Goal: Transaction & Acquisition: Purchase product/service

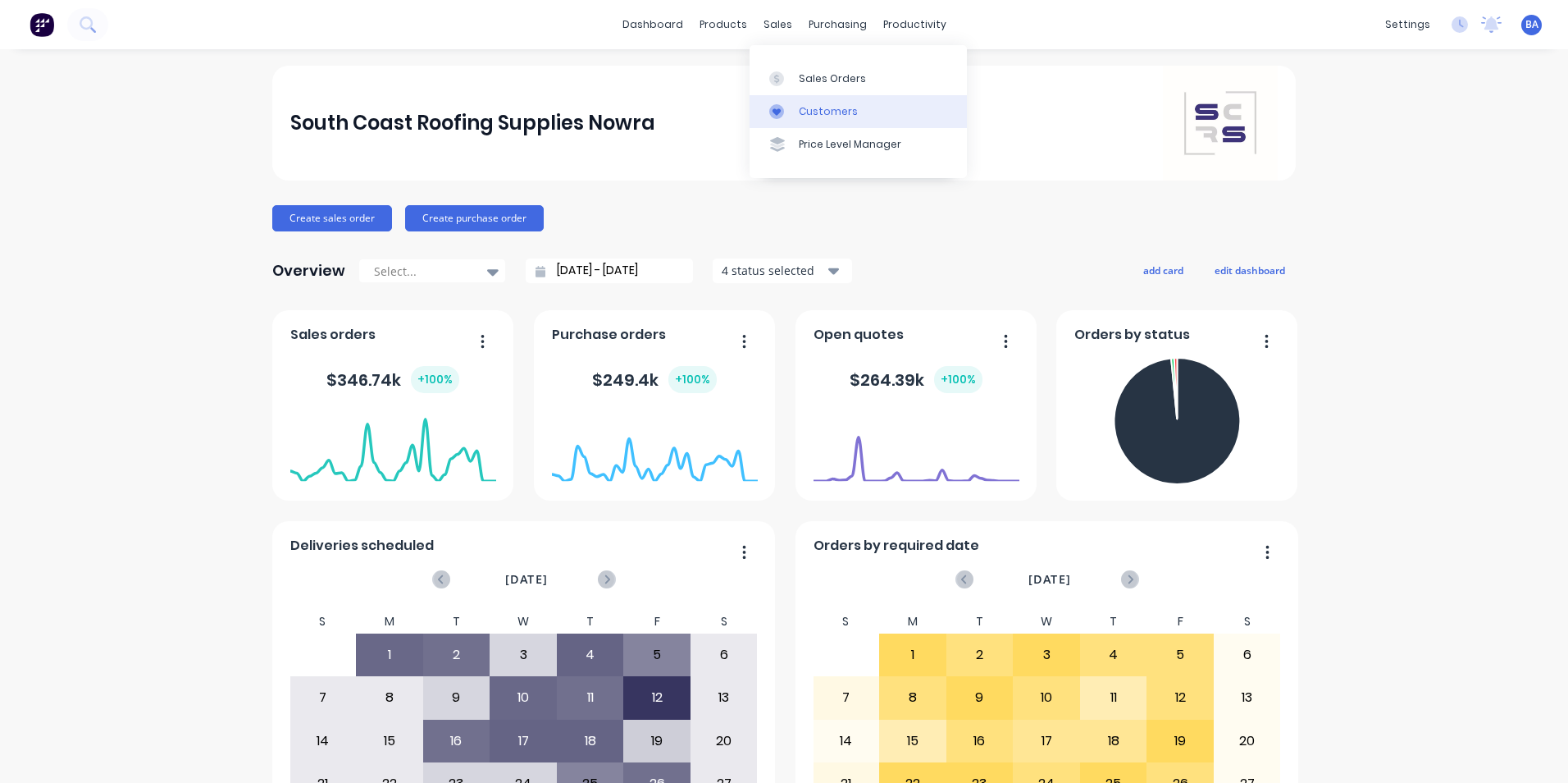
click at [769, 105] on icon at bounding box center [776, 111] width 15 height 15
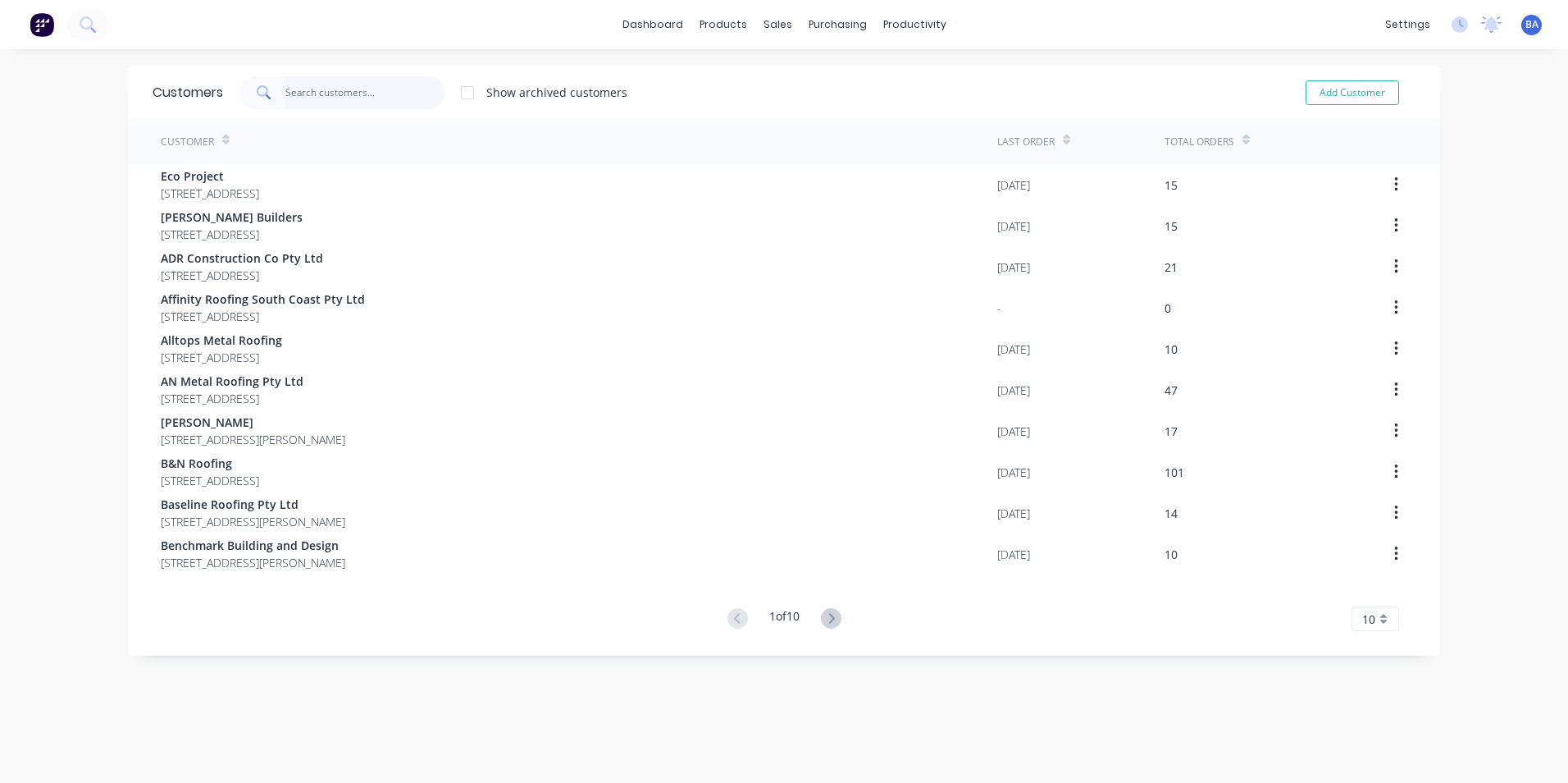
click at [373, 95] on input "text" at bounding box center [365, 92] width 160 height 32
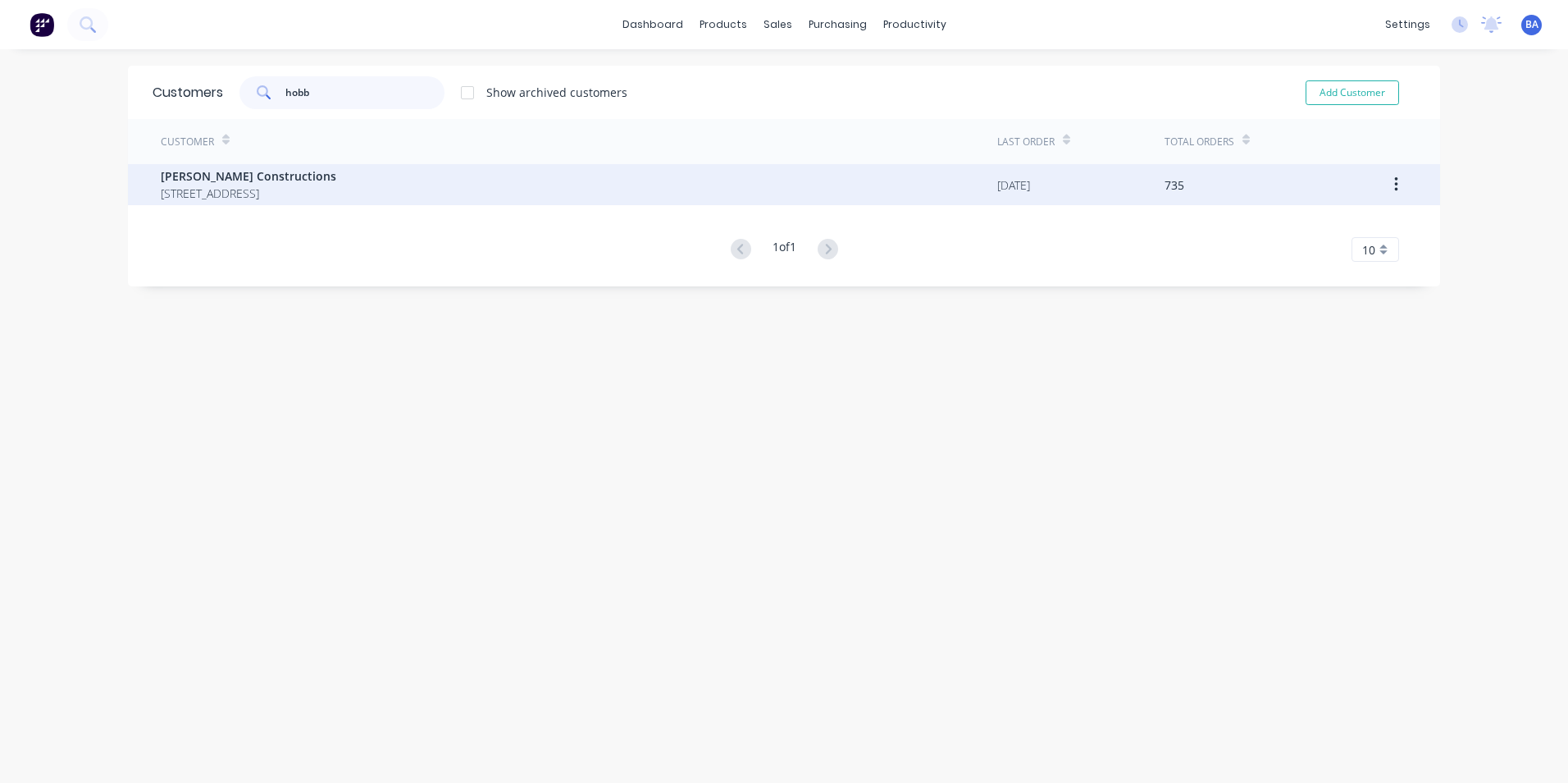
type input "hobb"
click at [336, 183] on span "[PERSON_NAME] Constructions" at bounding box center [248, 176] width 175 height 18
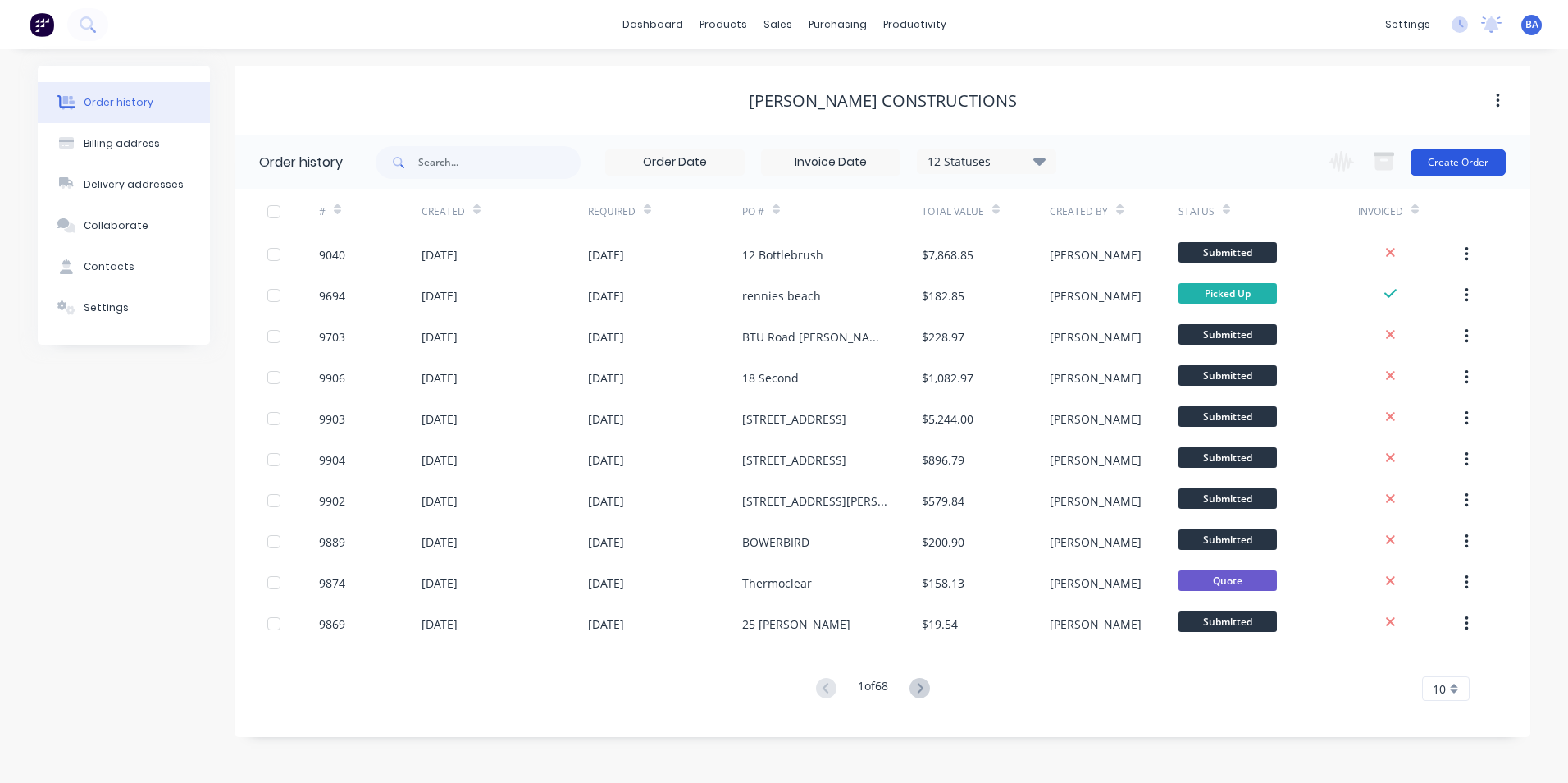
click at [1461, 154] on button "Create Order" at bounding box center [1458, 162] width 95 height 26
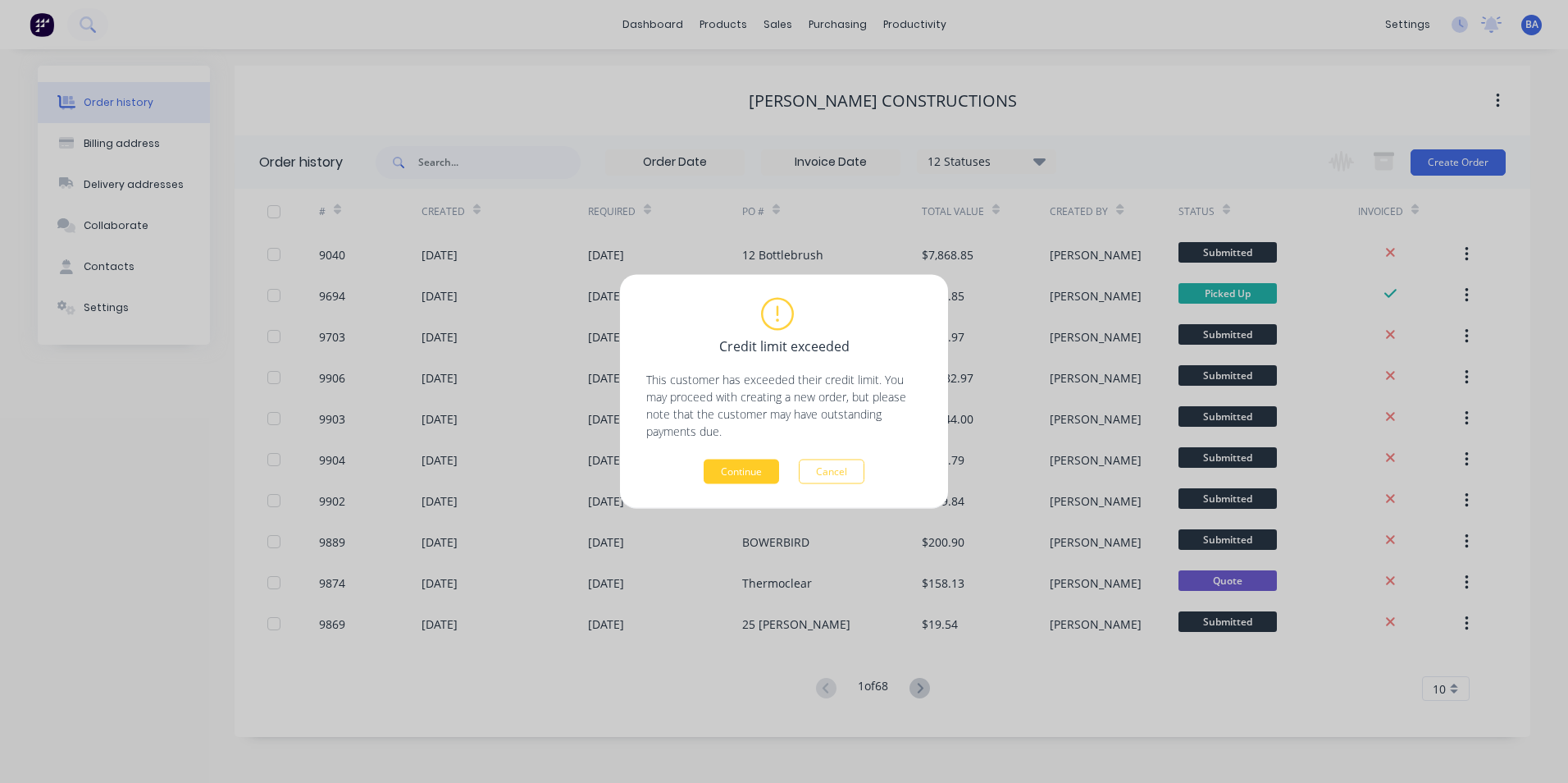
click at [755, 467] on button "Continue" at bounding box center [741, 472] width 75 height 25
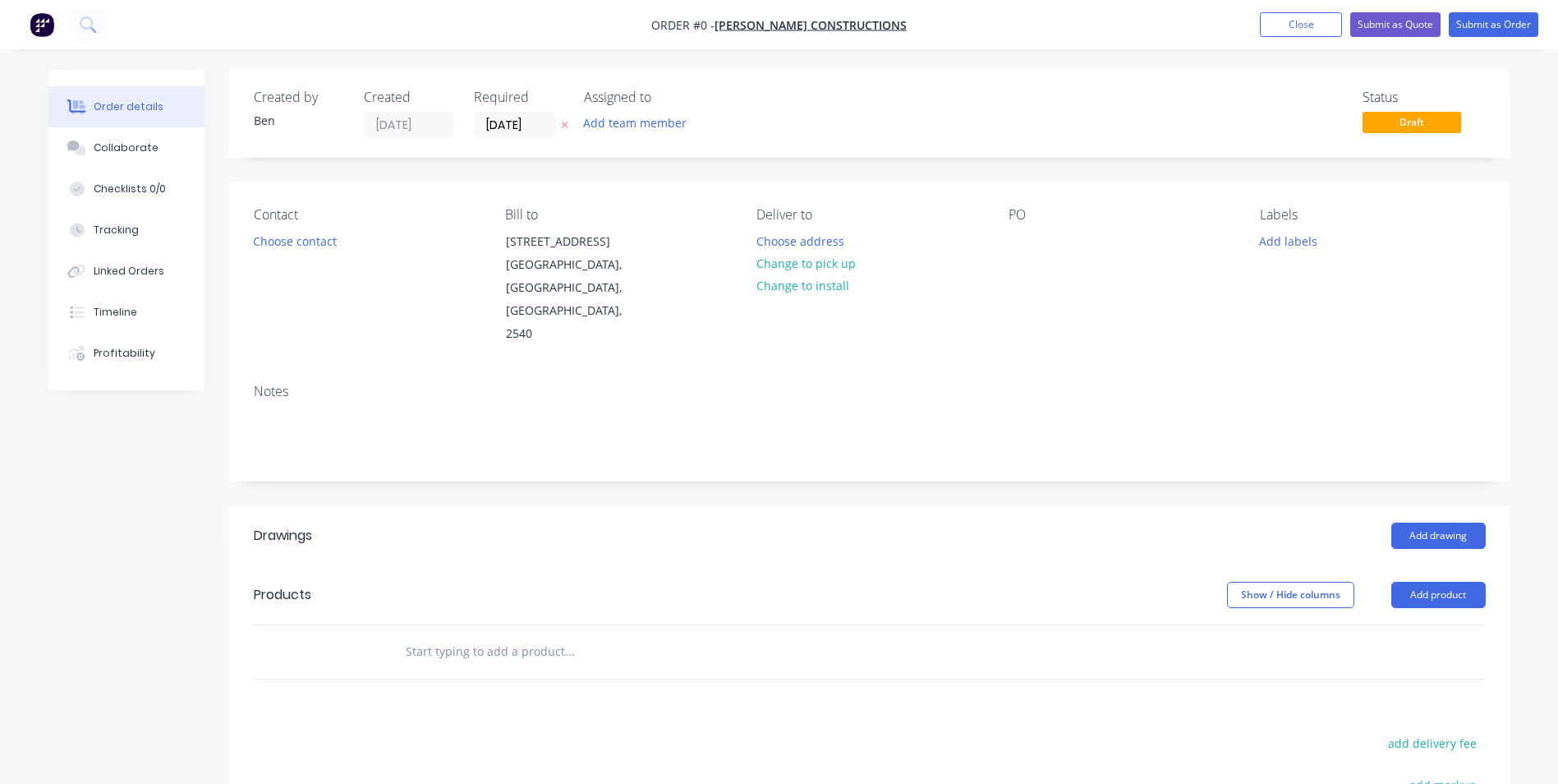
click at [290, 226] on div "Contact Choose contact" at bounding box center [367, 276] width 225 height 139
click at [287, 240] on button "Choose contact" at bounding box center [294, 240] width 101 height 22
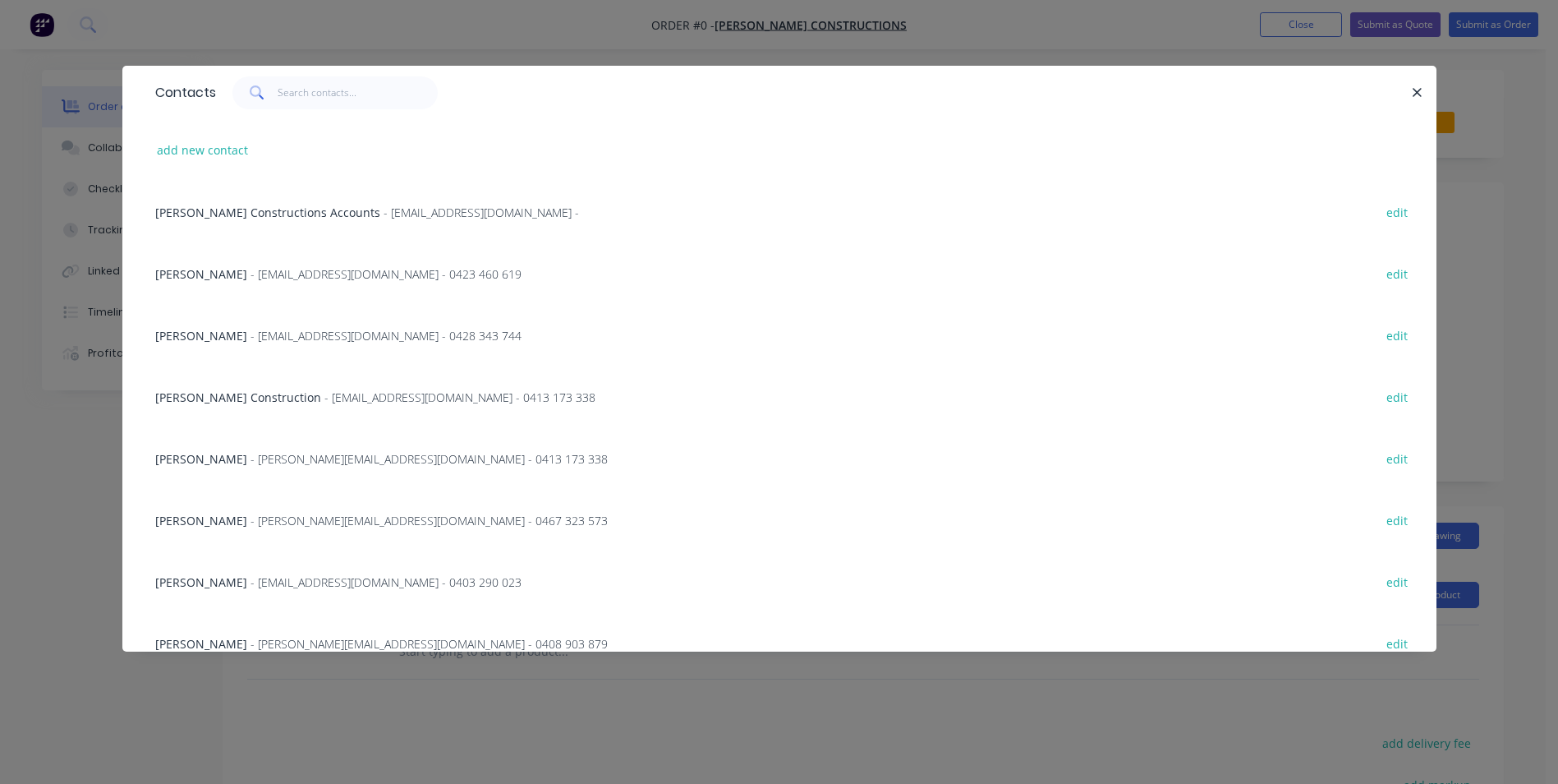
click at [209, 333] on span "[PERSON_NAME]" at bounding box center [200, 335] width 92 height 16
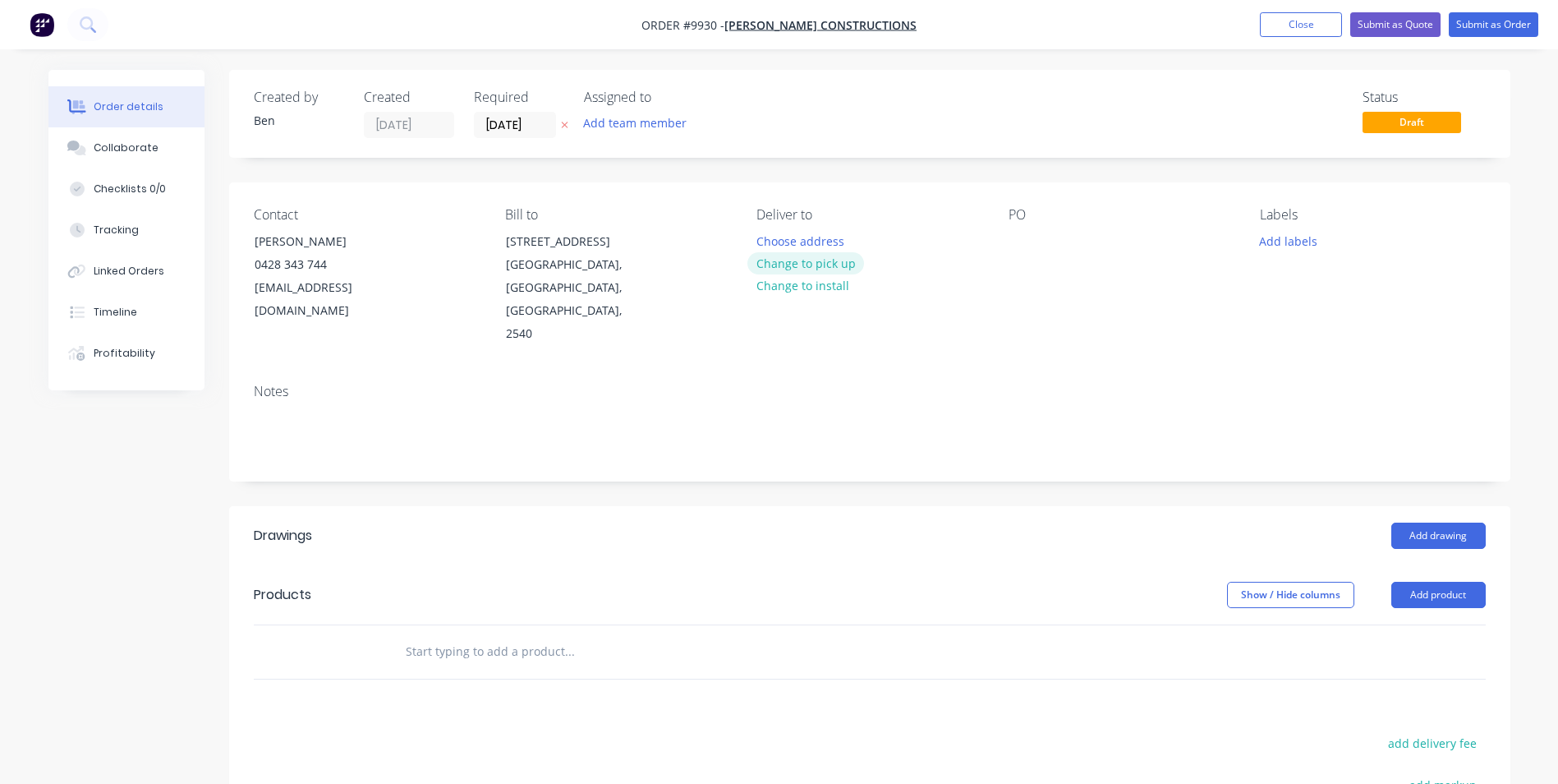
click at [813, 261] on button "Change to pick up" at bounding box center [806, 263] width 117 height 22
click at [1020, 239] on div at bounding box center [1022, 241] width 26 height 24
click at [1429, 582] on button "Add product" at bounding box center [1439, 595] width 95 height 26
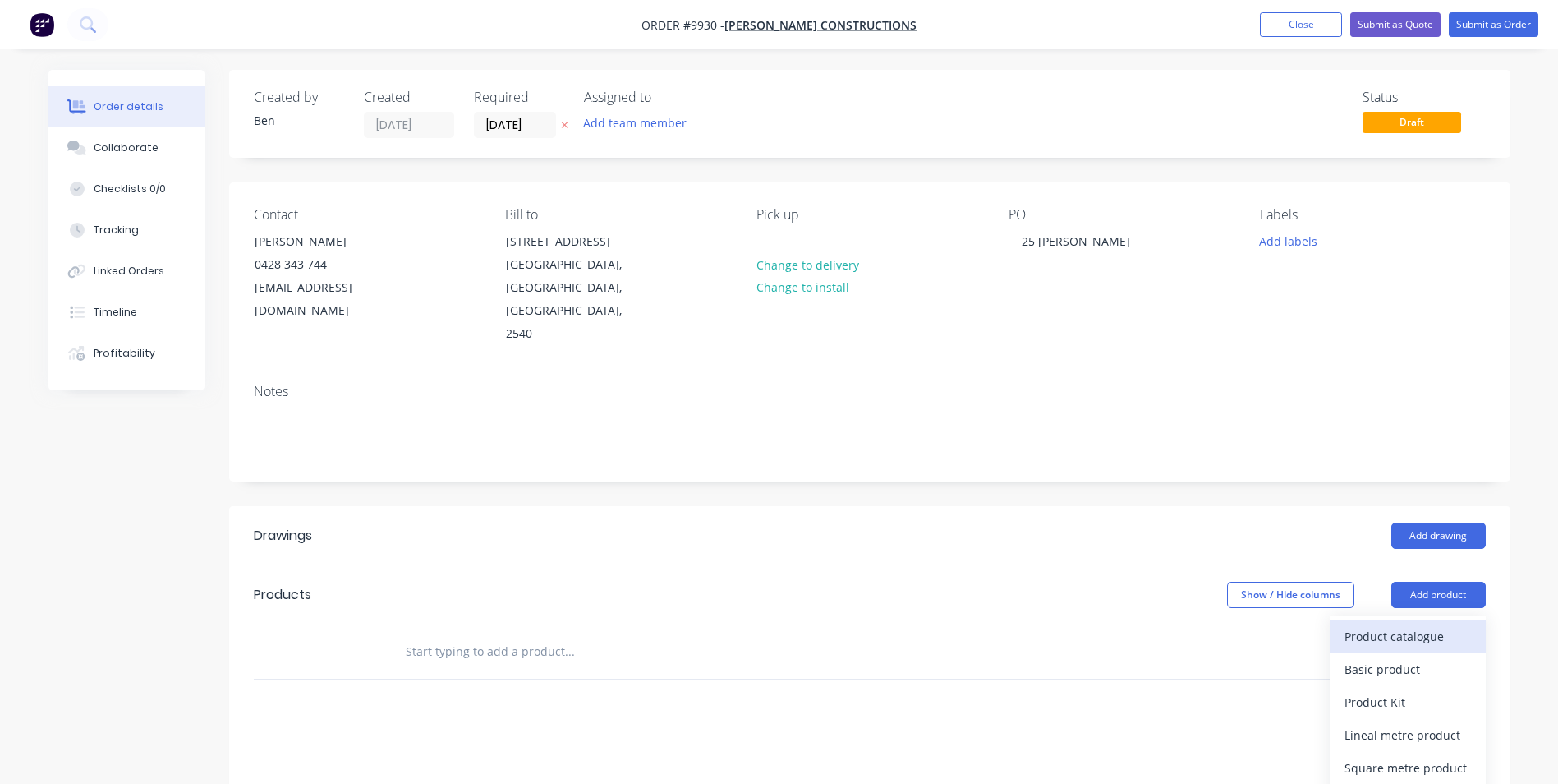
click at [1421, 624] on div "Product catalogue" at bounding box center [1408, 636] width 126 height 24
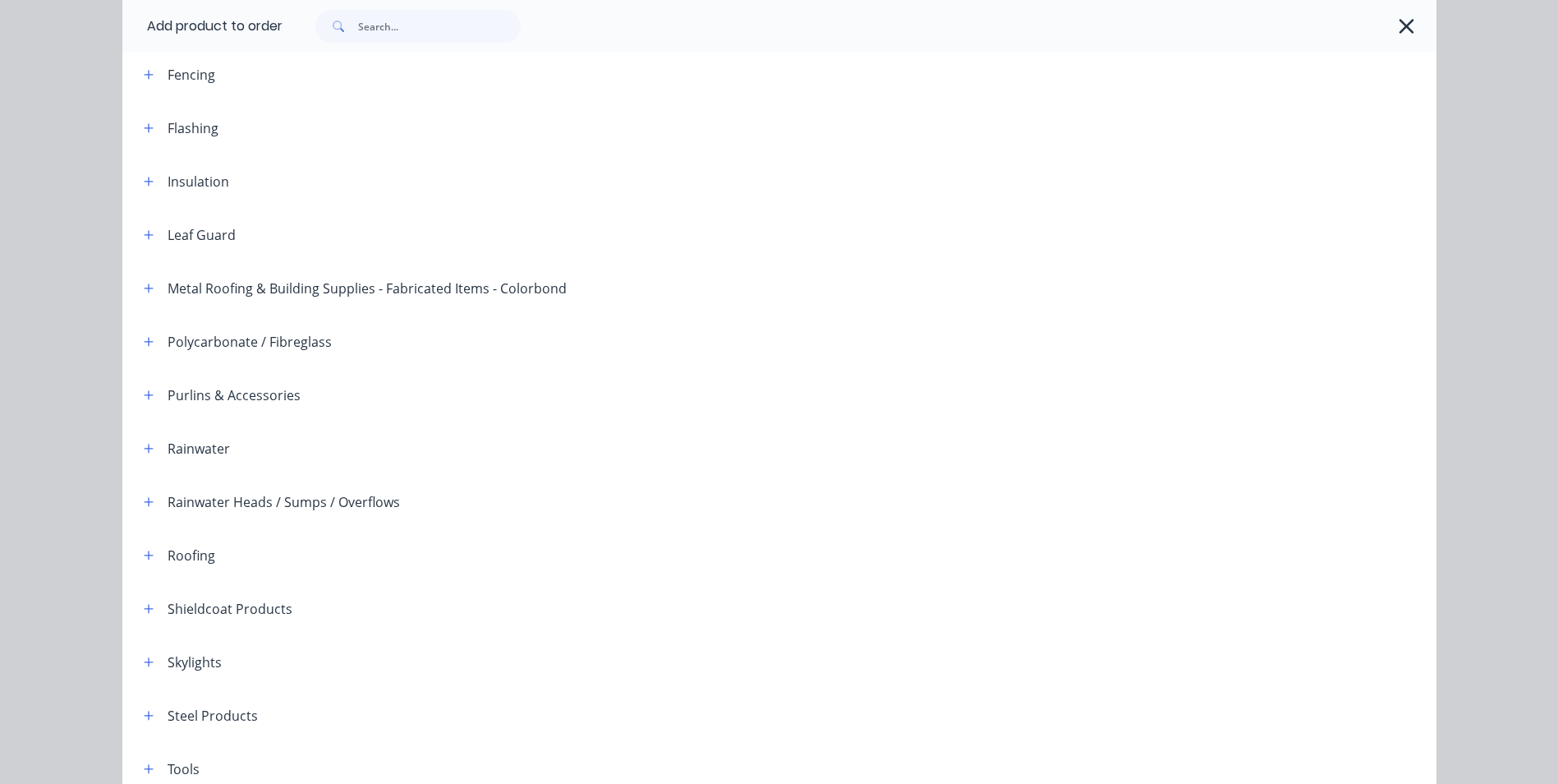
scroll to position [328, 0]
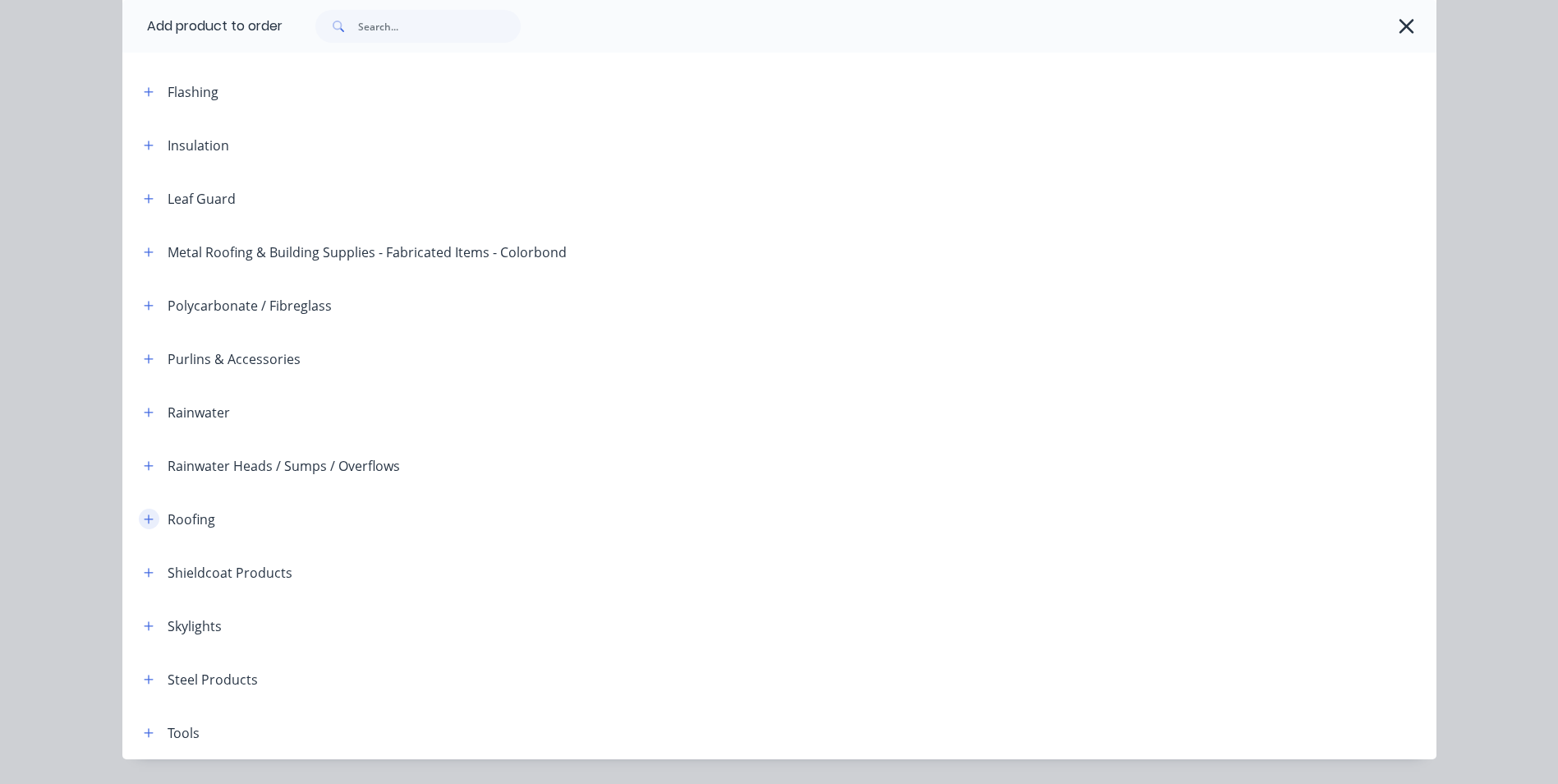
click at [144, 515] on icon "button" at bounding box center [148, 519] width 9 height 9
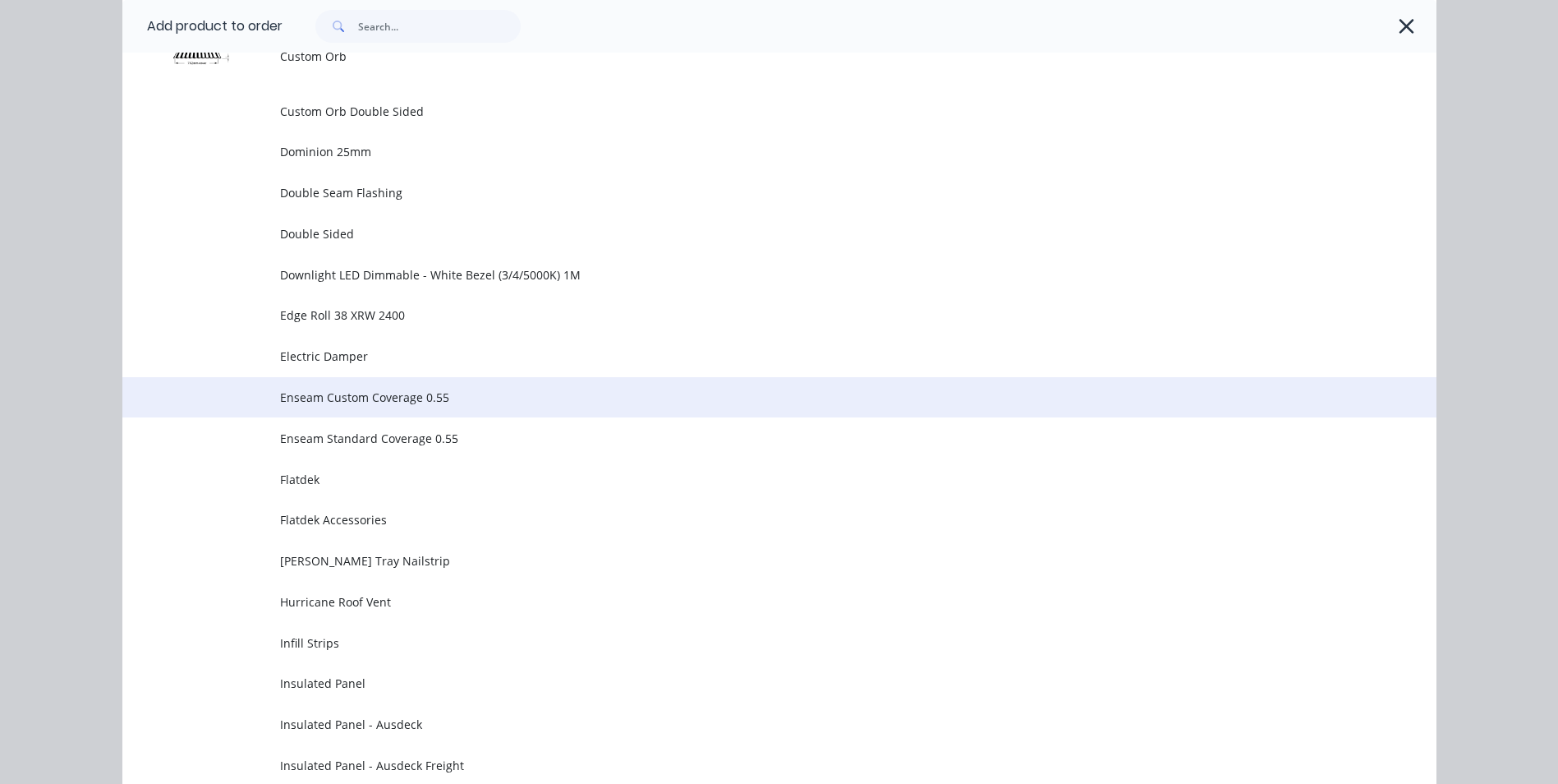
scroll to position [1150, 0]
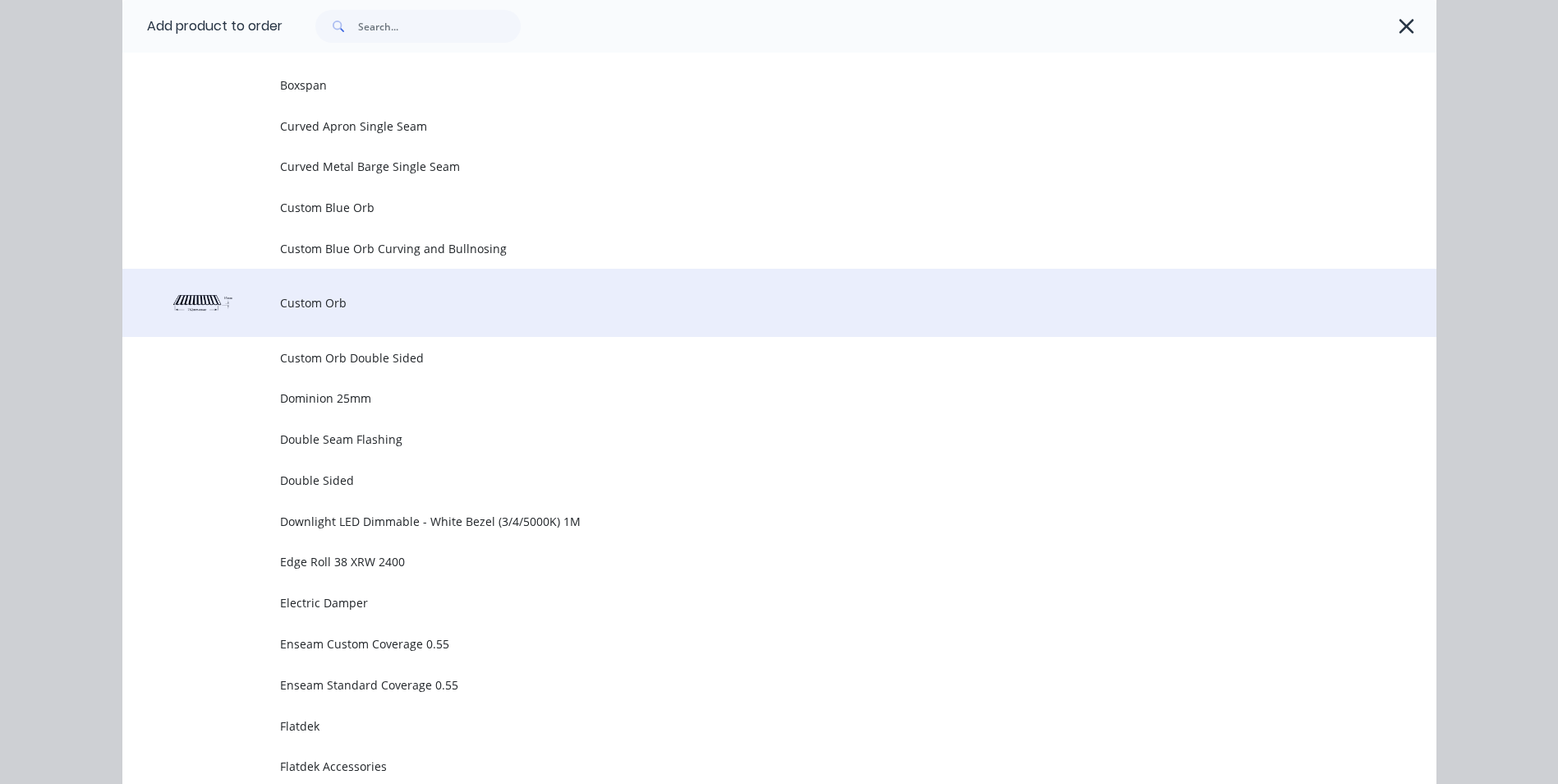
click at [349, 304] on span "Custom Orb" at bounding box center [742, 302] width 925 height 18
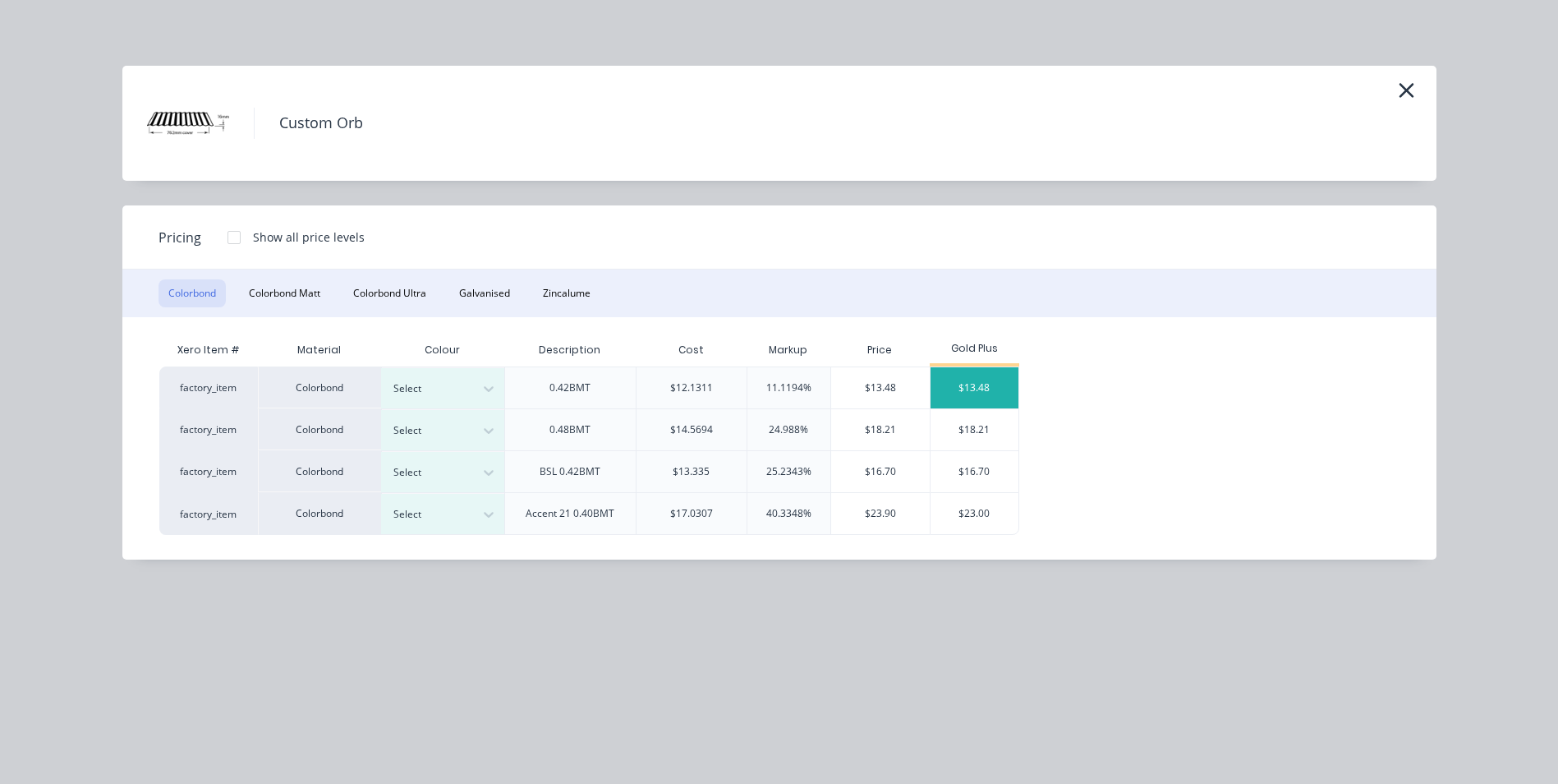
click at [959, 388] on div "$13.48" at bounding box center [974, 388] width 88 height 41
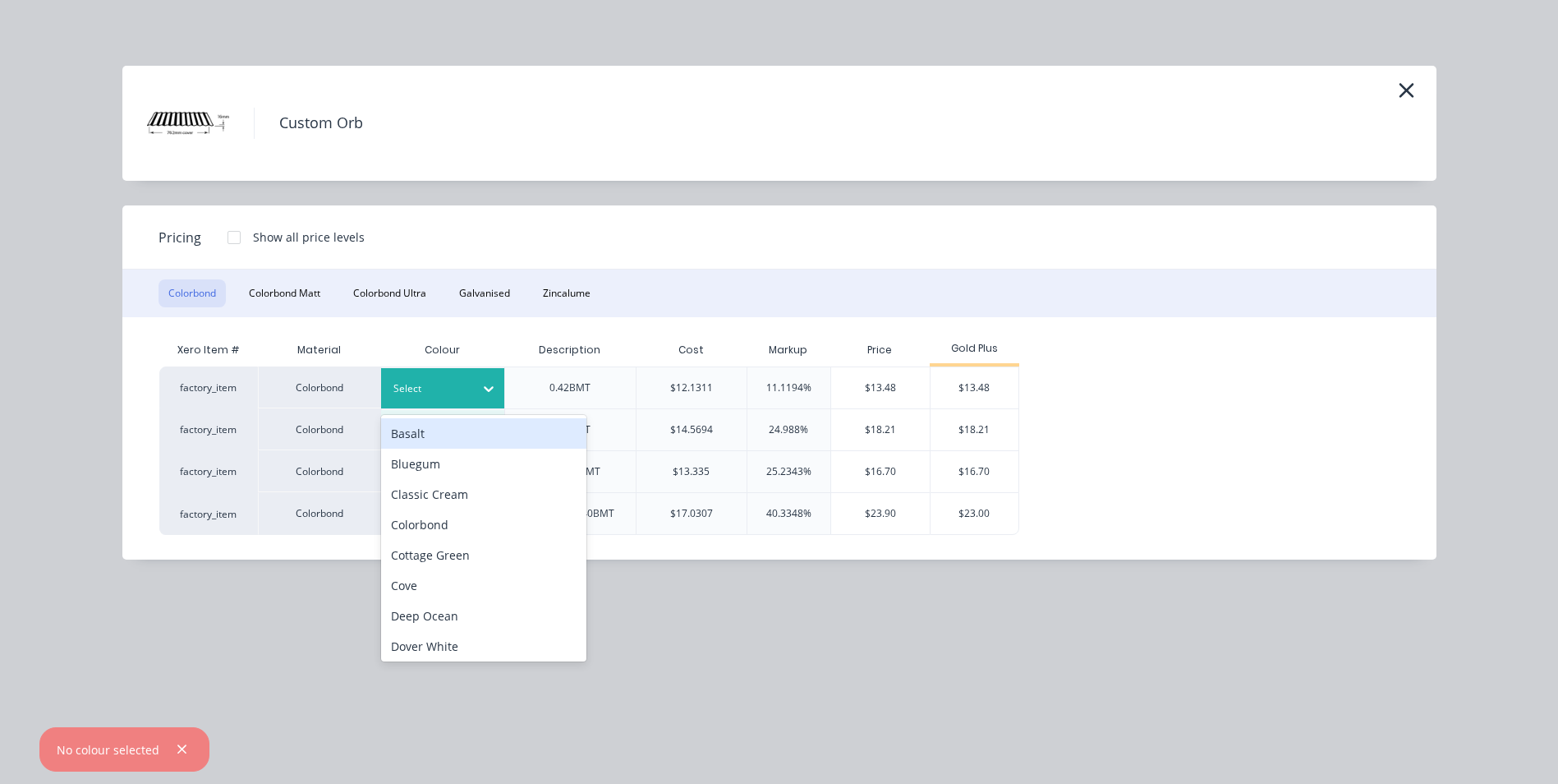
click at [484, 383] on icon at bounding box center [489, 389] width 17 height 17
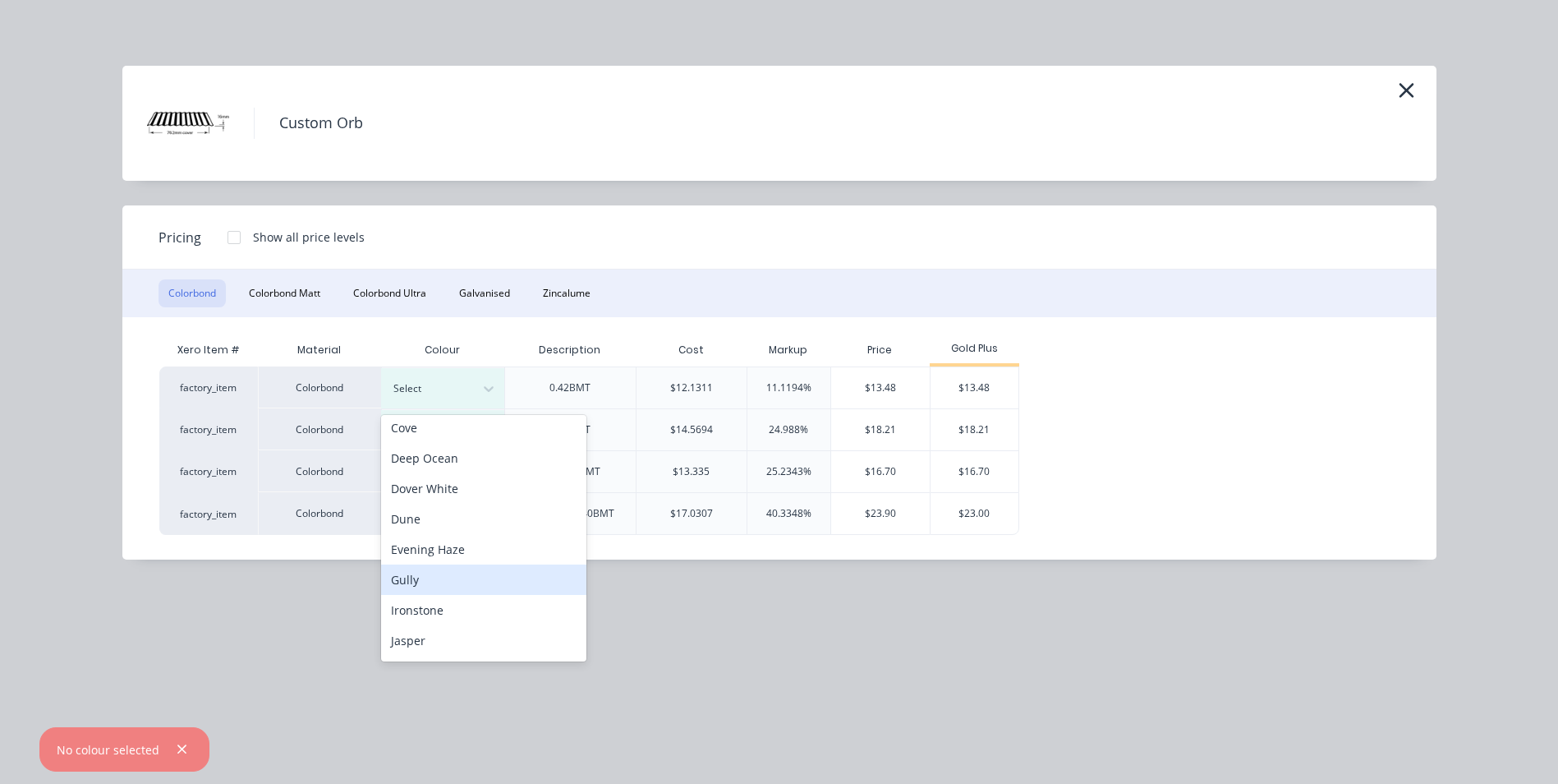
scroll to position [164, 0]
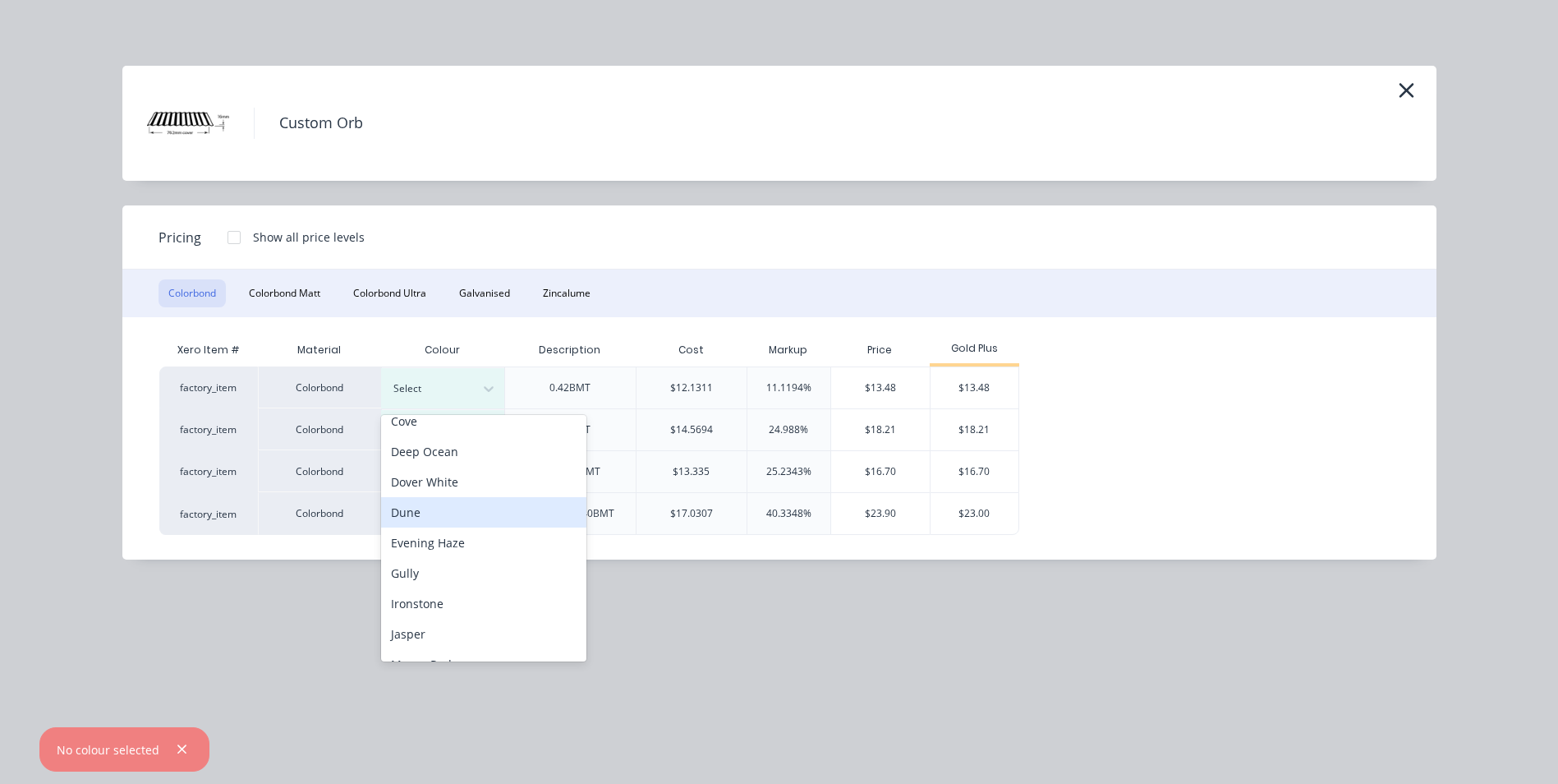
click at [447, 505] on div "Dune" at bounding box center [483, 512] width 205 height 31
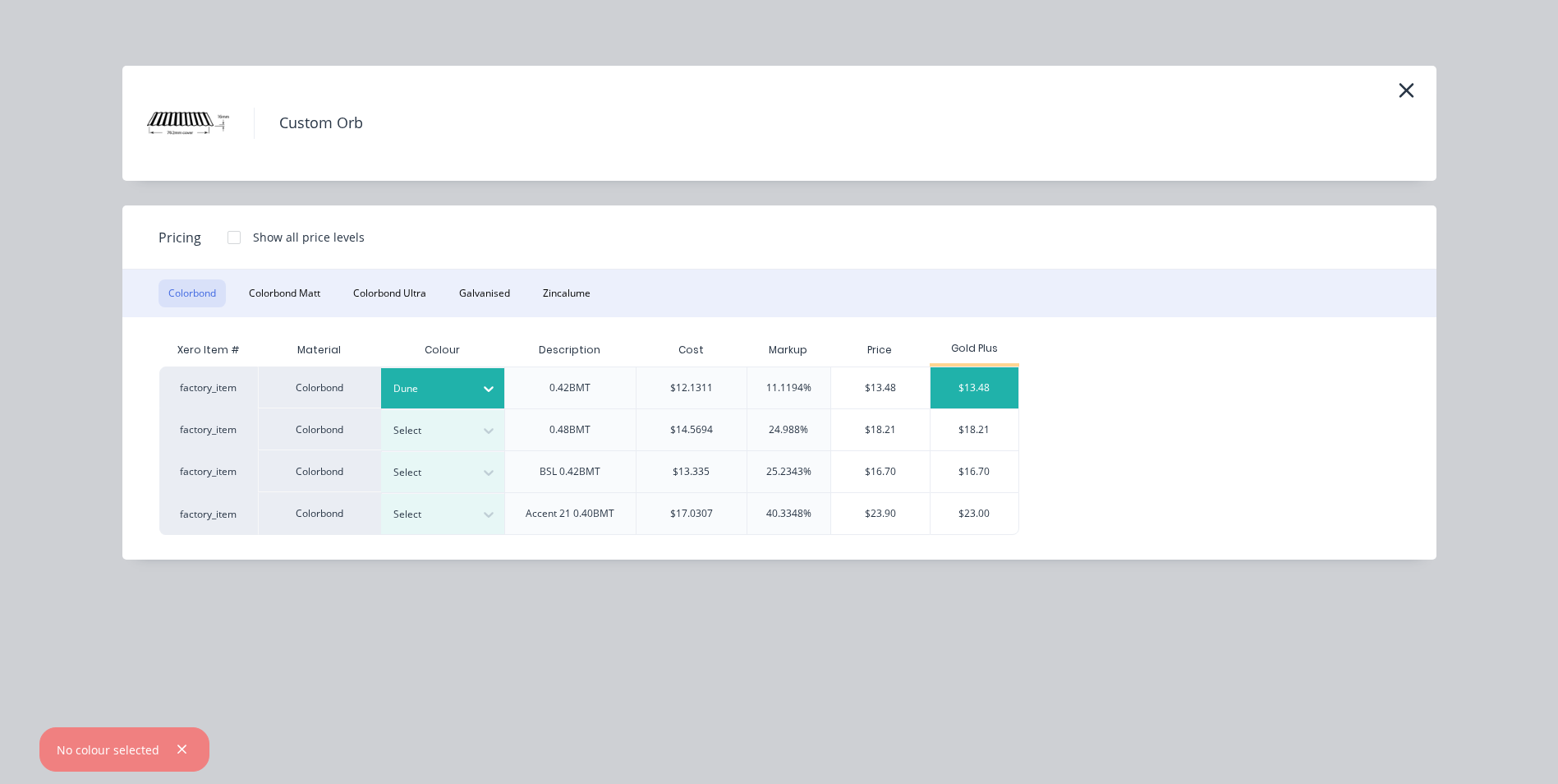
click at [951, 381] on div "$13.48" at bounding box center [974, 388] width 88 height 41
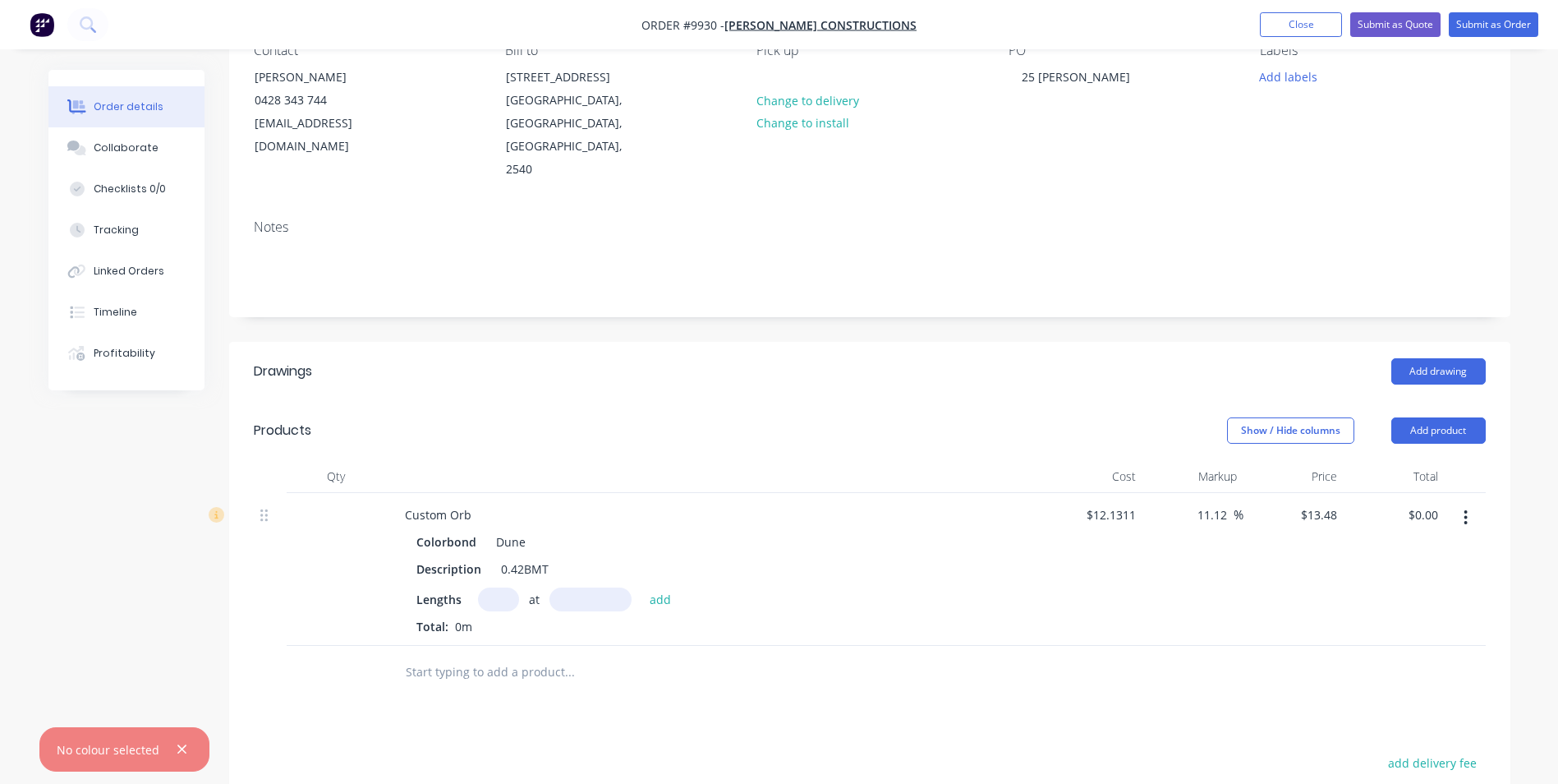
click at [495, 587] on input "text" at bounding box center [498, 599] width 41 height 24
type input "1"
type input "4400mm"
click at [620, 587] on input "4400mm" at bounding box center [590, 599] width 83 height 24
type input "4400"
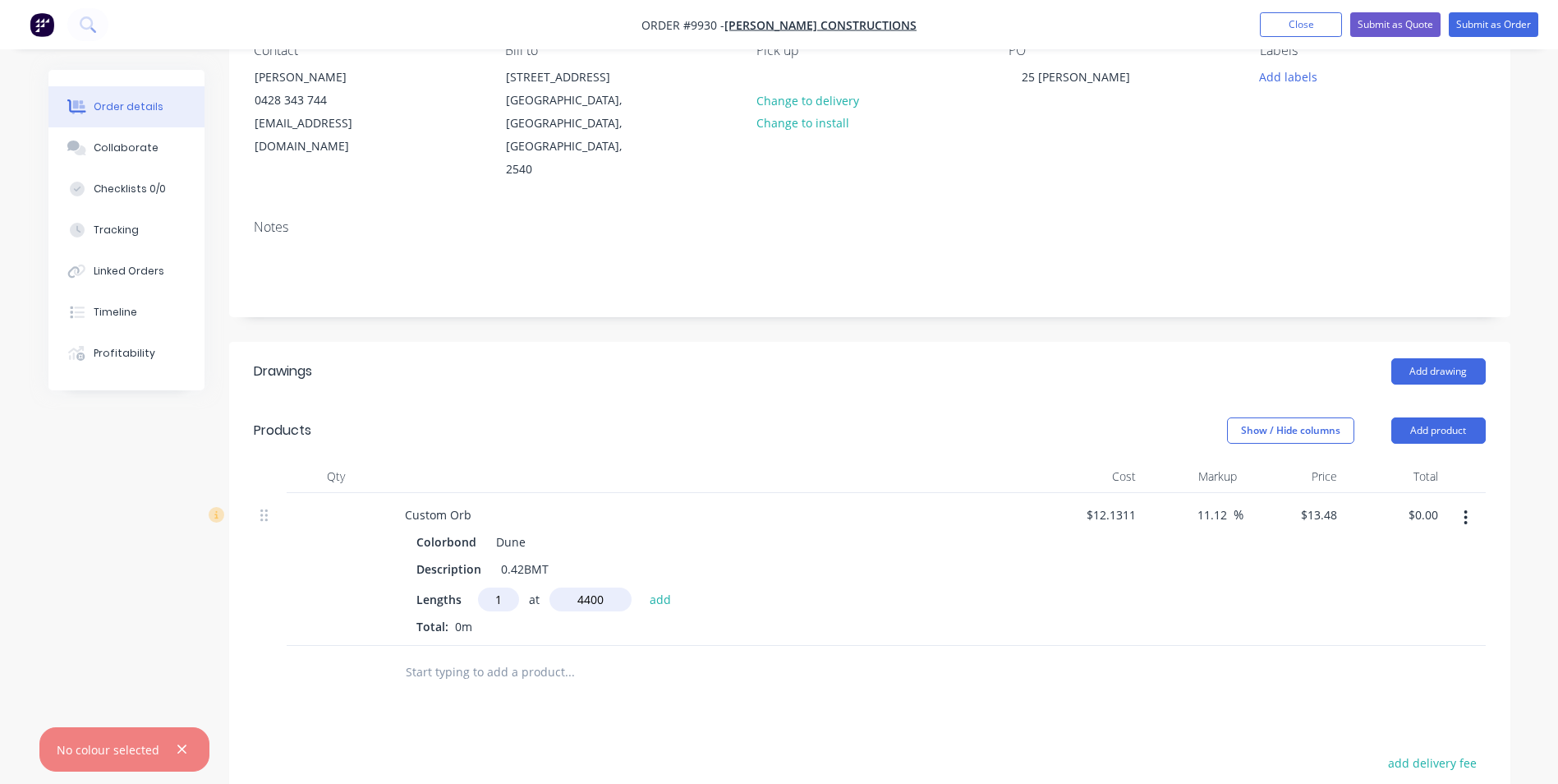
click at [641, 587] on button "add" at bounding box center [661, 598] width 39 height 22
type input "$59.31"
type input "1"
type input "3700"
click at [641, 587] on button "add" at bounding box center [661, 598] width 39 height 22
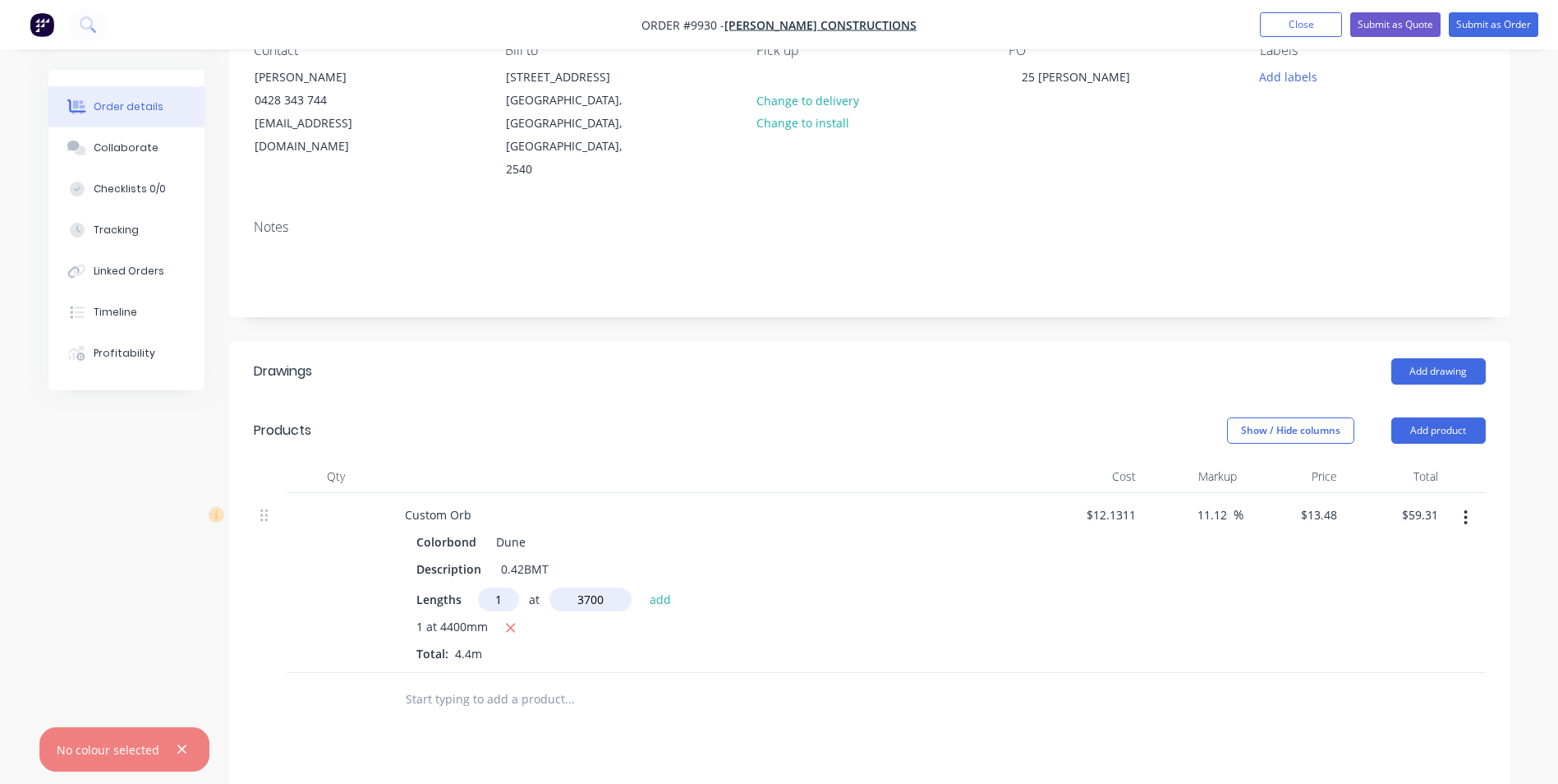
type input "$109.19"
type input "1"
type input "3000"
click at [641, 587] on button "add" at bounding box center [661, 598] width 39 height 22
type input "$149.63"
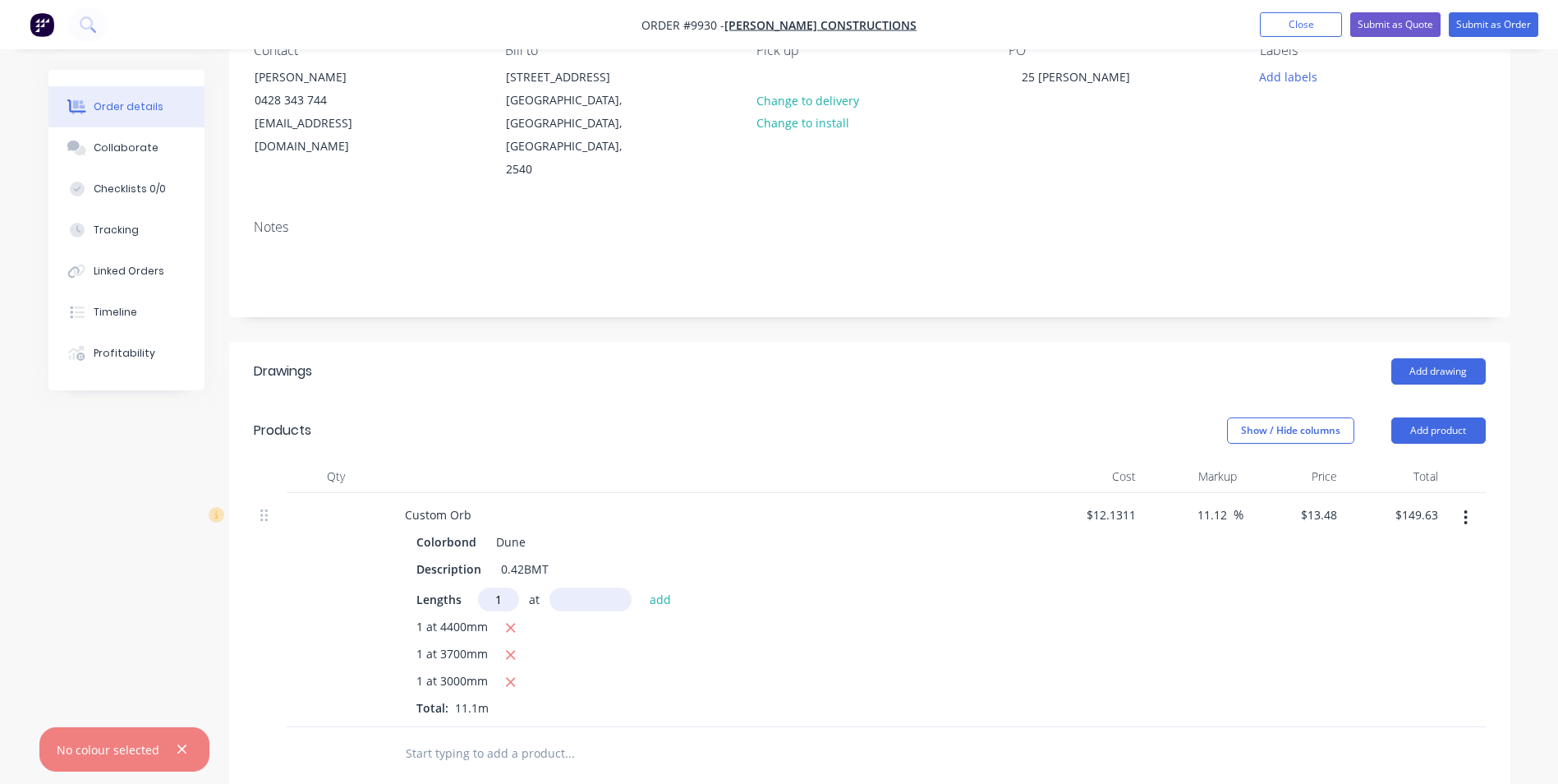
type input "1"
click at [622, 587] on input "2300mm" at bounding box center [590, 599] width 83 height 24
type input "2300"
click at [641, 587] on button "add" at bounding box center [661, 598] width 39 height 22
type input "$180.63"
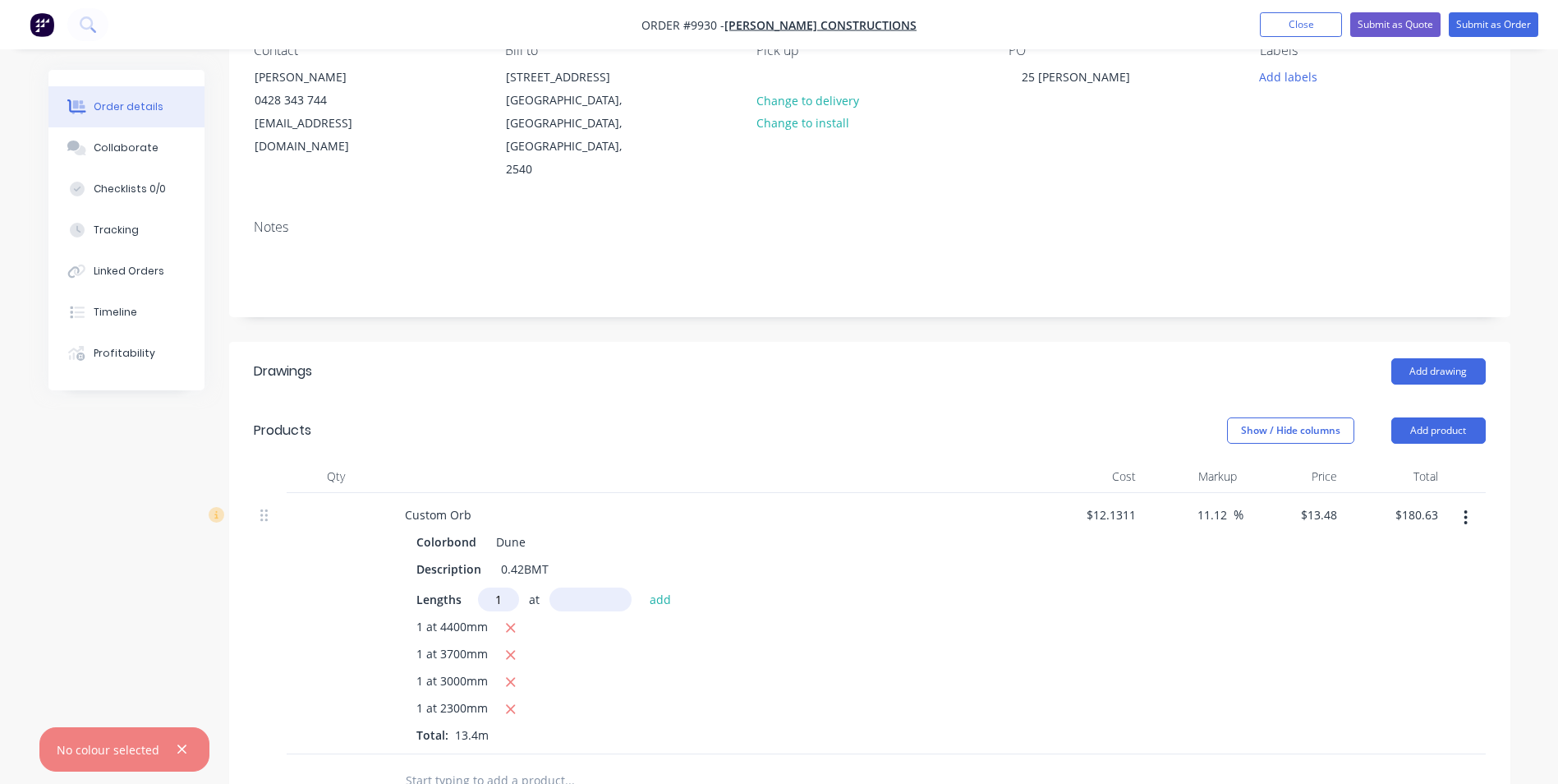
type input "1"
type input "3900"
click at [641, 587] on button "add" at bounding box center [661, 598] width 39 height 22
type input "$233.20"
type input "1"
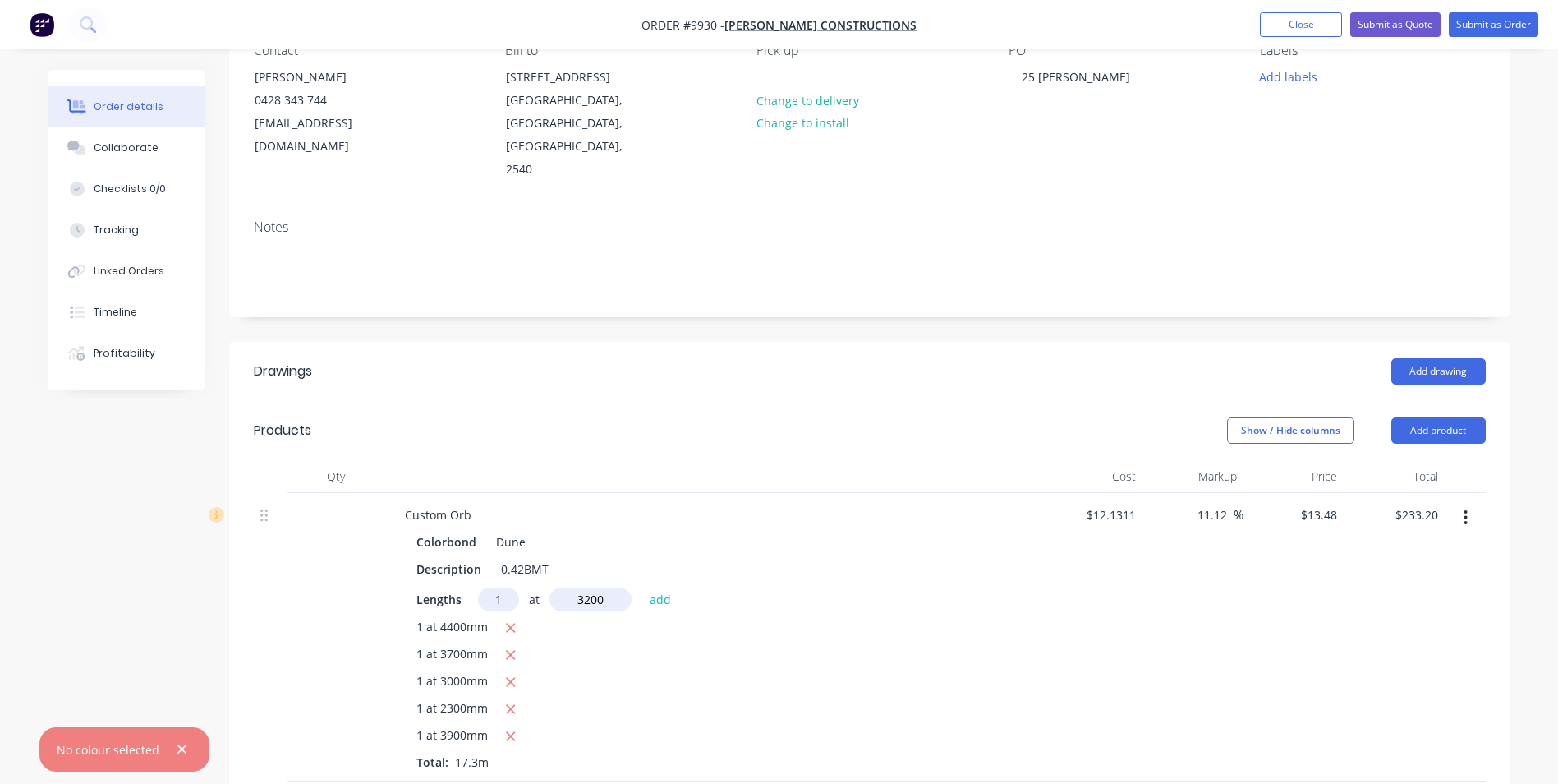
type input "3200"
click at [641, 587] on button "add" at bounding box center [661, 598] width 39 height 22
type input "$276.34"
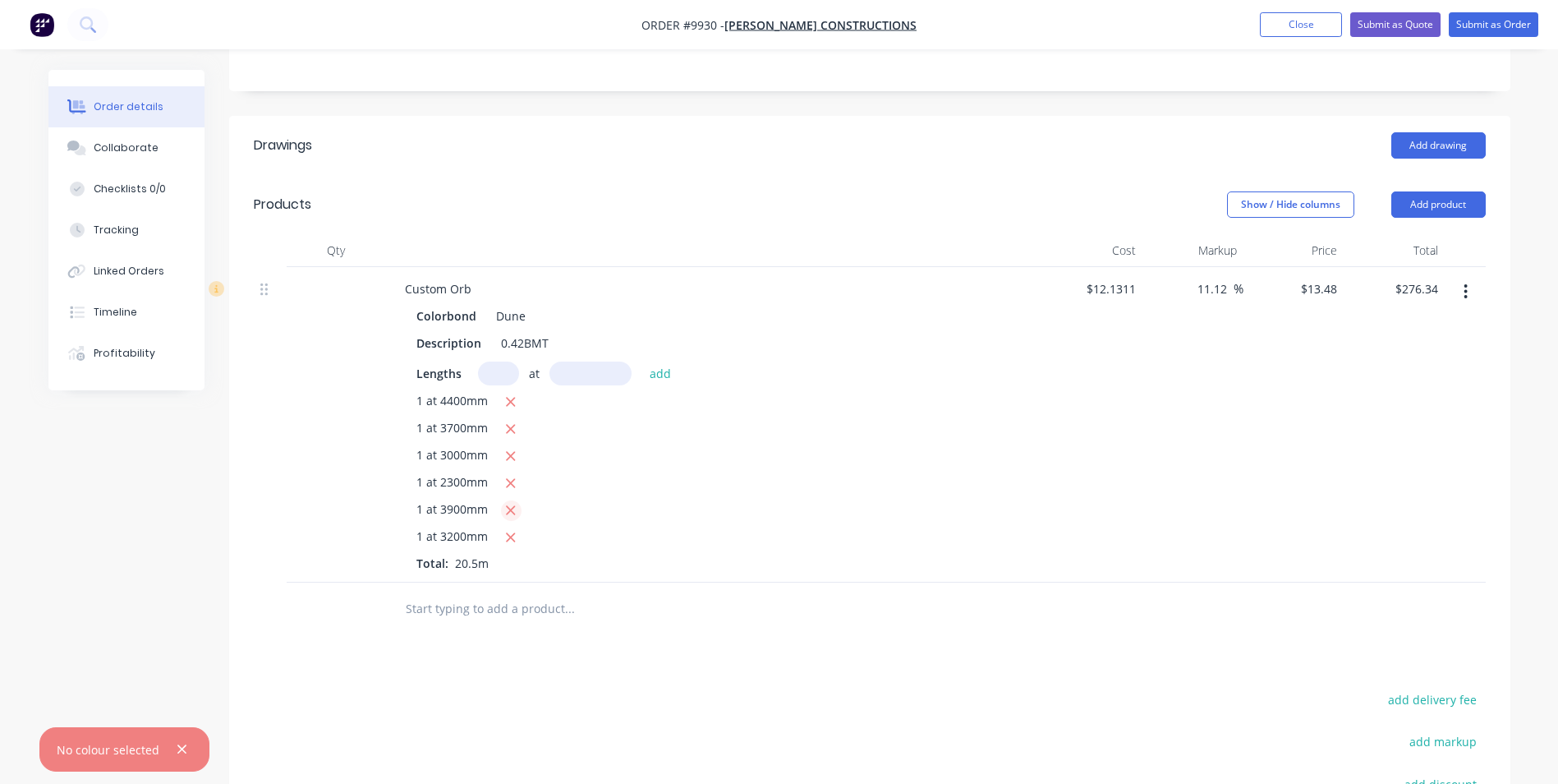
scroll to position [411, 0]
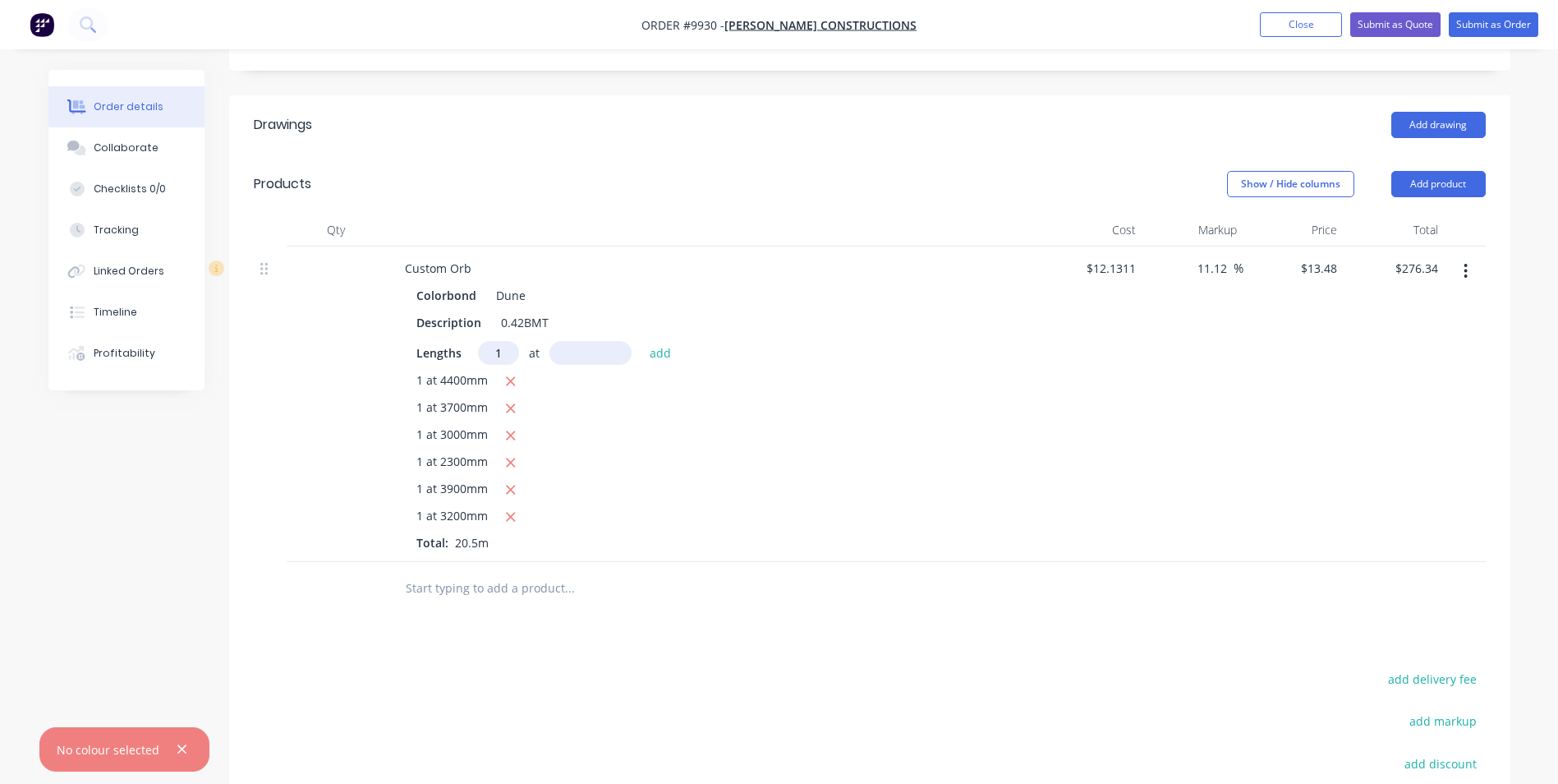
type input "1"
type input "2500"
click at [641, 341] on button "add" at bounding box center [661, 352] width 39 height 22
type input "$310.04"
click at [1407, 111] on button "Add drawing" at bounding box center [1439, 124] width 95 height 26
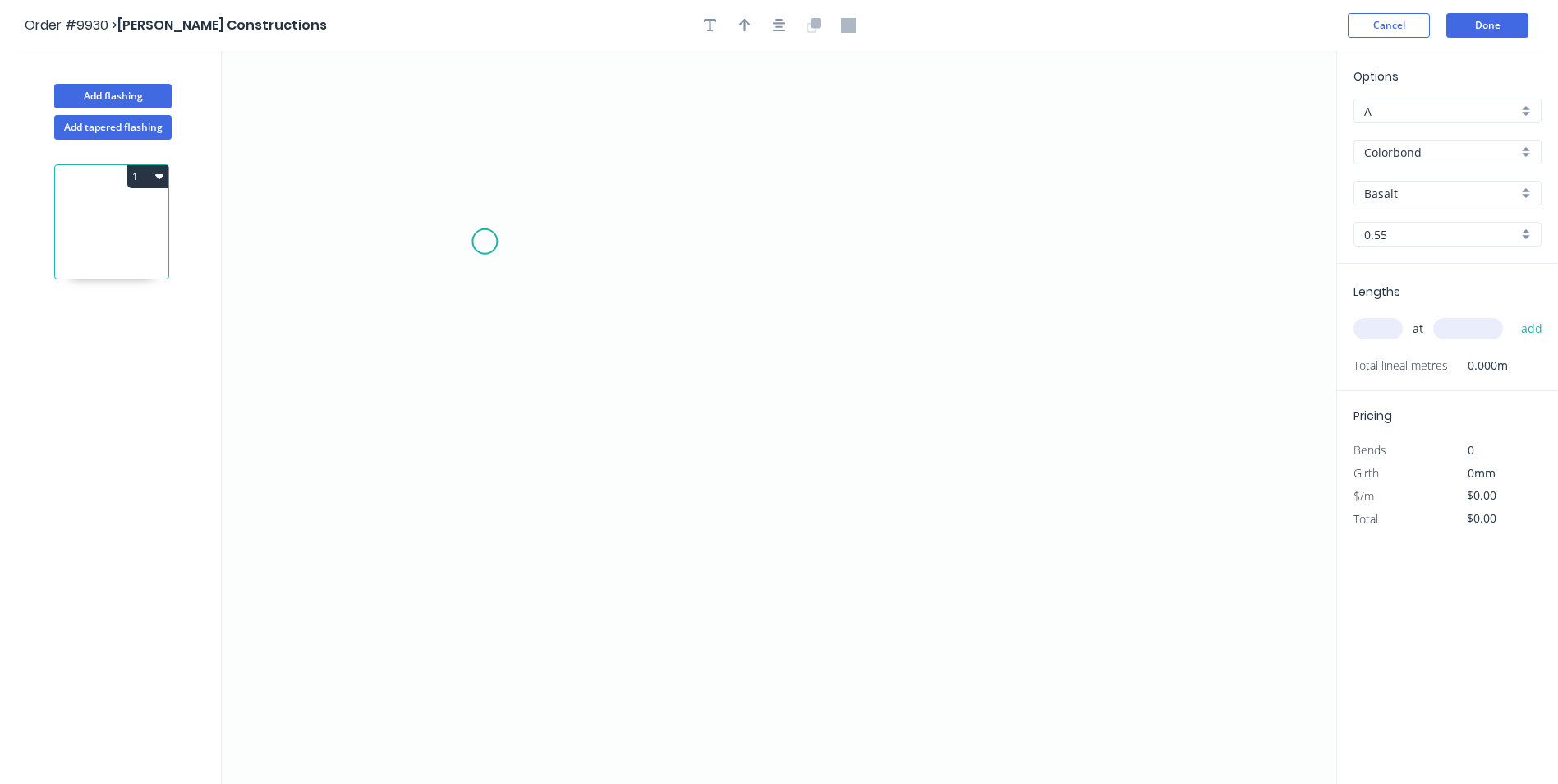
click at [477, 241] on icon "0" at bounding box center [779, 418] width 1114 height 733
click at [441, 266] on icon "0" at bounding box center [779, 418] width 1114 height 733
click at [736, 441] on icon "0 ?" at bounding box center [779, 418] width 1114 height 733
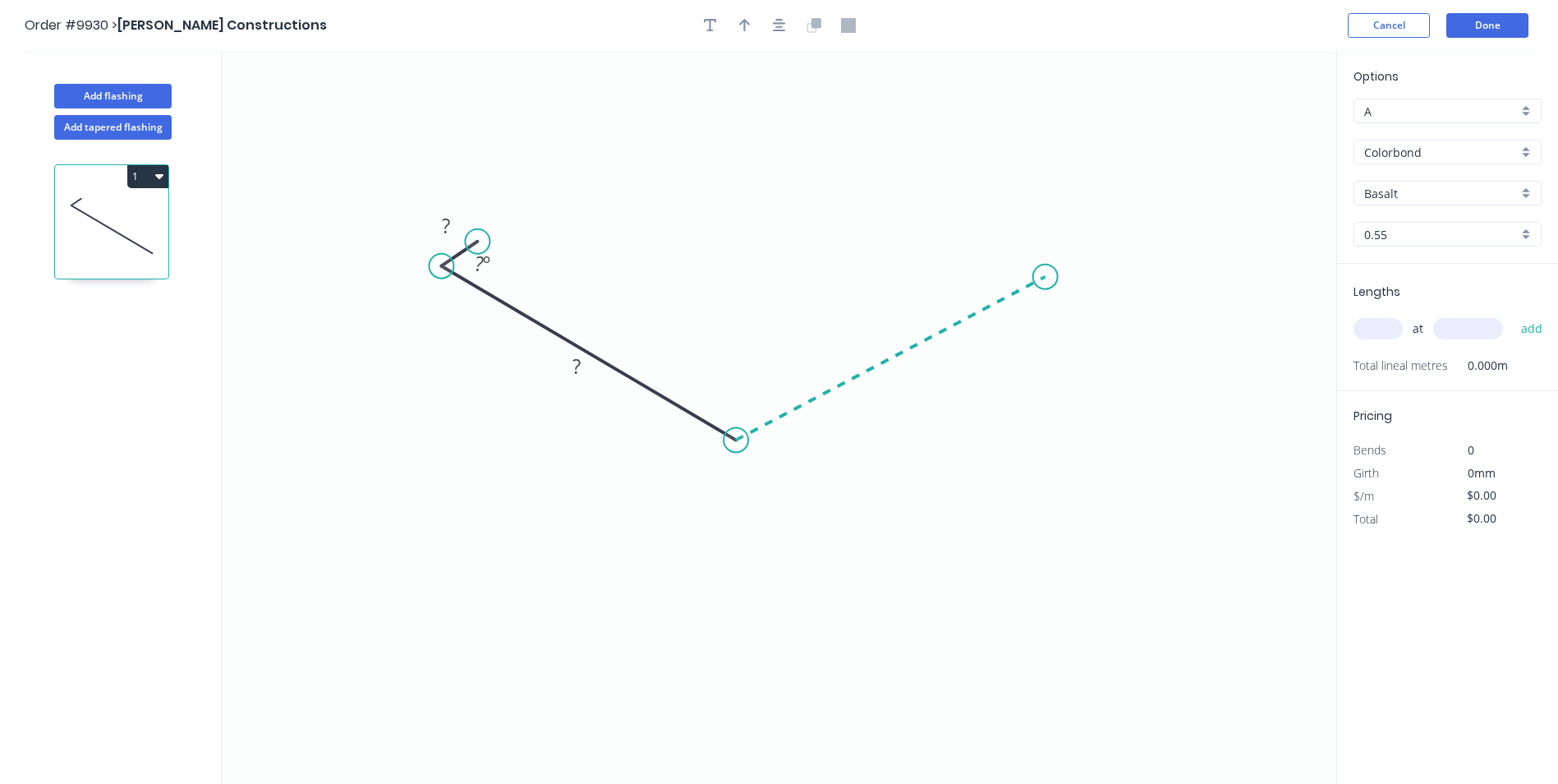
click at [1046, 276] on icon "0 ? ? ? º" at bounding box center [779, 418] width 1114 height 733
click at [1010, 245] on icon "0 ? ? ? ? º ? º" at bounding box center [779, 418] width 1114 height 733
click at [451, 218] on rect at bounding box center [445, 226] width 32 height 23
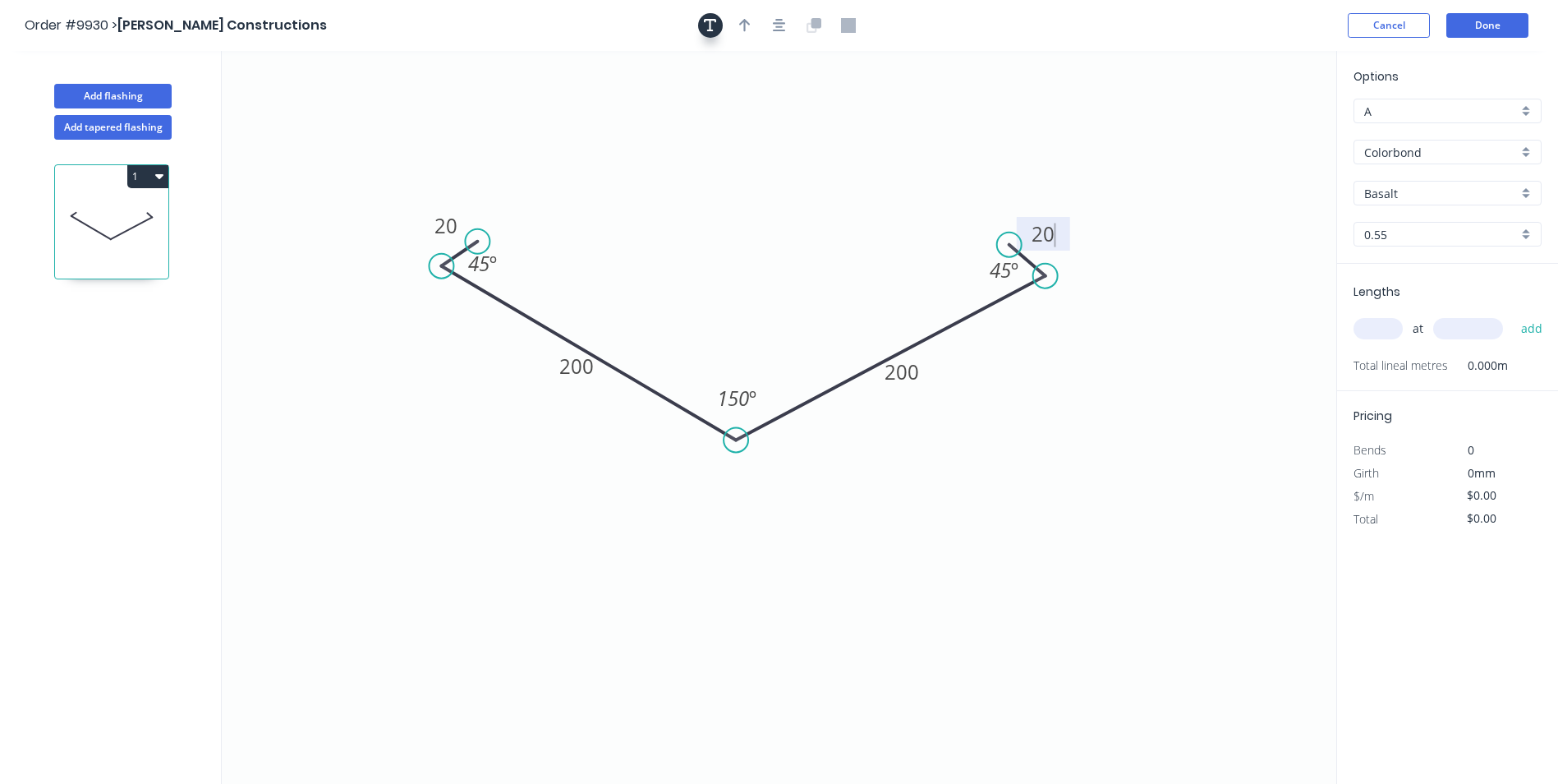
click at [720, 30] on button "button" at bounding box center [711, 25] width 25 height 25
type input "$14.75"
click at [741, 27] on icon "button" at bounding box center [745, 25] width 11 height 15
drag, startPoint x: 1254, startPoint y: 127, endPoint x: 734, endPoint y: 208, distance: 526.3
click at [739, 212] on icon at bounding box center [738, 194] width 15 height 53
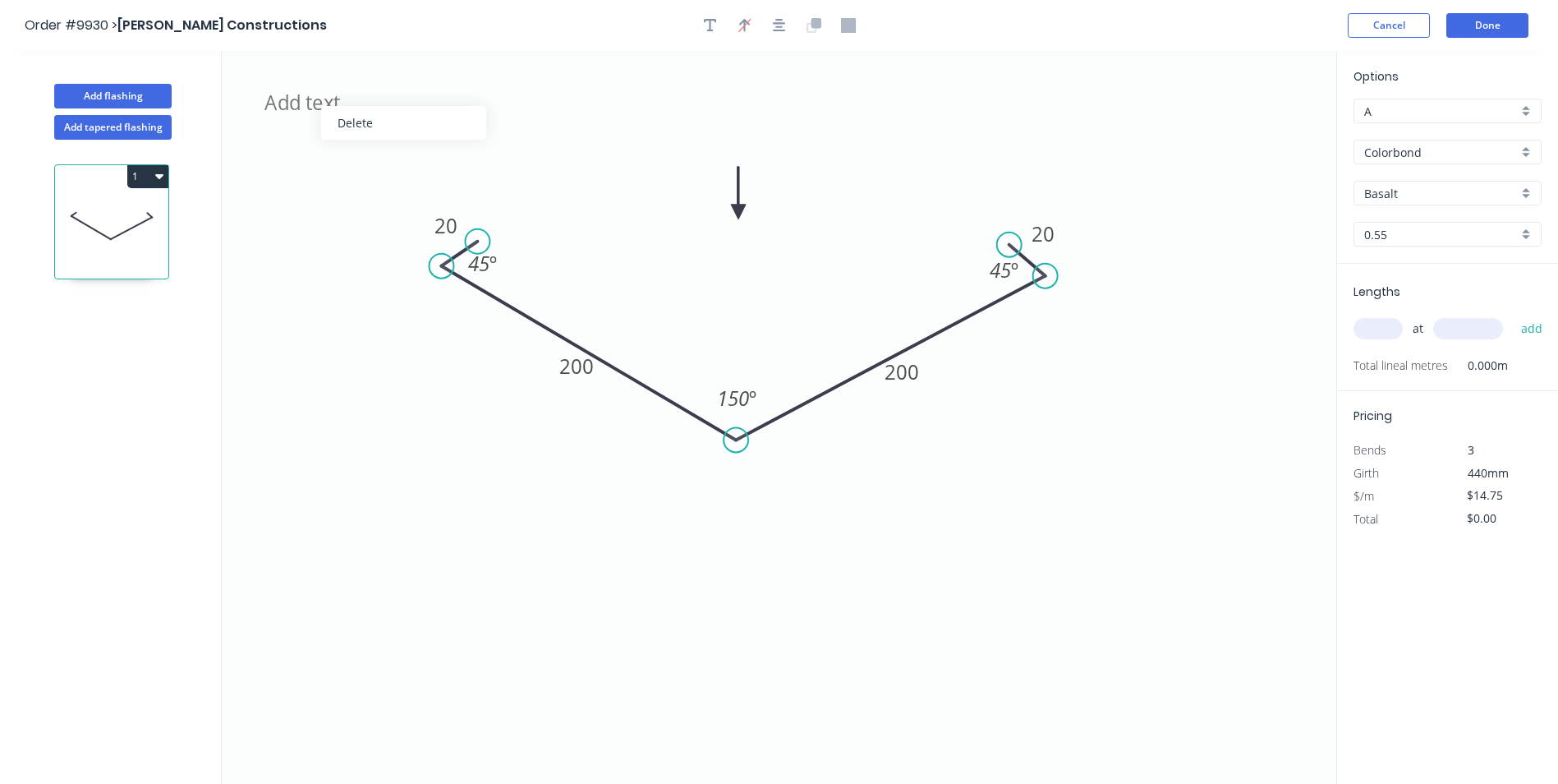
click at [374, 119] on div "Delete" at bounding box center [404, 122] width 165 height 33
click at [1419, 188] on input "Basalt" at bounding box center [1441, 193] width 154 height 18
click at [1407, 341] on div "Dune" at bounding box center [1448, 343] width 187 height 29
type input "Dune"
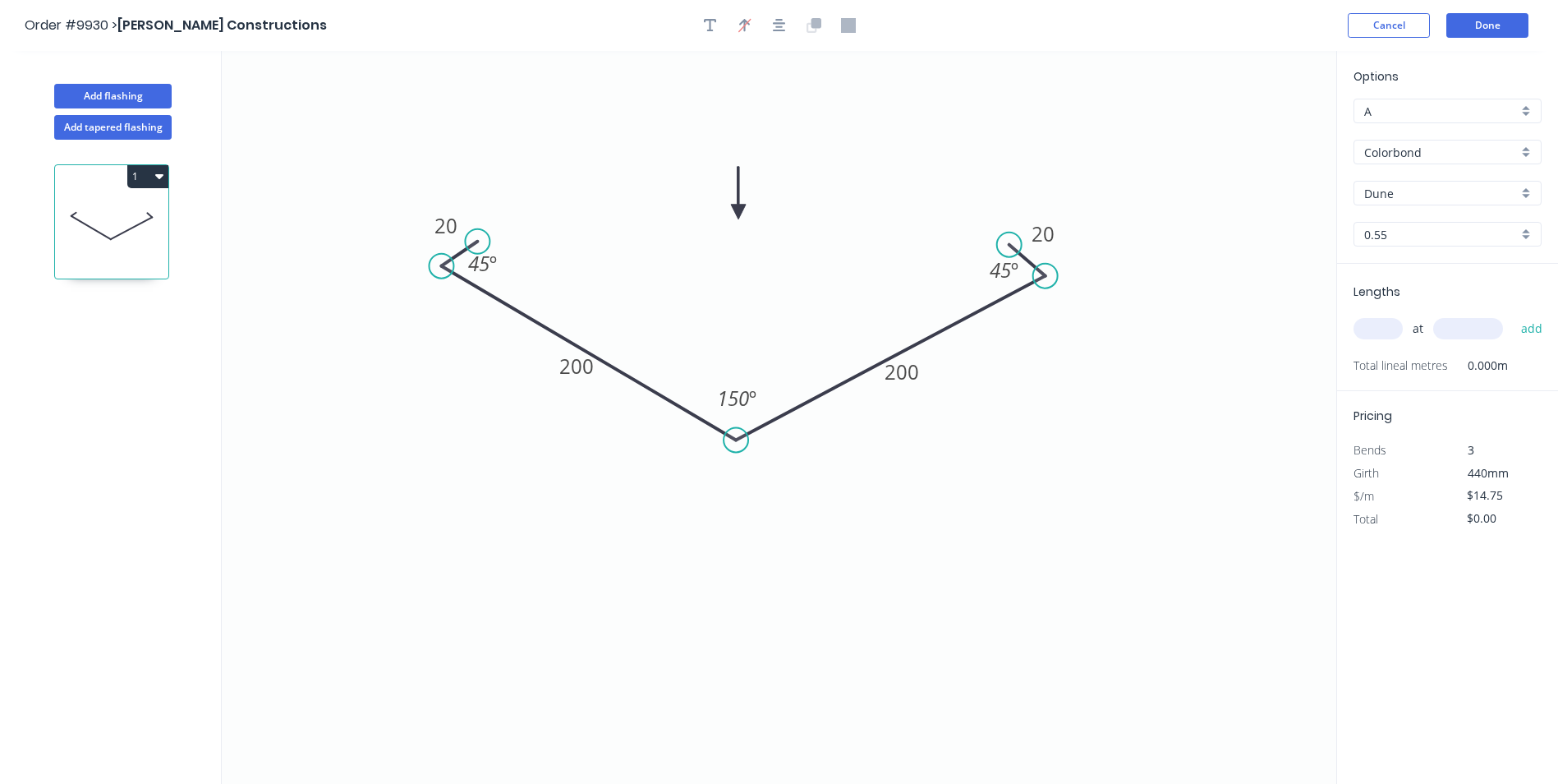
click at [1384, 326] on input "text" at bounding box center [1378, 328] width 49 height 21
type input "1"
type input "2000"
click at [1513, 315] on button "add" at bounding box center [1533, 328] width 39 height 28
type input "$29.50"
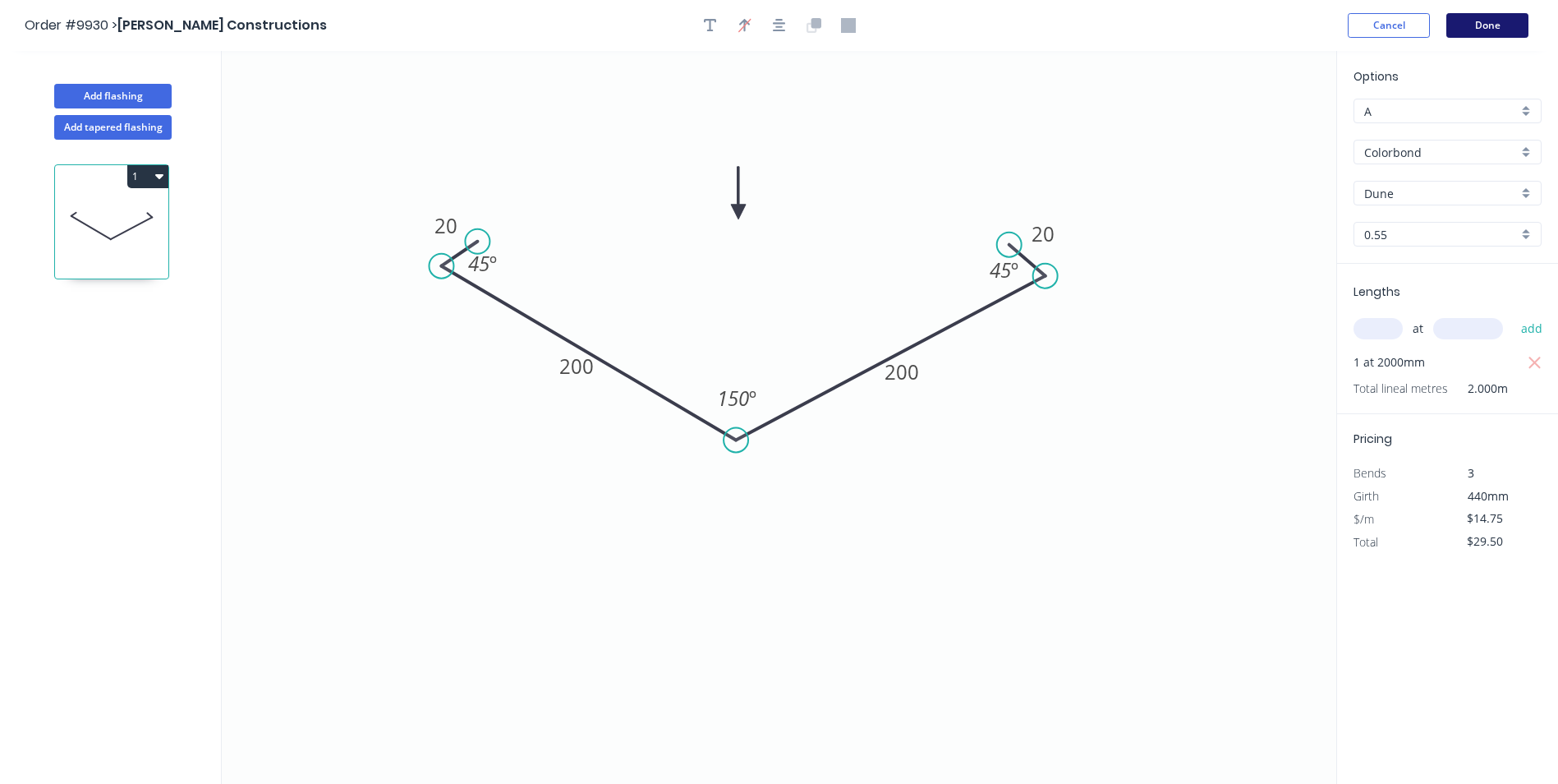
click at [1509, 19] on button "Done" at bounding box center [1487, 25] width 83 height 25
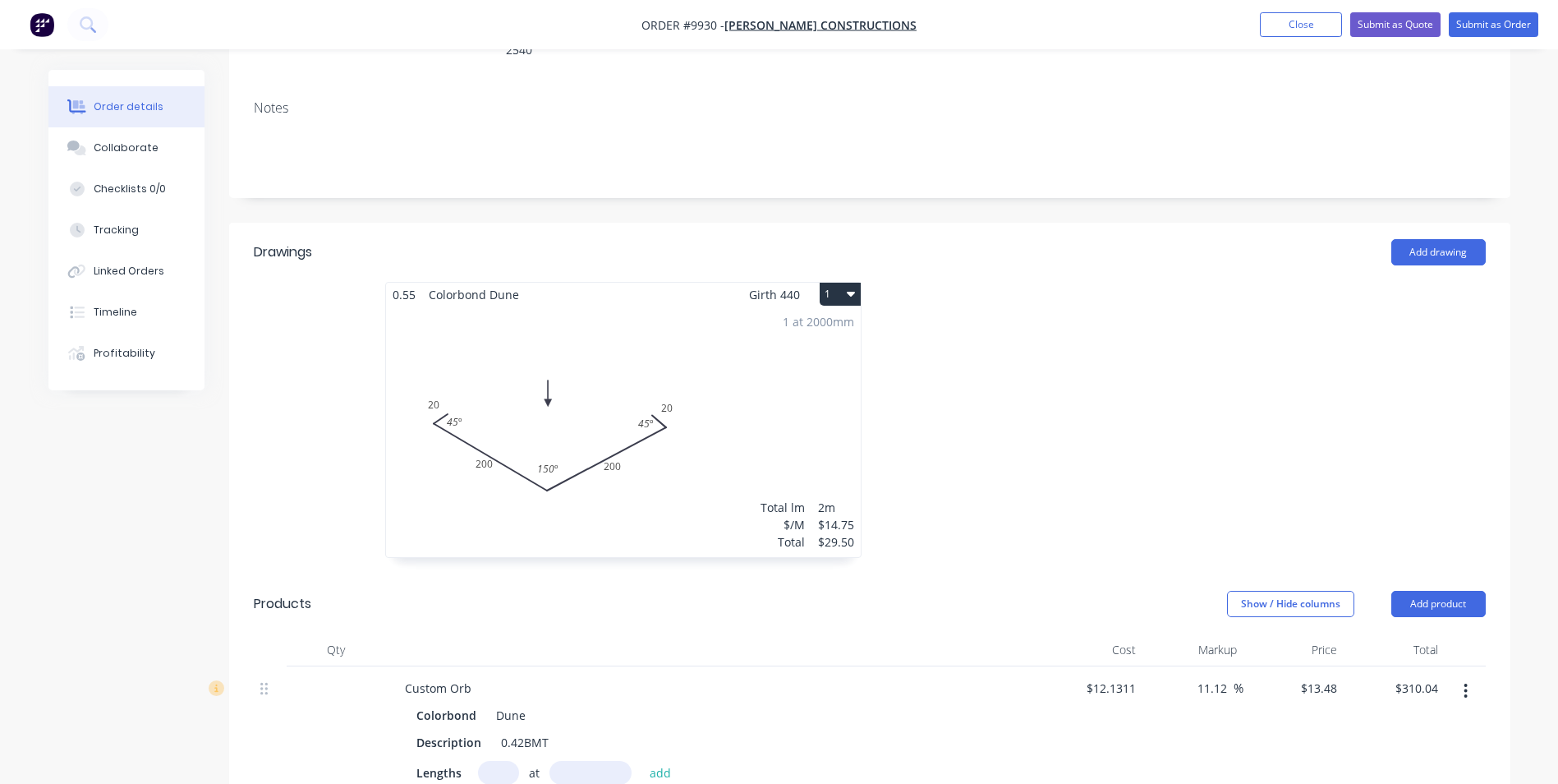
scroll to position [328, 0]
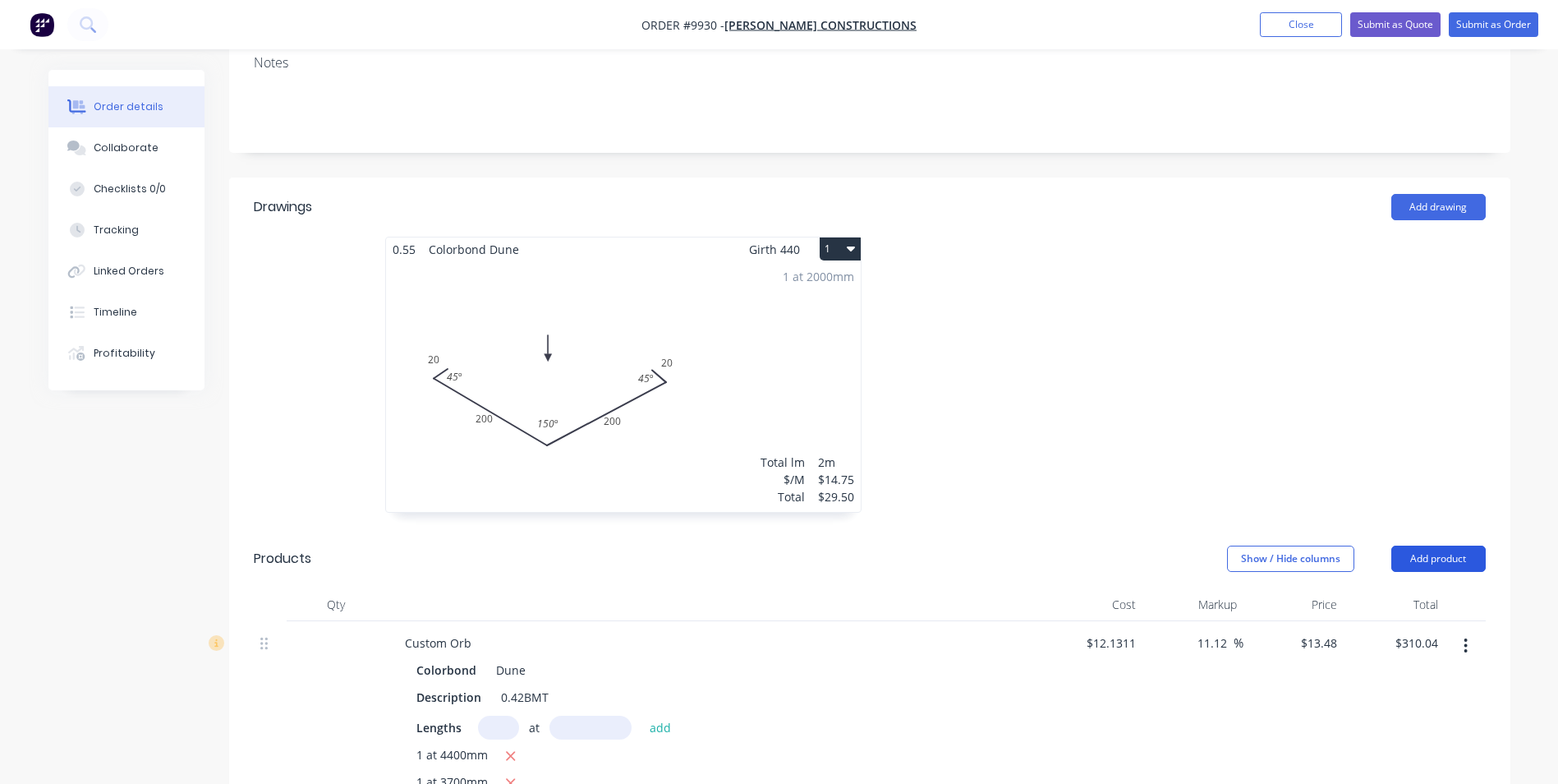
click at [1422, 546] on button "Add product" at bounding box center [1439, 559] width 95 height 26
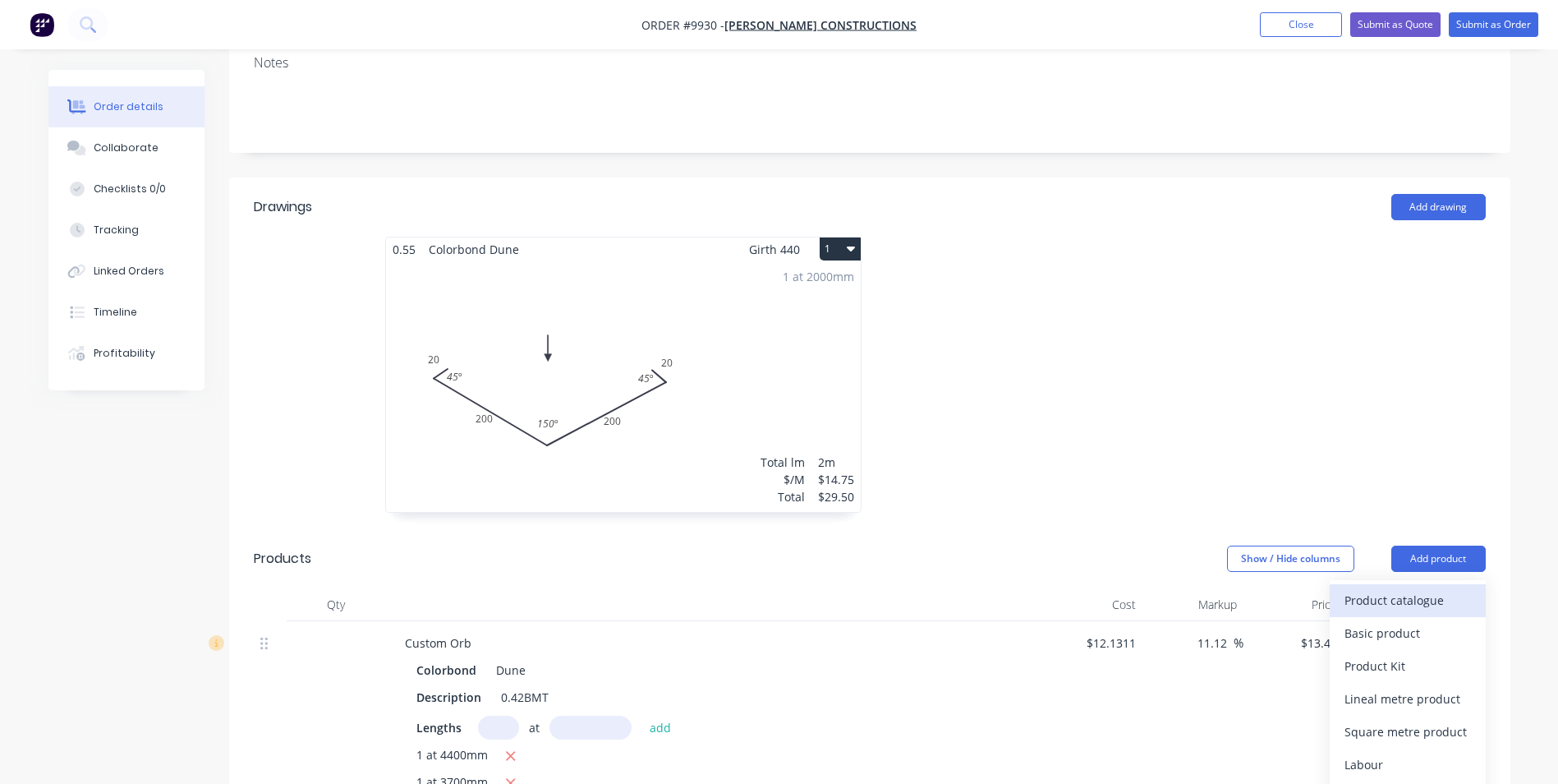
click at [1379, 588] on div "Product catalogue" at bounding box center [1408, 600] width 126 height 24
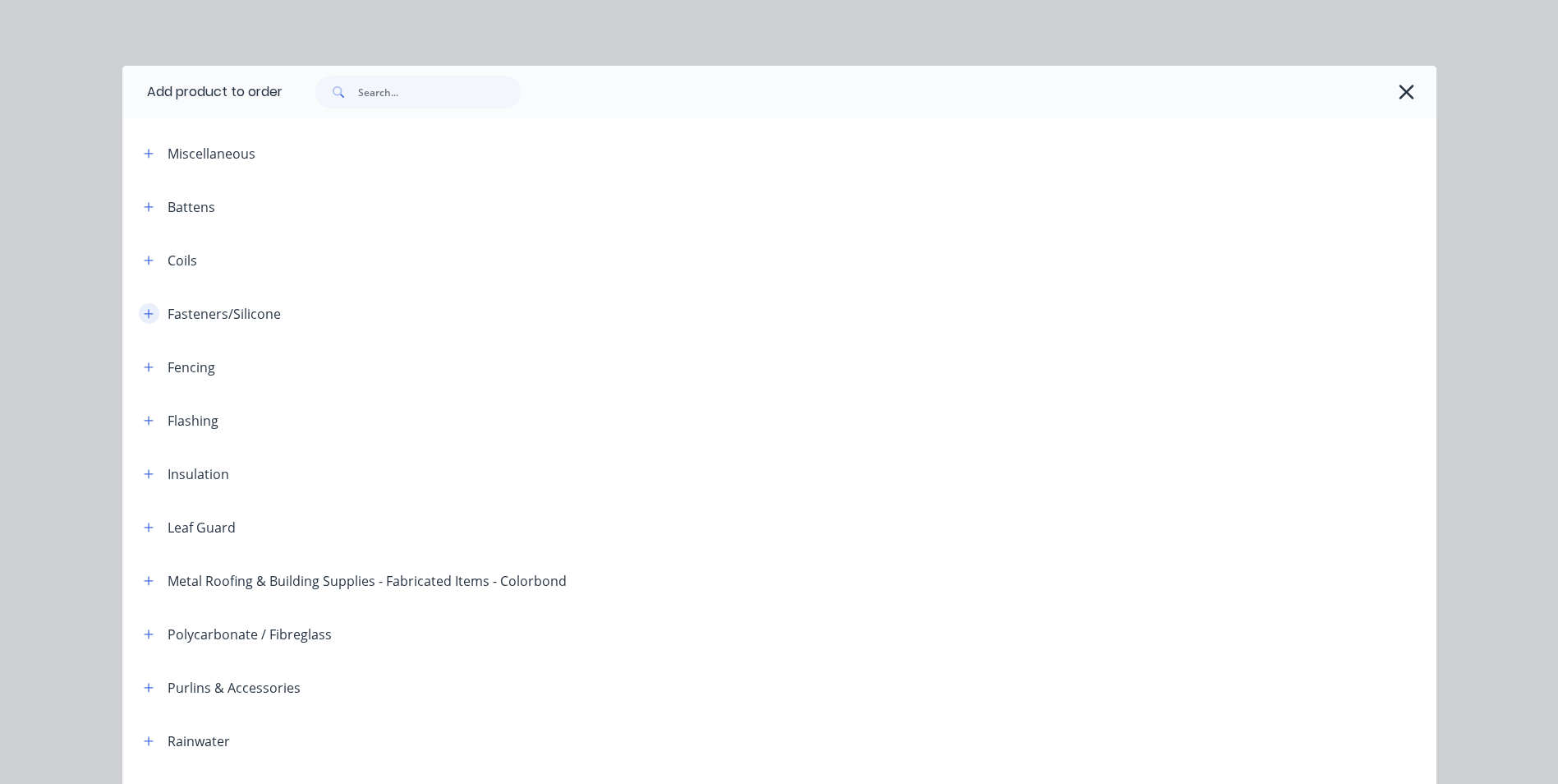
click at [145, 317] on icon "button" at bounding box center [148, 314] width 10 height 11
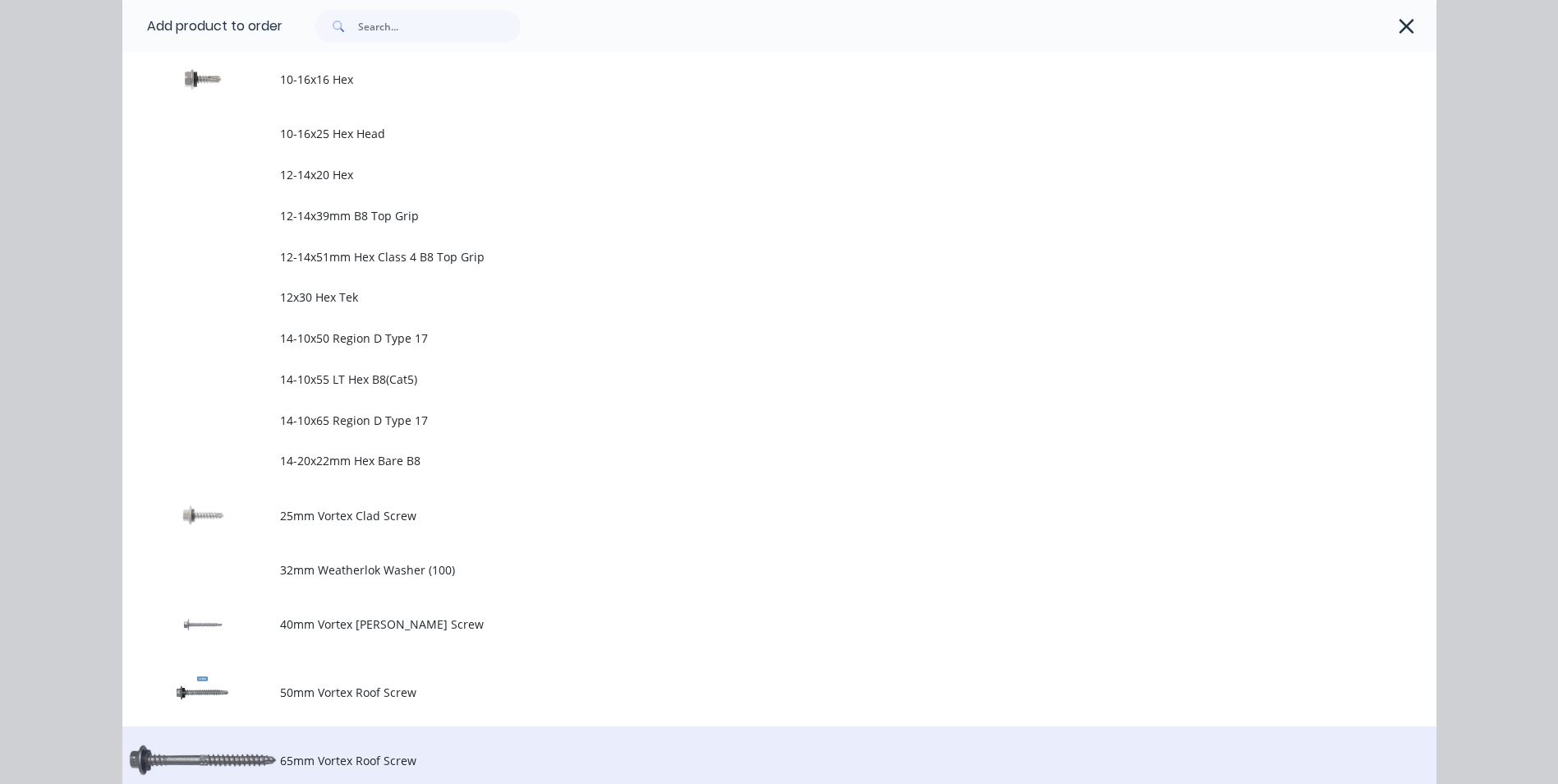
scroll to position [657, 0]
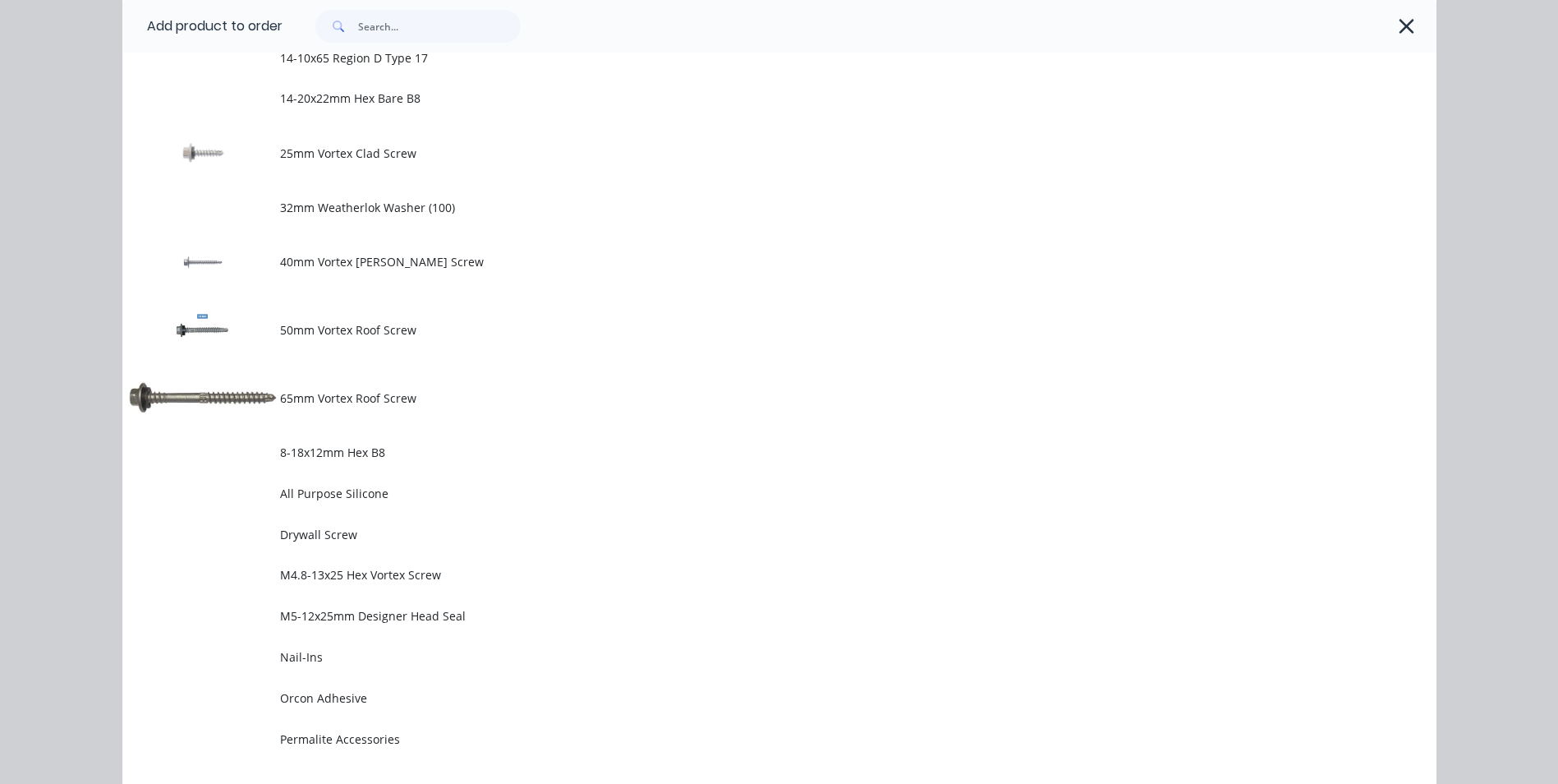
click at [354, 329] on span "50mm Vortex Roof Screw" at bounding box center [742, 329] width 925 height 18
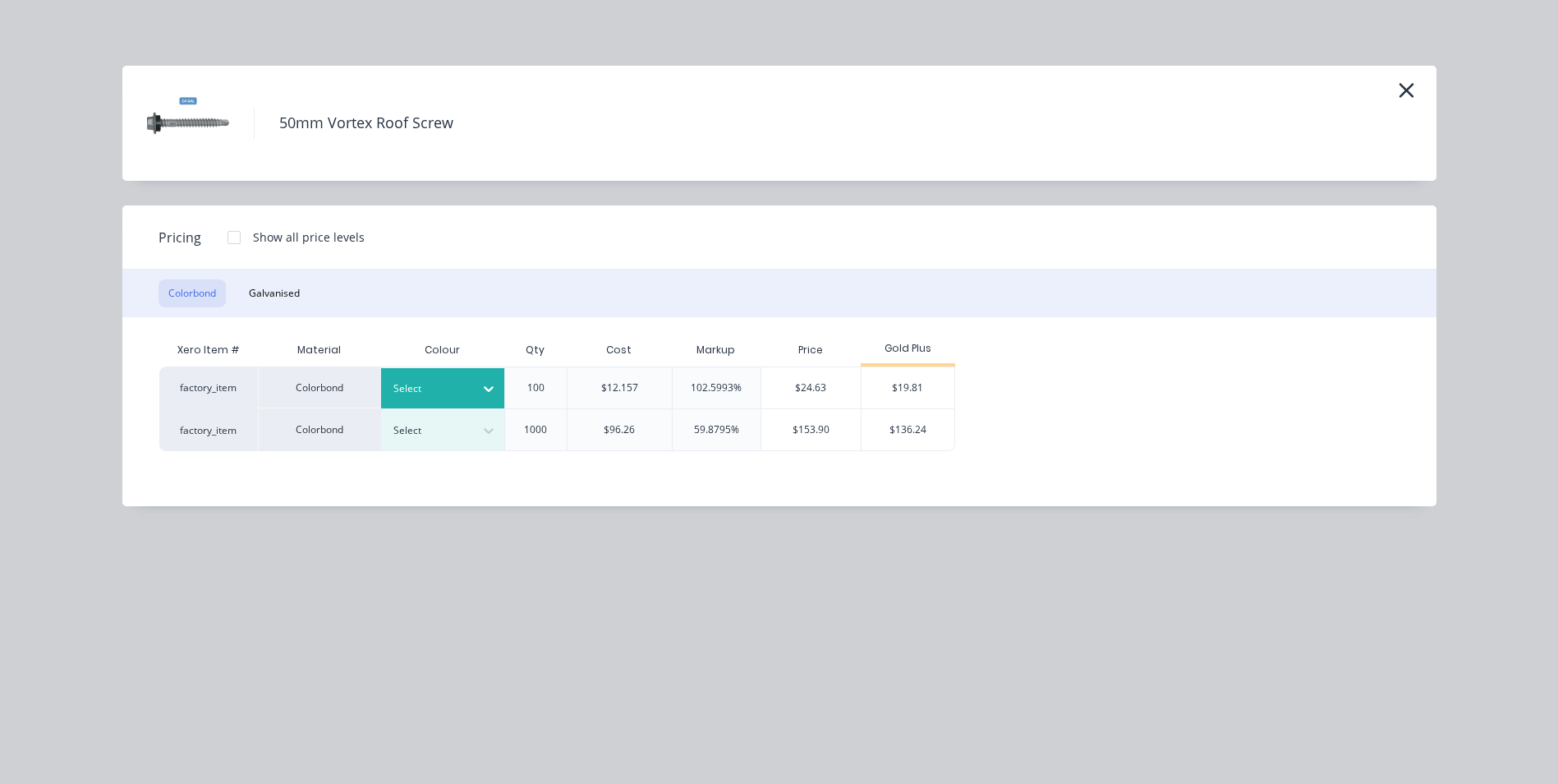
click at [483, 382] on icon at bounding box center [489, 389] width 17 height 17
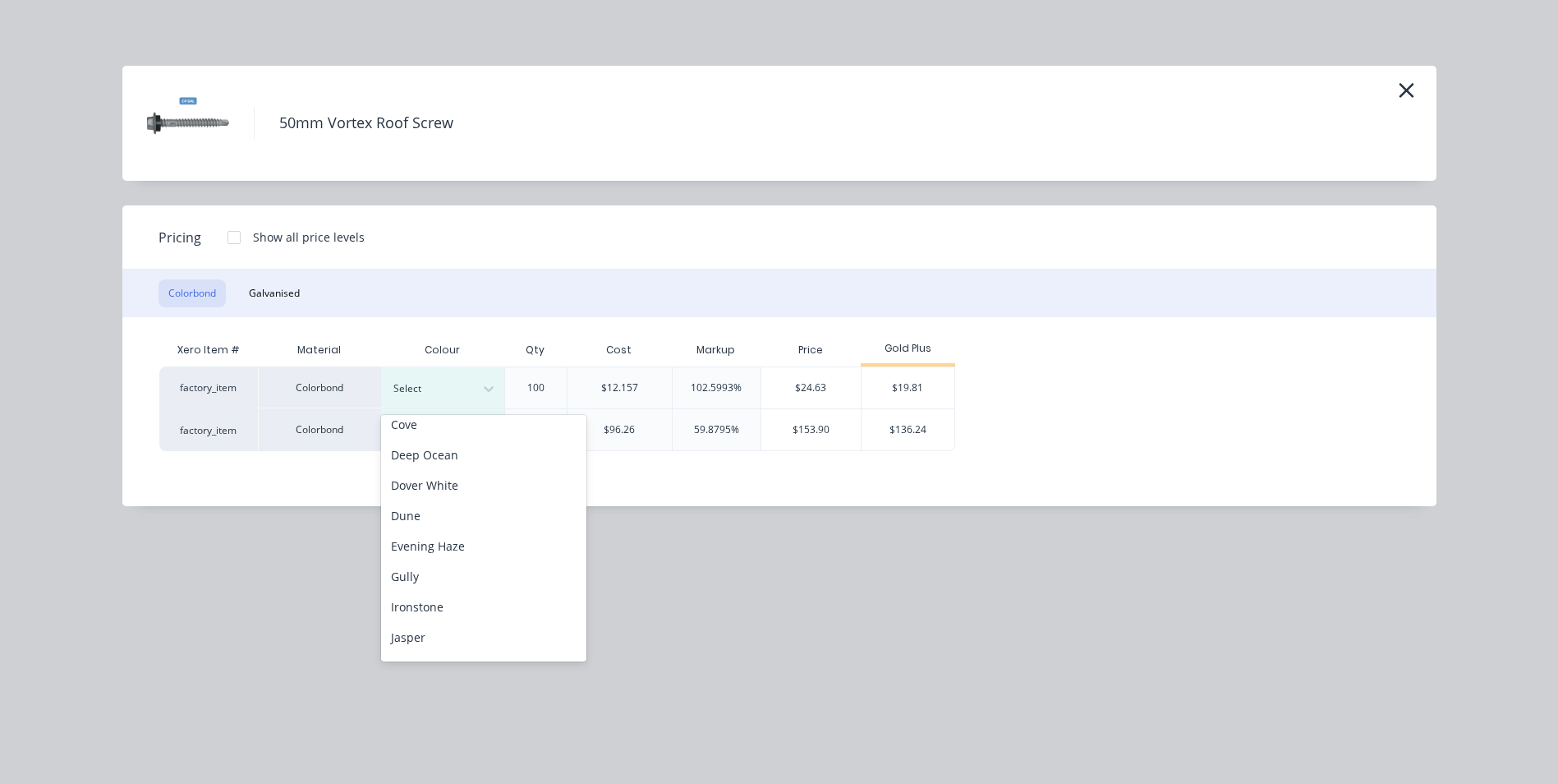
scroll to position [164, 0]
click at [457, 513] on div "Dune" at bounding box center [483, 512] width 205 height 31
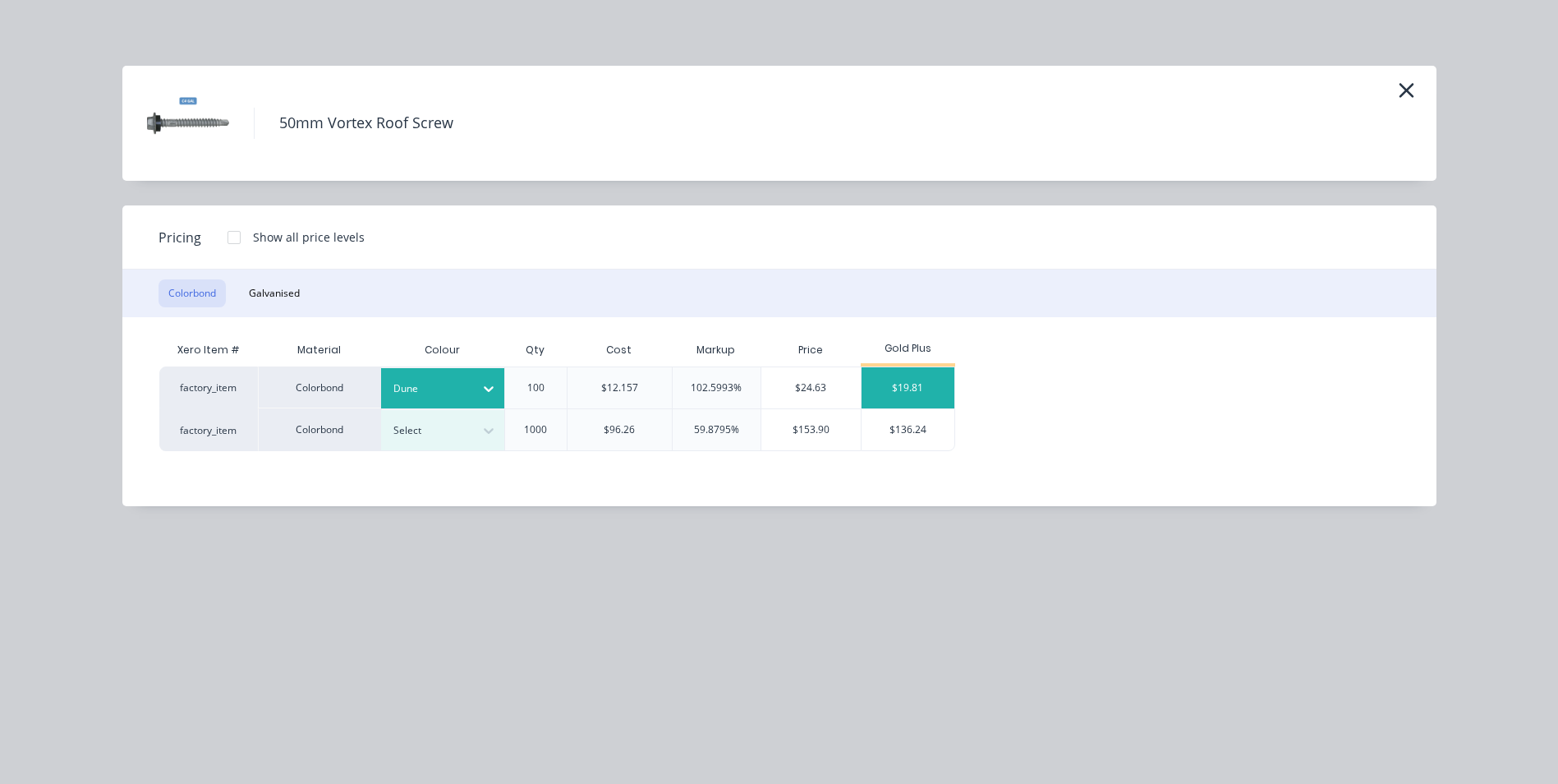
click at [921, 382] on div "$19.81" at bounding box center [908, 388] width 93 height 41
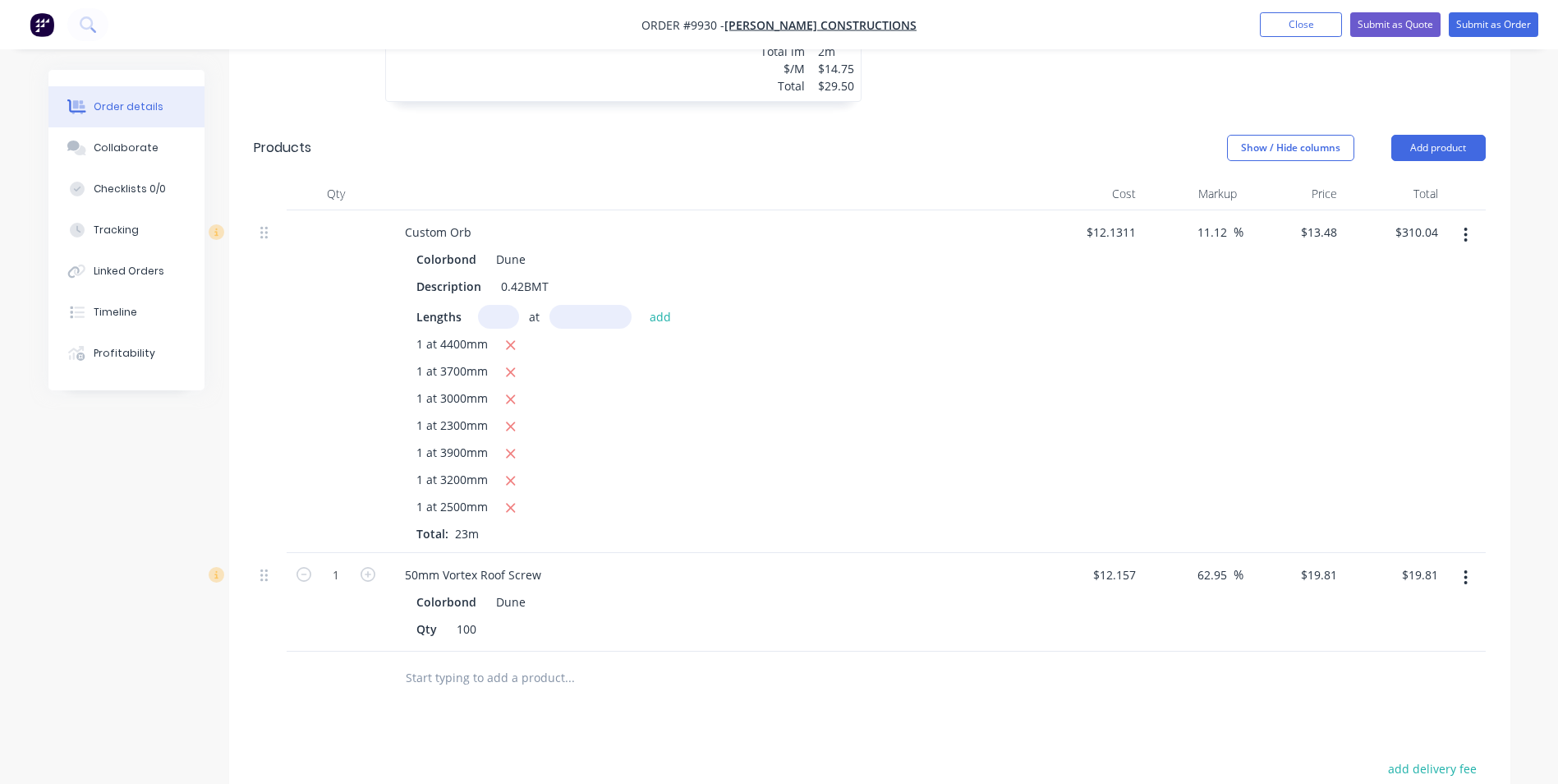
scroll to position [1056, 0]
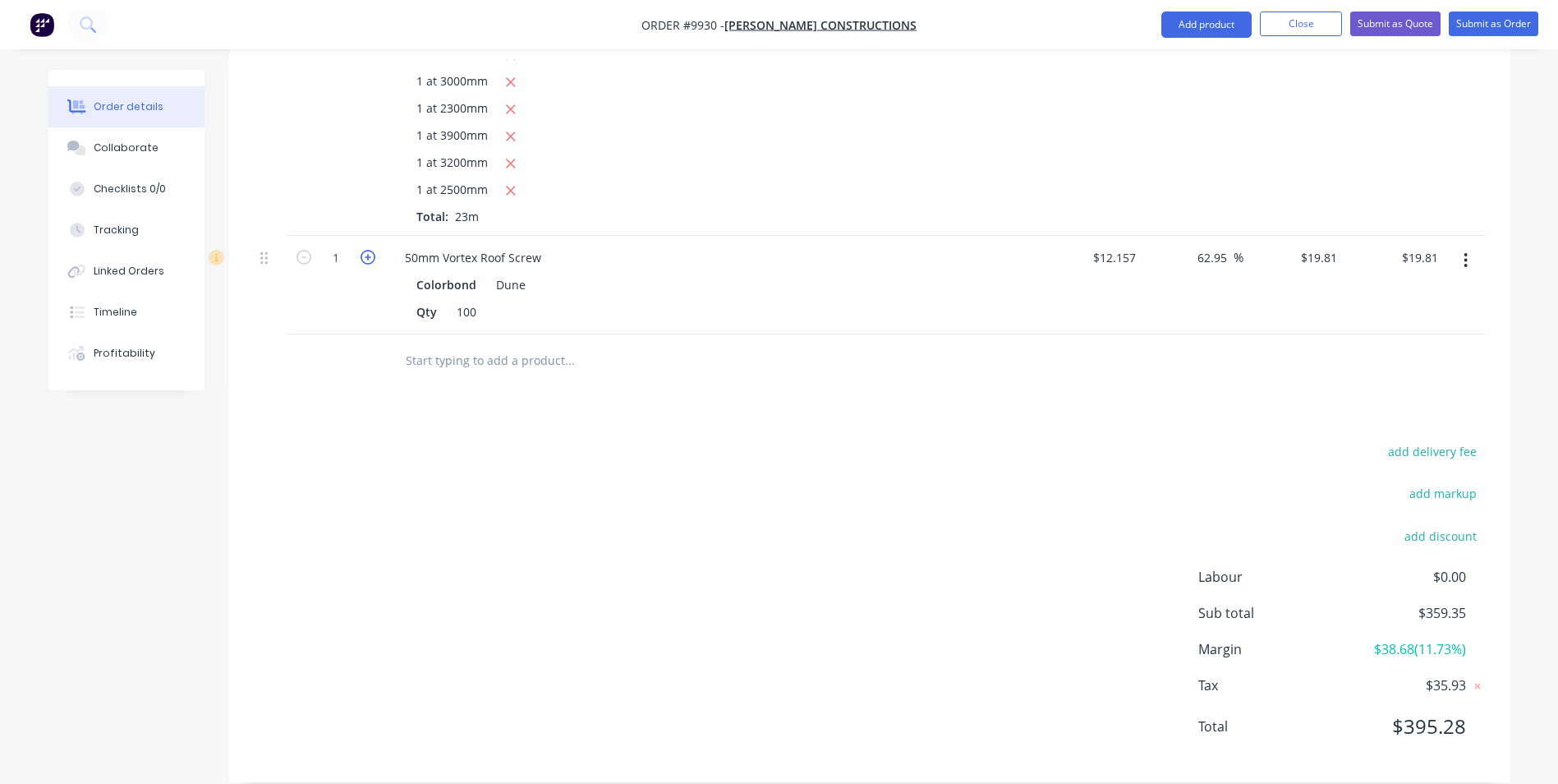
click at [366, 250] on icon "button" at bounding box center [368, 257] width 15 height 15
type input "2"
type input "$39.62"
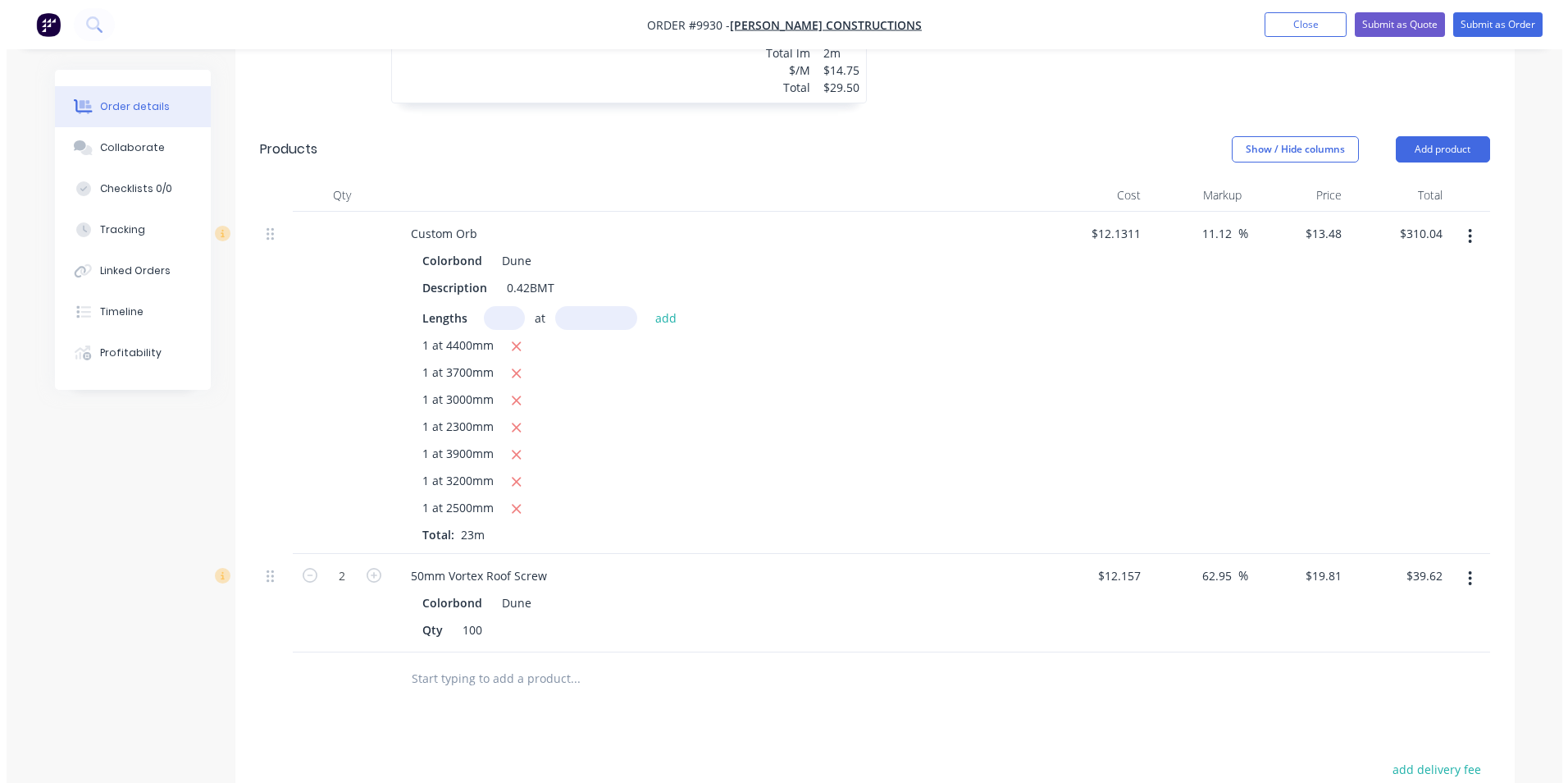
scroll to position [739, 0]
click at [1497, 21] on button "Submit as Order" at bounding box center [1491, 24] width 89 height 25
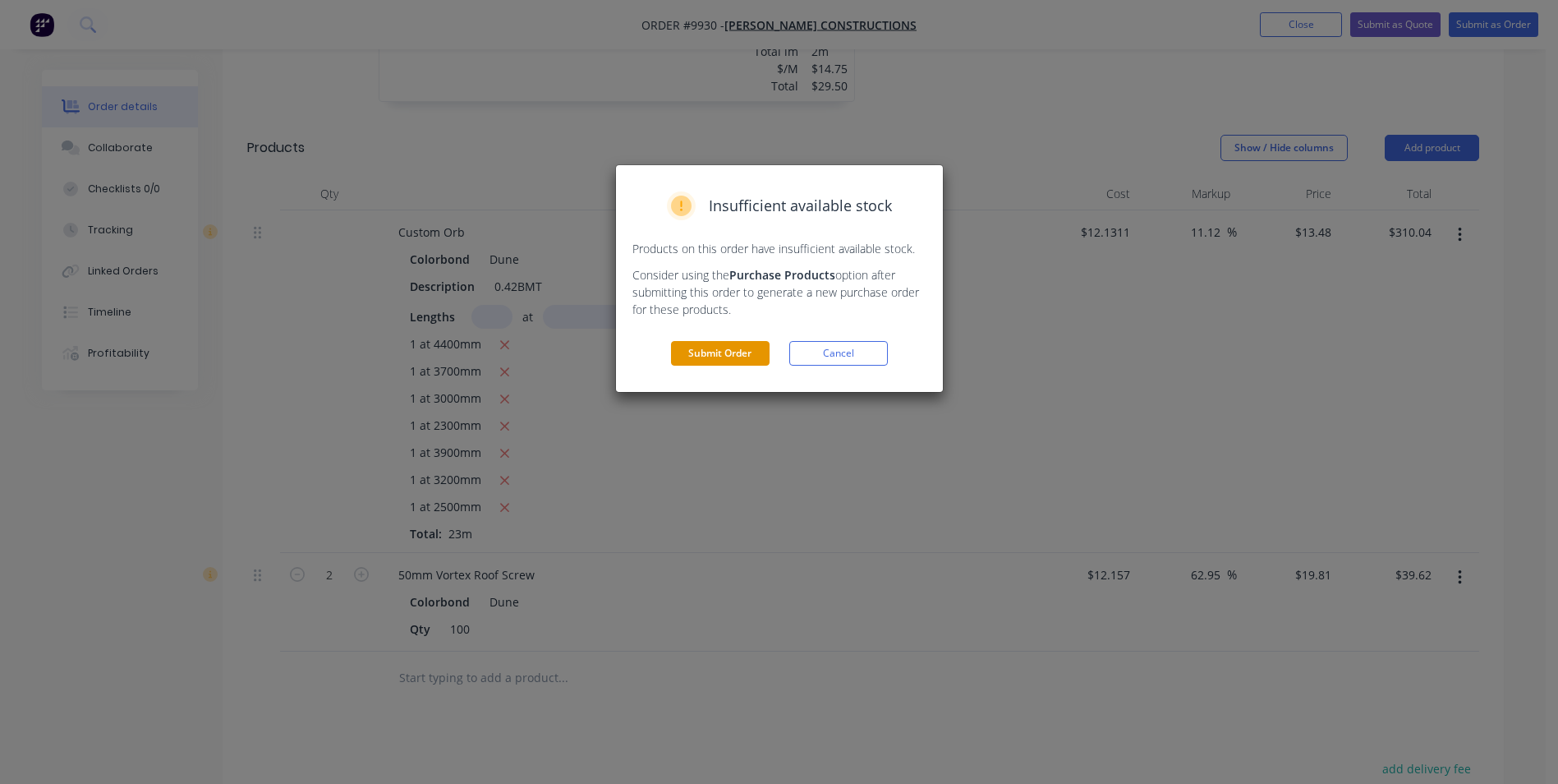
click at [730, 346] on button "Submit Order" at bounding box center [720, 353] width 98 height 25
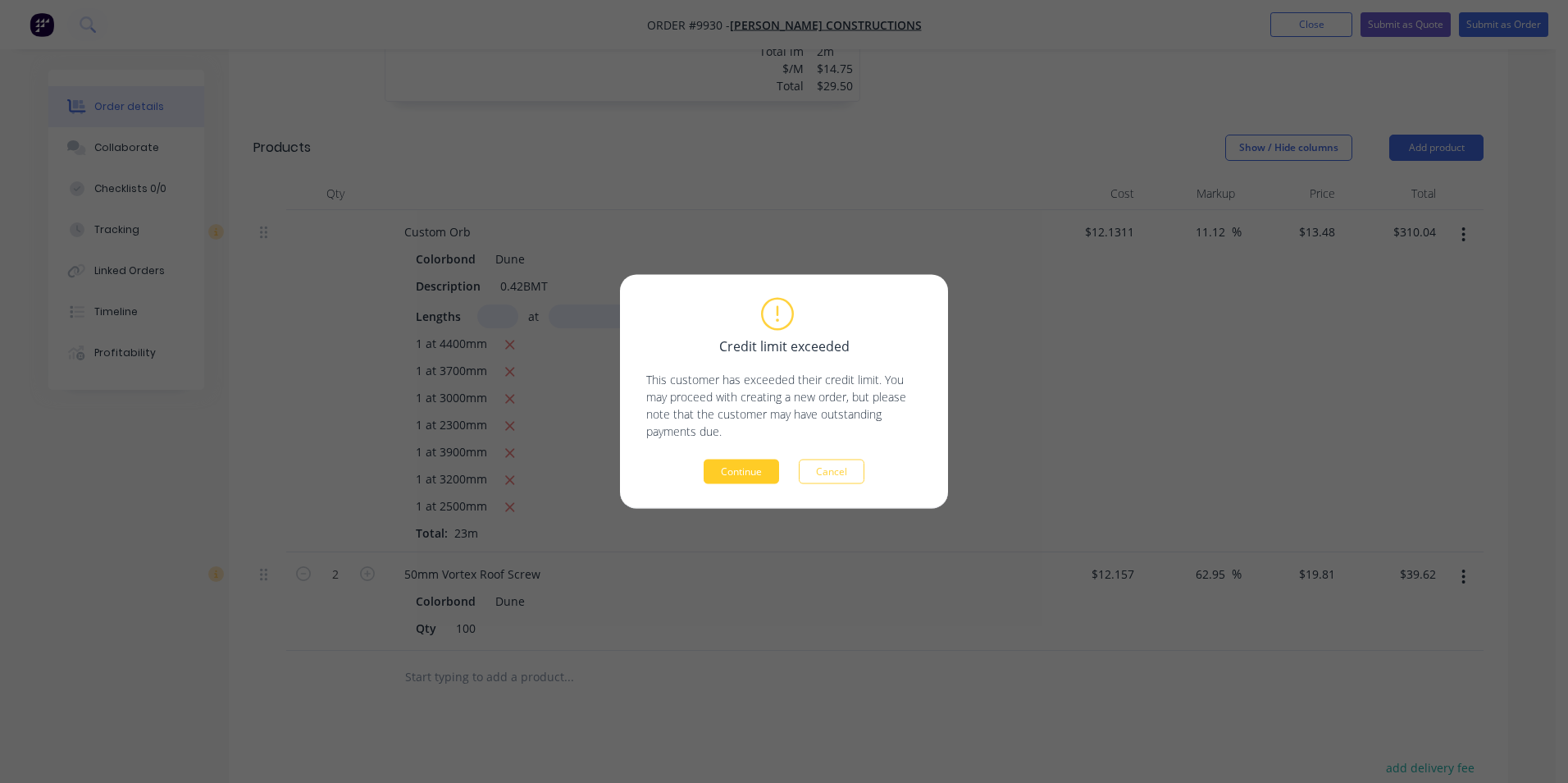
click at [738, 465] on button "Continue" at bounding box center [741, 472] width 75 height 25
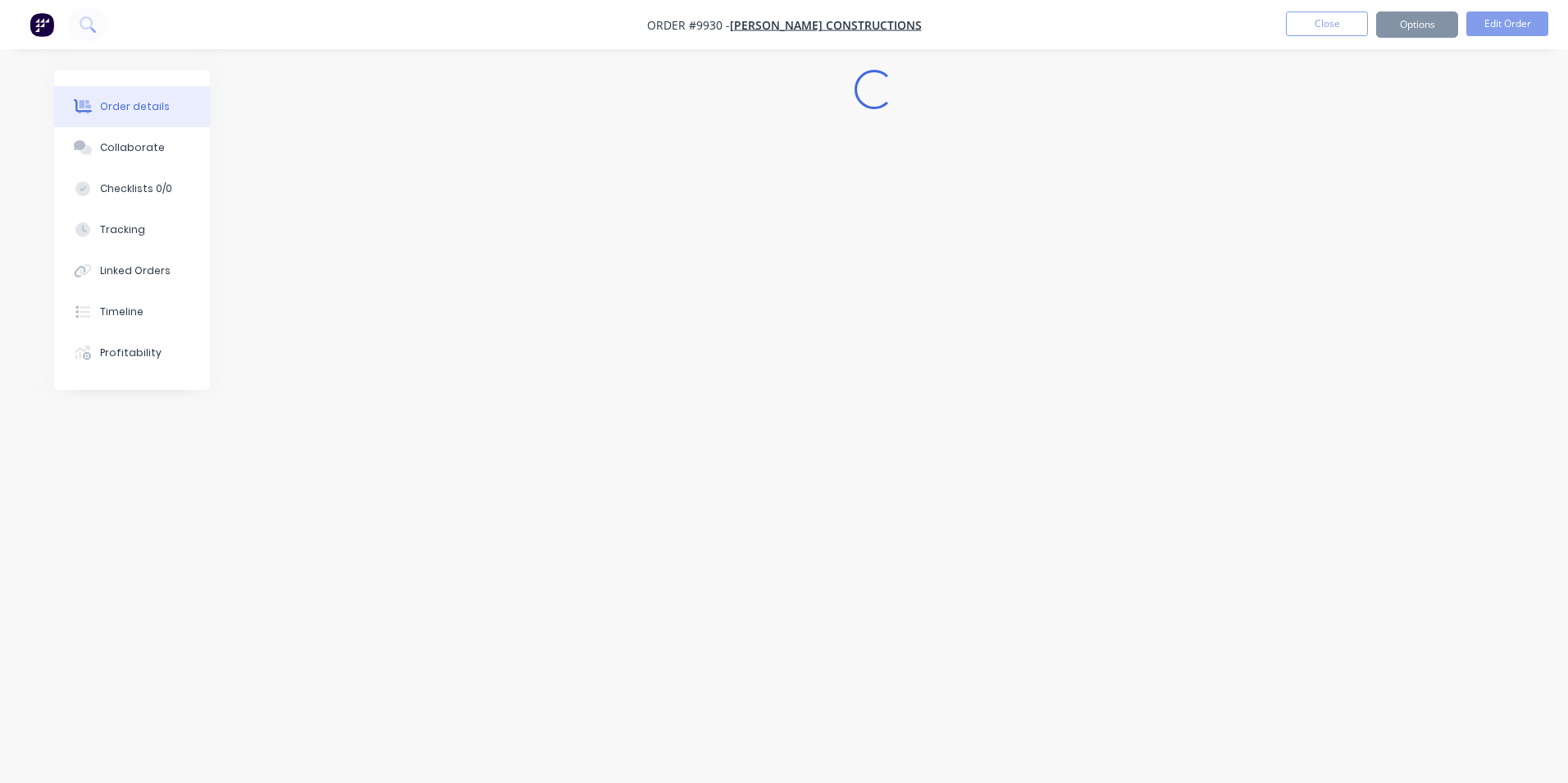
scroll to position [0, 0]
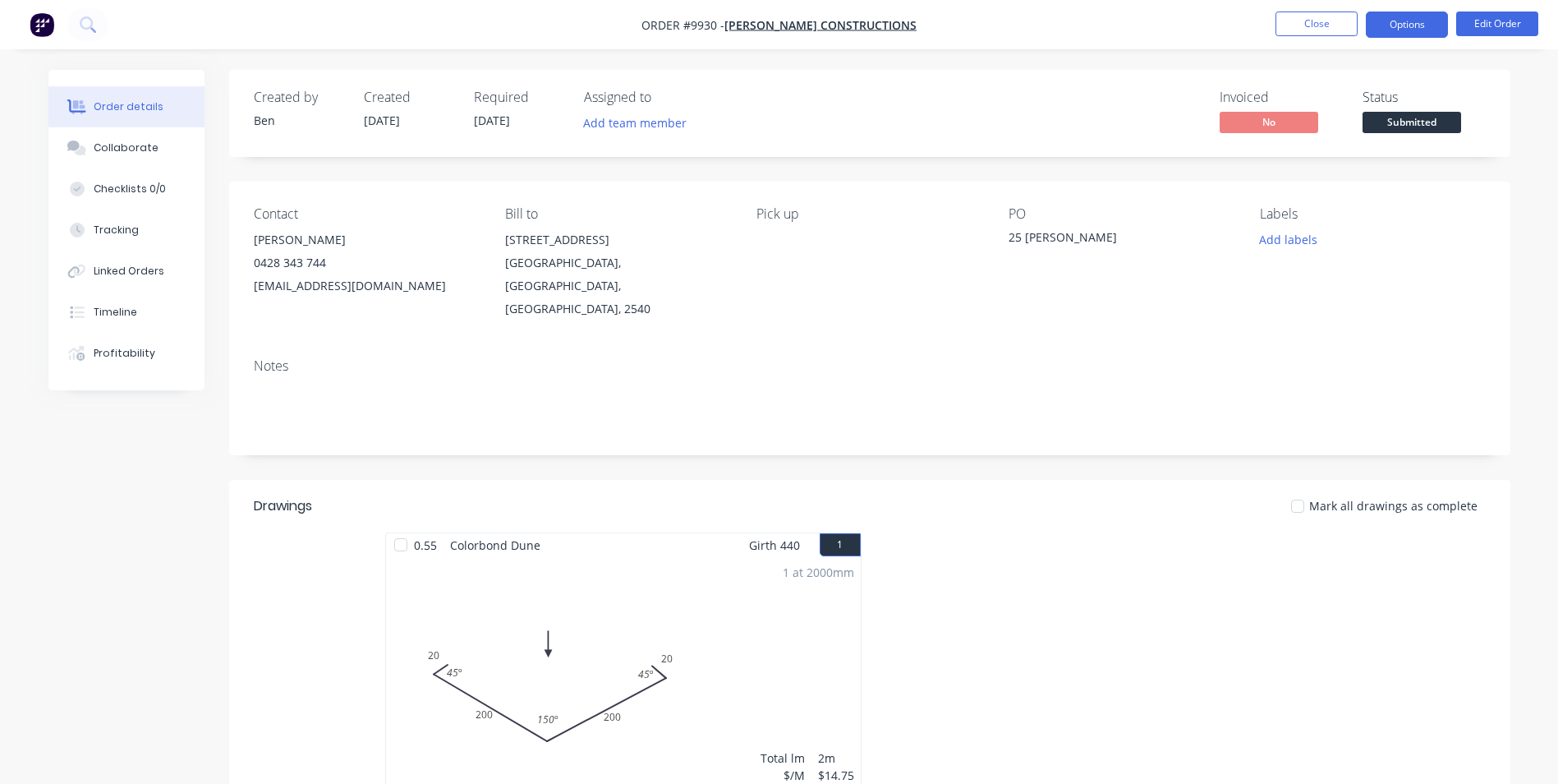
click at [1417, 23] on button "Options" at bounding box center [1407, 24] width 83 height 26
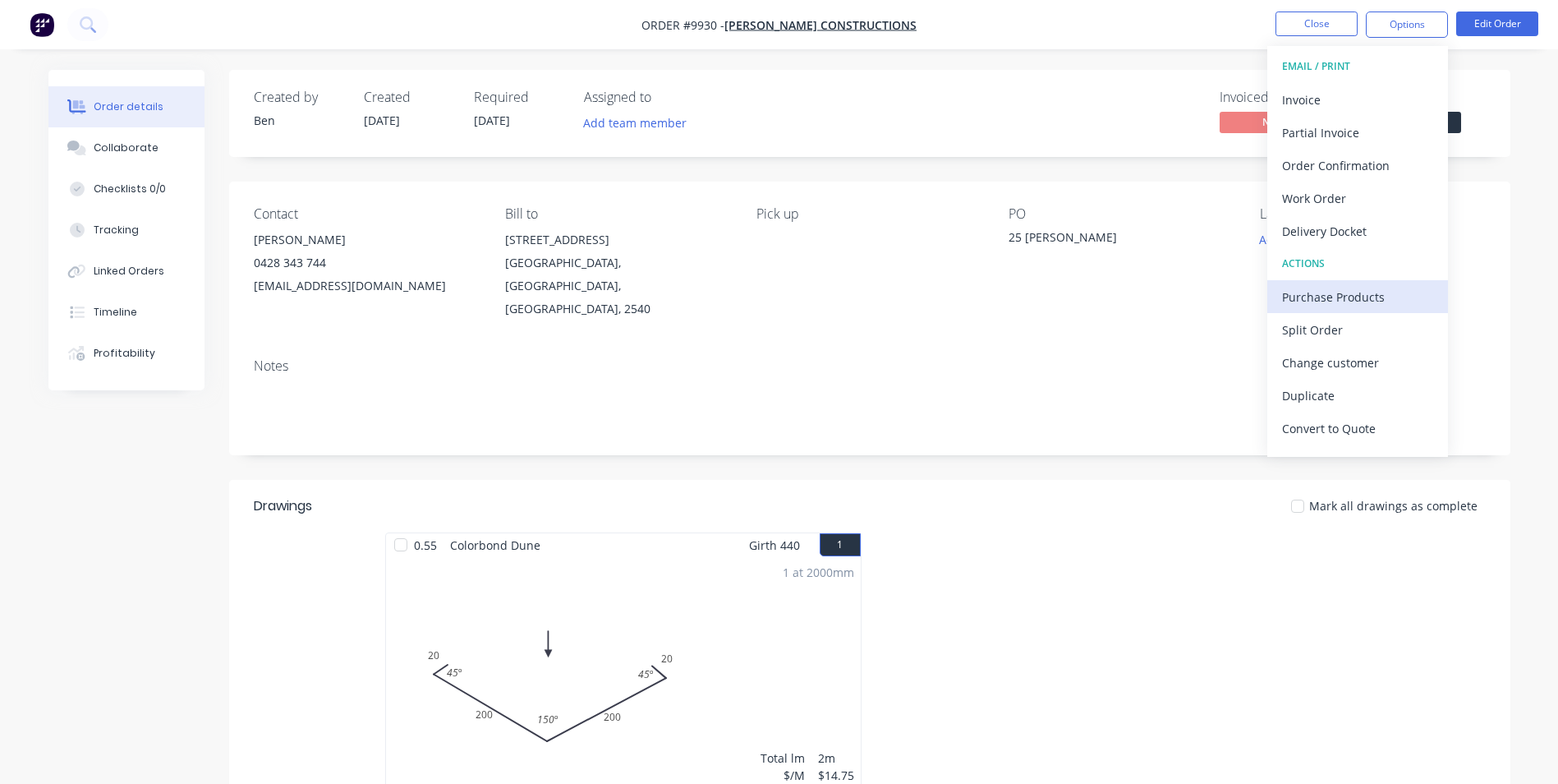
click at [1364, 295] on div "Purchase Products" at bounding box center [1358, 297] width 151 height 24
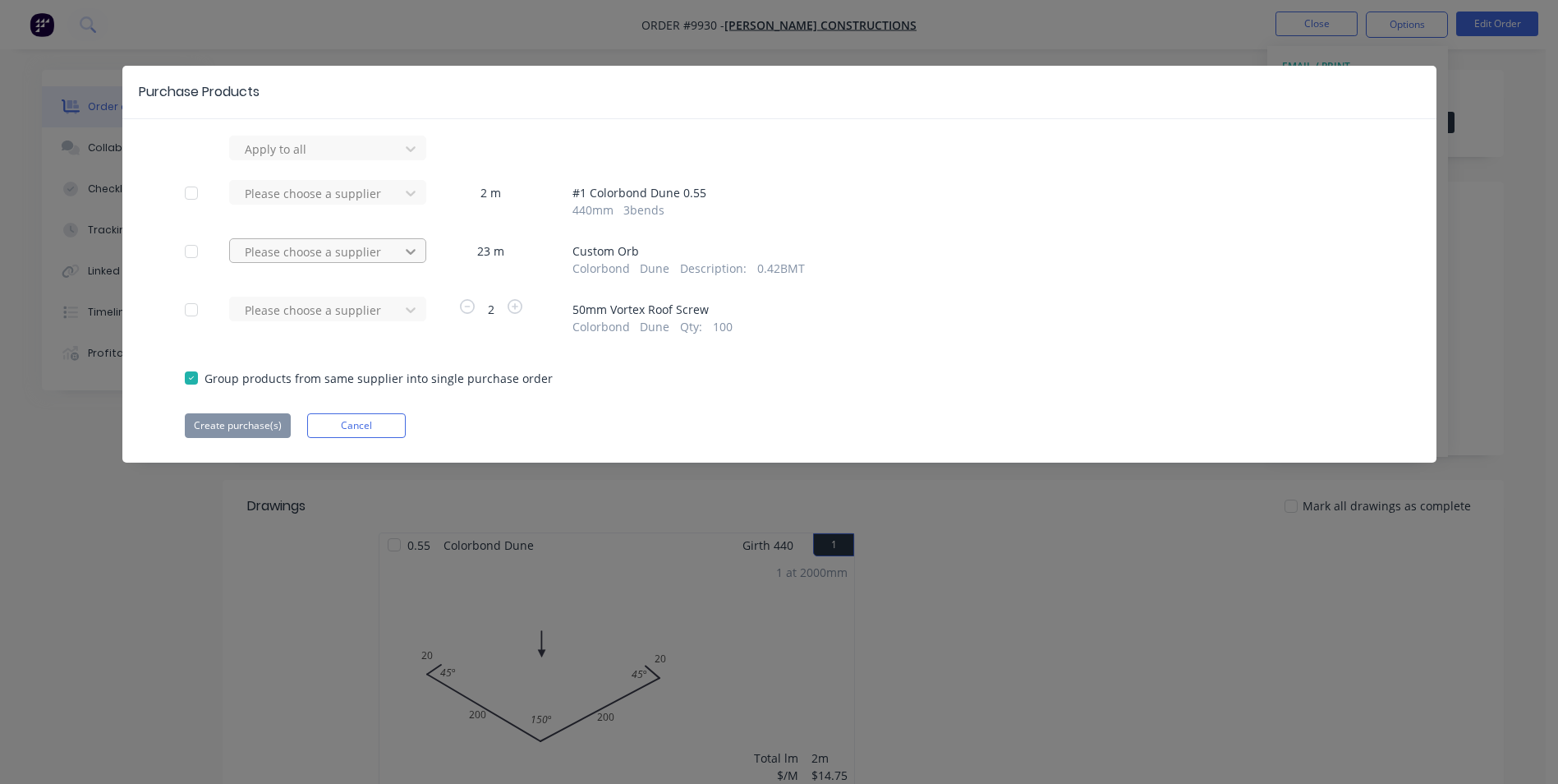
click at [397, 248] on div at bounding box center [411, 251] width 30 height 26
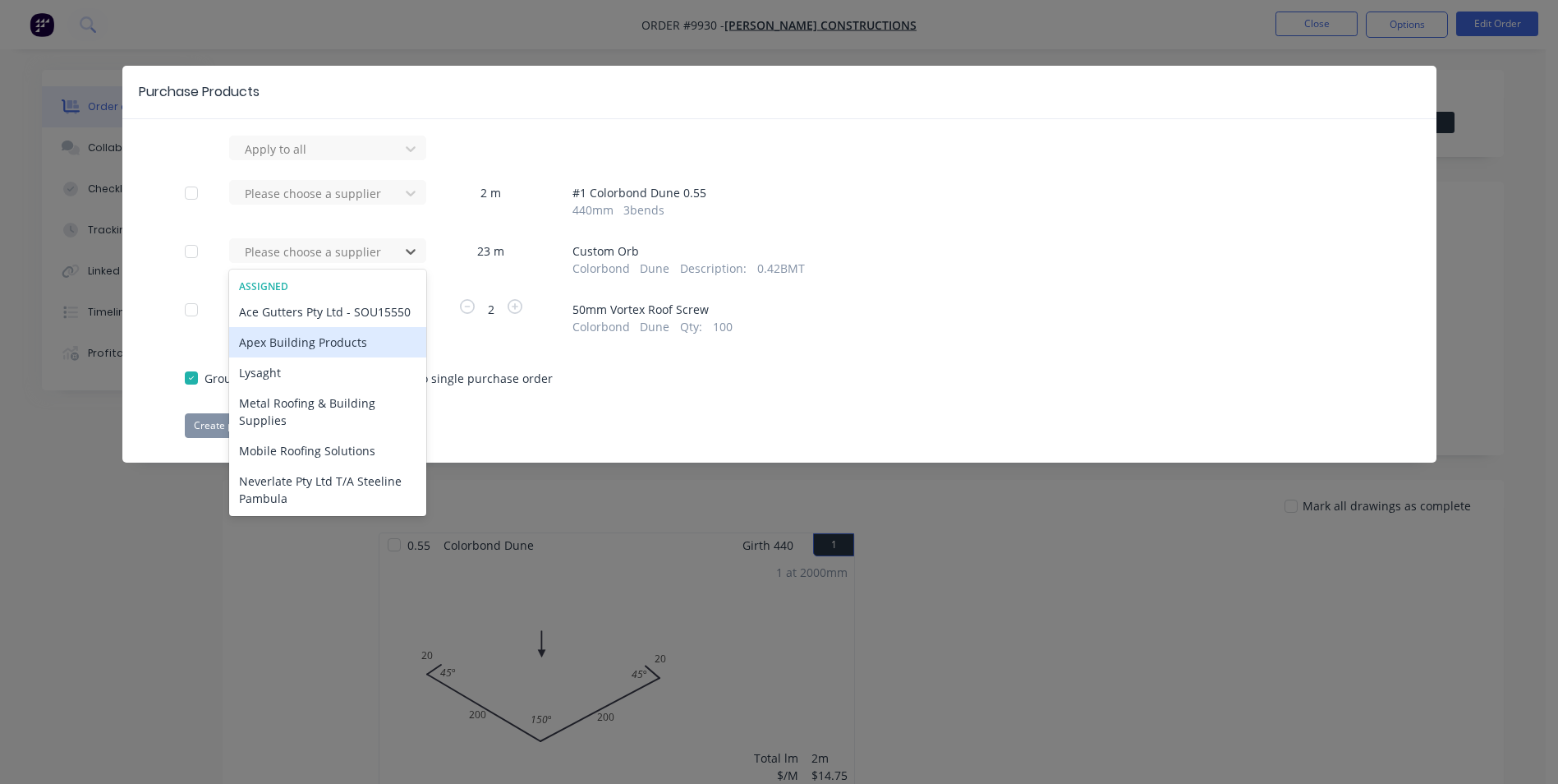
click at [329, 354] on div "Apex Building Products" at bounding box center [328, 341] width 197 height 31
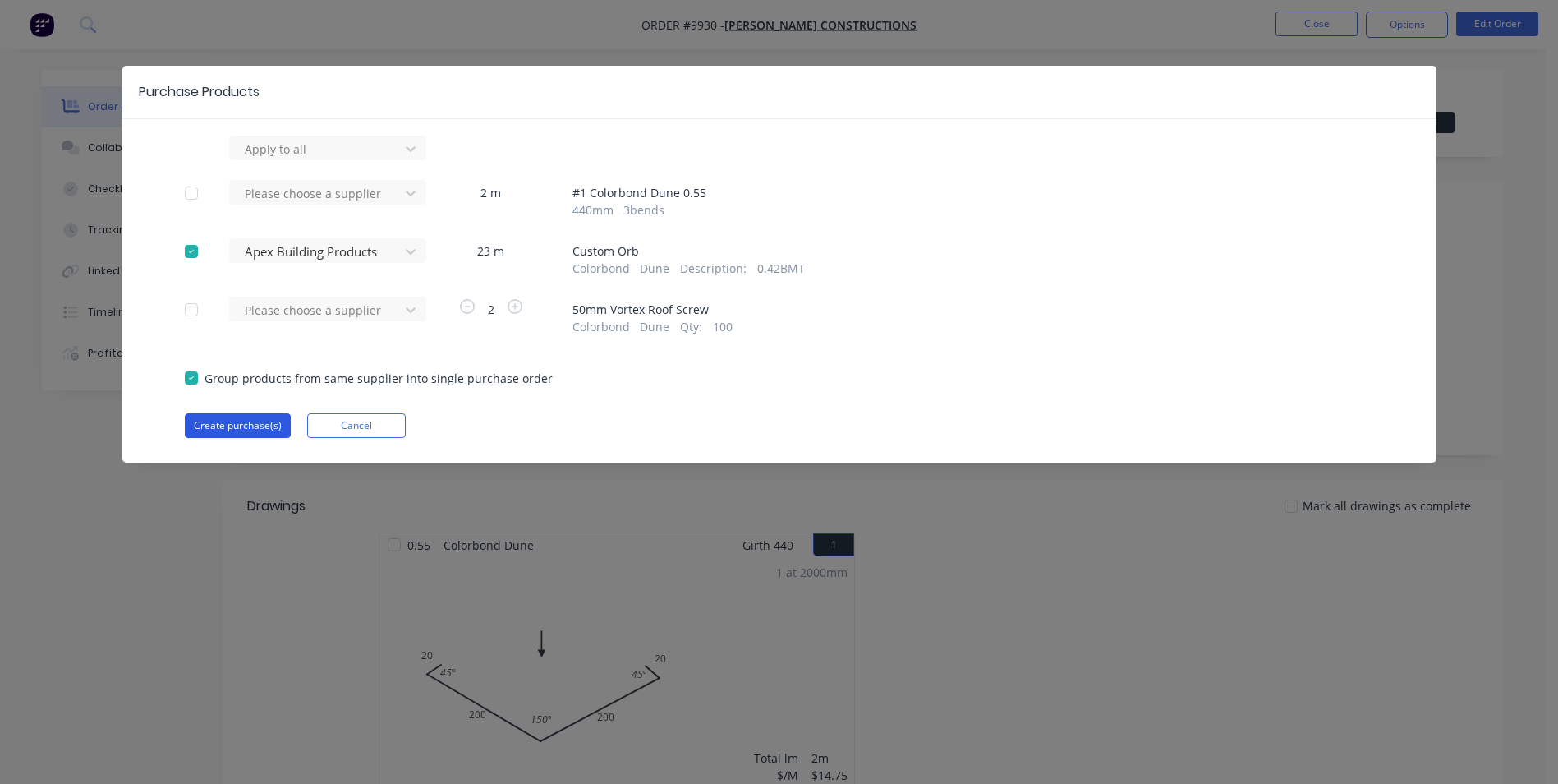
click at [247, 421] on button "Create purchase(s)" at bounding box center [238, 425] width 106 height 25
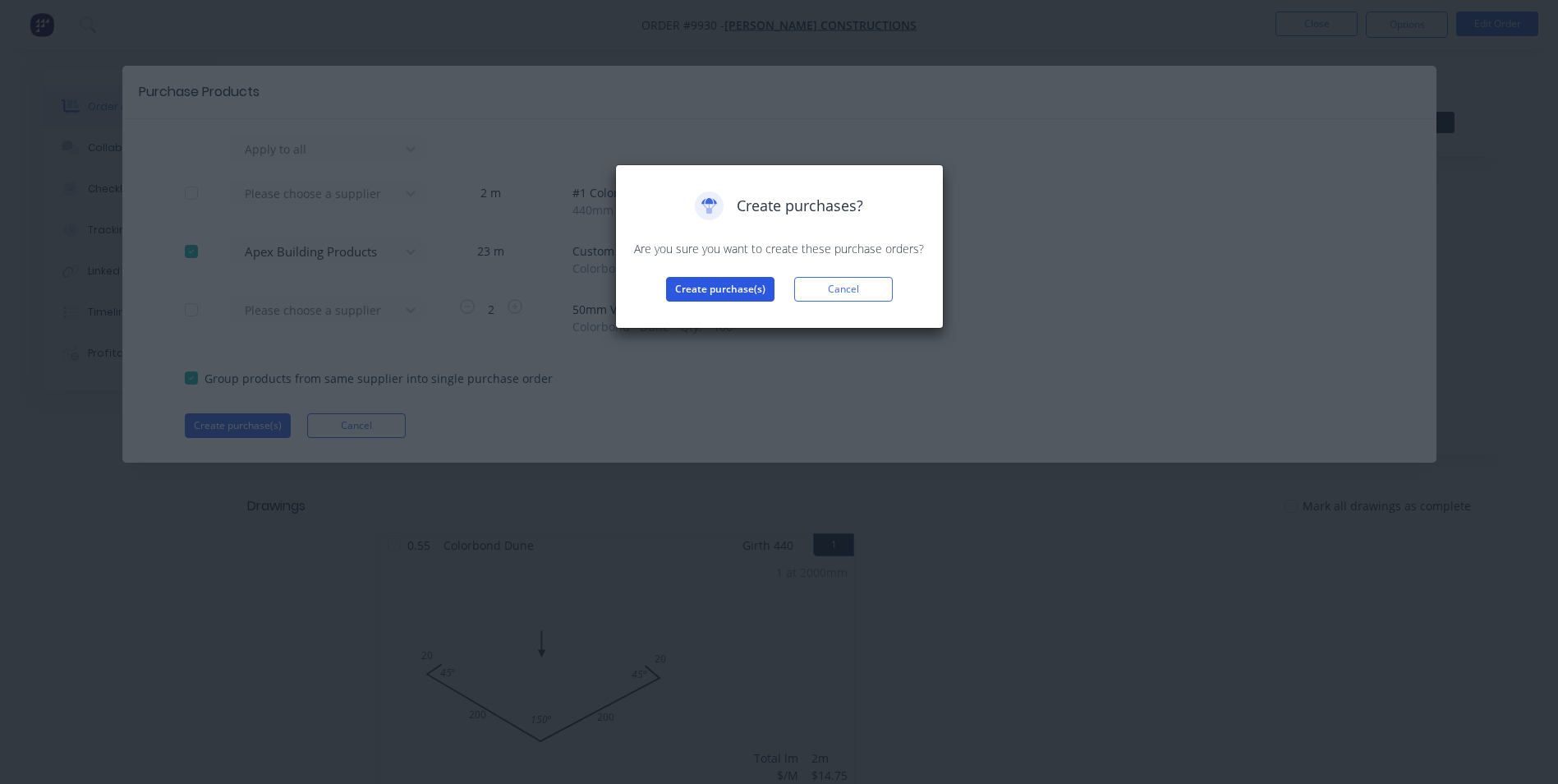
click at [710, 286] on button "Create purchase(s)" at bounding box center [720, 289] width 109 height 25
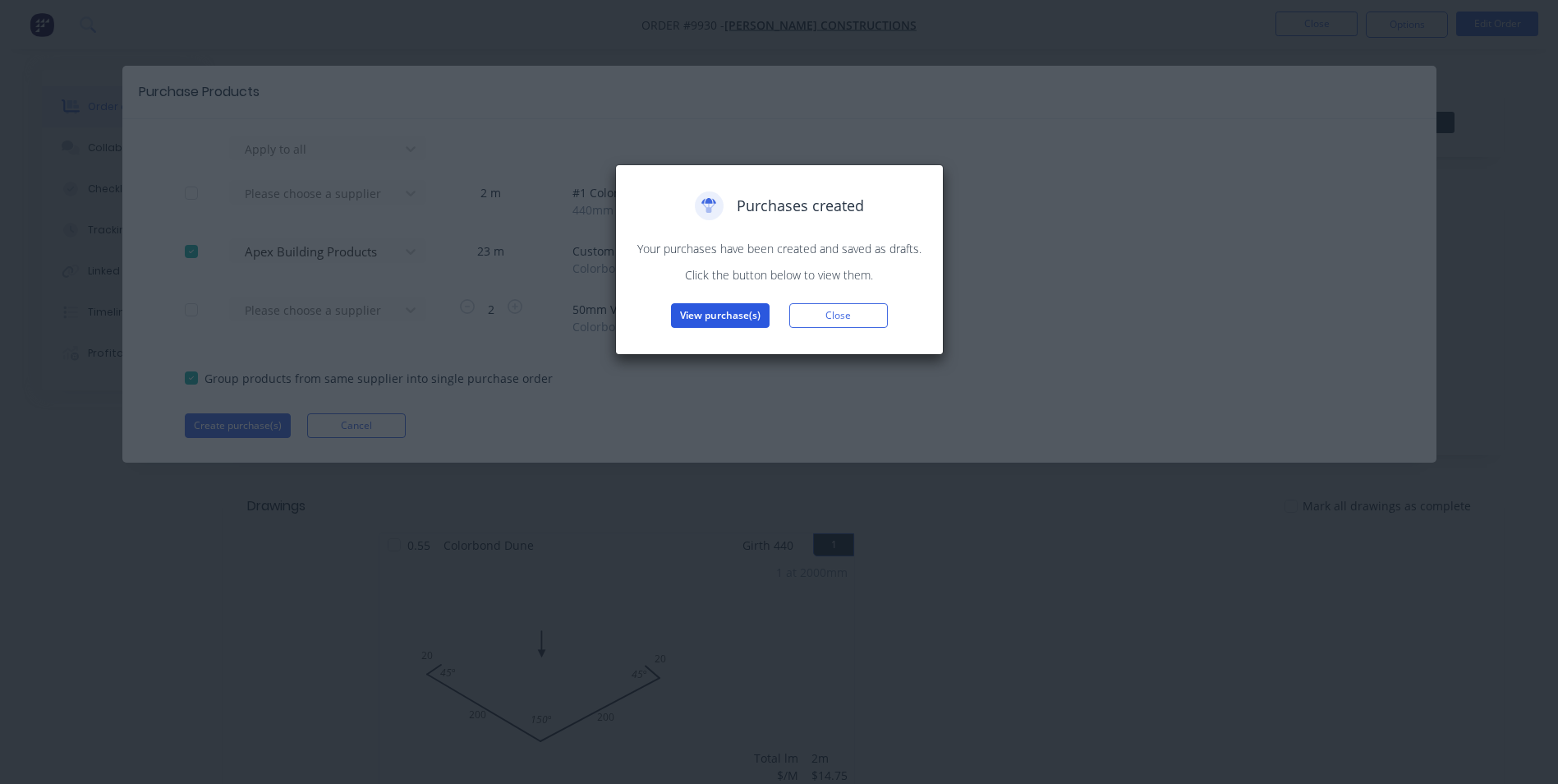
click at [715, 312] on button "View purchase(s)" at bounding box center [720, 315] width 98 height 25
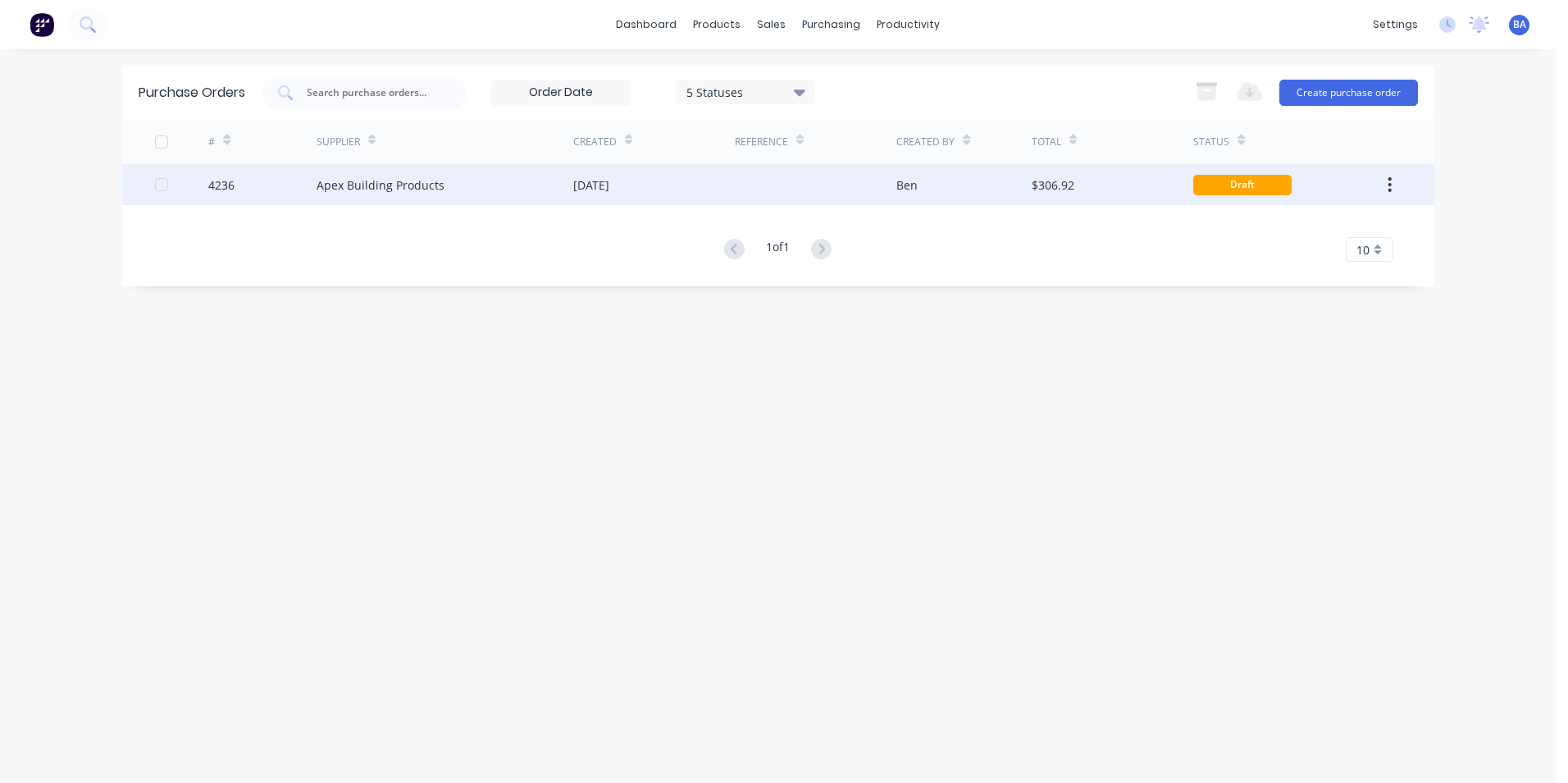
click at [711, 183] on div "[DATE]" at bounding box center [654, 184] width 161 height 41
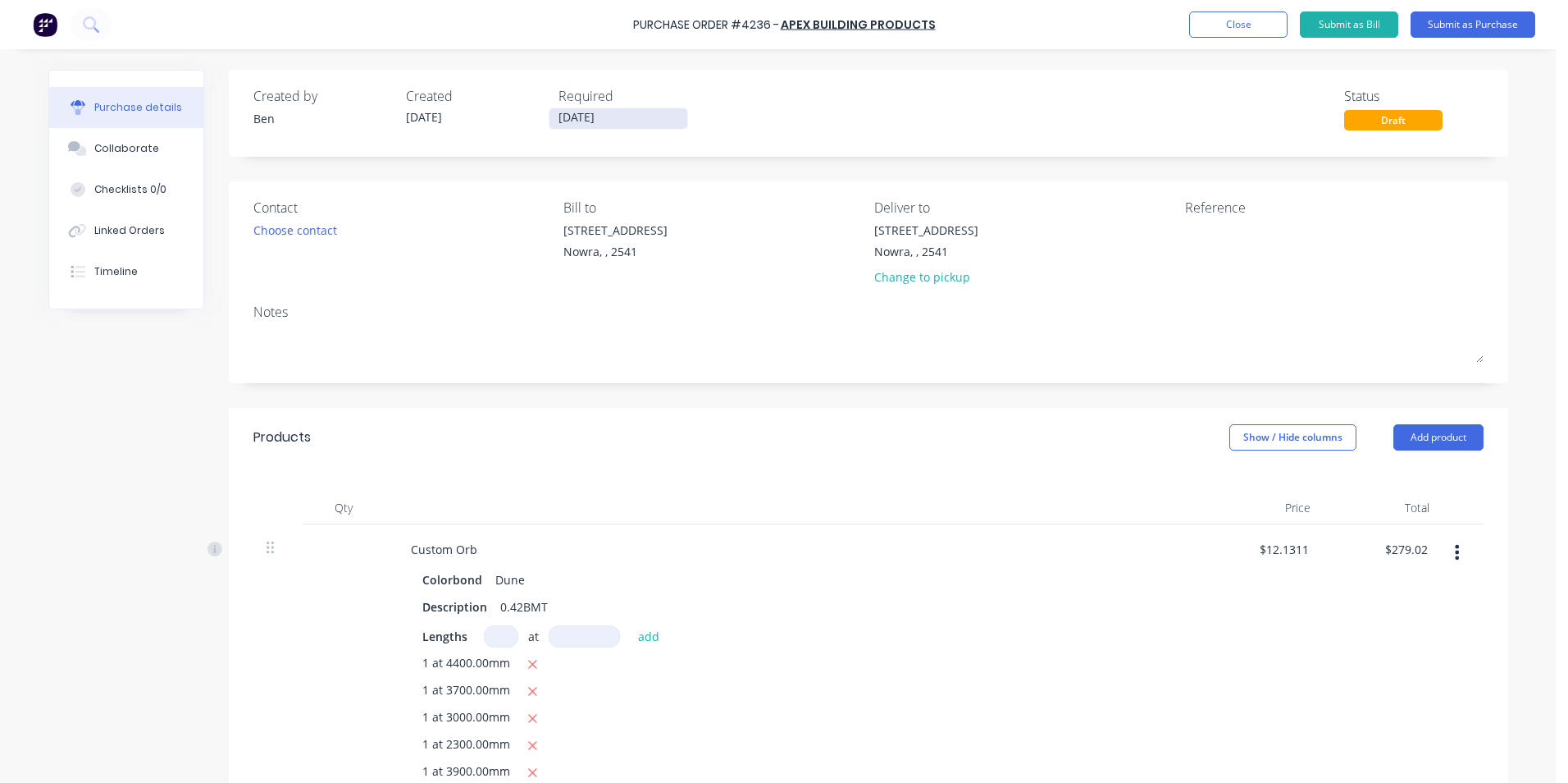
click at [609, 118] on input "[DATE]" at bounding box center [618, 119] width 138 height 20
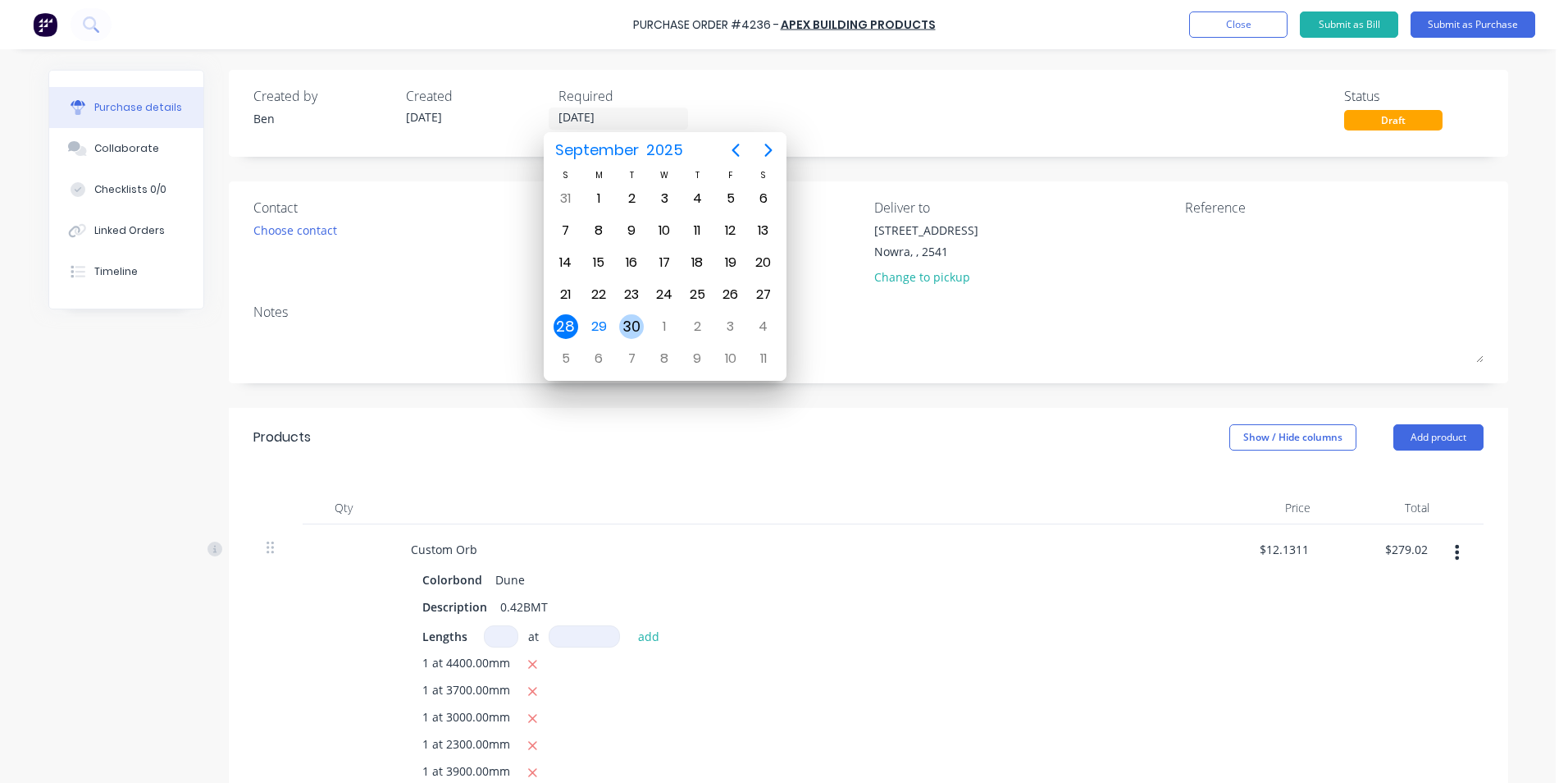
click at [629, 324] on div "30" at bounding box center [631, 326] width 25 height 25
type input "[DATE]"
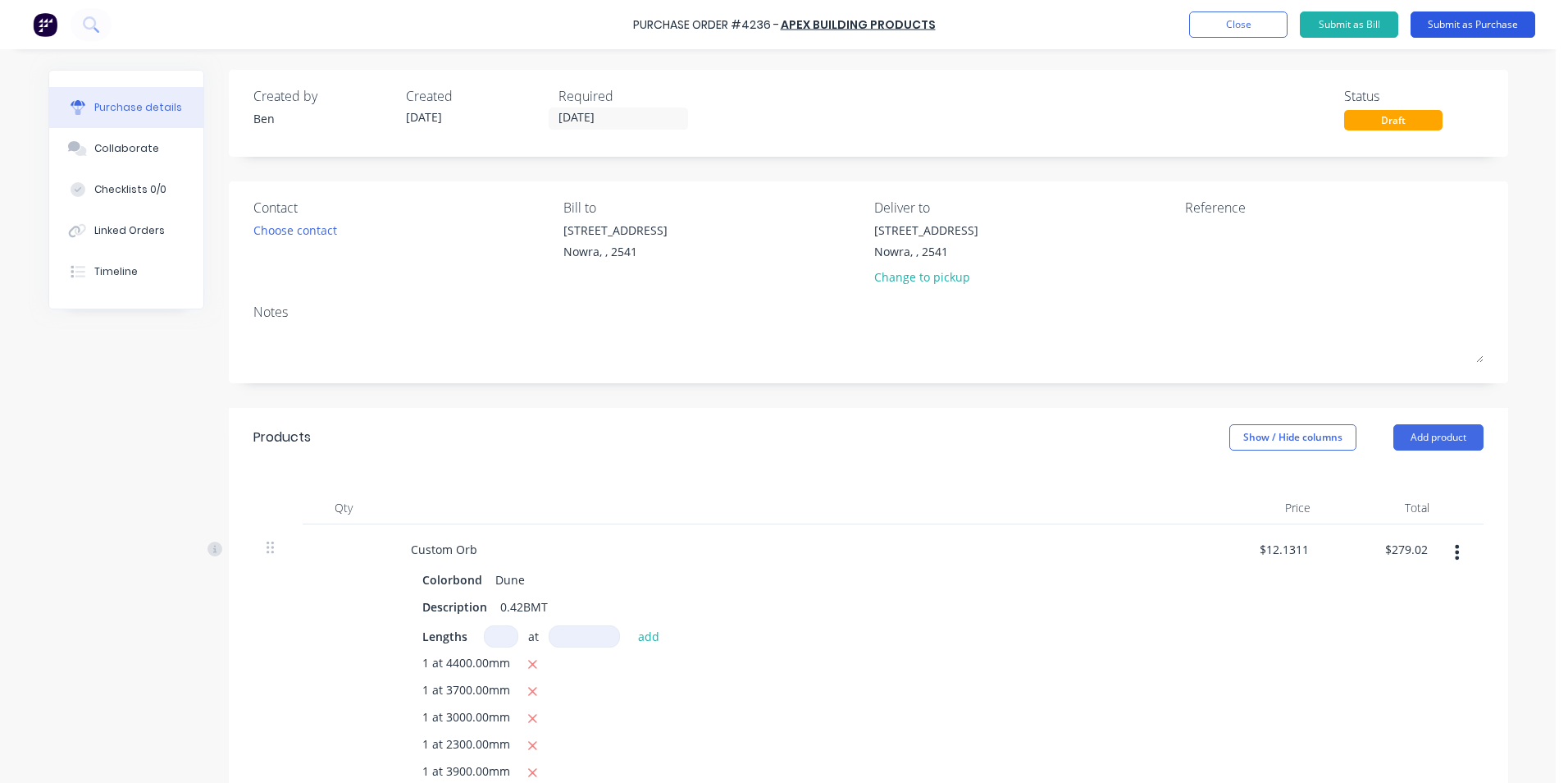
click at [1446, 22] on button "Submit as Purchase" at bounding box center [1473, 24] width 125 height 26
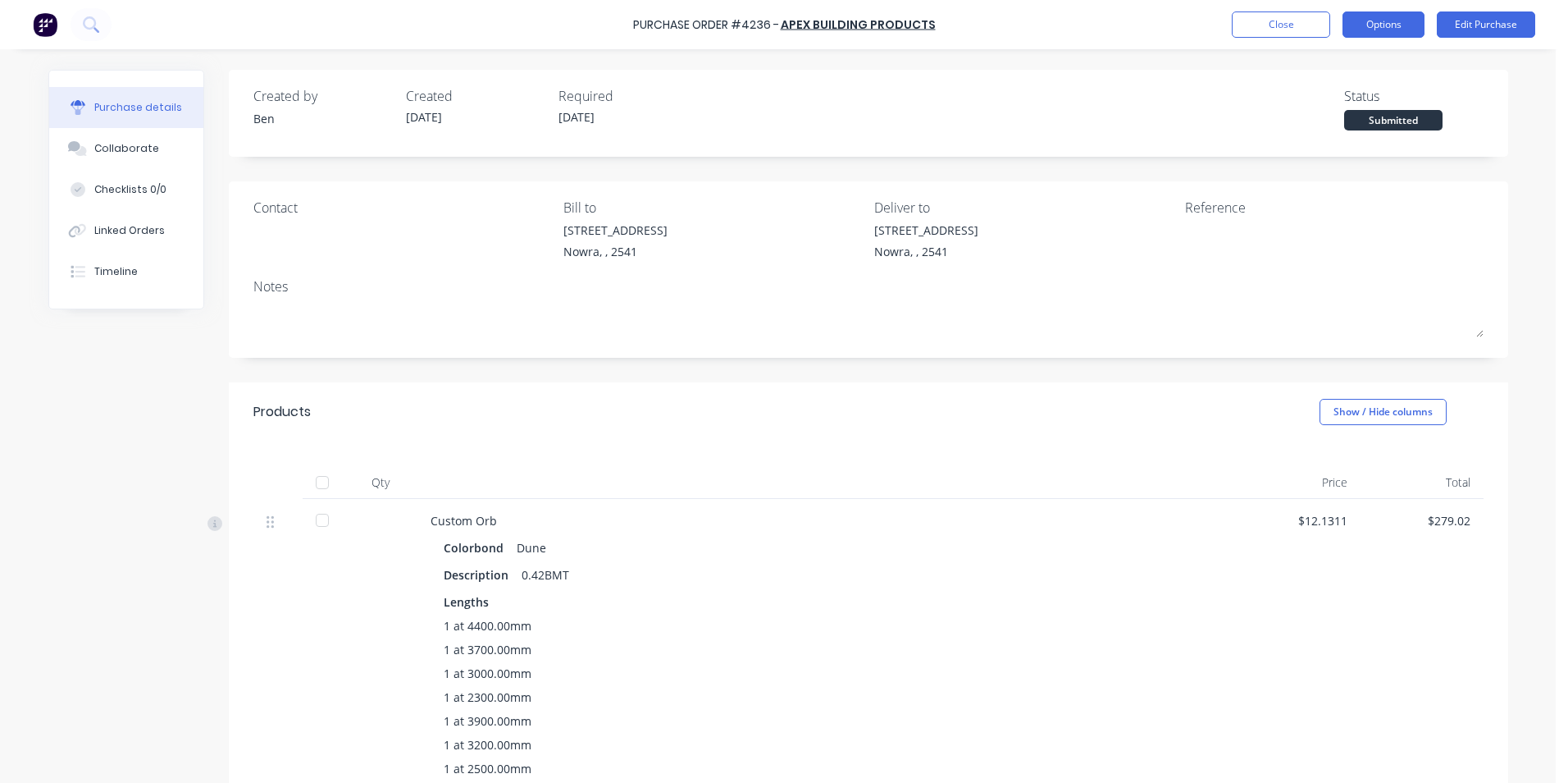
click at [1387, 25] on button "Options" at bounding box center [1383, 24] width 82 height 26
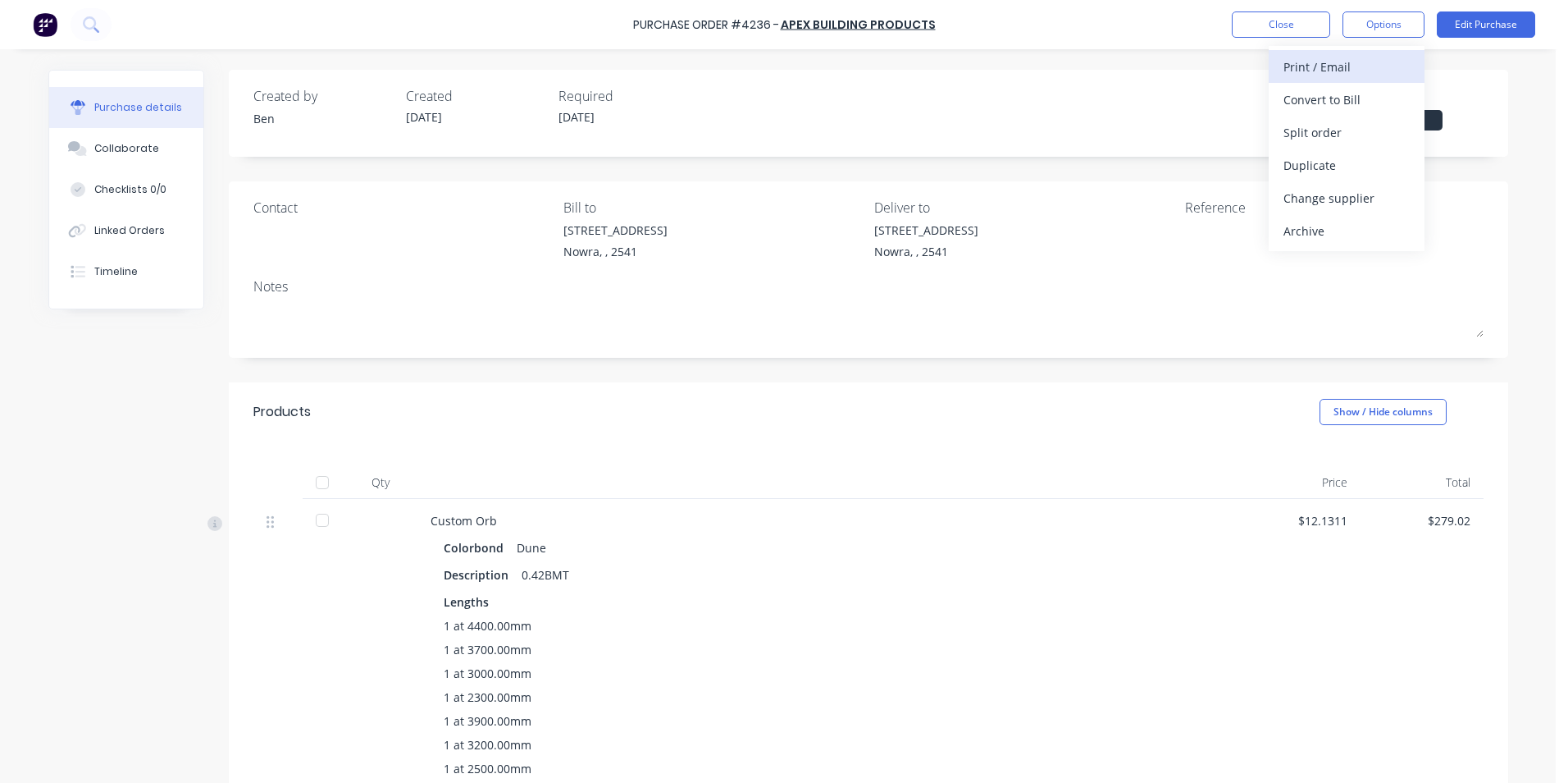
click at [1337, 66] on div "Print / Email" at bounding box center [1346, 67] width 126 height 24
click at [1369, 101] on div "With pricing" at bounding box center [1346, 100] width 126 height 24
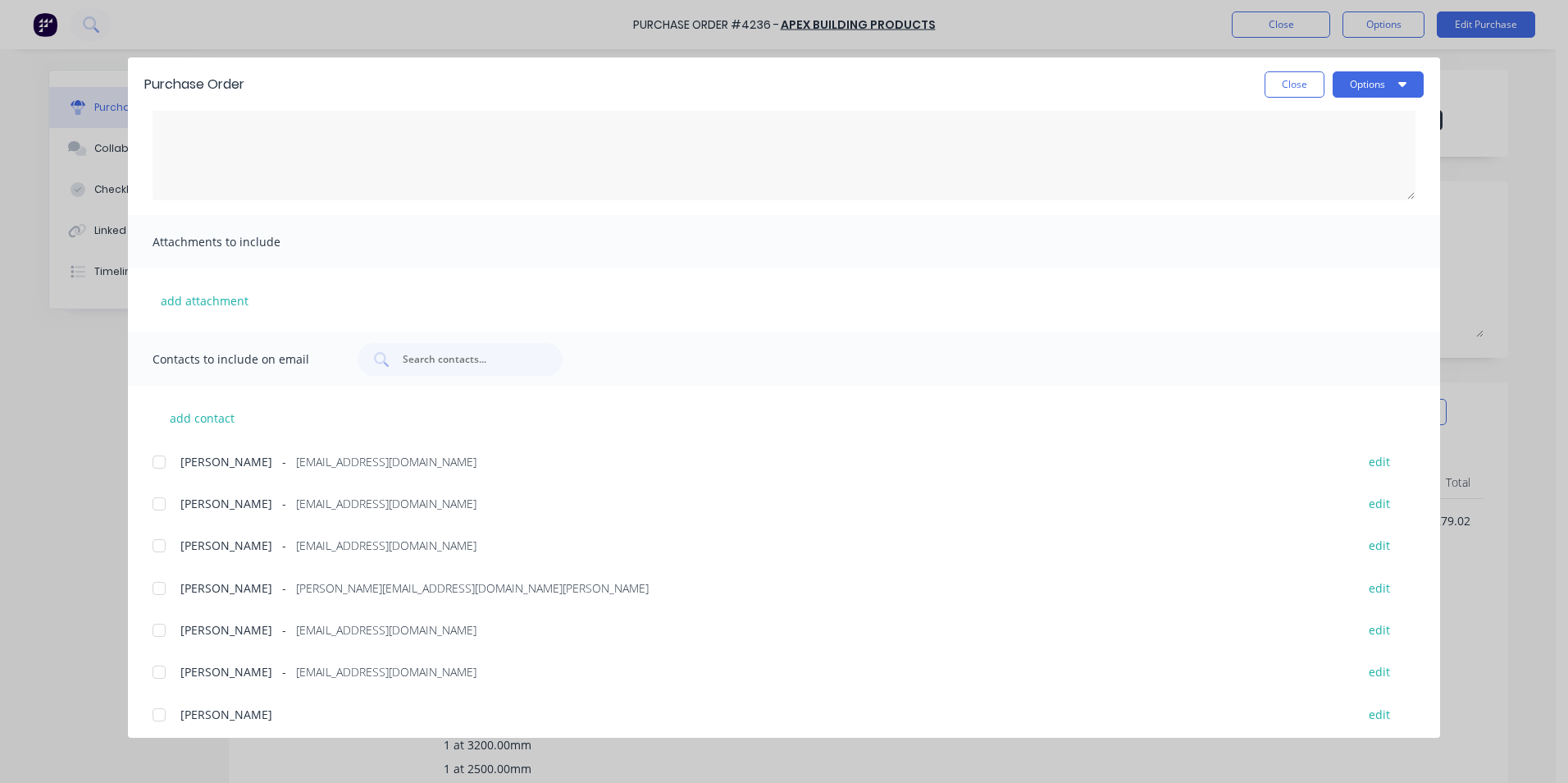
scroll to position [276, 0]
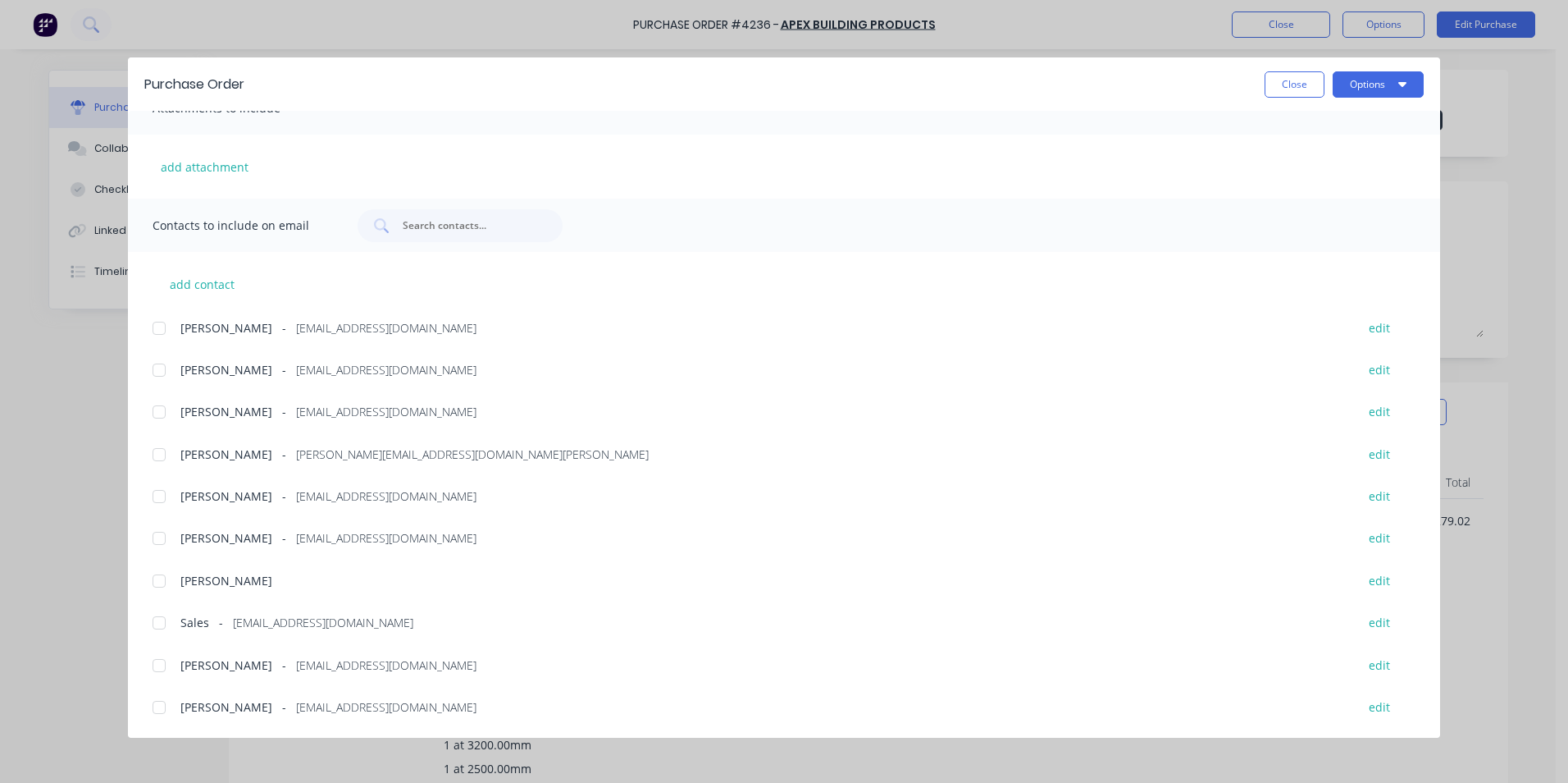
click at [157, 625] on div at bounding box center [158, 622] width 32 height 32
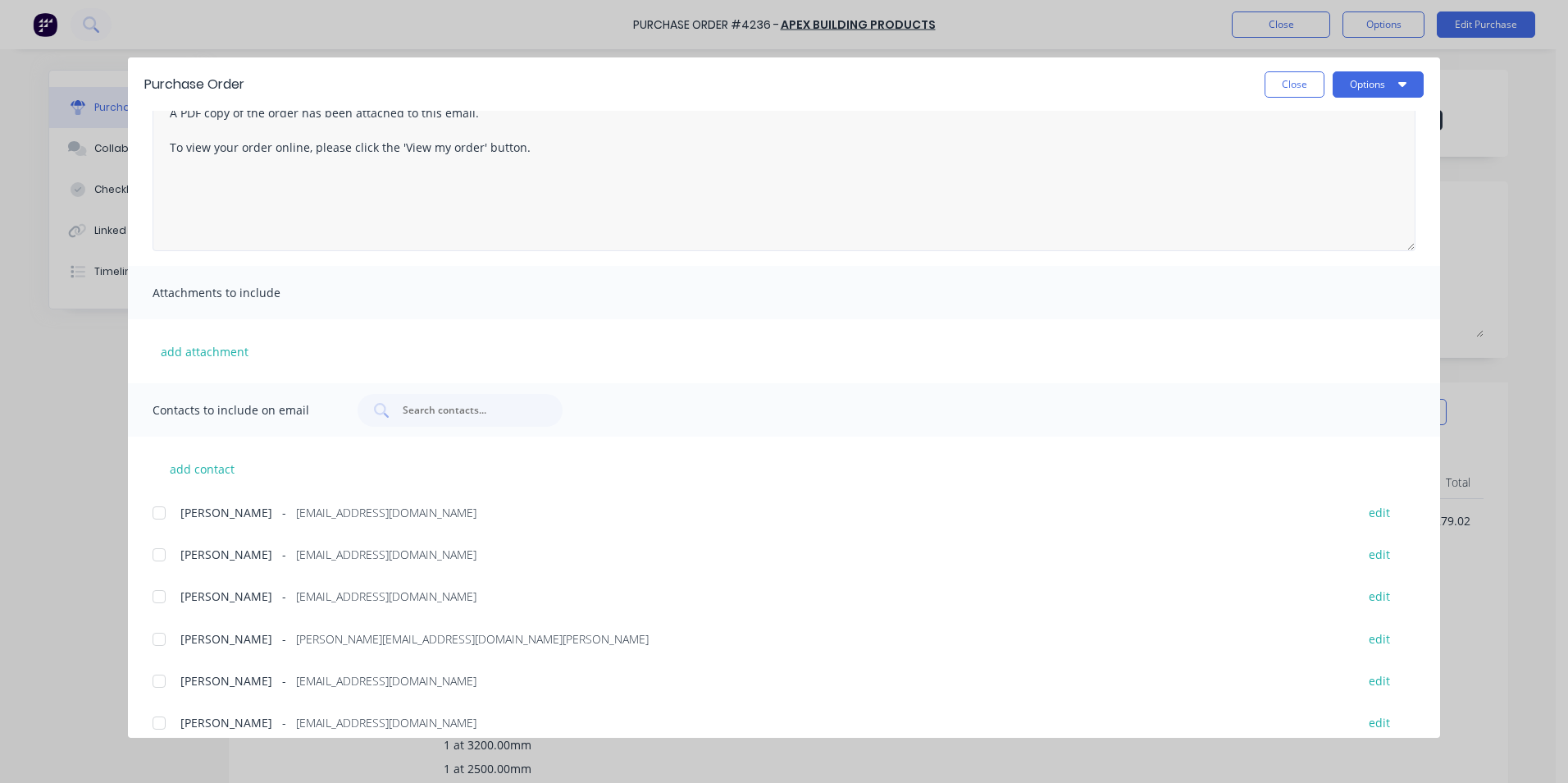
scroll to position [0, 0]
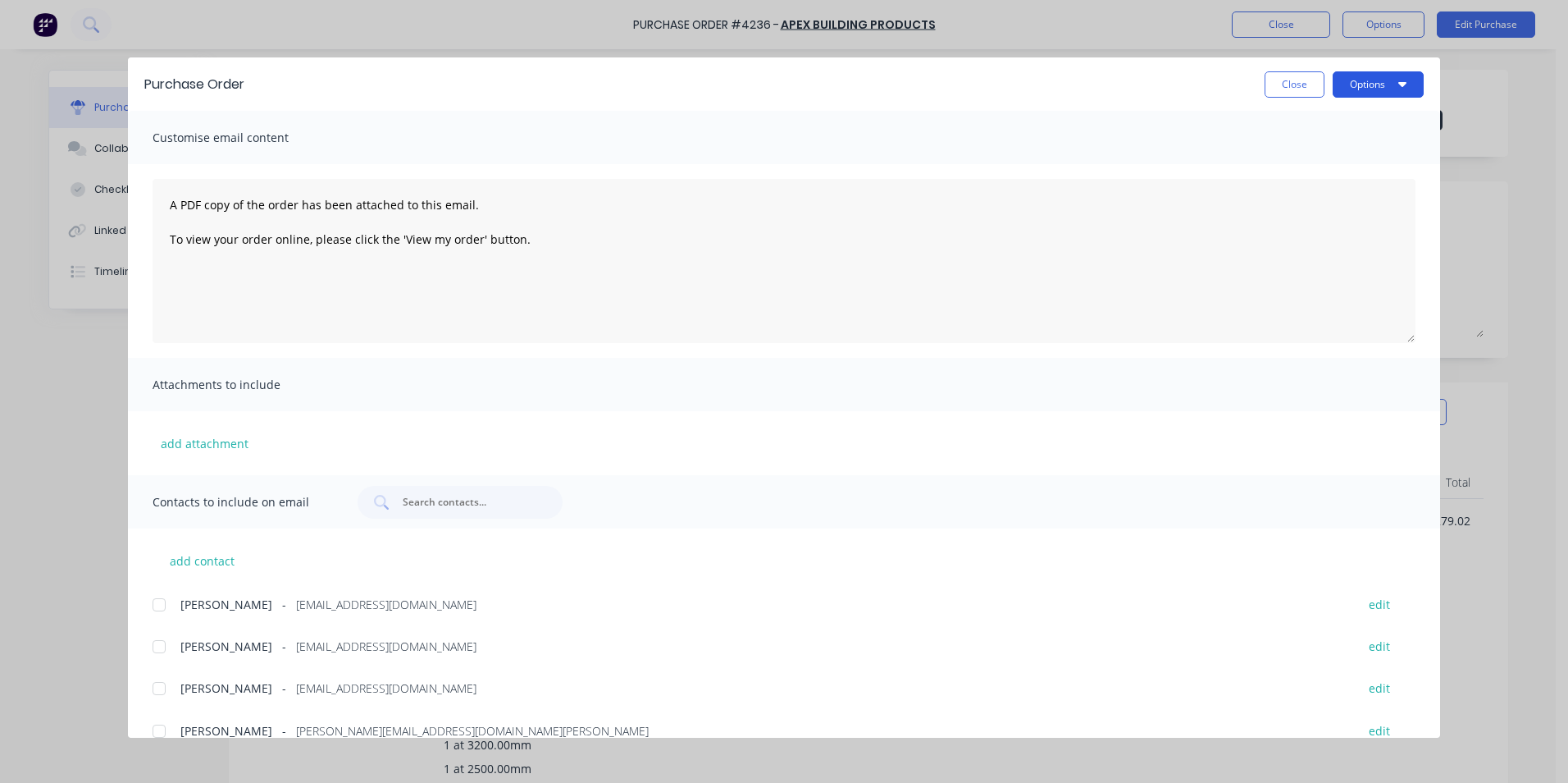
click at [1398, 84] on button "Options" at bounding box center [1378, 84] width 91 height 26
click at [1325, 183] on div "Email" at bounding box center [1346, 192] width 126 height 24
click at [1299, 81] on button "Close" at bounding box center [1294, 84] width 60 height 26
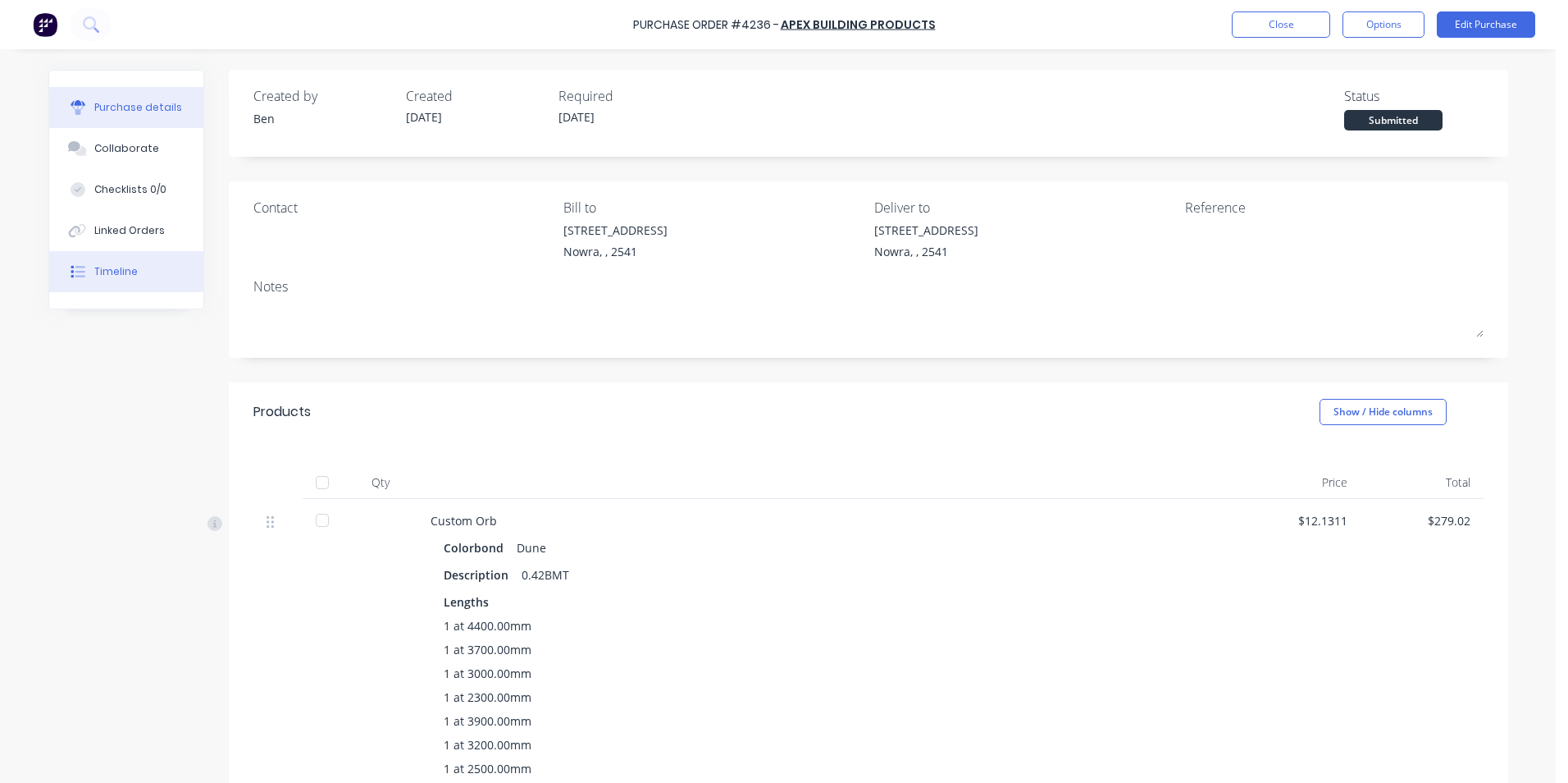
drag, startPoint x: 47, startPoint y: 273, endPoint x: 77, endPoint y: 270, distance: 30.1
click at [50, 273] on button "Timeline" at bounding box center [126, 272] width 154 height 41
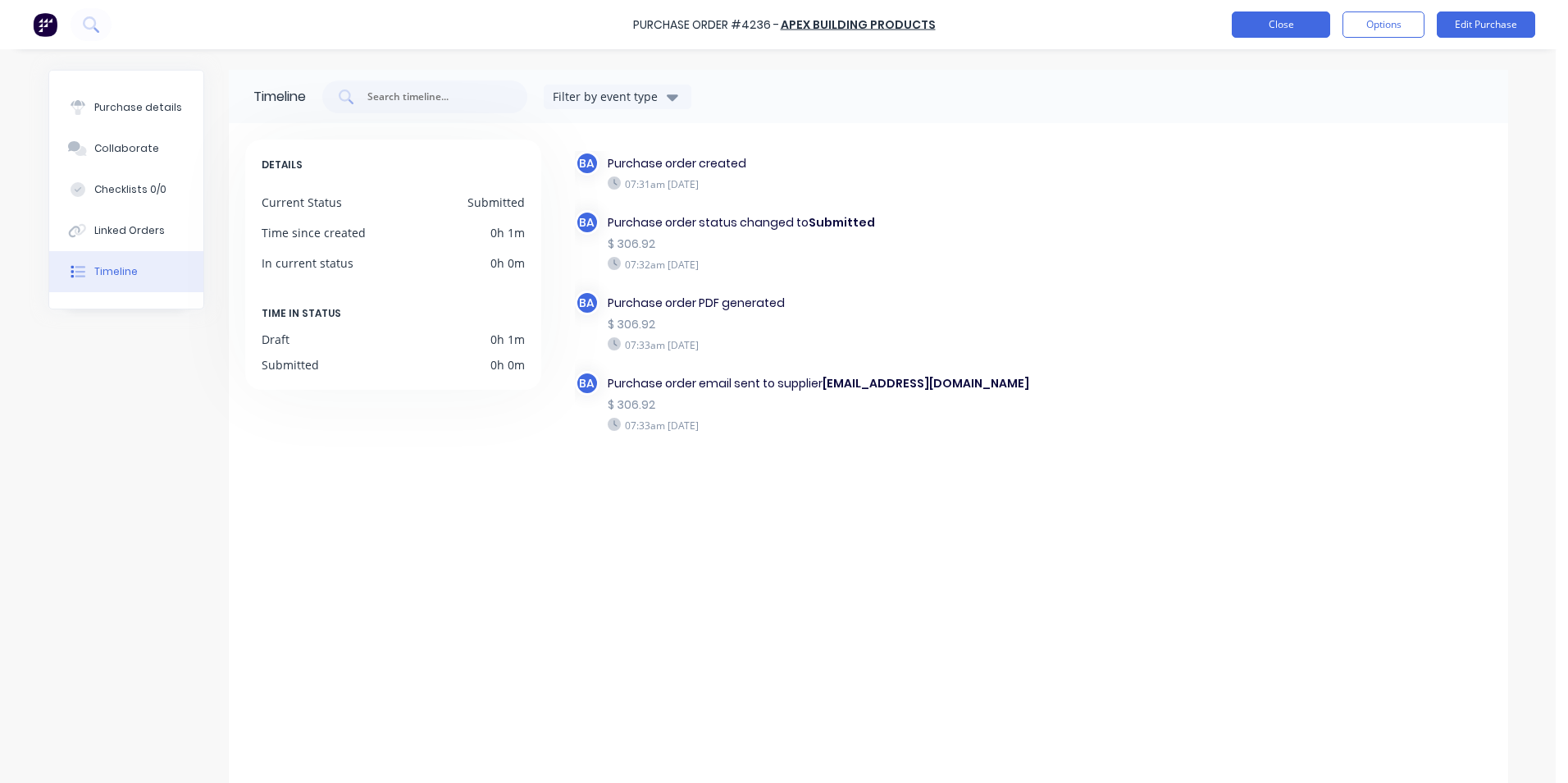
click at [1284, 23] on button "Close" at bounding box center [1281, 24] width 98 height 26
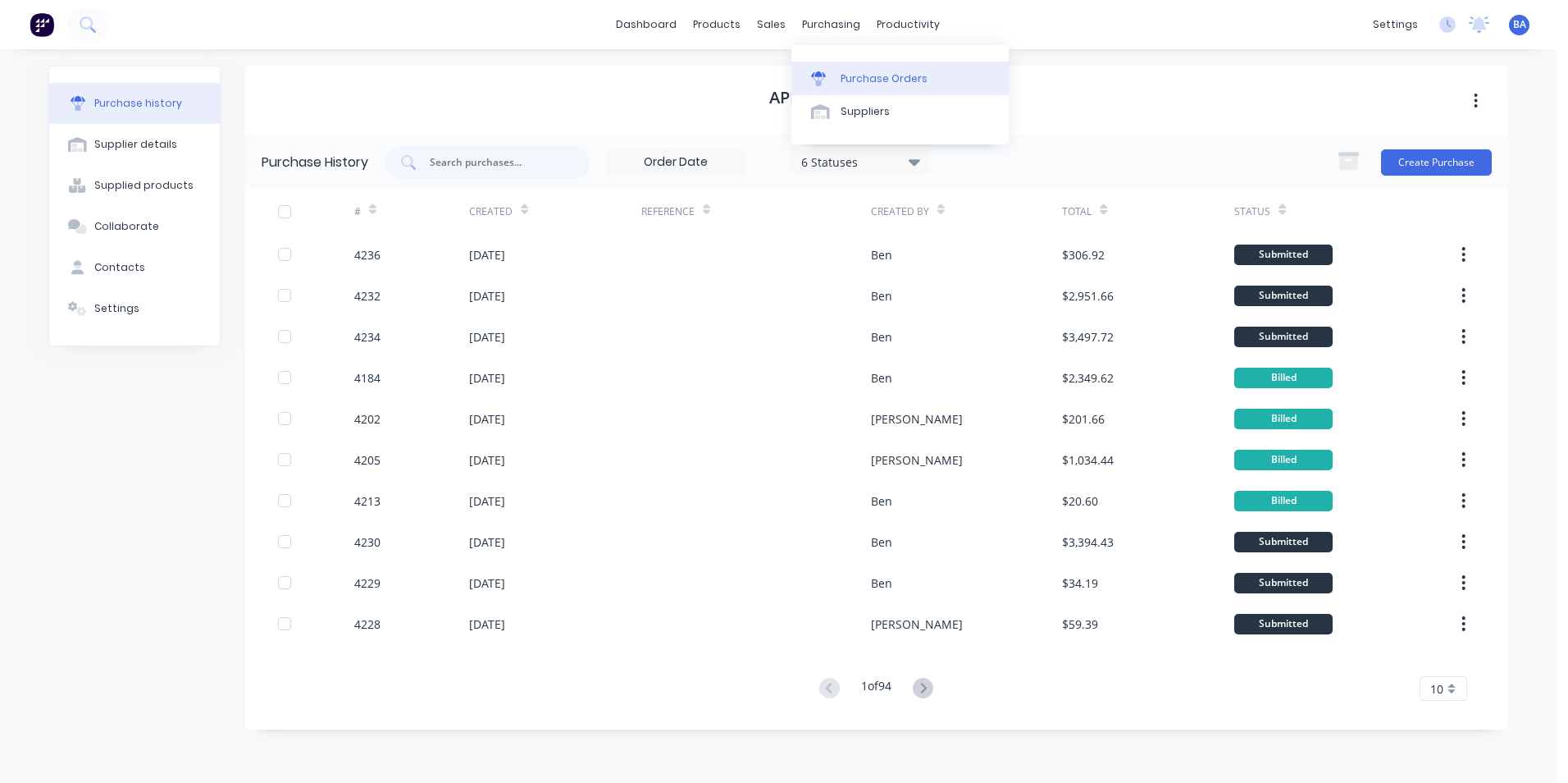
click at [822, 77] on icon at bounding box center [819, 79] width 15 height 15
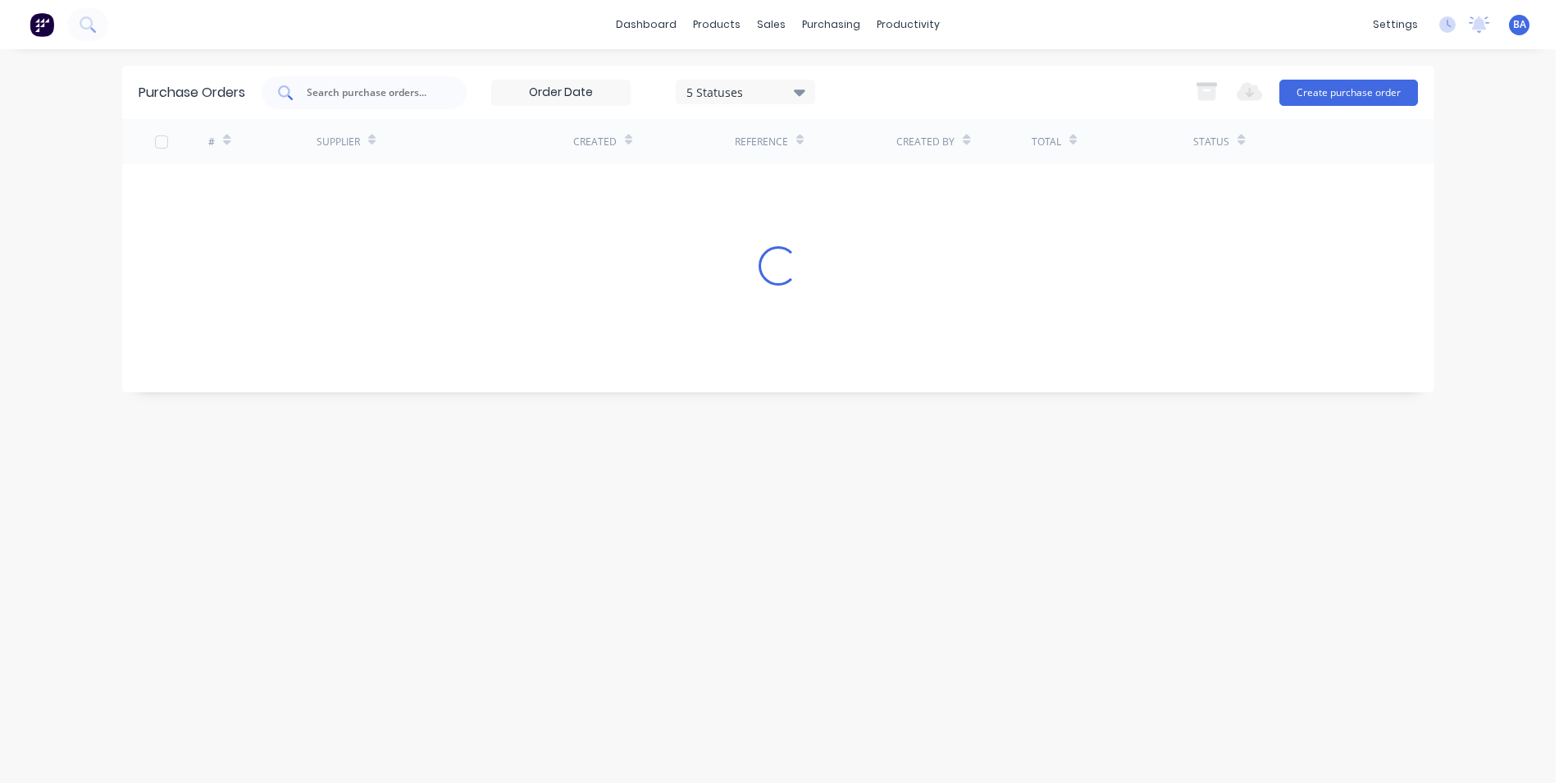
click at [442, 90] on div at bounding box center [363, 92] width 205 height 32
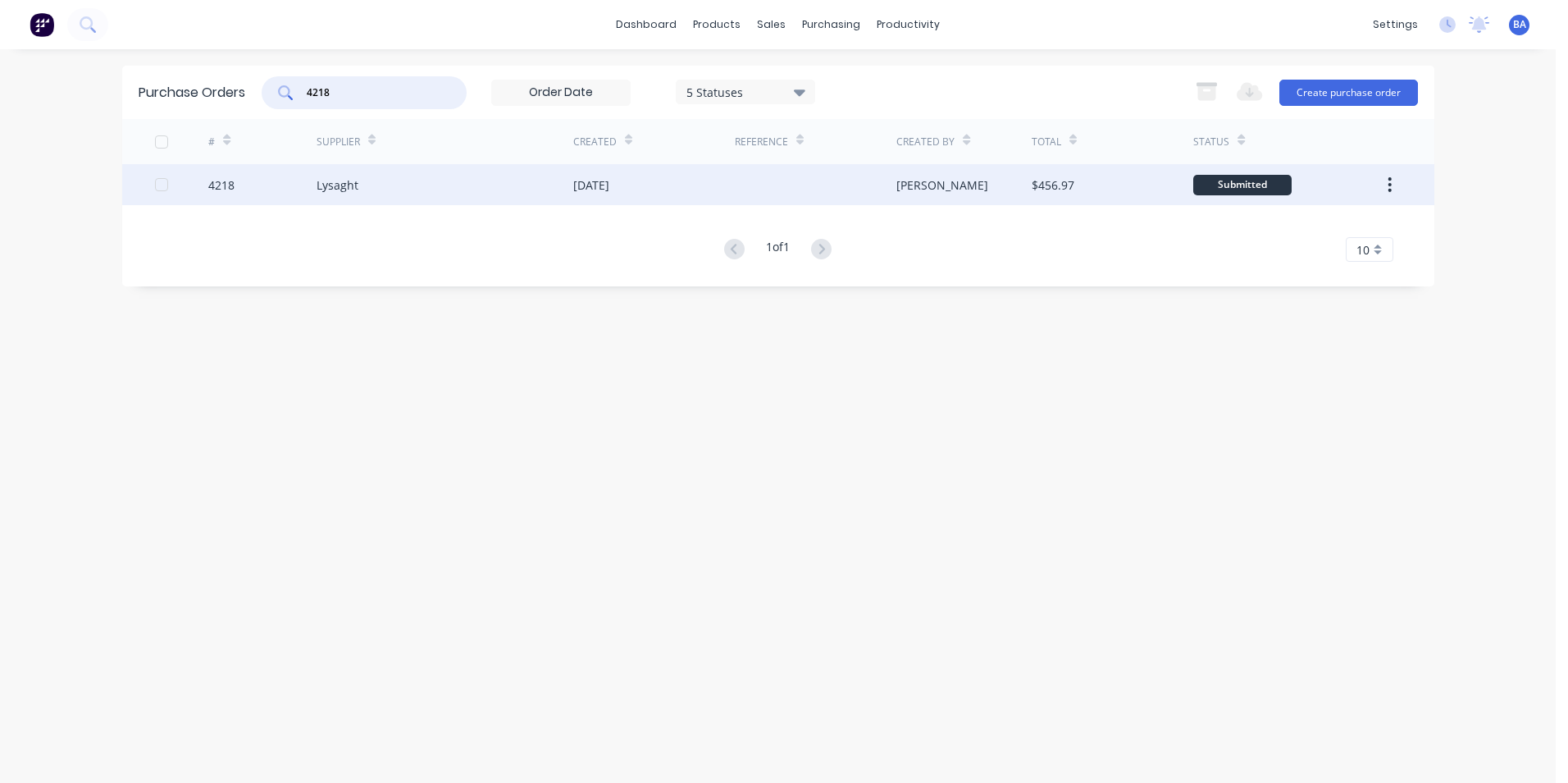
type input "4218"
click at [461, 189] on div "Lysaght" at bounding box center [445, 184] width 257 height 41
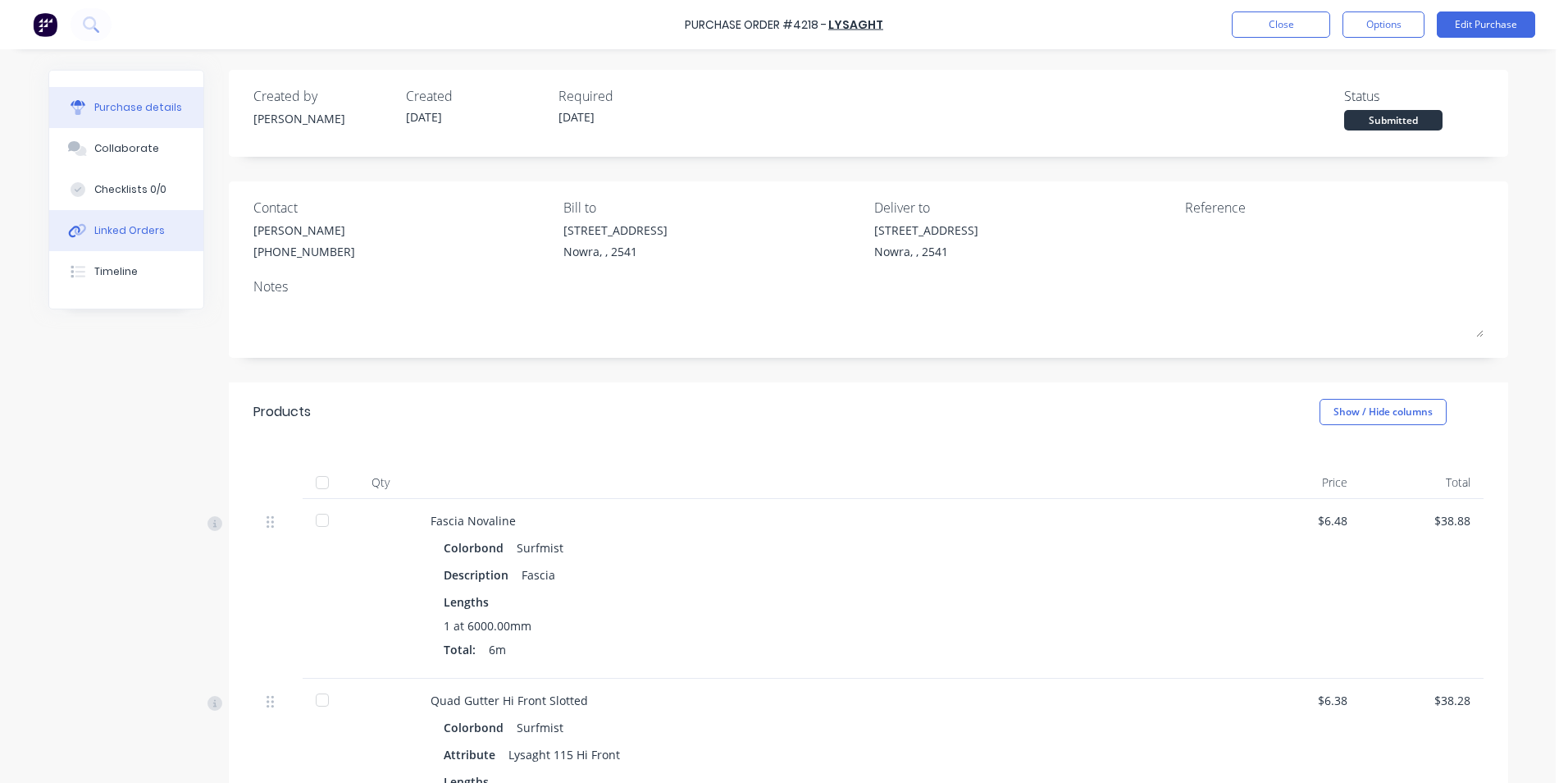
click at [150, 224] on div "Linked Orders" at bounding box center [130, 231] width 70 height 15
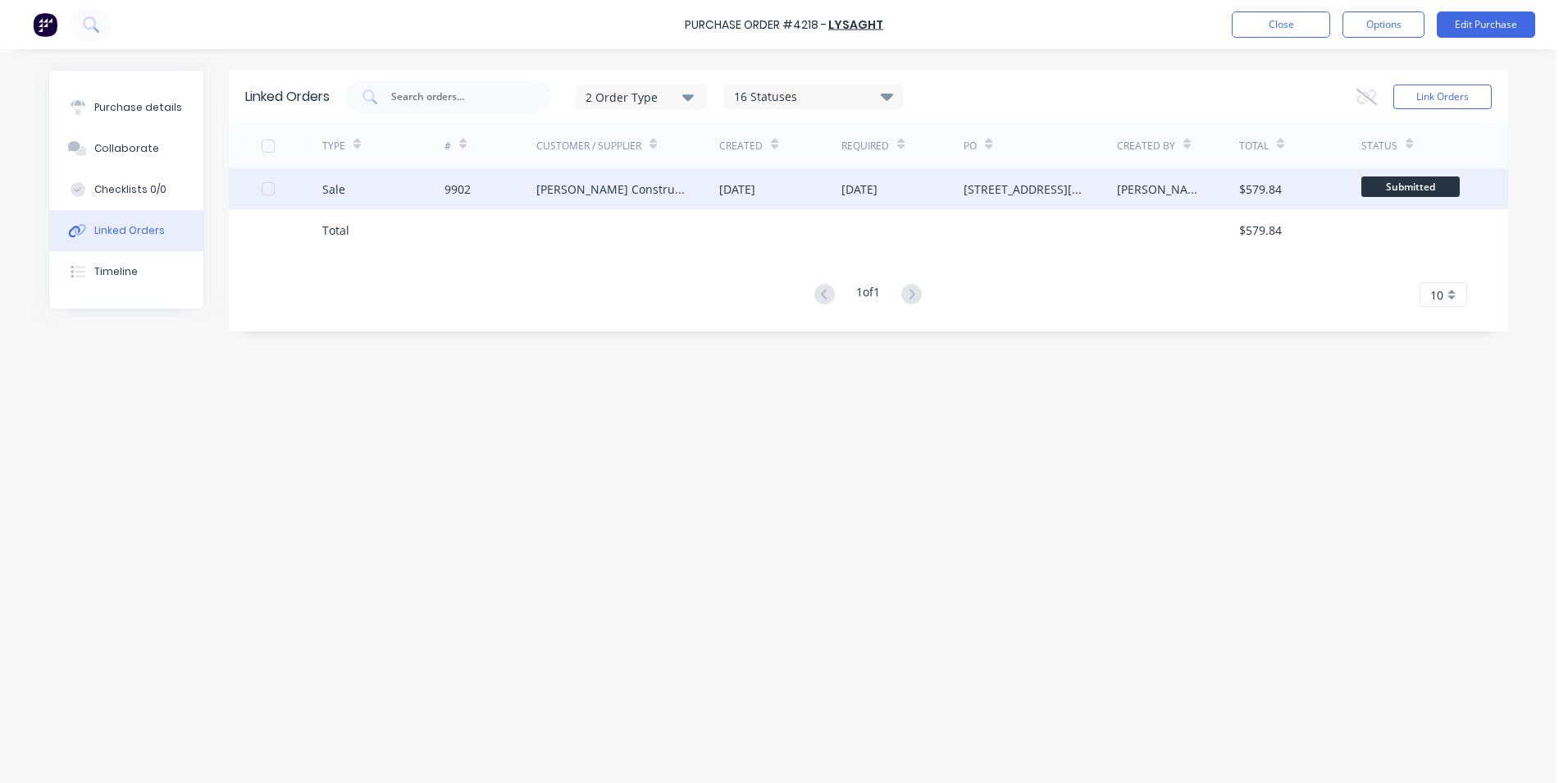
click at [557, 181] on div "[PERSON_NAME] Constructions" at bounding box center [611, 189] width 151 height 18
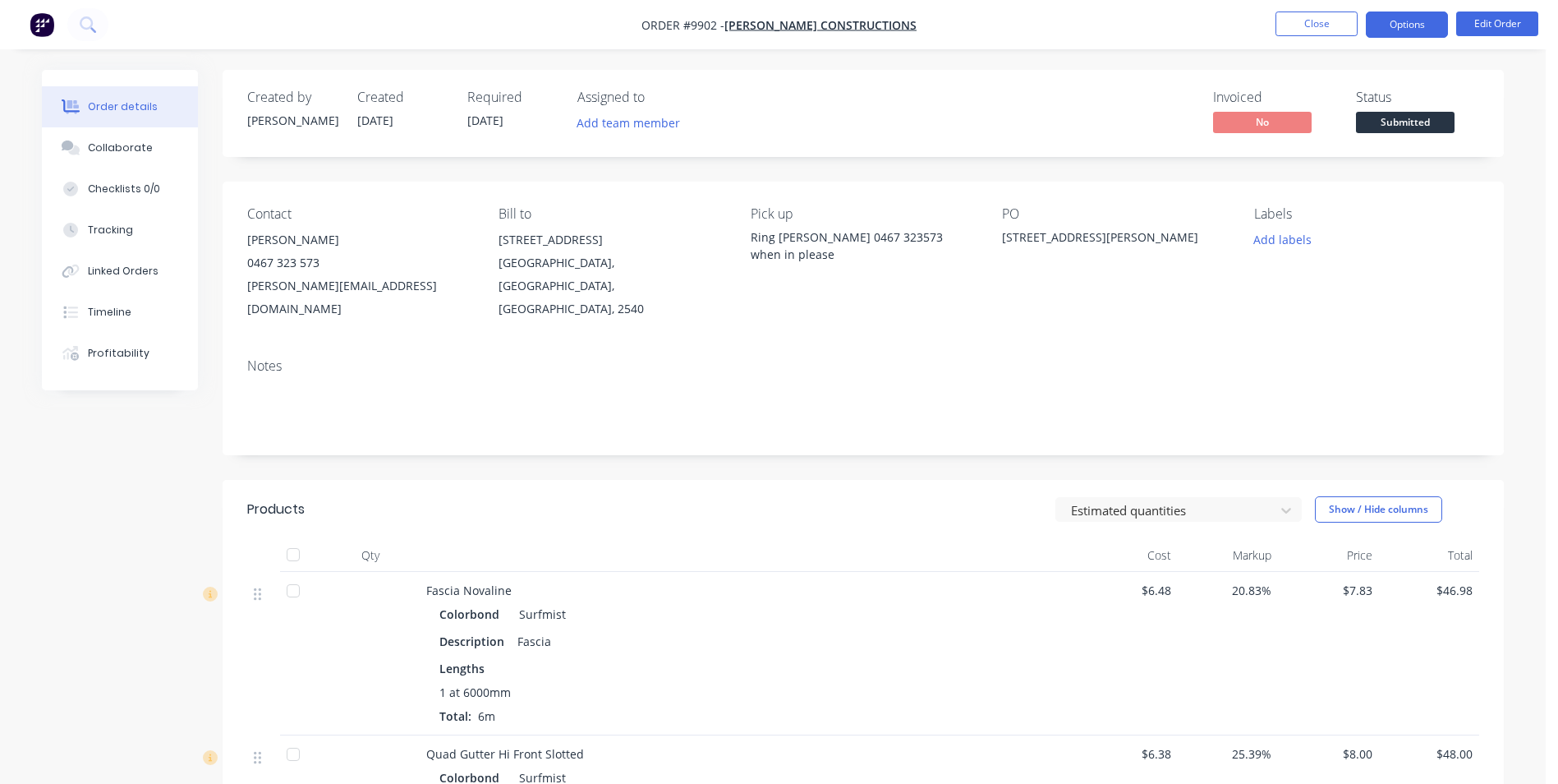
click at [1403, 19] on button "Options" at bounding box center [1407, 24] width 83 height 26
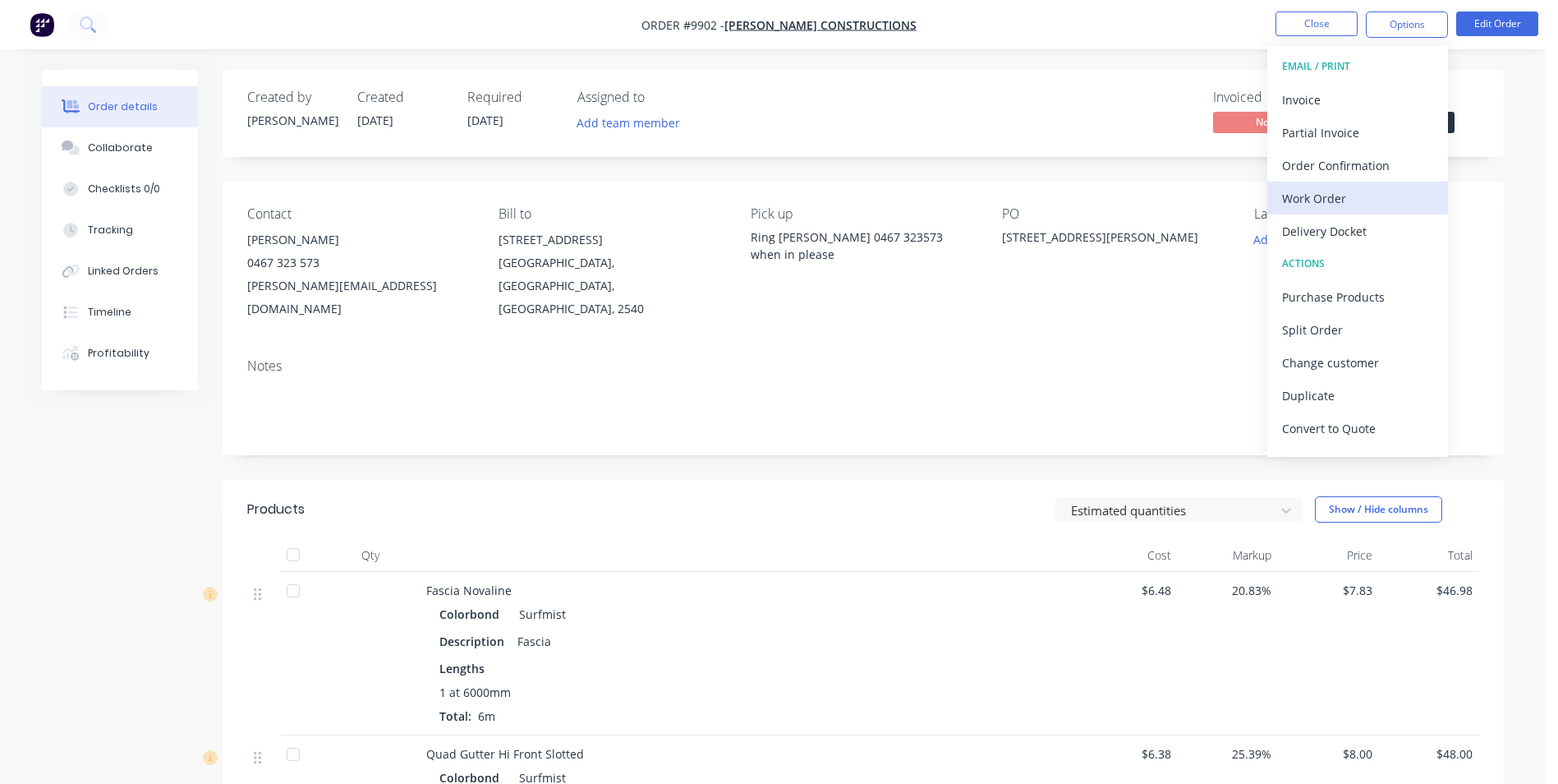
click at [1351, 187] on div "Work Order" at bounding box center [1358, 199] width 151 height 24
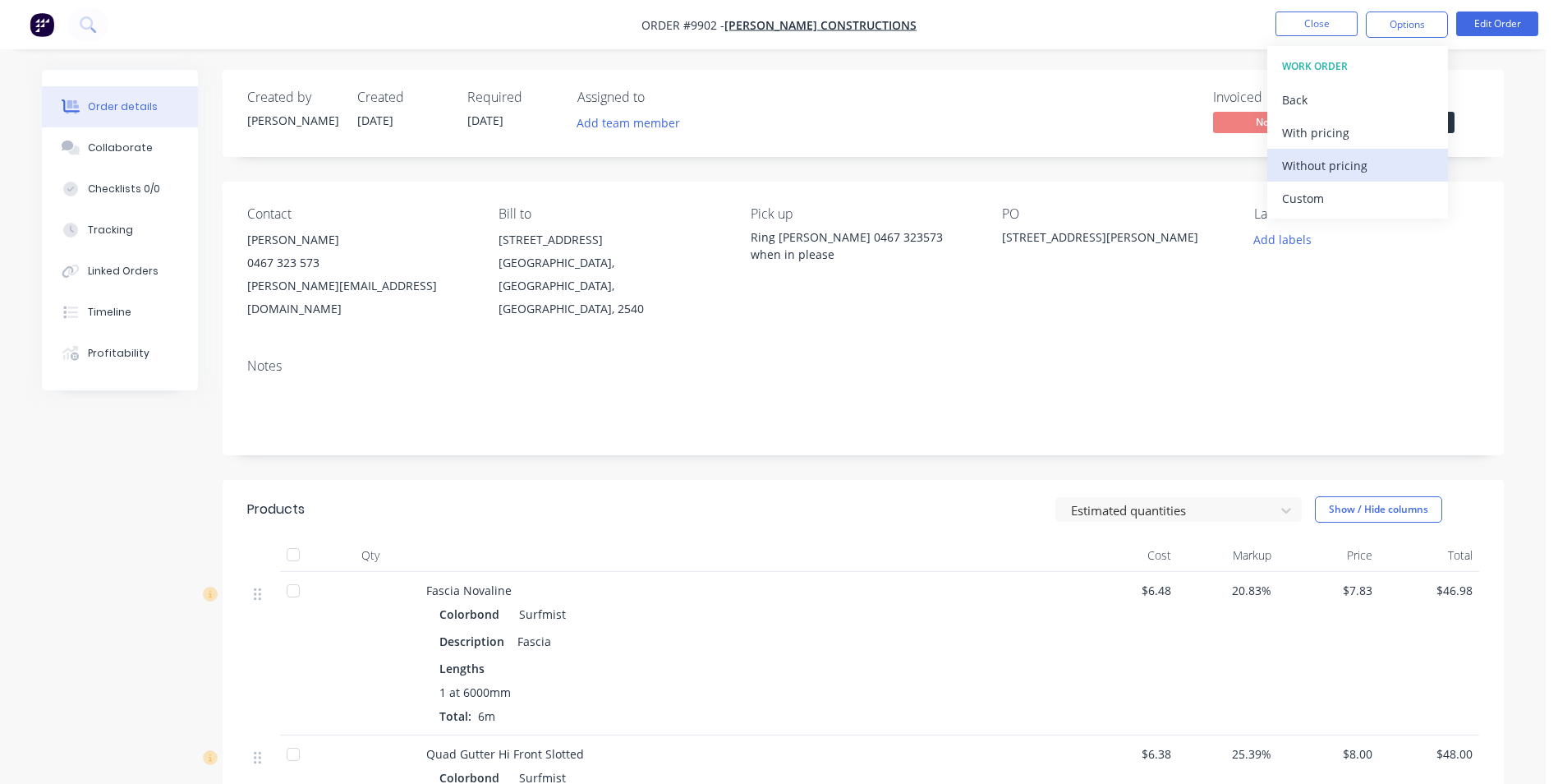
click at [1348, 168] on div "Without pricing" at bounding box center [1358, 166] width 151 height 24
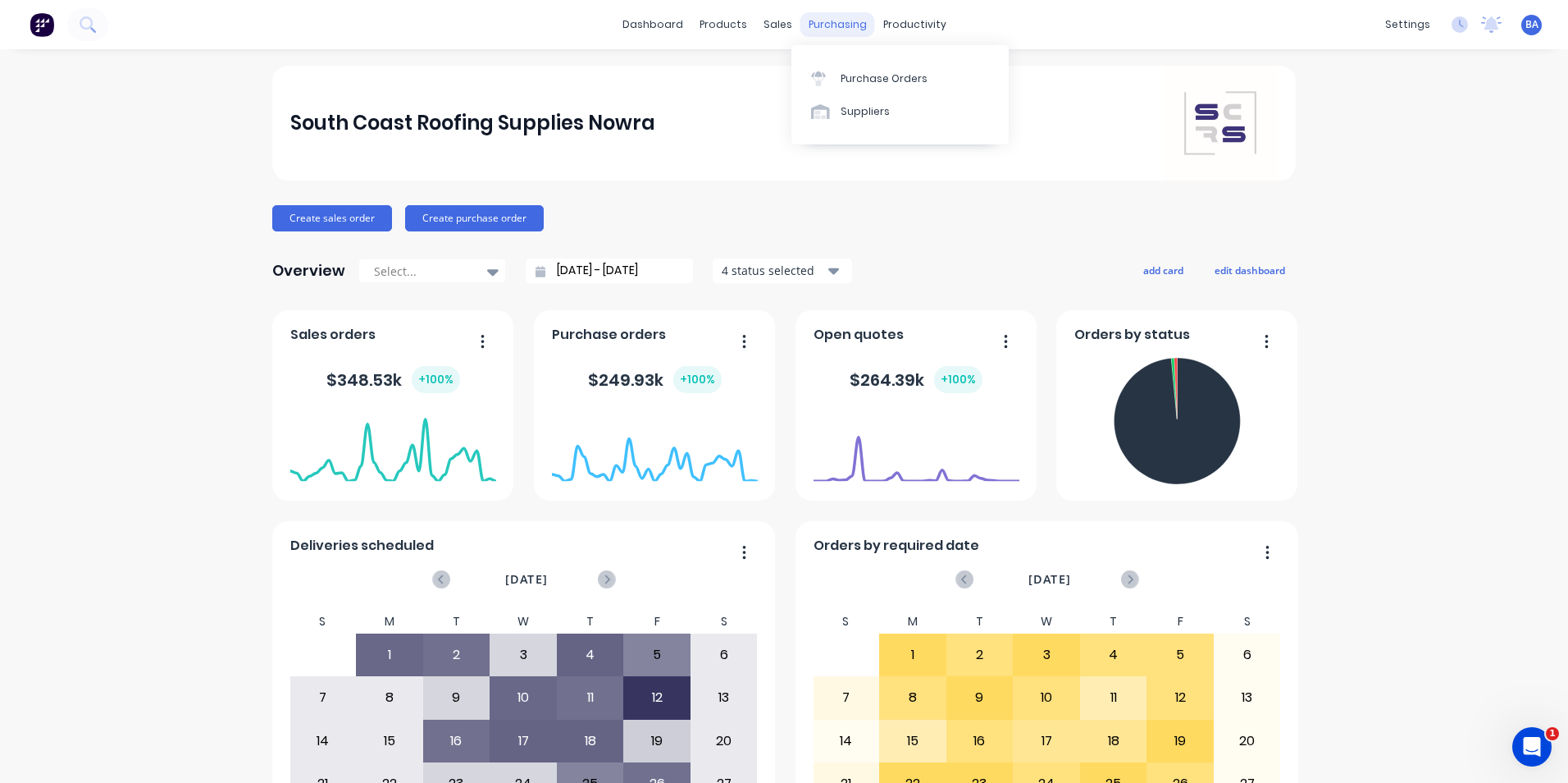
click at [818, 27] on div "purchasing" at bounding box center [837, 24] width 75 height 25
click at [819, 73] on icon at bounding box center [819, 74] width 15 height 6
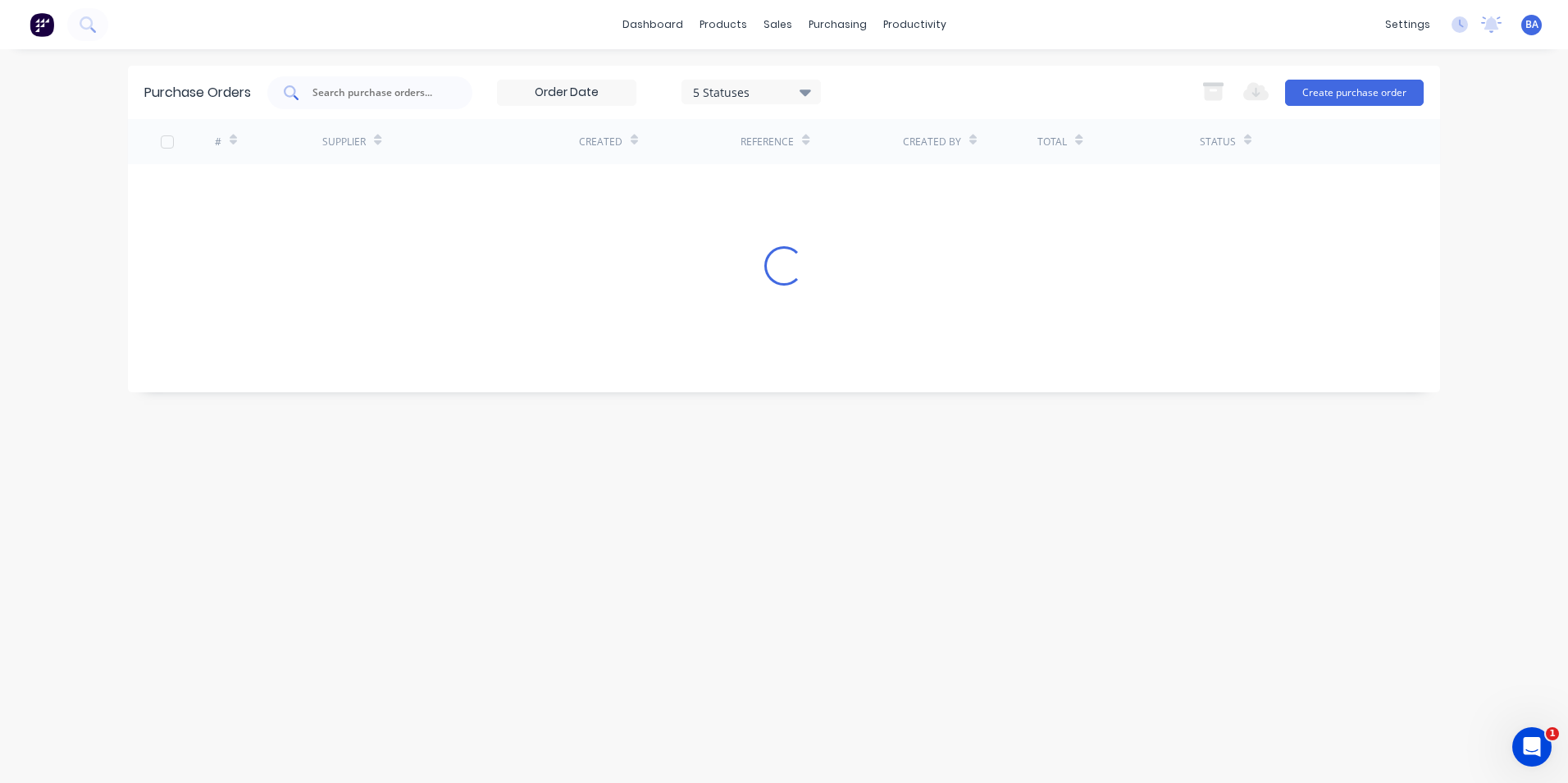
click at [426, 89] on input "text" at bounding box center [379, 93] width 136 height 17
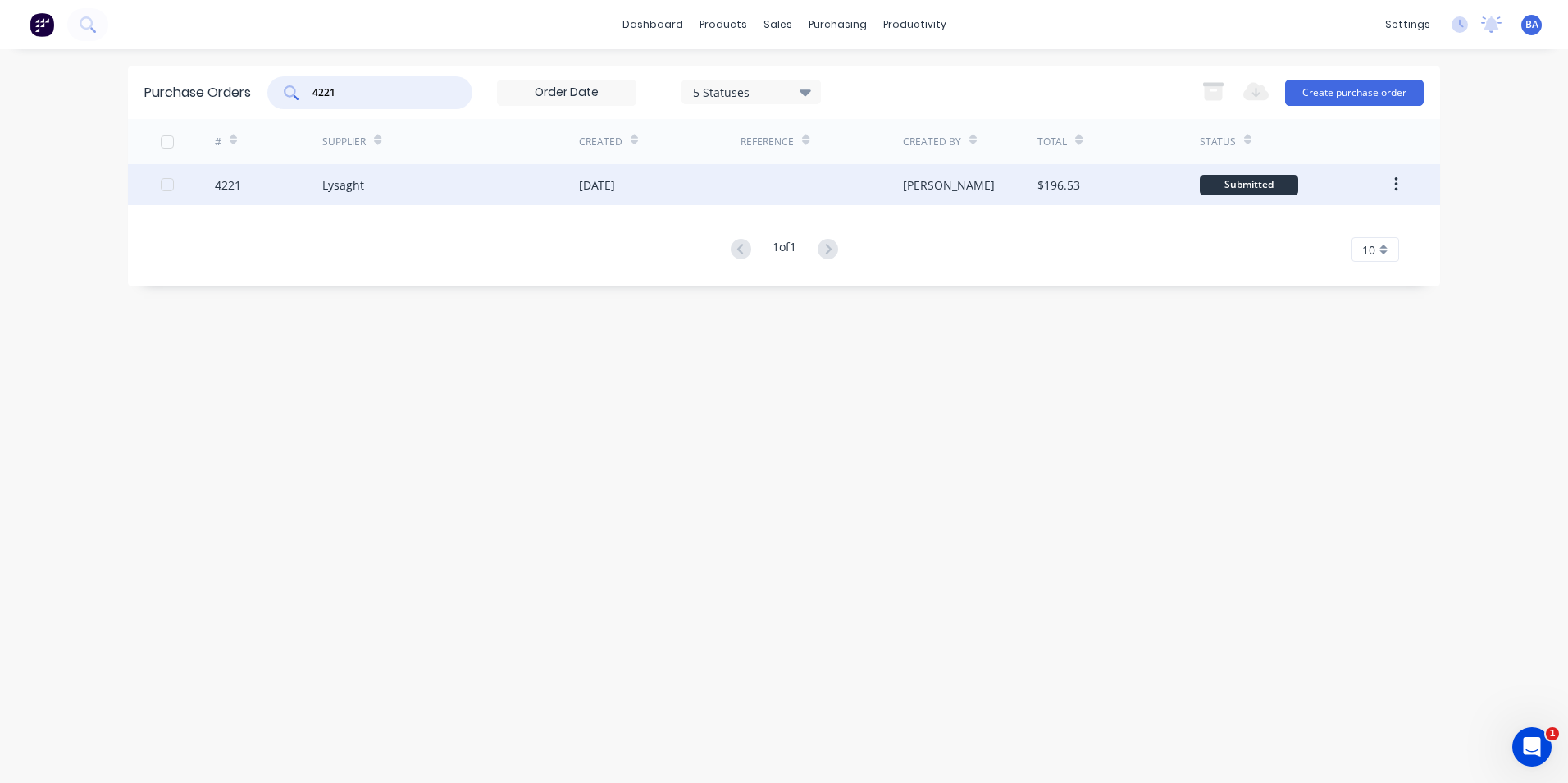
type input "4221"
click at [646, 186] on div "[DATE]" at bounding box center [659, 184] width 161 height 41
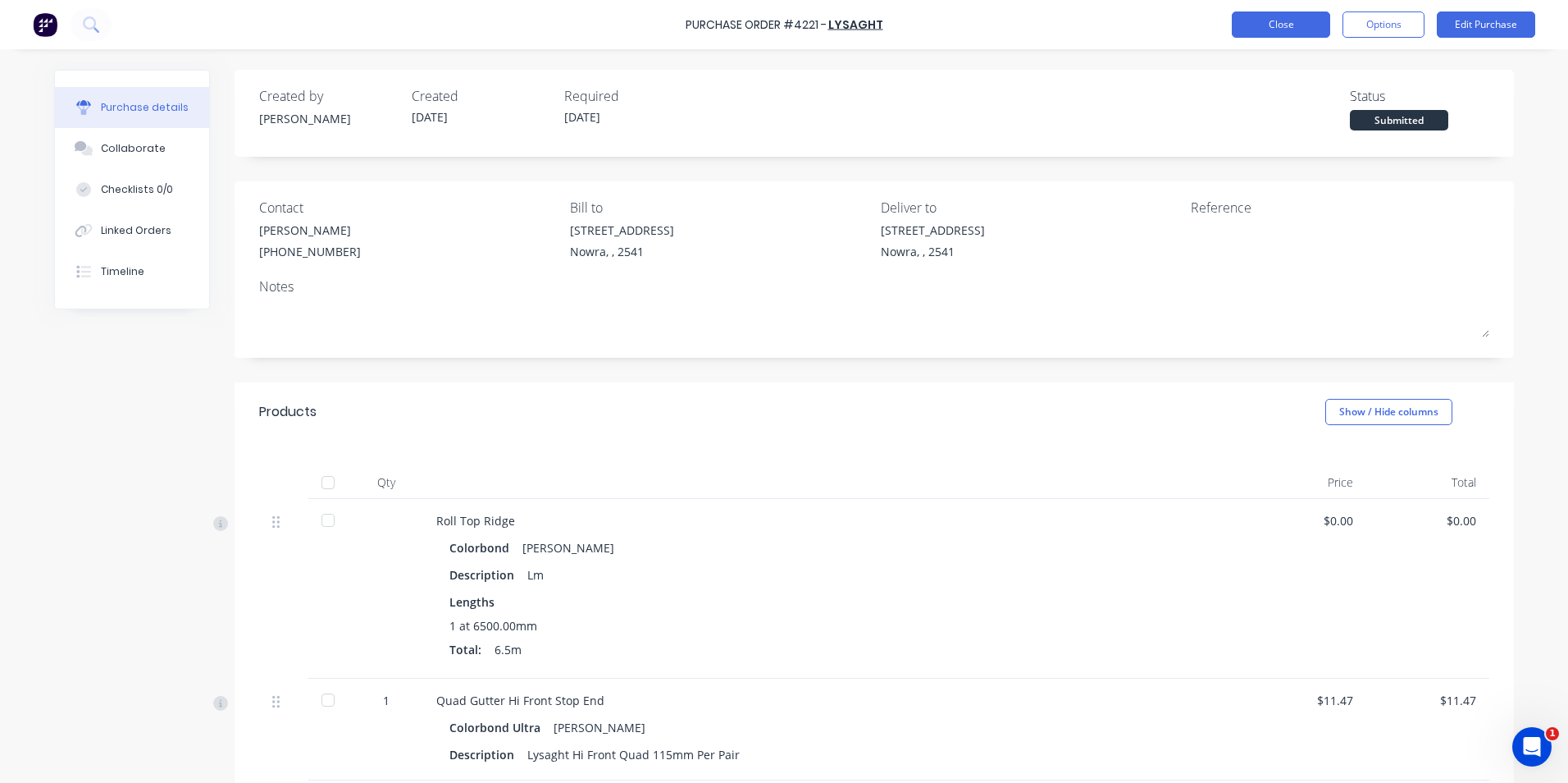
click at [1249, 17] on button "Close" at bounding box center [1281, 24] width 98 height 26
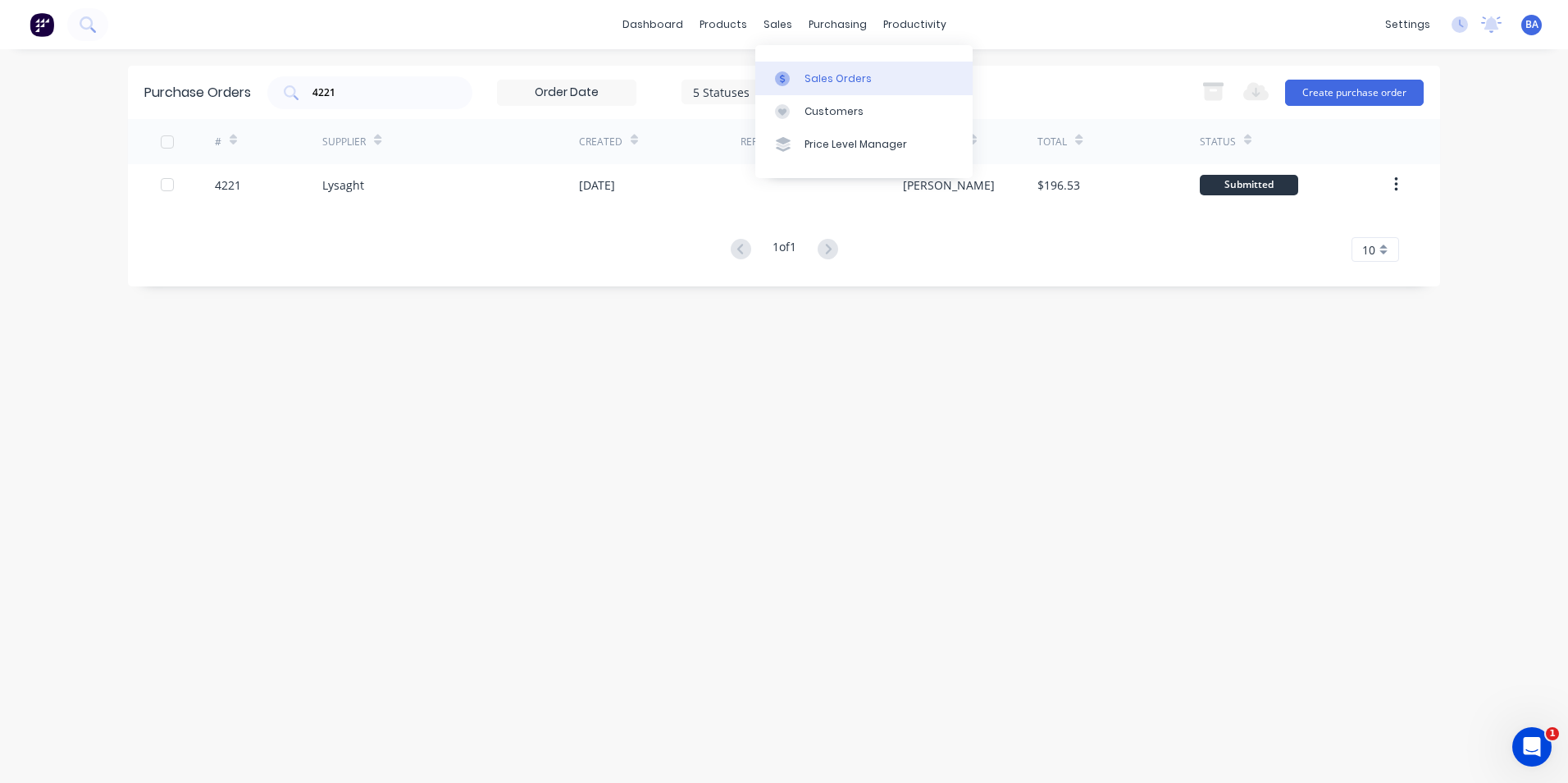
click at [786, 84] on icon at bounding box center [783, 79] width 15 height 15
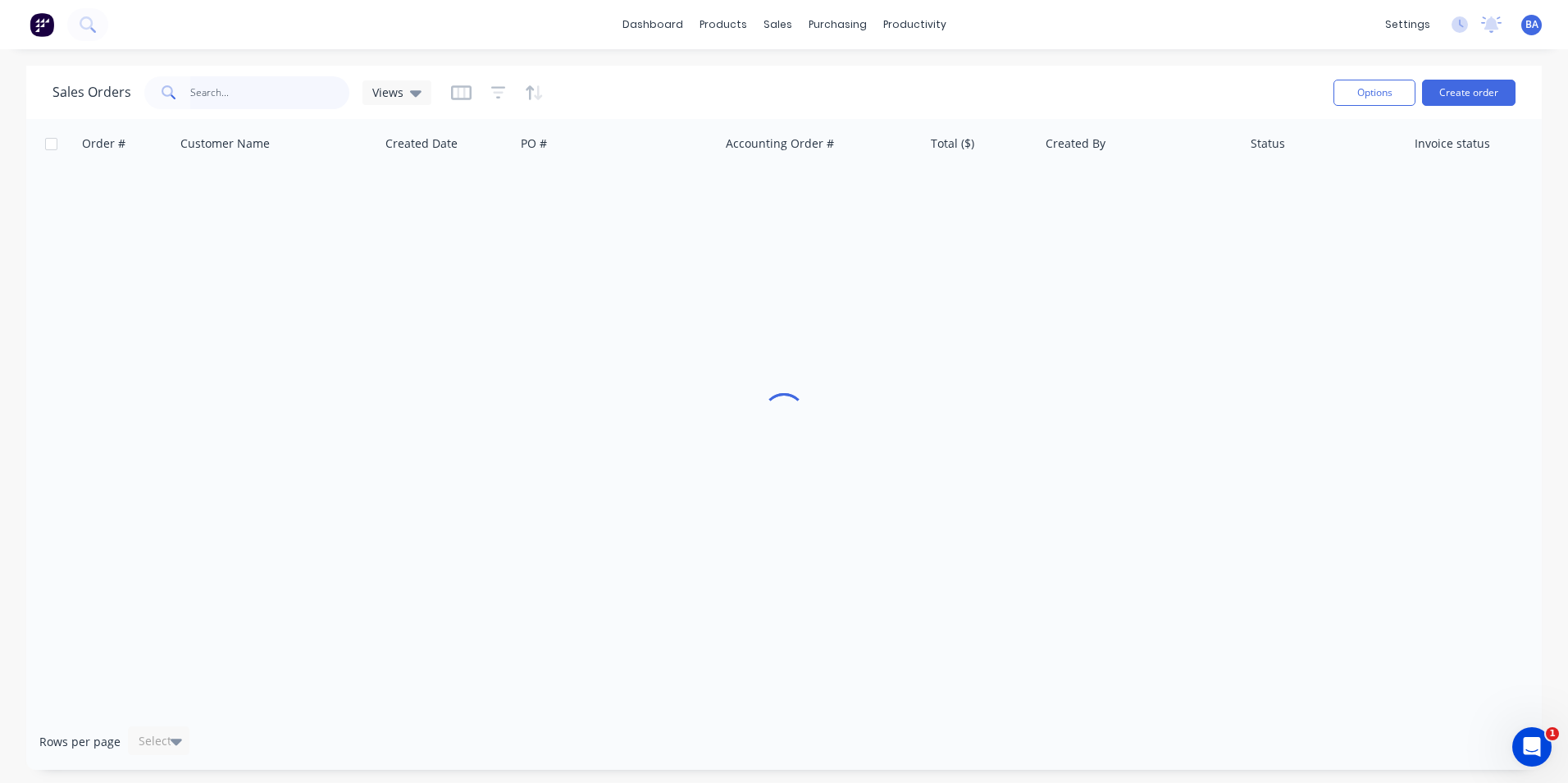
click at [295, 88] on input "text" at bounding box center [270, 92] width 160 height 32
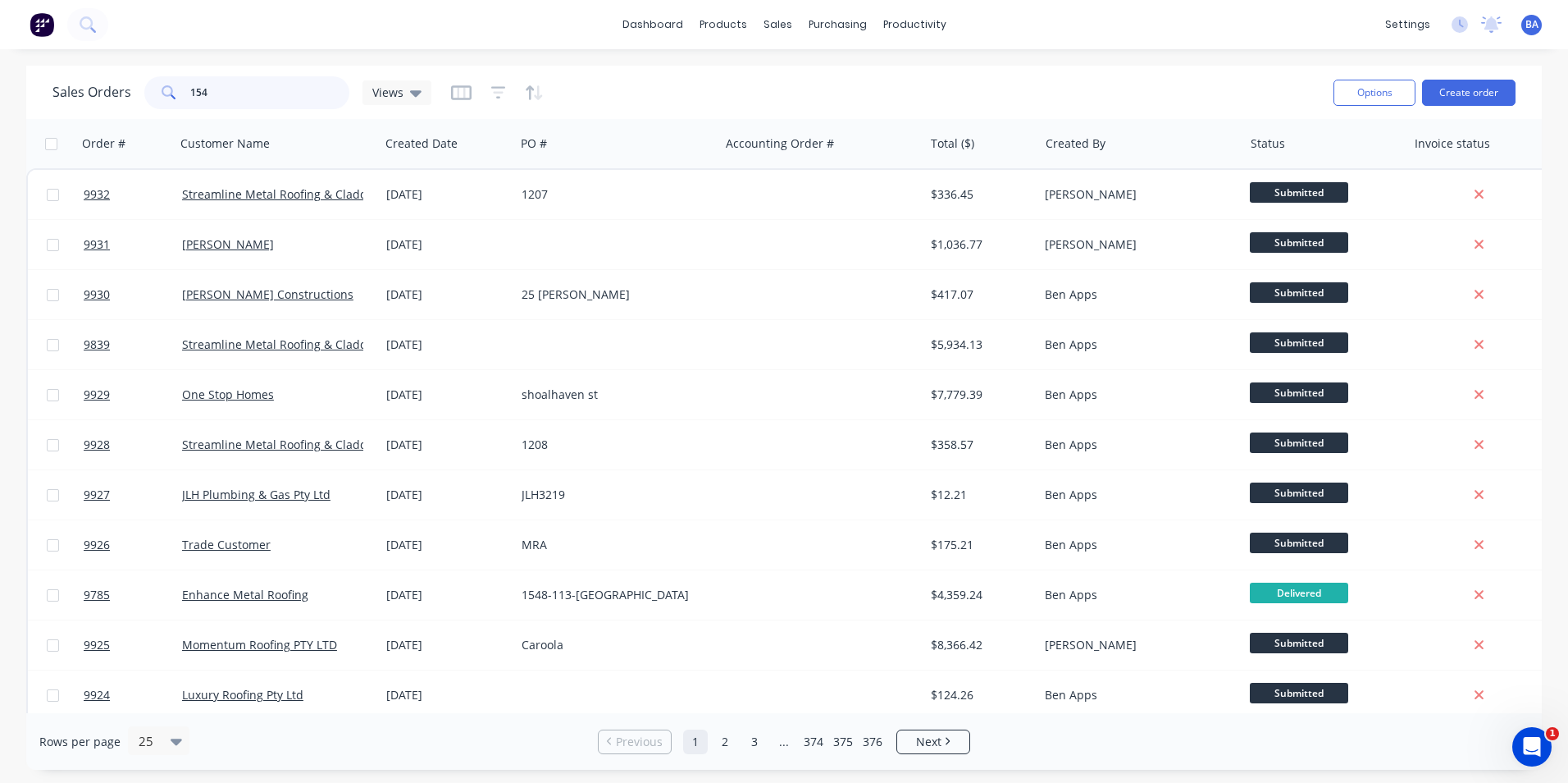
type input "1548"
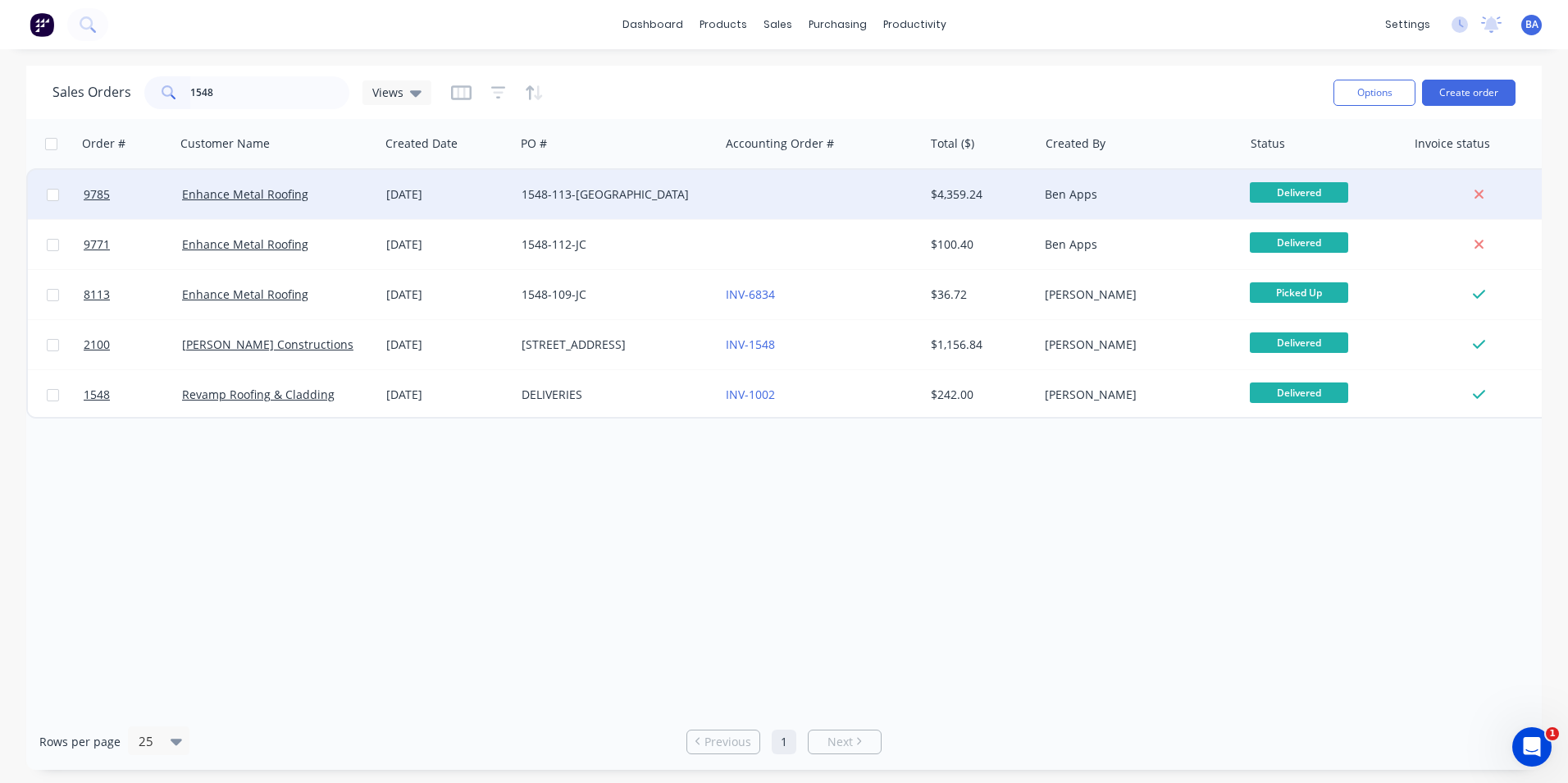
click at [646, 196] on div "1548-113-DF" at bounding box center [612, 195] width 182 height 17
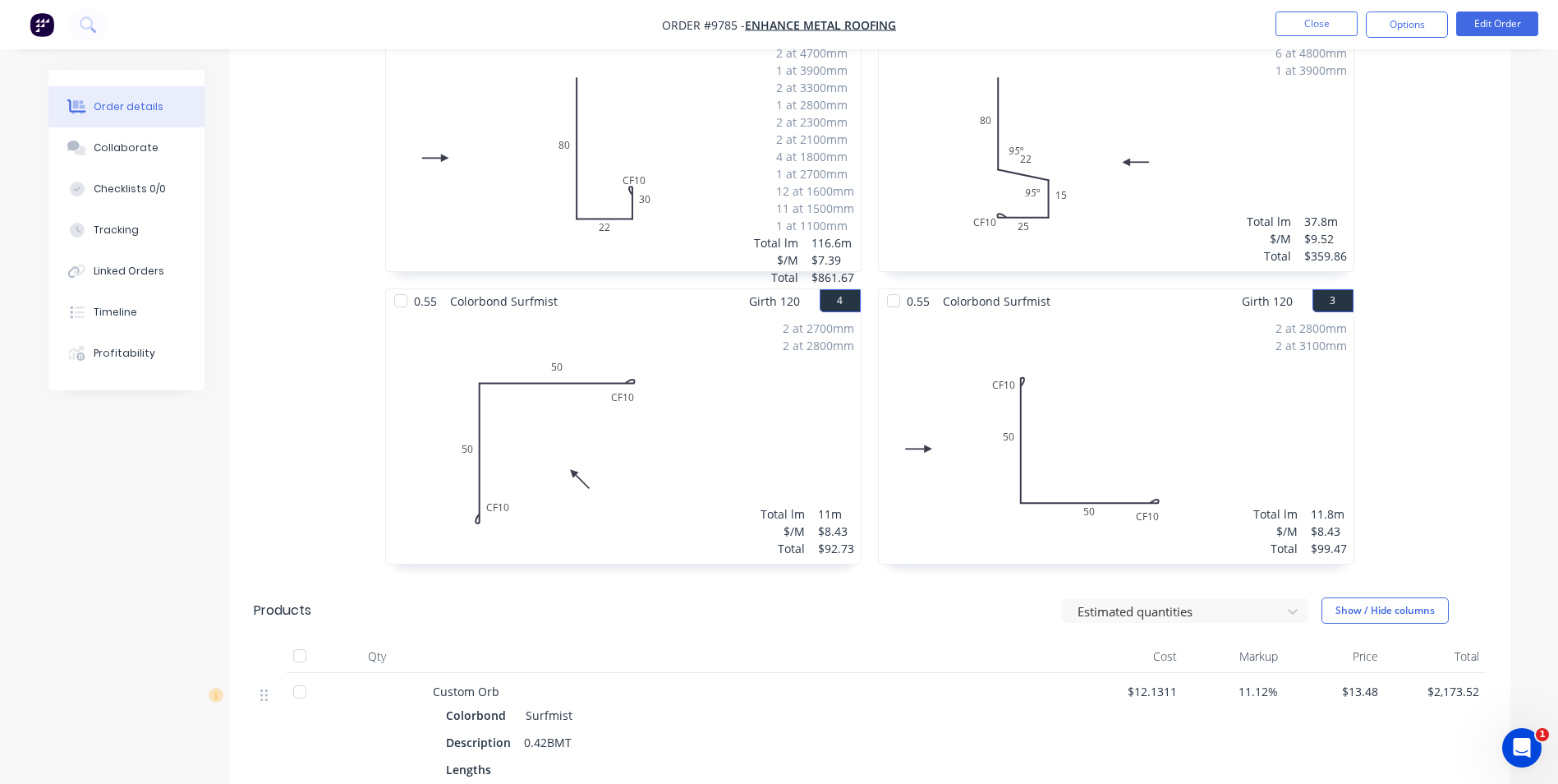
scroll to position [79, 0]
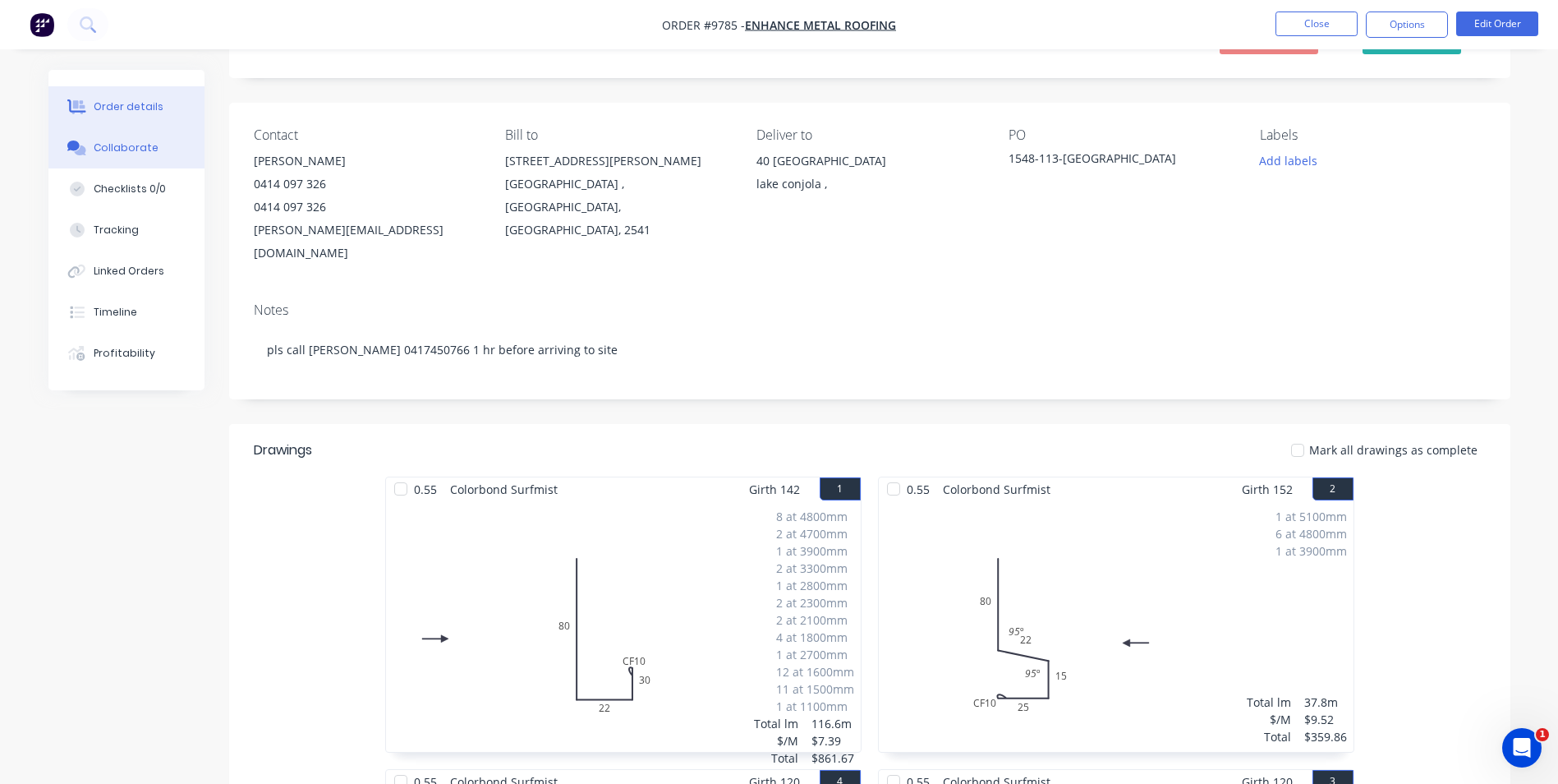
click at [147, 143] on div "Collaborate" at bounding box center [126, 148] width 65 height 15
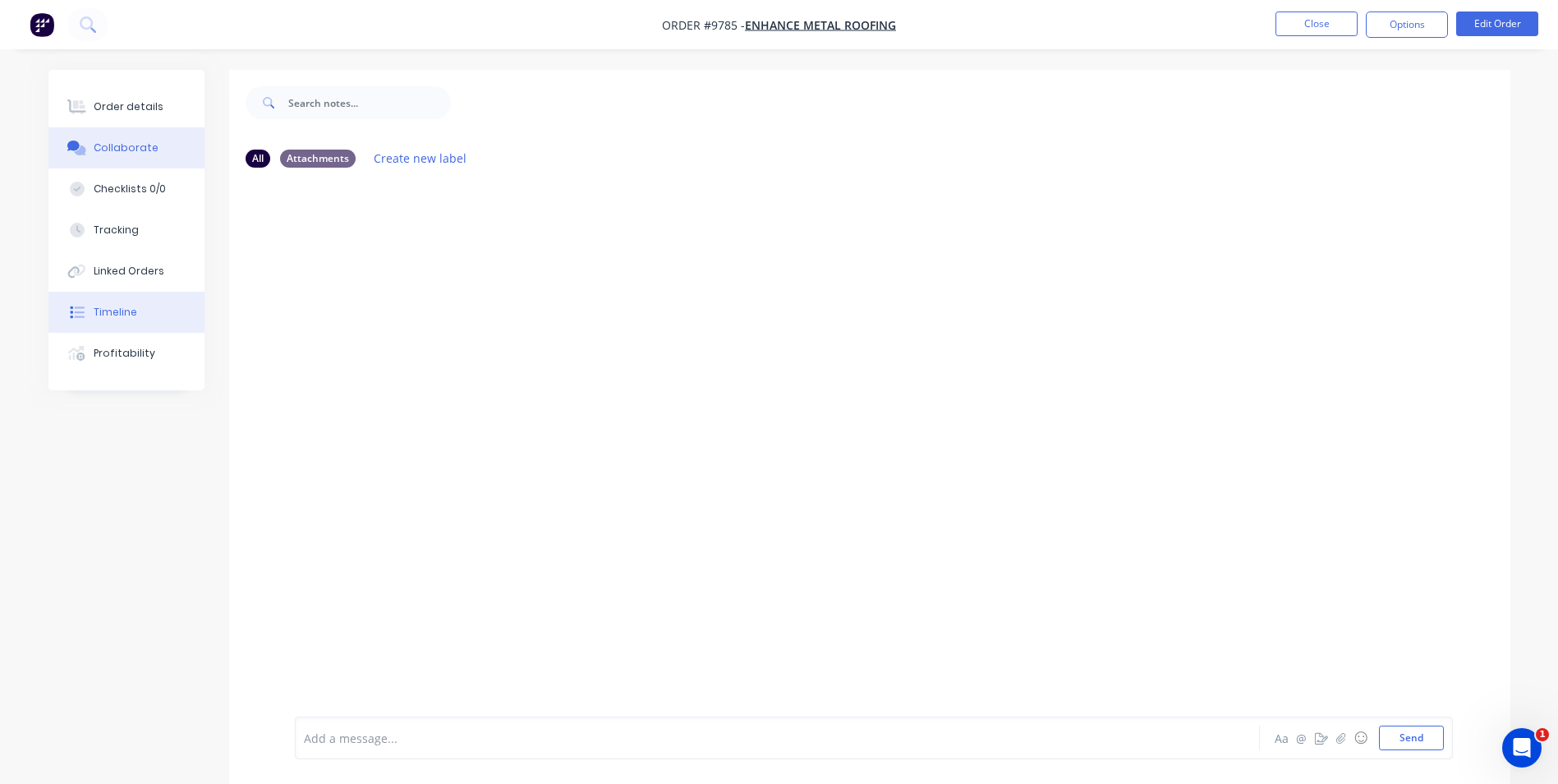
click at [143, 307] on button "Timeline" at bounding box center [126, 312] width 156 height 41
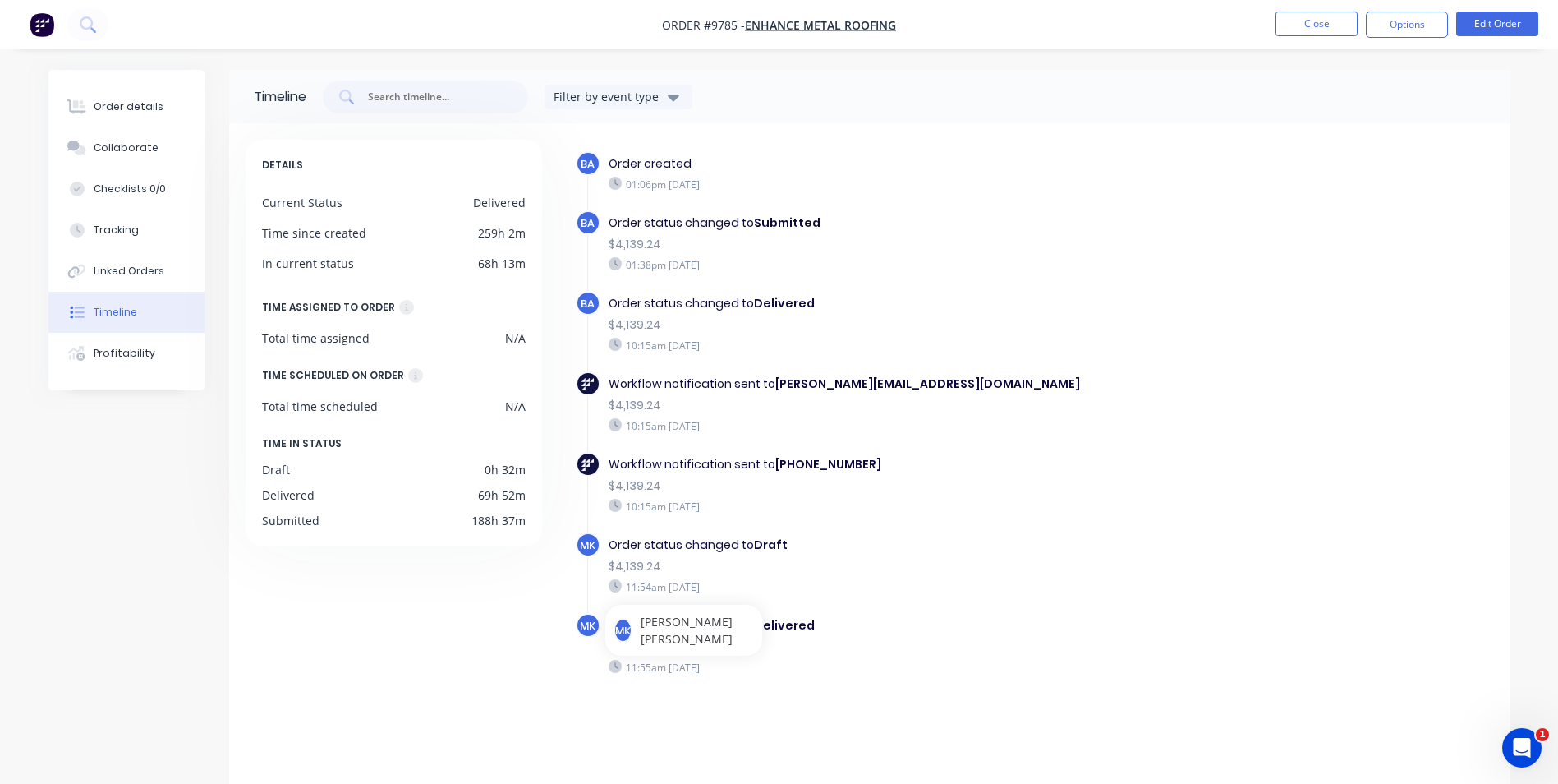
click at [503, 630] on div "DETAILS Current Status Delivered Time since created 259h 2m In current status 6…" at bounding box center [402, 461] width 312 height 642
click at [724, 623] on span "Mariah Kuballa" at bounding box center [698, 629] width 113 height 34
drag, startPoint x: 724, startPoint y: 623, endPoint x: 856, endPoint y: 597, distance: 134.5
click at [856, 598] on div "Order status changed to Draft $4,139.24 11:54am Friday 26/09/25" at bounding box center [893, 565] width 585 height 66
drag, startPoint x: 862, startPoint y: 592, endPoint x: 857, endPoint y: 649, distance: 57.2
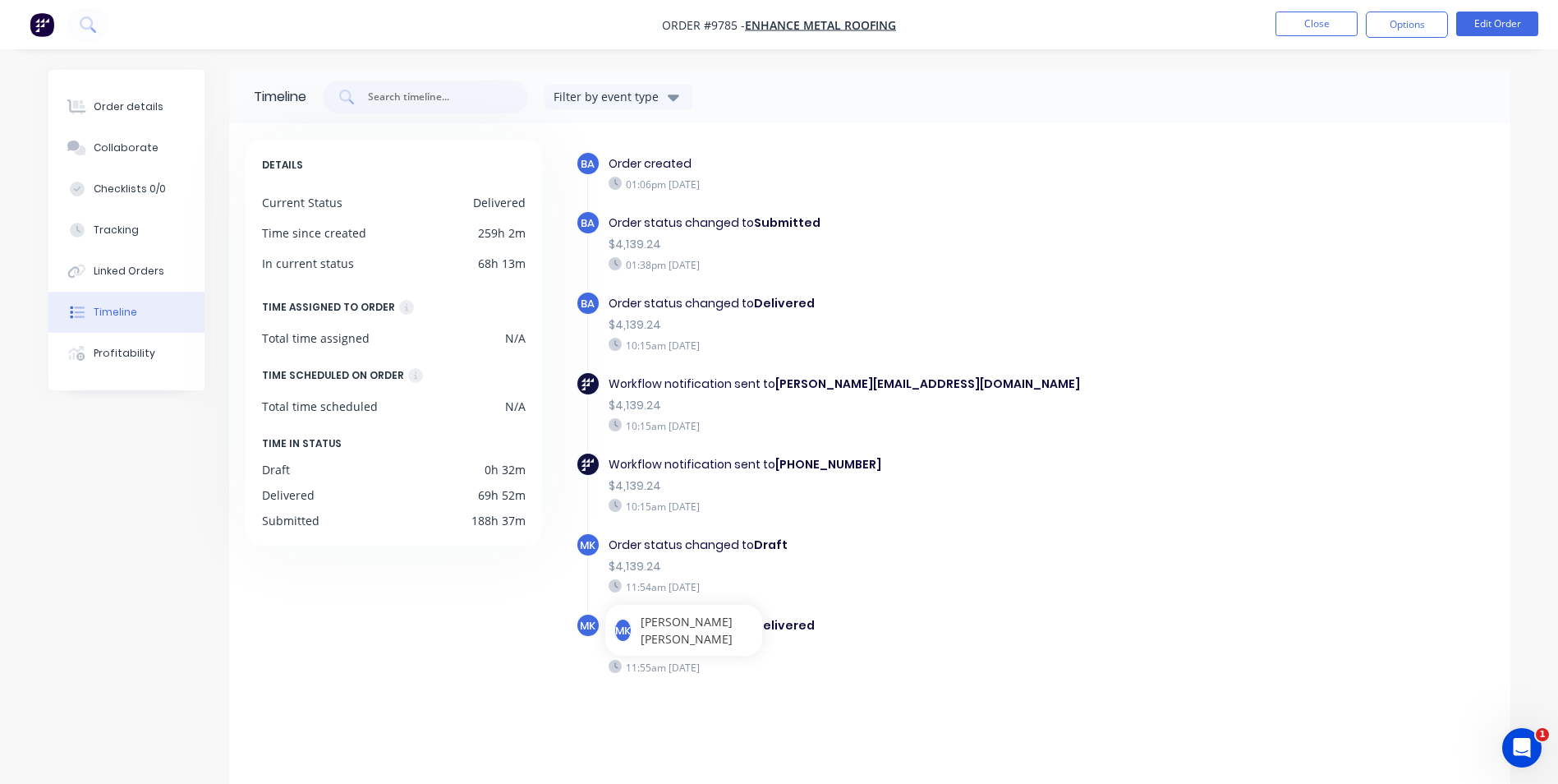
click at [856, 648] on div "$4,359.24" at bounding box center [893, 647] width 569 height 18
click at [591, 626] on span "MK" at bounding box center [587, 625] width 16 height 16
click at [581, 623] on span "MK" at bounding box center [587, 625] width 16 height 16
click at [633, 634] on body "Order #9785 - Enhance Metal Roofing Close Options Edit Order Order details Coll…" at bounding box center [779, 403] width 1558 height 806
drag, startPoint x: 620, startPoint y: 634, endPoint x: 890, endPoint y: 645, distance: 270.2
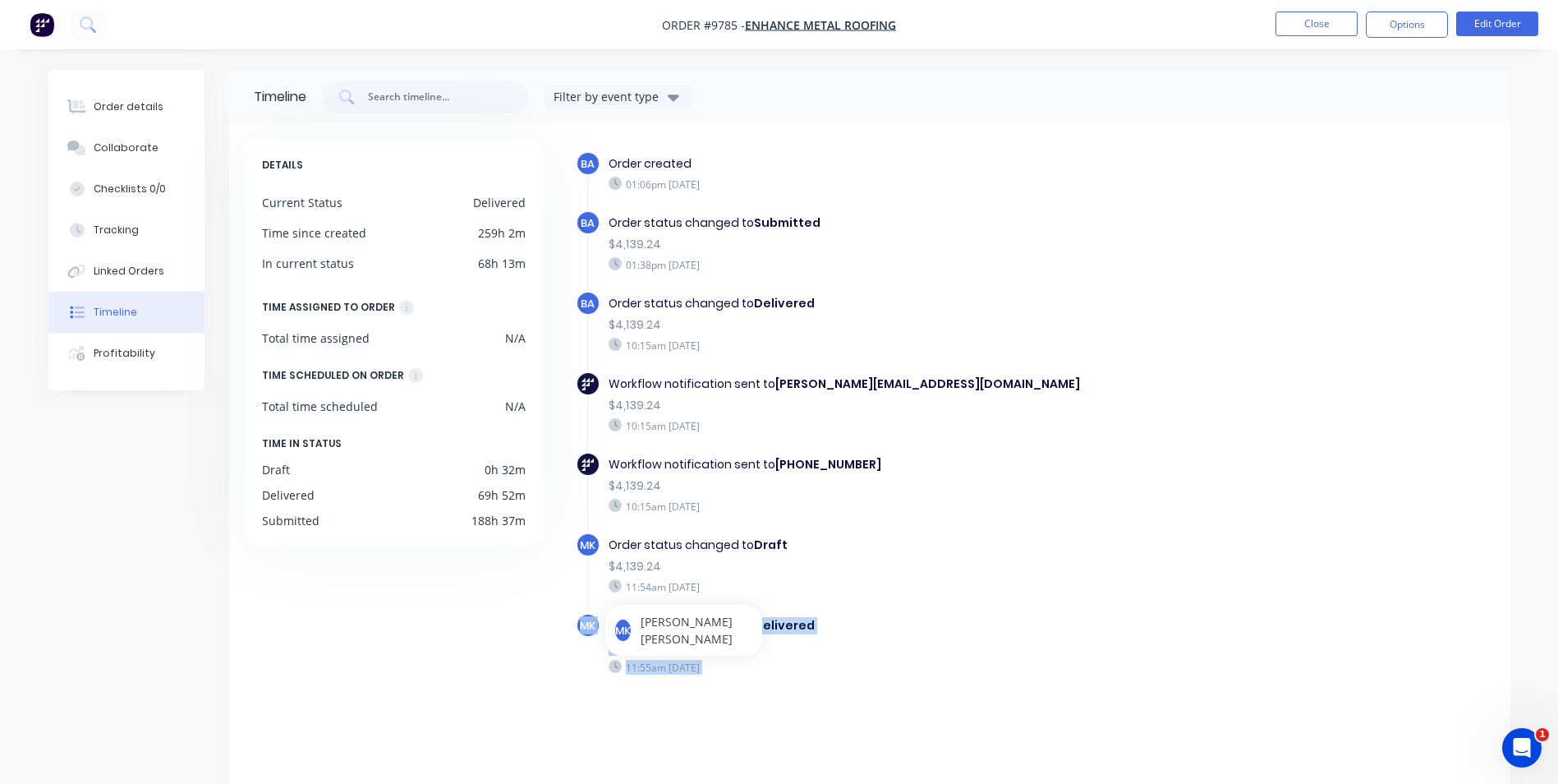
click at [886, 647] on div "$4,359.24" at bounding box center [893, 647] width 569 height 18
click at [1311, 19] on button "Close" at bounding box center [1317, 23] width 83 height 25
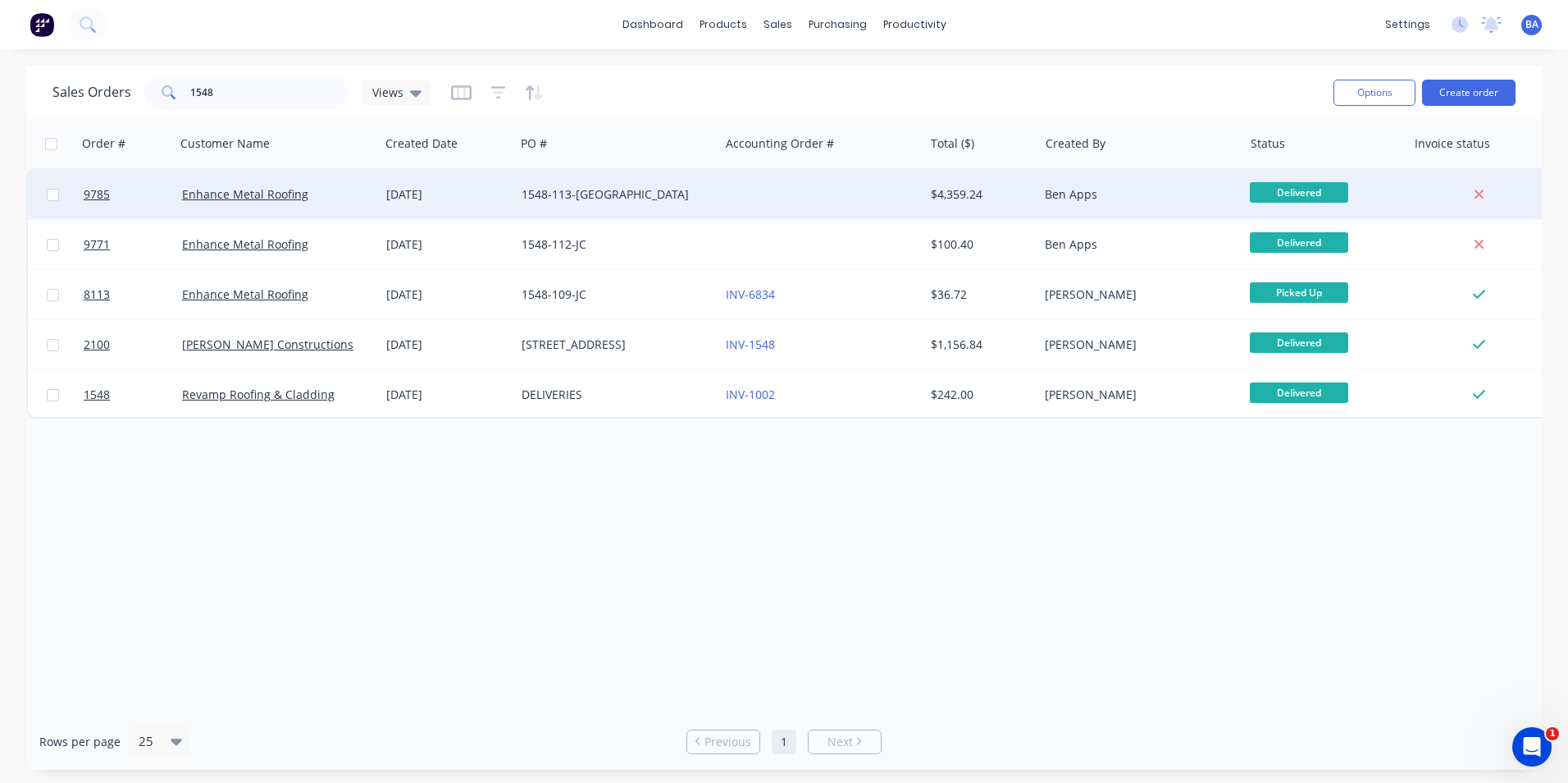
click at [582, 188] on div "1548-113-DF" at bounding box center [612, 195] width 182 height 17
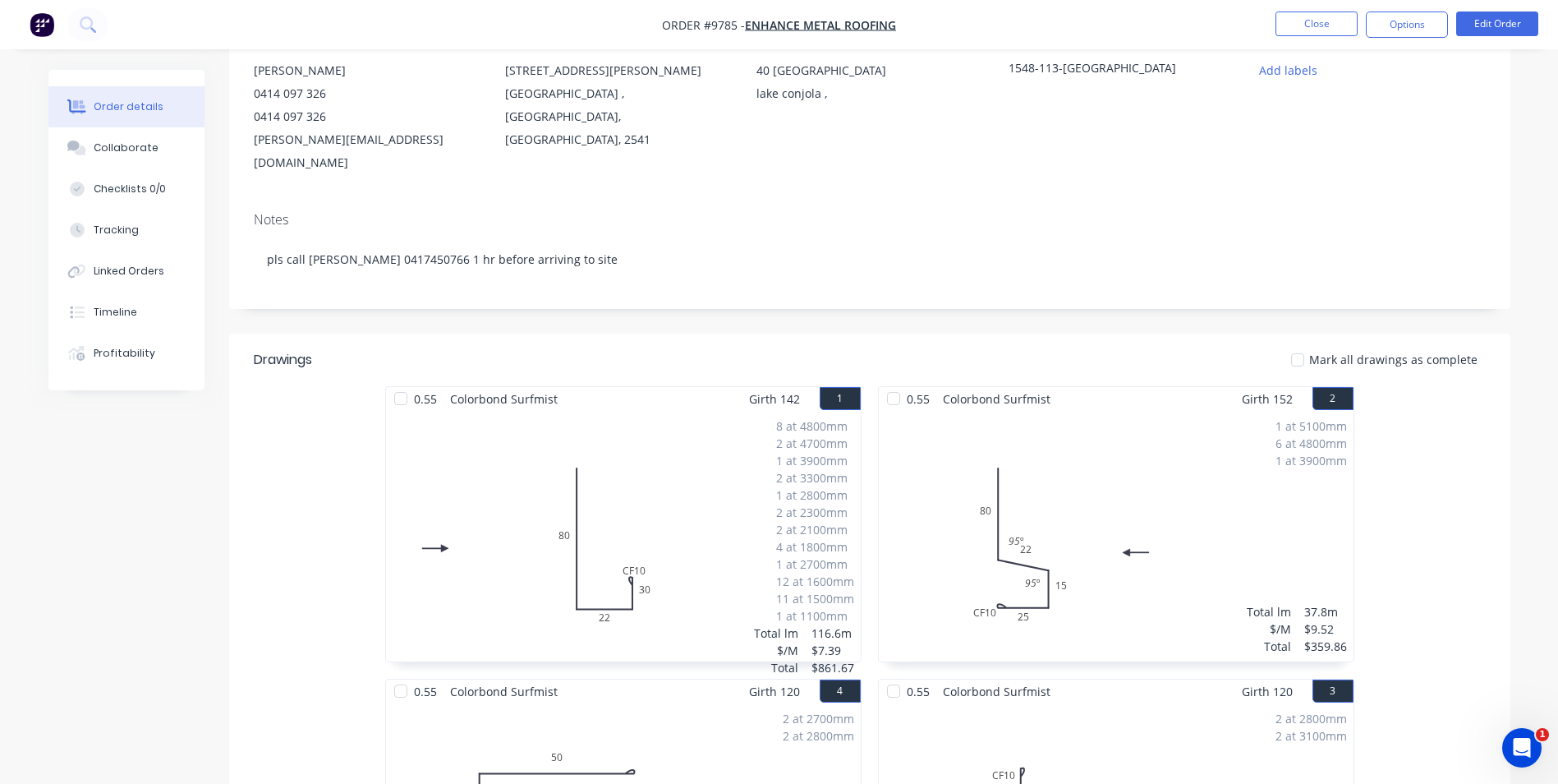
scroll to position [83, 0]
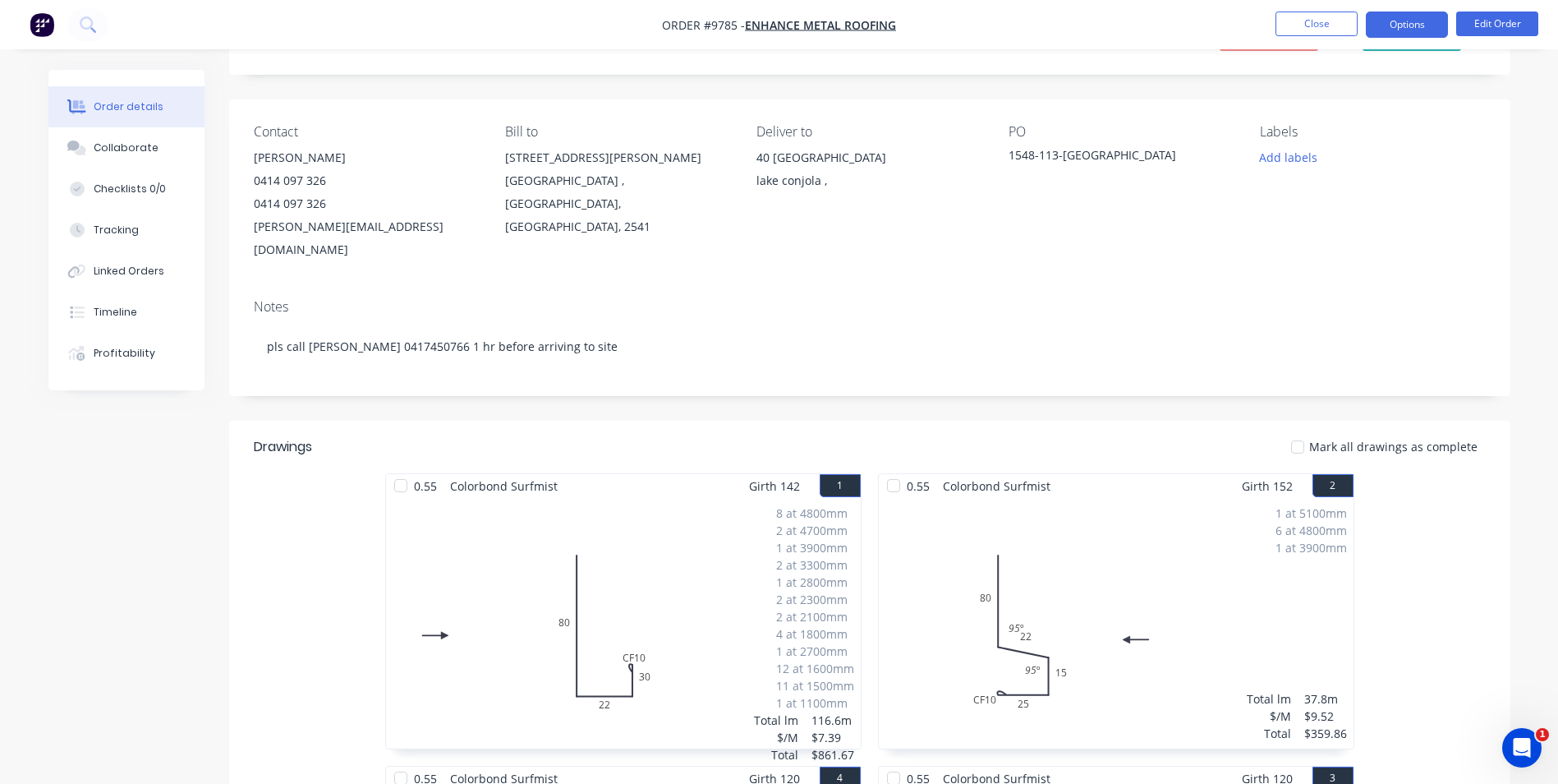
click at [1395, 24] on button "Options" at bounding box center [1407, 24] width 83 height 26
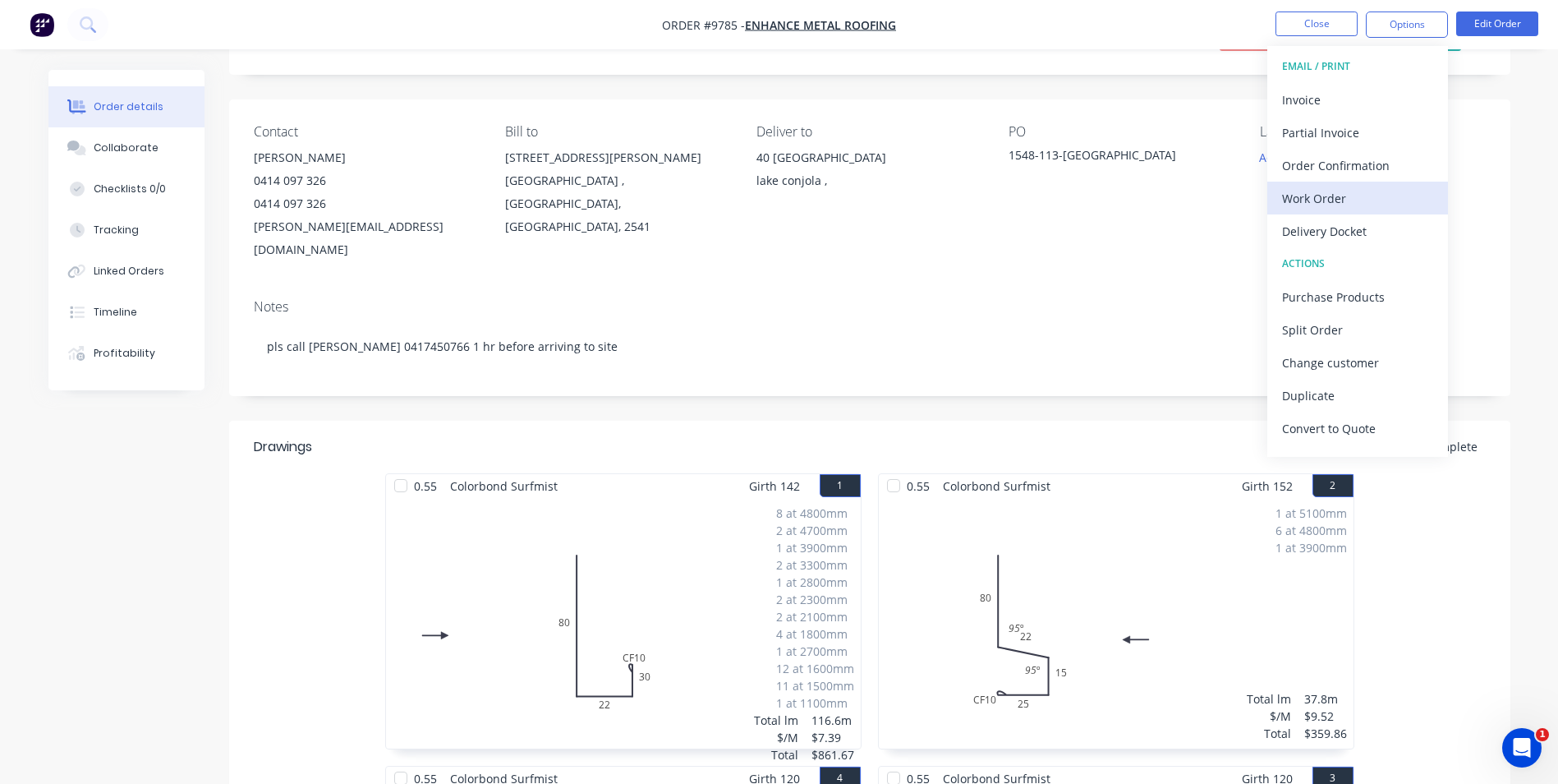
click at [1348, 196] on div "Work Order" at bounding box center [1358, 199] width 151 height 24
click at [1321, 197] on div "Custom" at bounding box center [1358, 199] width 151 height 24
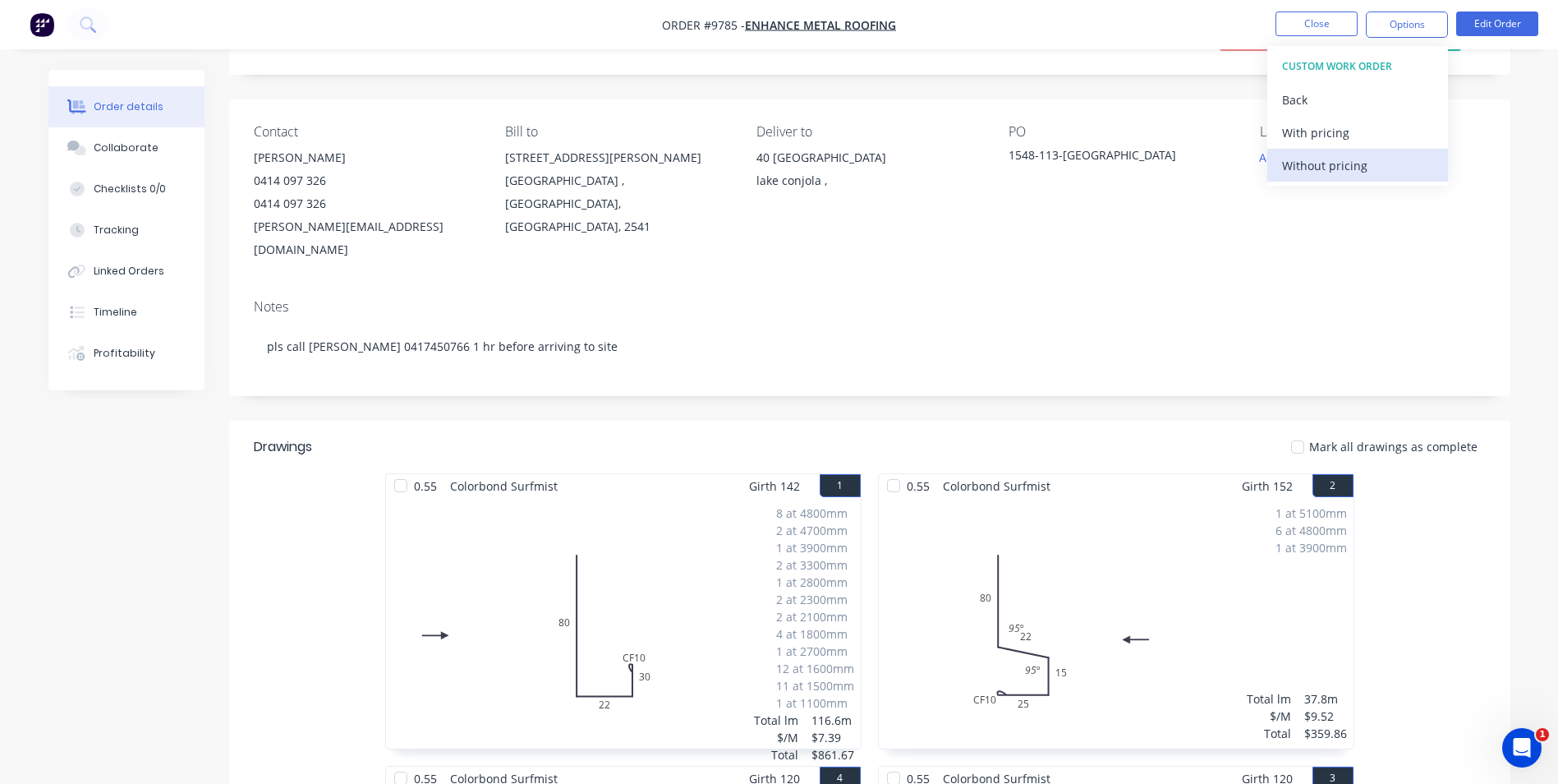
click at [1356, 161] on div "Without pricing" at bounding box center [1358, 166] width 151 height 24
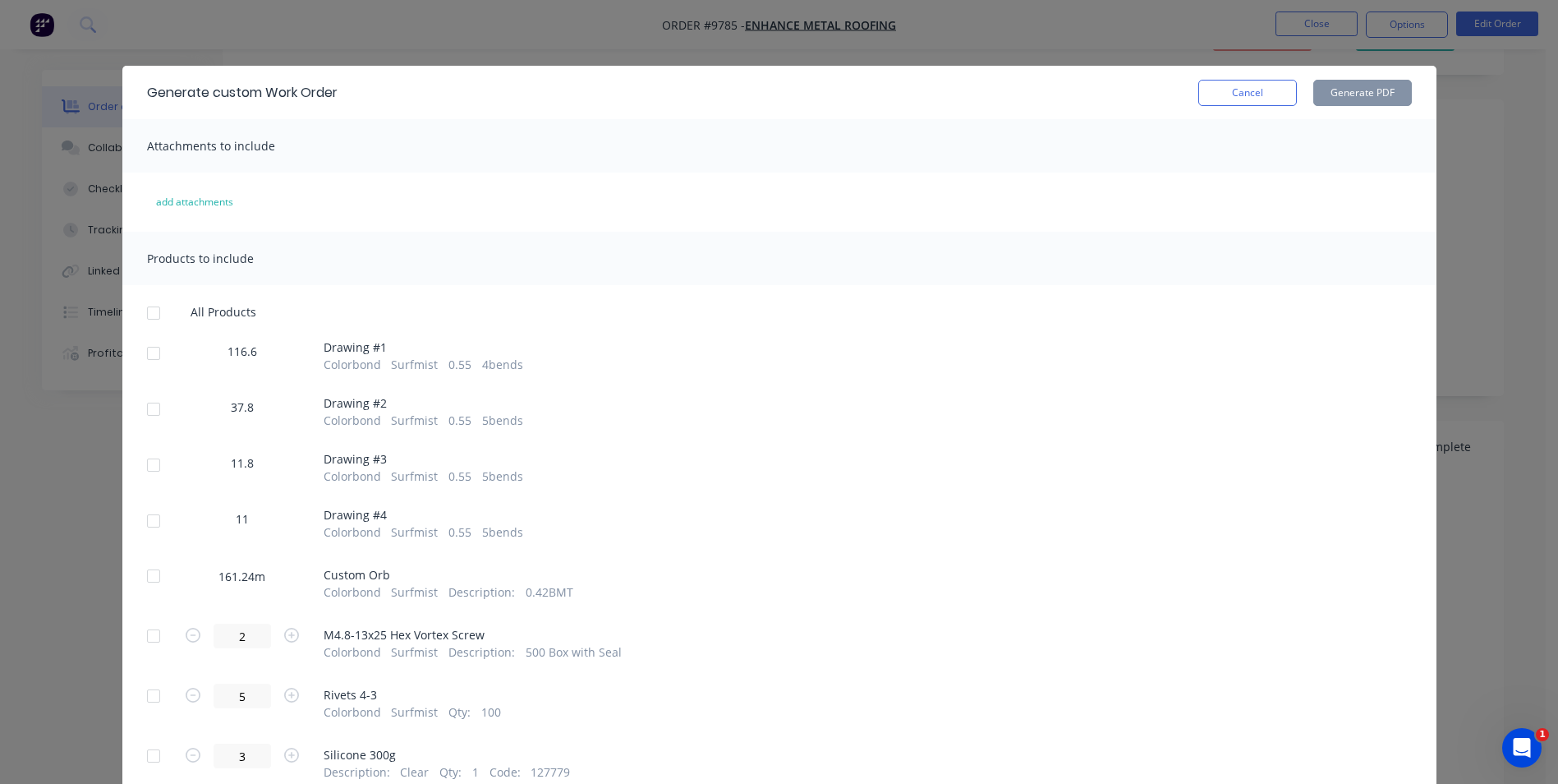
scroll to position [69, 0]
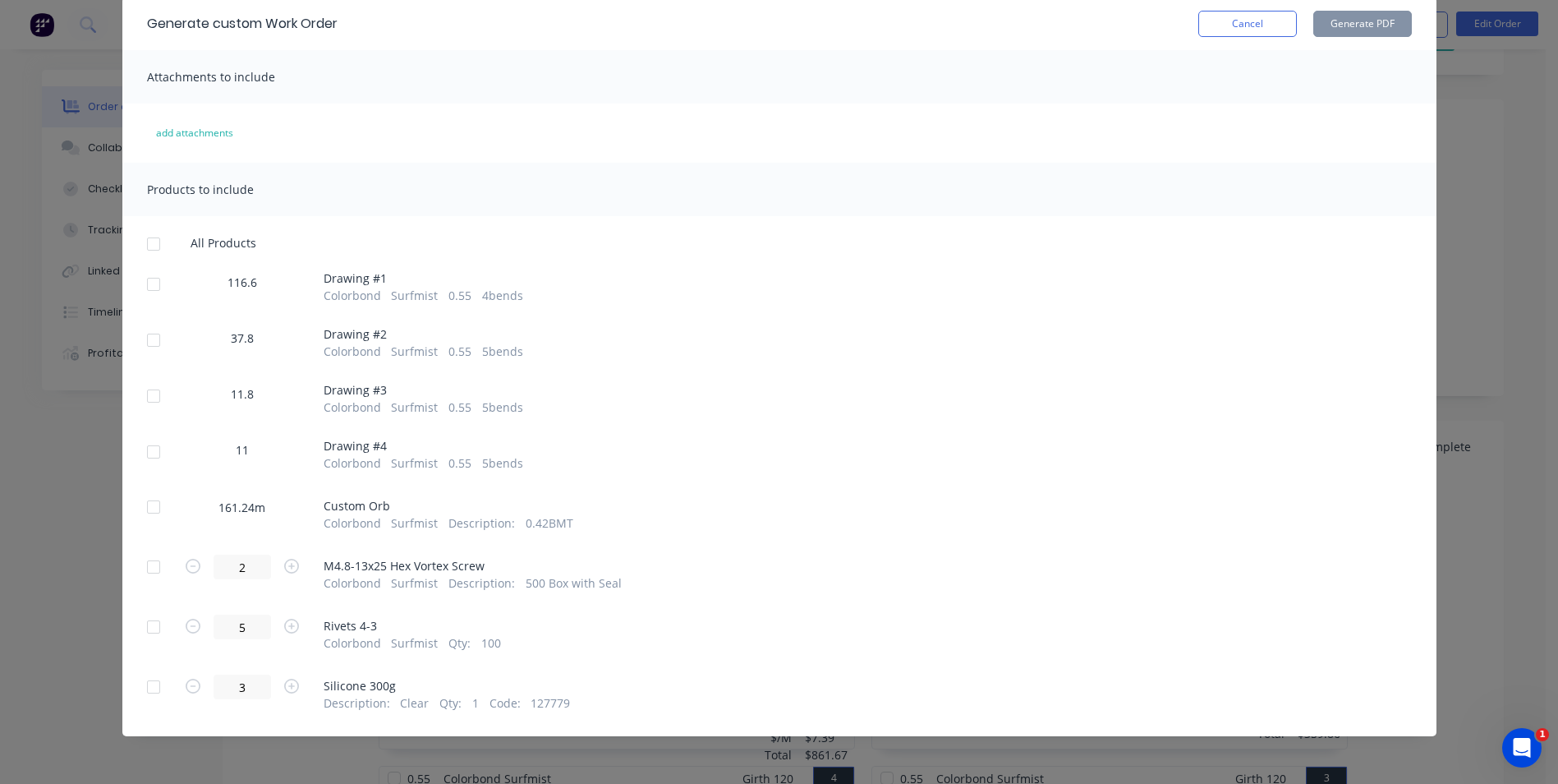
click at [142, 451] on div at bounding box center [153, 451] width 32 height 32
click at [147, 395] on div at bounding box center [153, 395] width 32 height 32
click at [148, 341] on div at bounding box center [153, 340] width 32 height 32
click at [147, 283] on div at bounding box center [153, 284] width 32 height 32
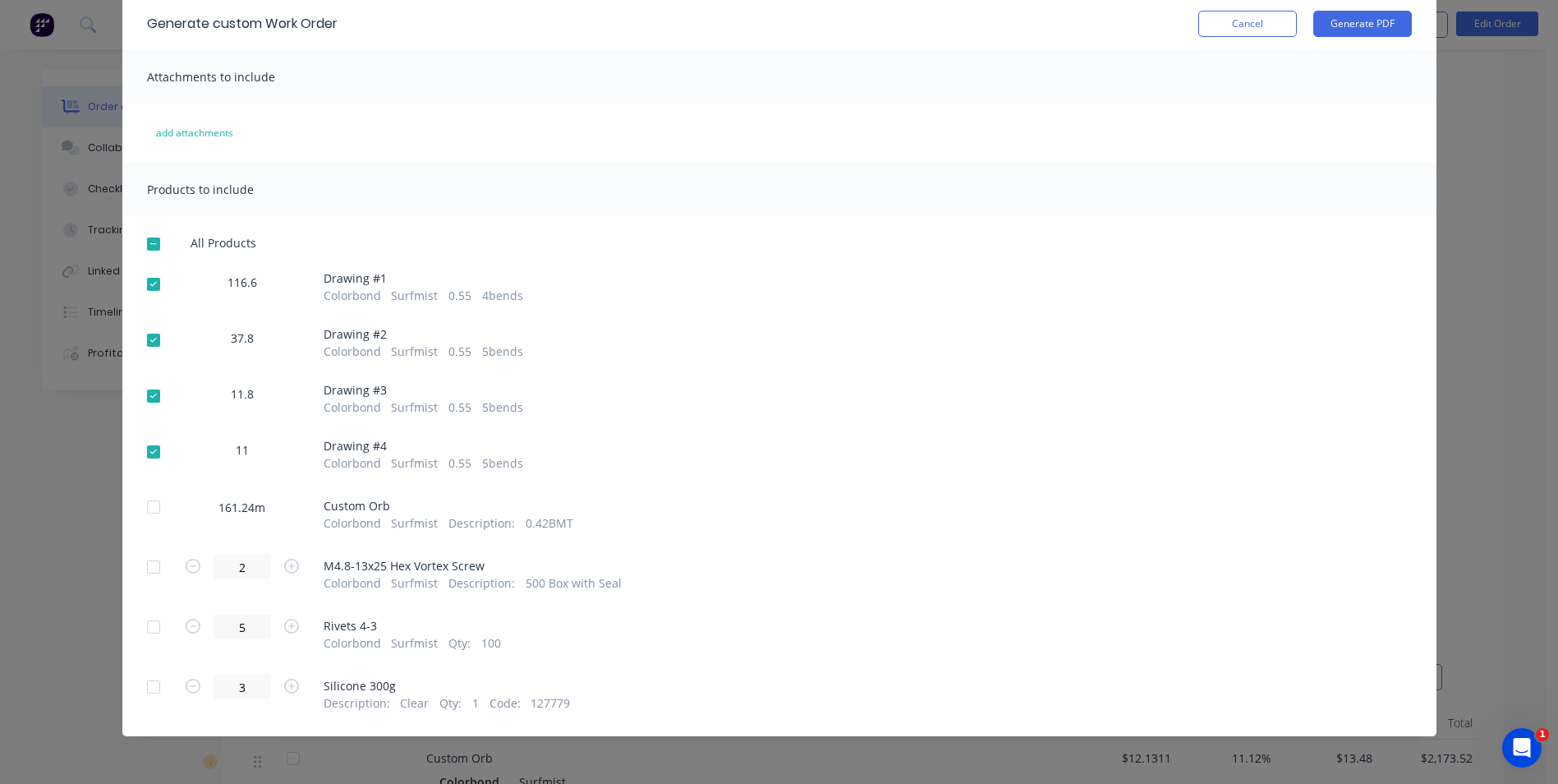
click at [147, 685] on div at bounding box center [153, 686] width 32 height 32
click at [144, 623] on div at bounding box center [153, 626] width 32 height 32
click at [146, 562] on div at bounding box center [153, 566] width 32 height 32
click at [1329, 24] on button "Generate PDF" at bounding box center [1363, 24] width 98 height 26
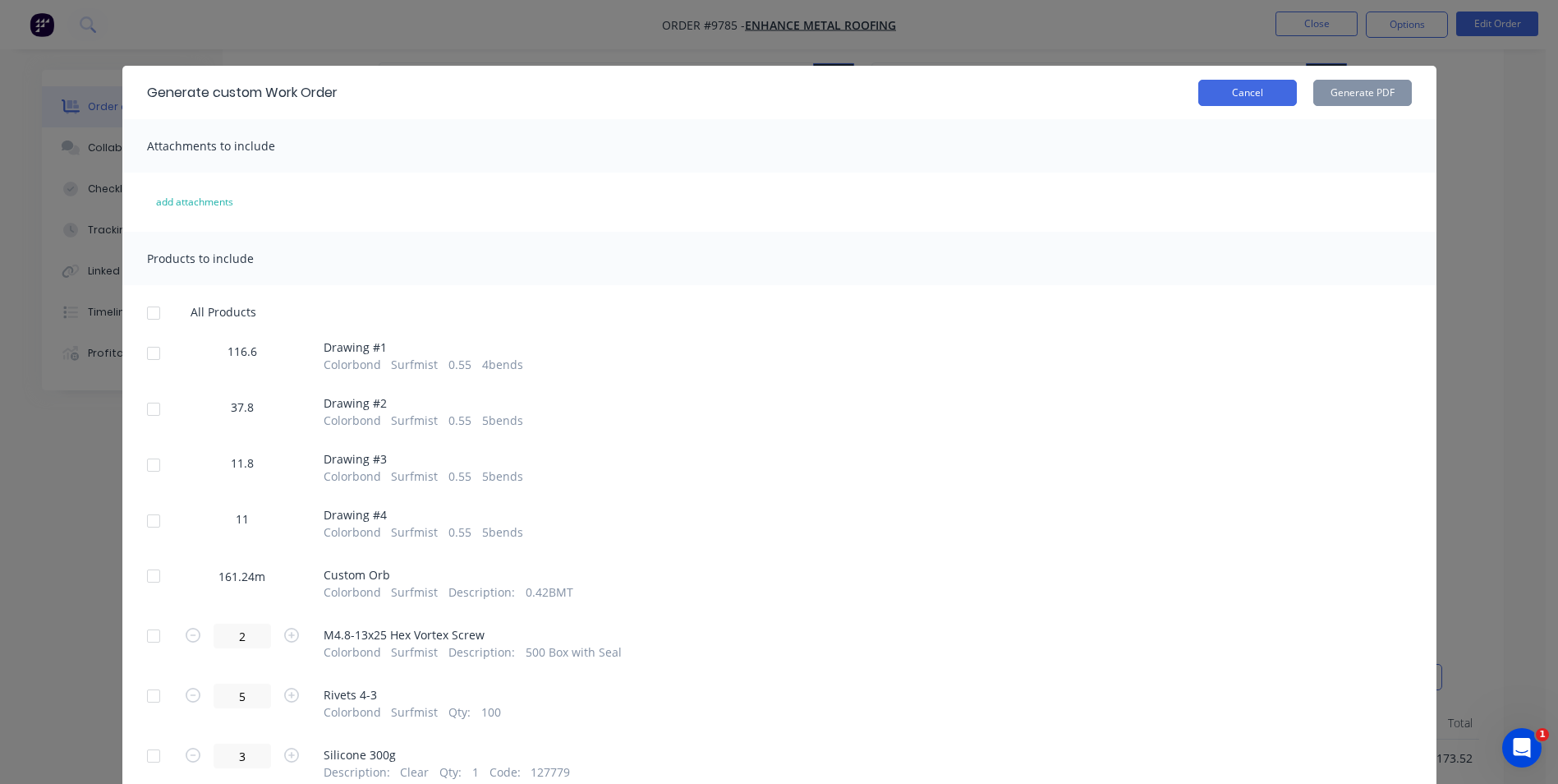
click at [1227, 94] on button "Cancel" at bounding box center [1248, 93] width 98 height 26
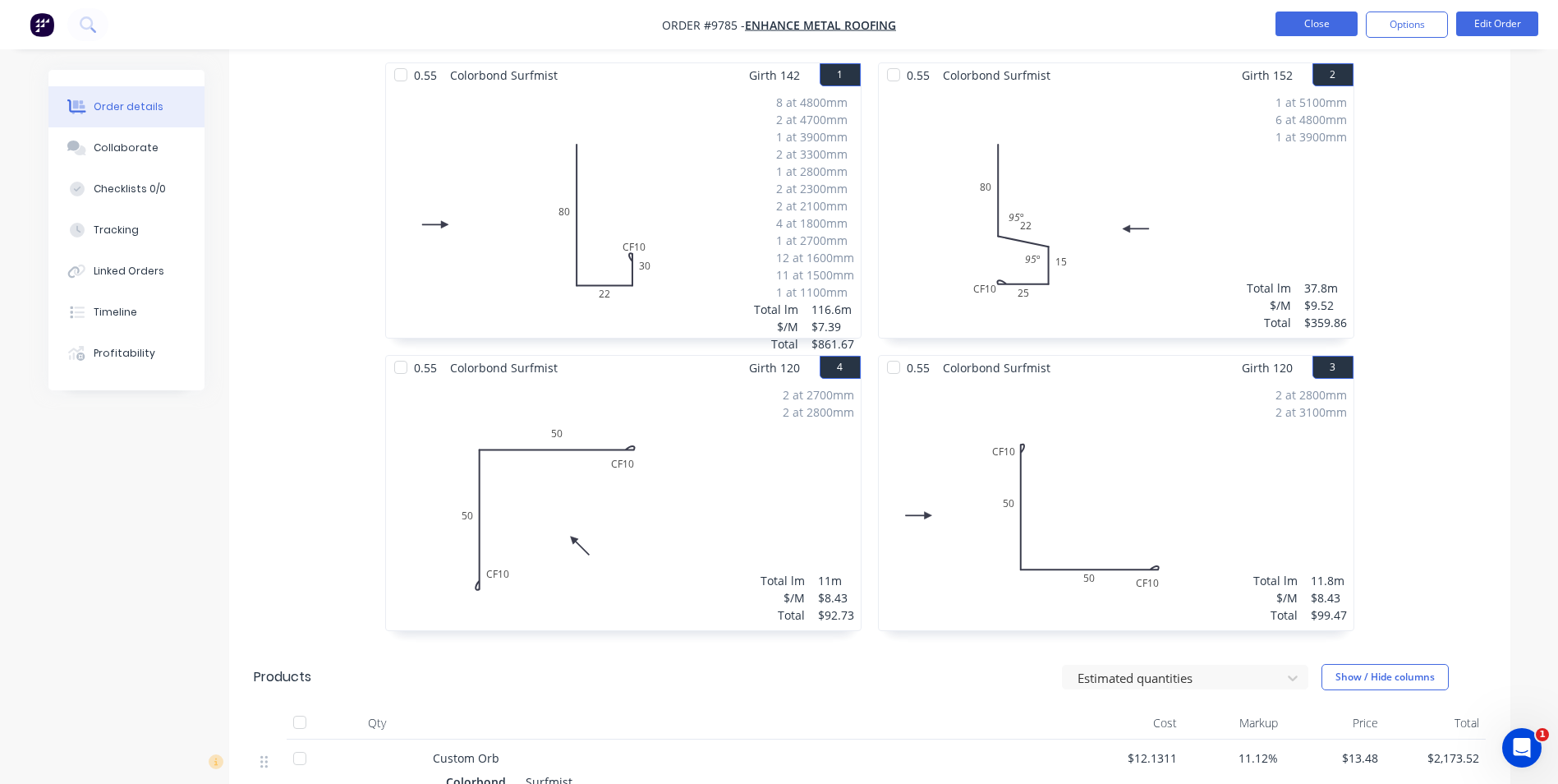
click at [1291, 20] on button "Close" at bounding box center [1317, 23] width 83 height 25
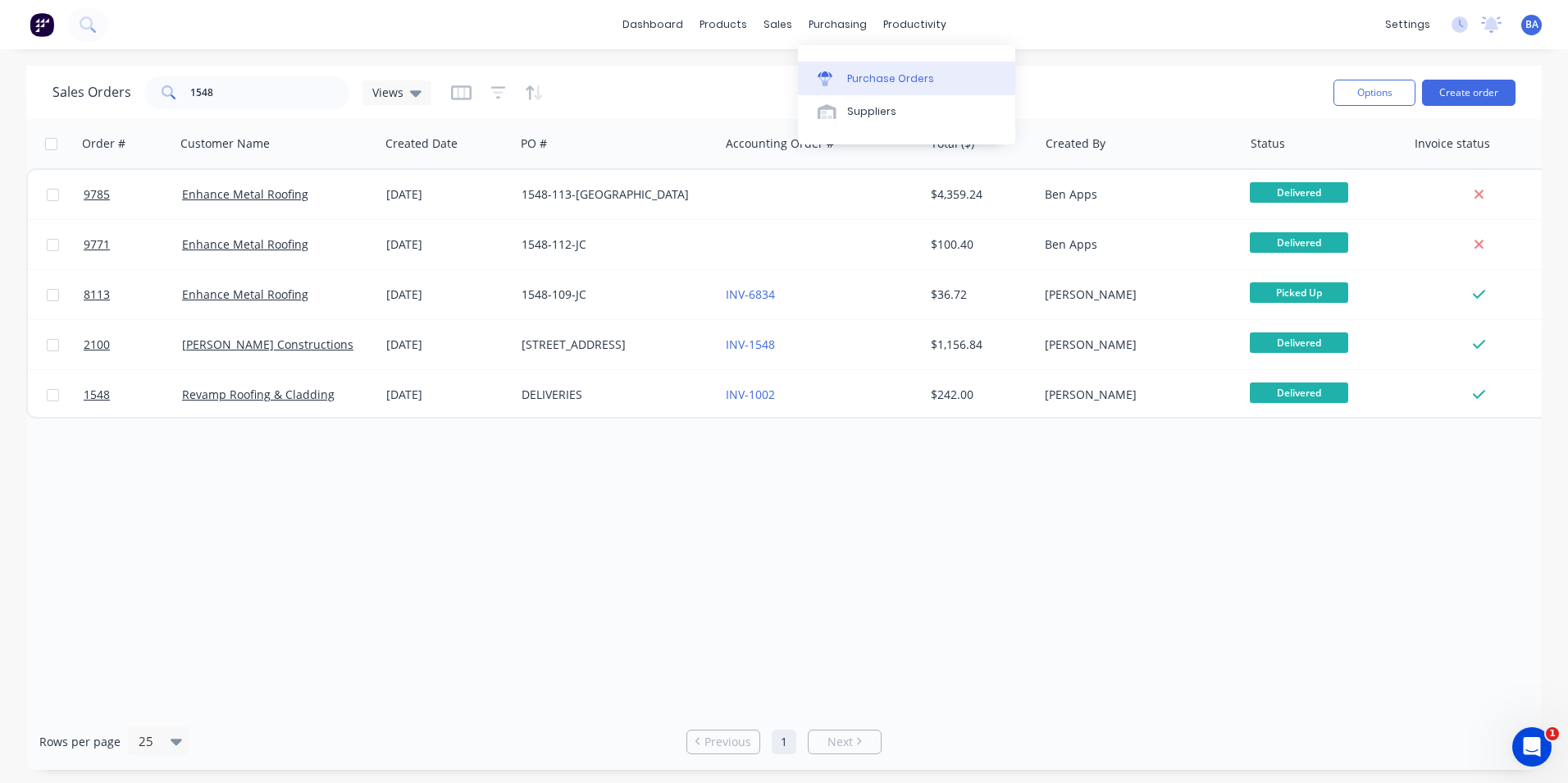
click at [834, 73] on div at bounding box center [830, 79] width 25 height 15
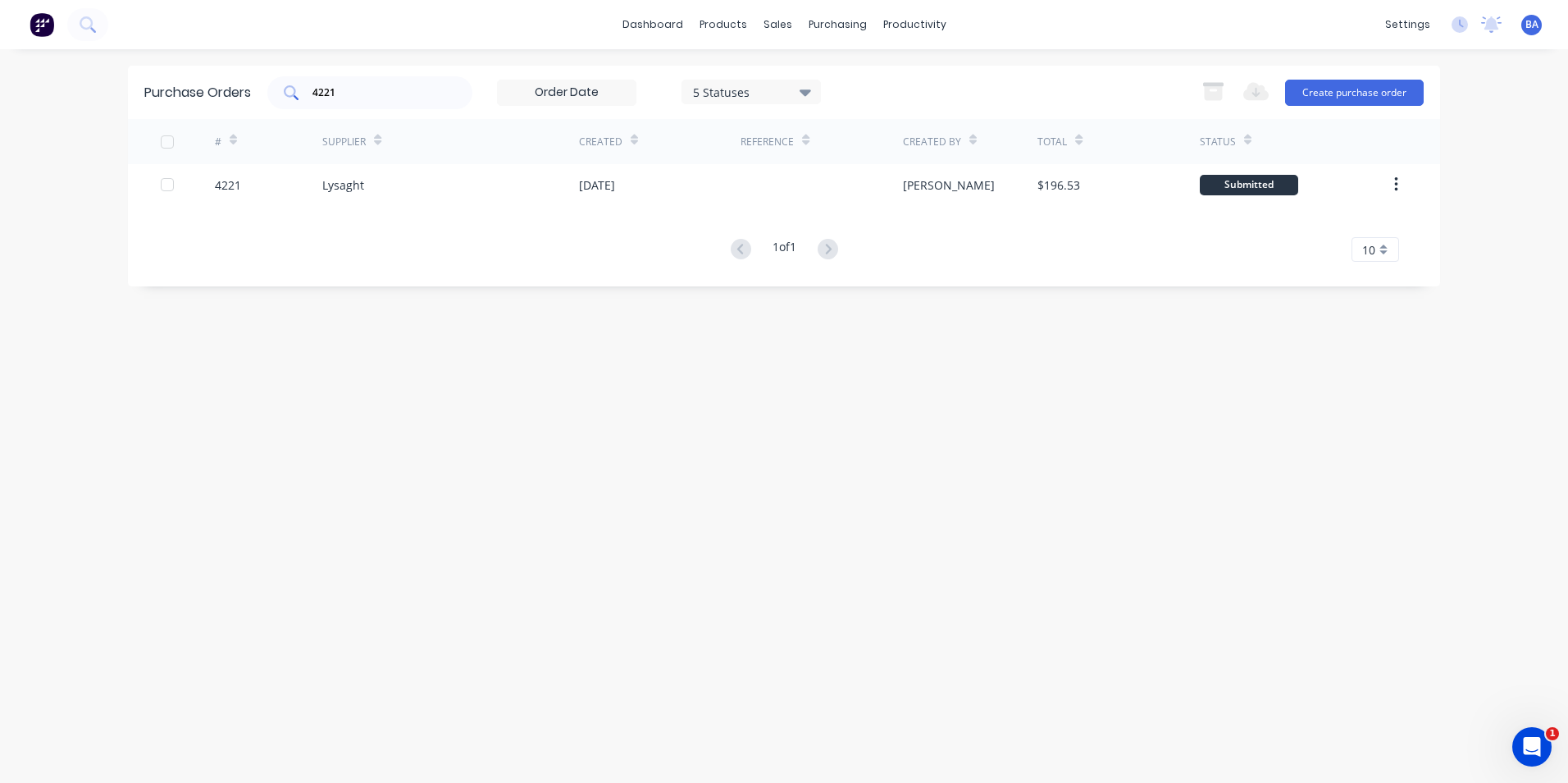
click at [395, 93] on input "4221" at bounding box center [379, 93] width 136 height 17
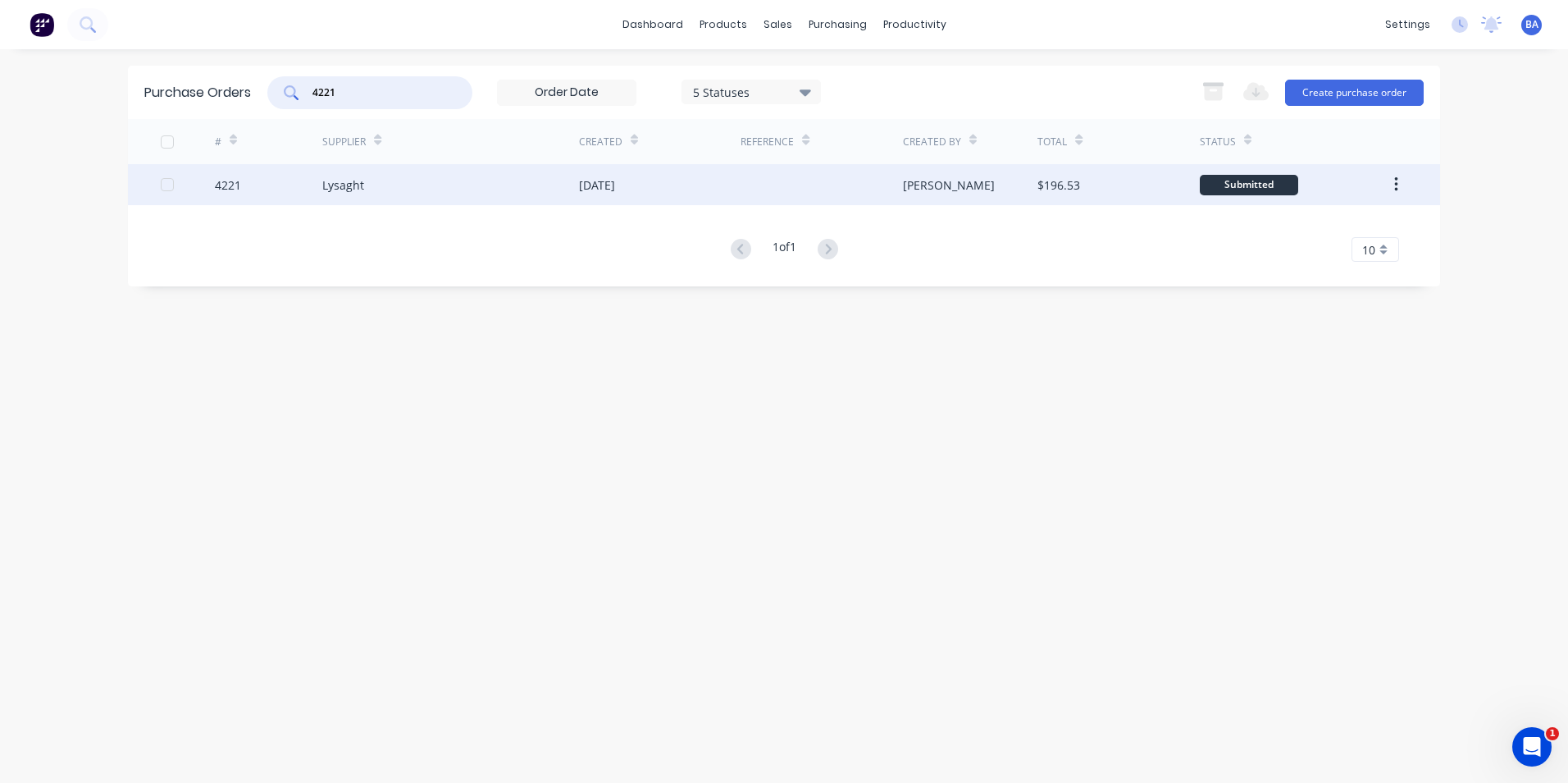
click at [488, 191] on div "Lysaght" at bounding box center [450, 184] width 257 height 41
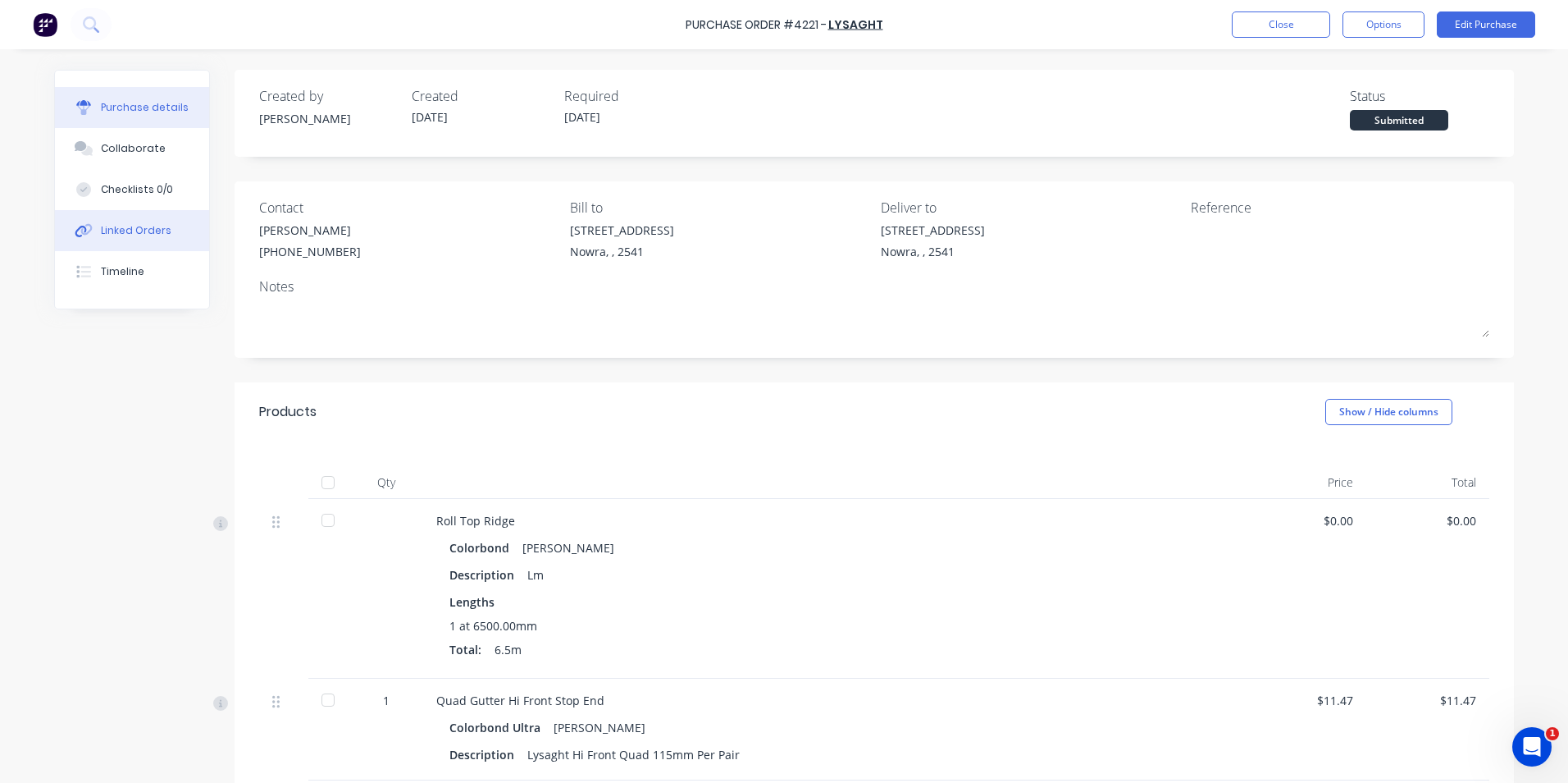
click at [132, 217] on button "Linked Orders" at bounding box center [132, 231] width 154 height 41
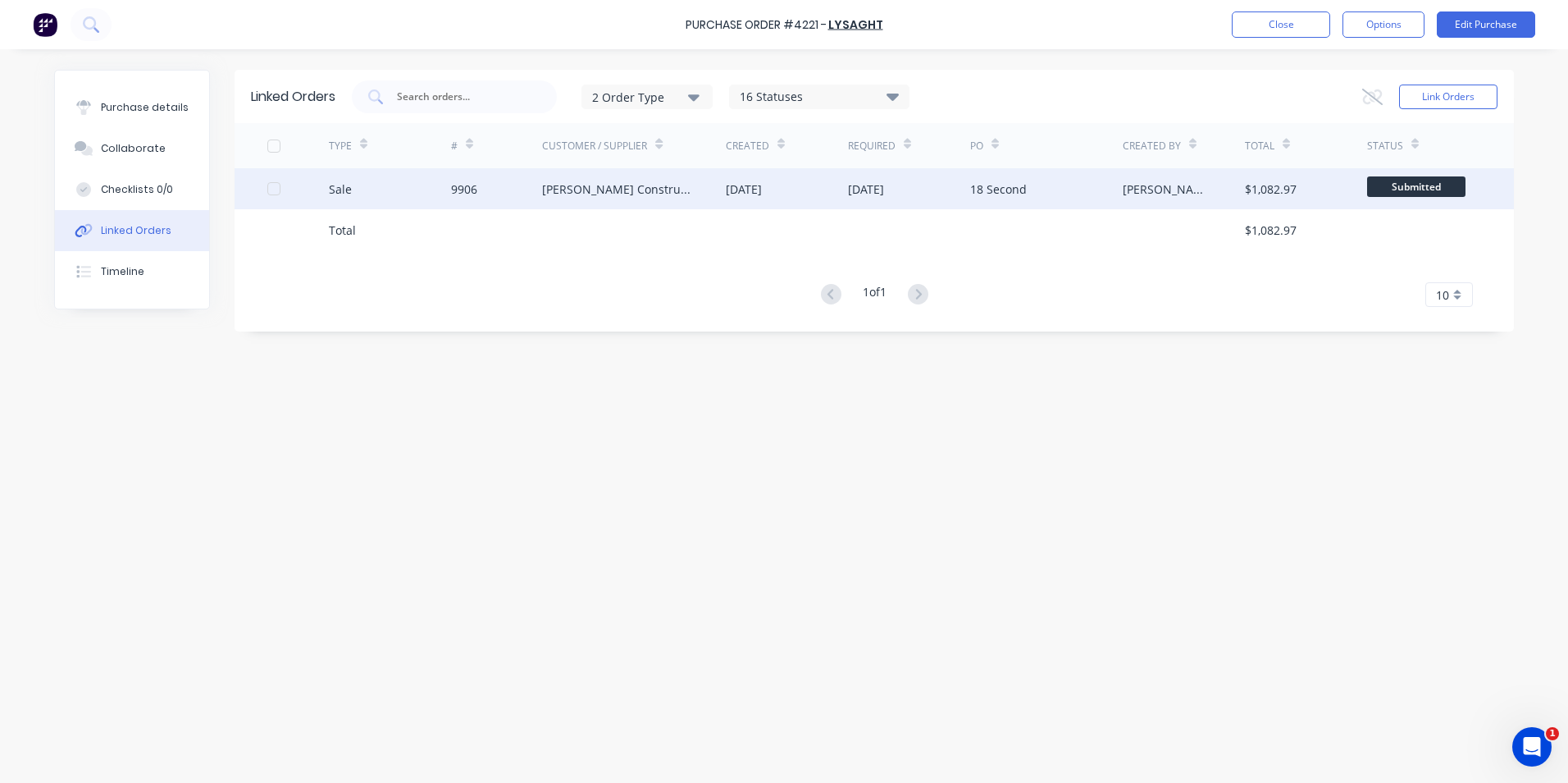
click at [620, 181] on div "[PERSON_NAME] Constructions" at bounding box center [617, 189] width 151 height 18
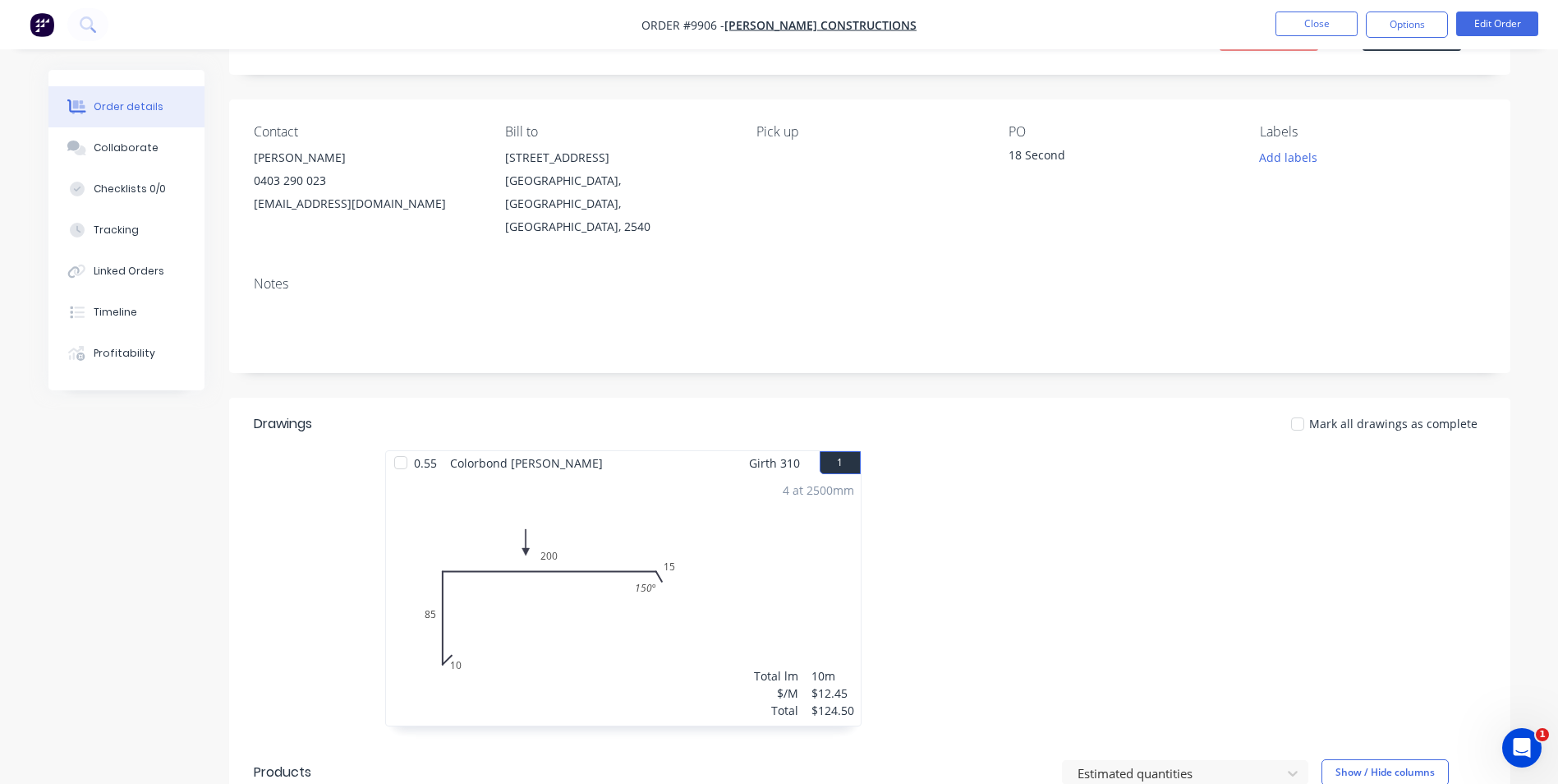
scroll to position [247, 0]
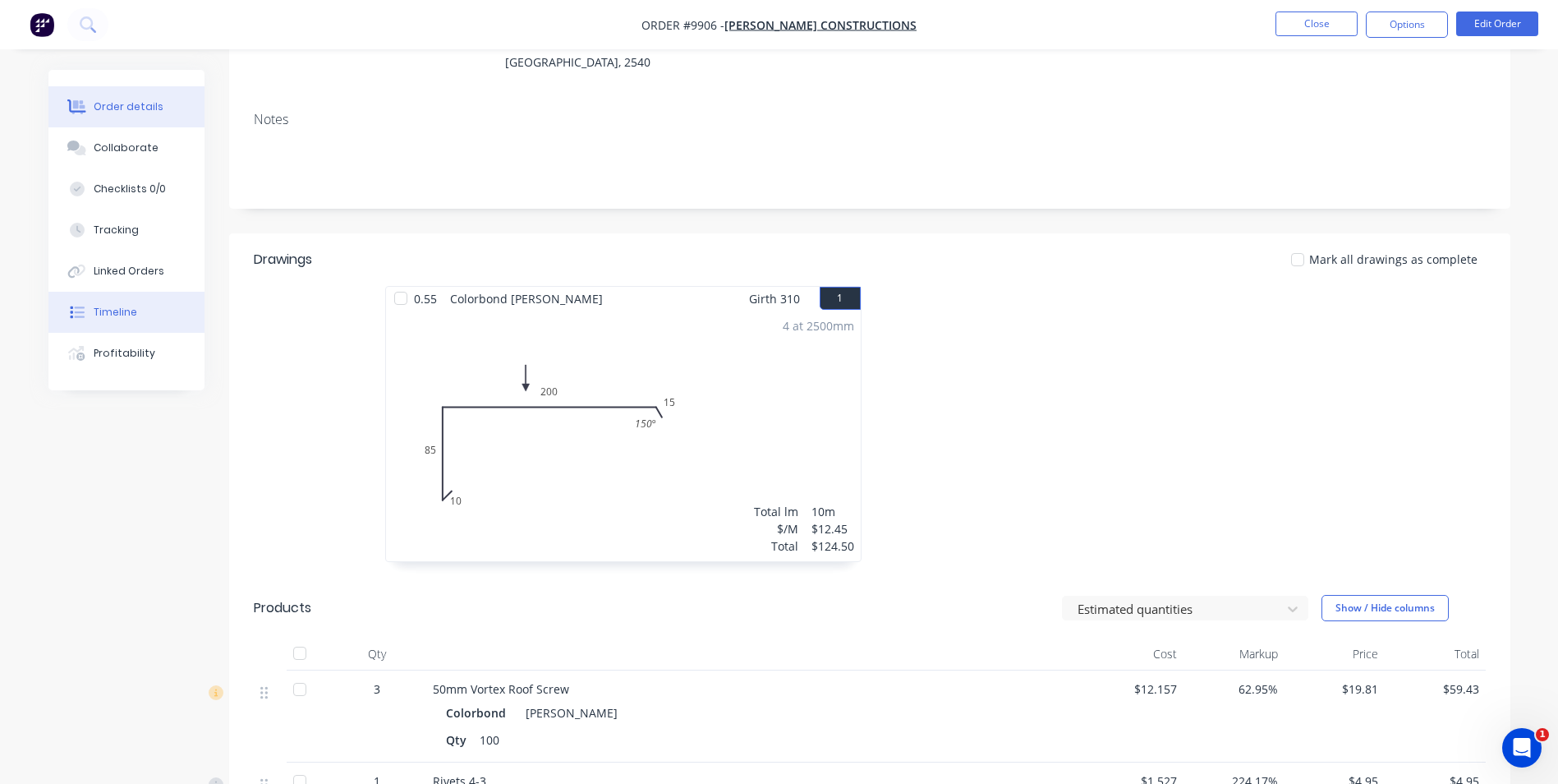
click at [111, 316] on div "Timeline" at bounding box center [115, 312] width 44 height 15
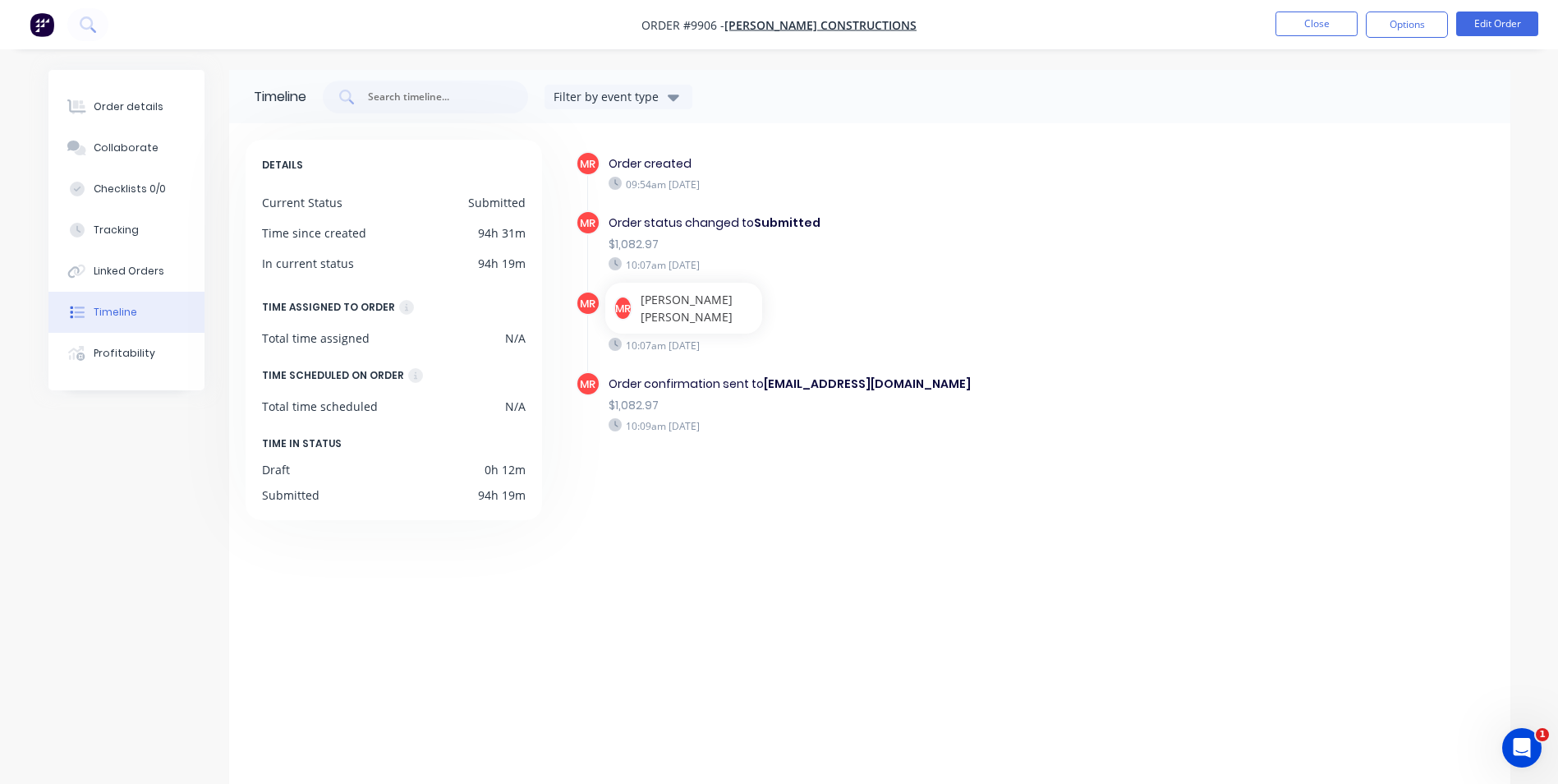
click at [1013, 241] on div "$1,082.97" at bounding box center [893, 244] width 569 height 18
drag, startPoint x: 1126, startPoint y: 433, endPoint x: 1089, endPoint y: 450, distance: 40.7
click at [1121, 434] on div "Order confirmation sent to loganwilson092@gmail.com $1,082.97 10:09am Thursday …" at bounding box center [893, 404] width 585 height 66
drag, startPoint x: 834, startPoint y: 572, endPoint x: 710, endPoint y: 541, distance: 127.8
click at [710, 542] on div "MR Order created 09:54am Thursday 25/09/25 MR Order status changed to Submitted…" at bounding box center [1025, 461] width 936 height 642
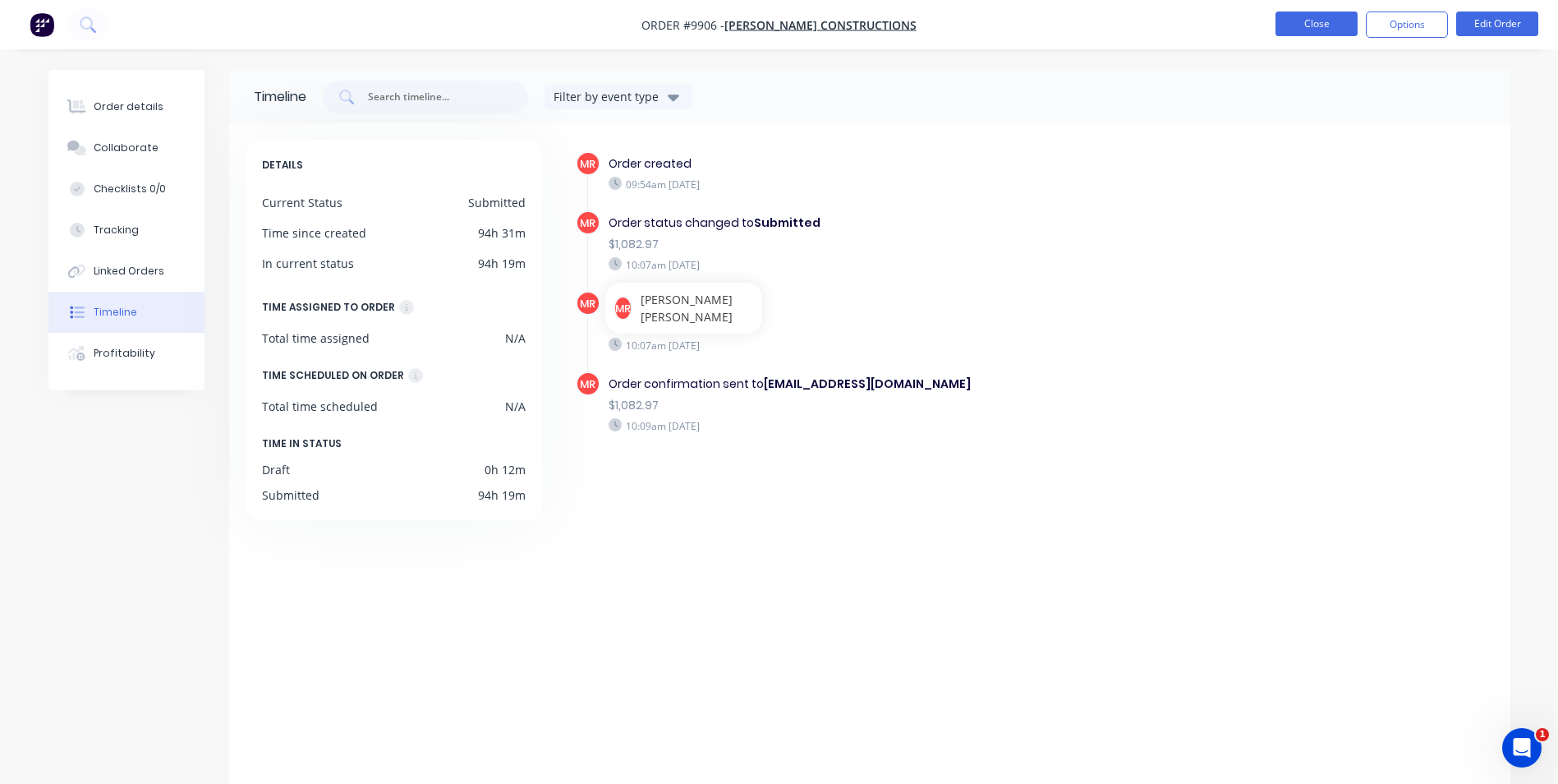
click at [1329, 25] on button "Close" at bounding box center [1317, 23] width 83 height 25
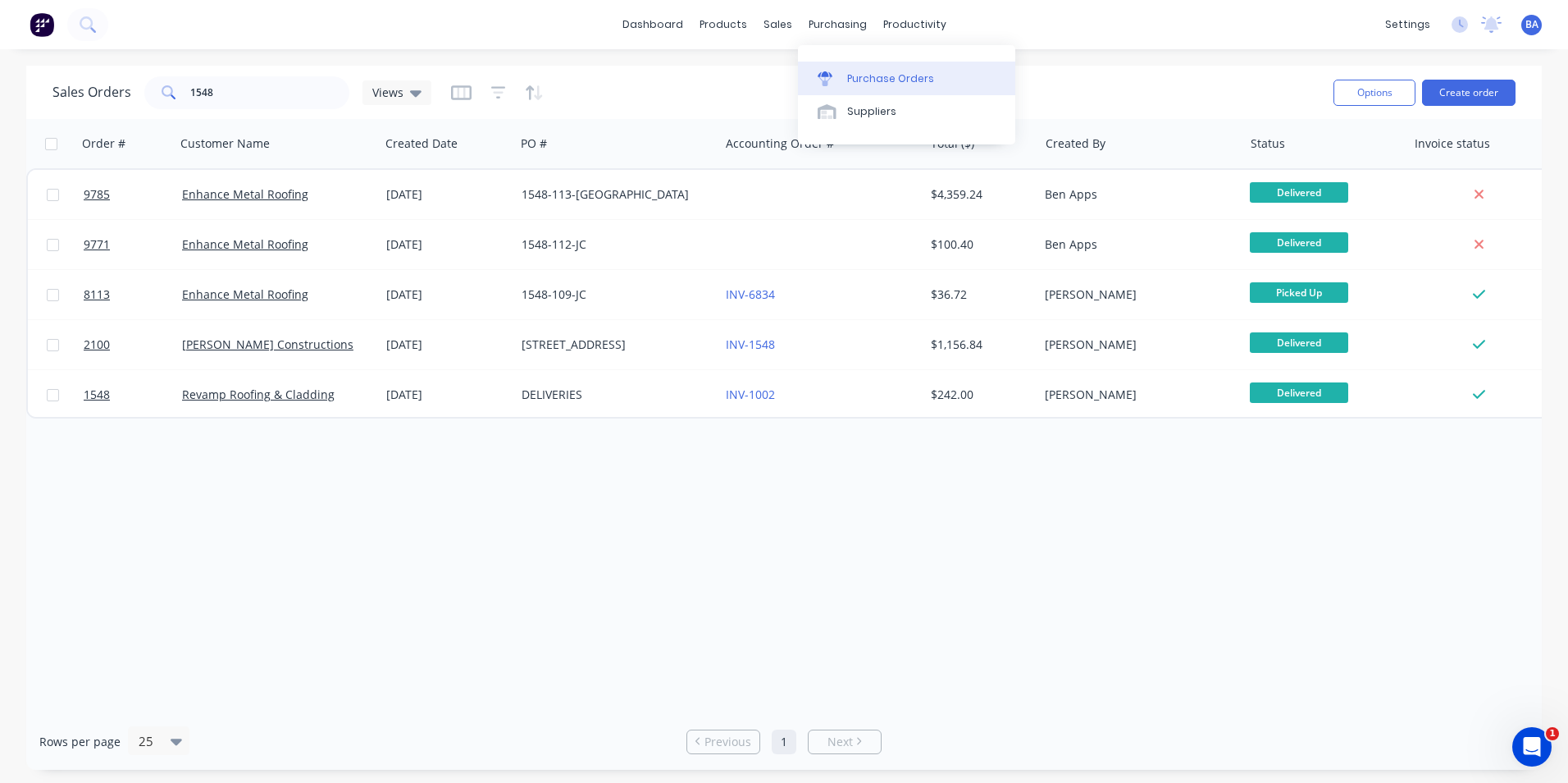
click at [836, 71] on link "Purchase Orders" at bounding box center [906, 77] width 218 height 32
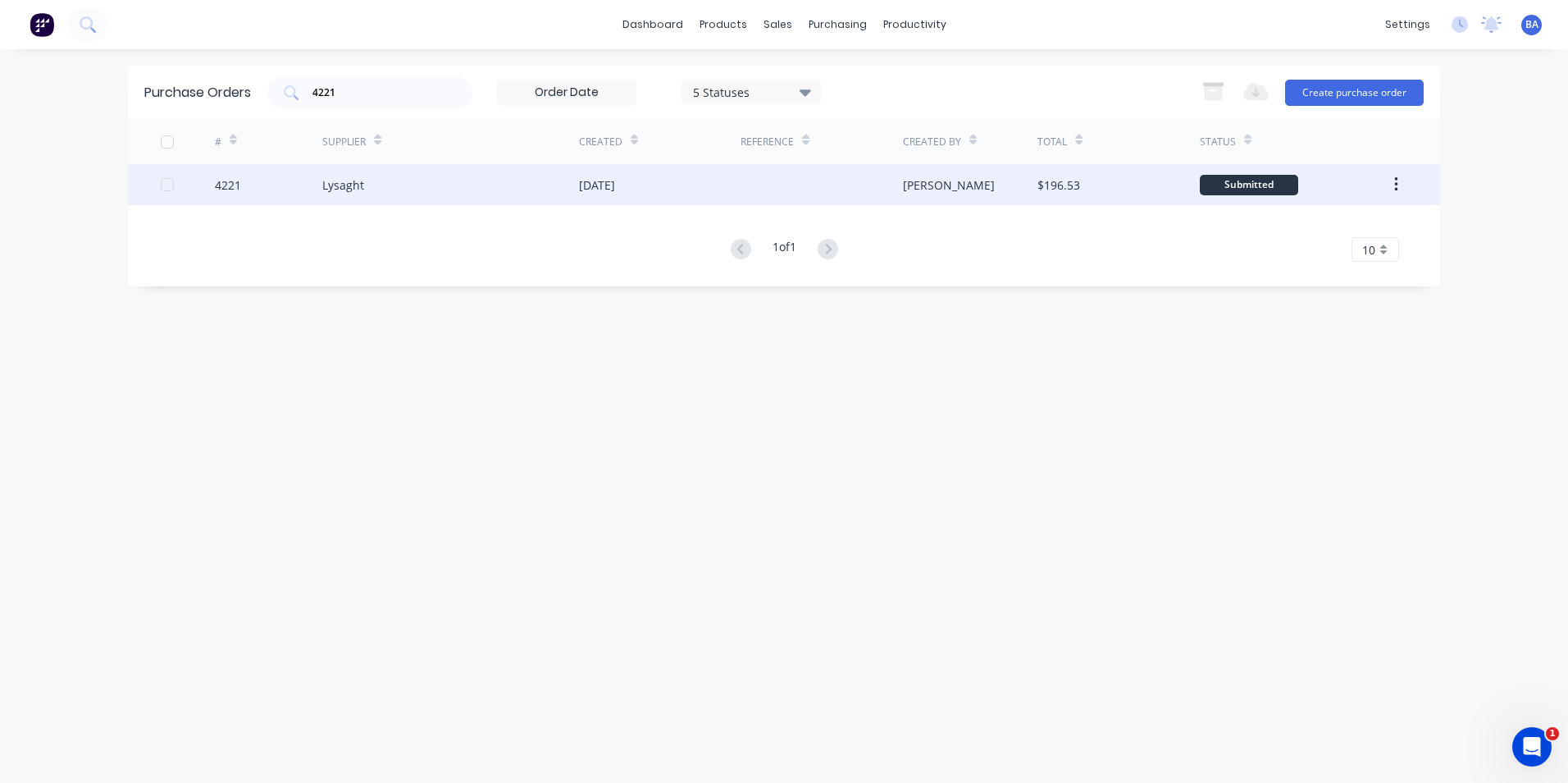
click at [433, 175] on div "Lysaght" at bounding box center [450, 184] width 257 height 41
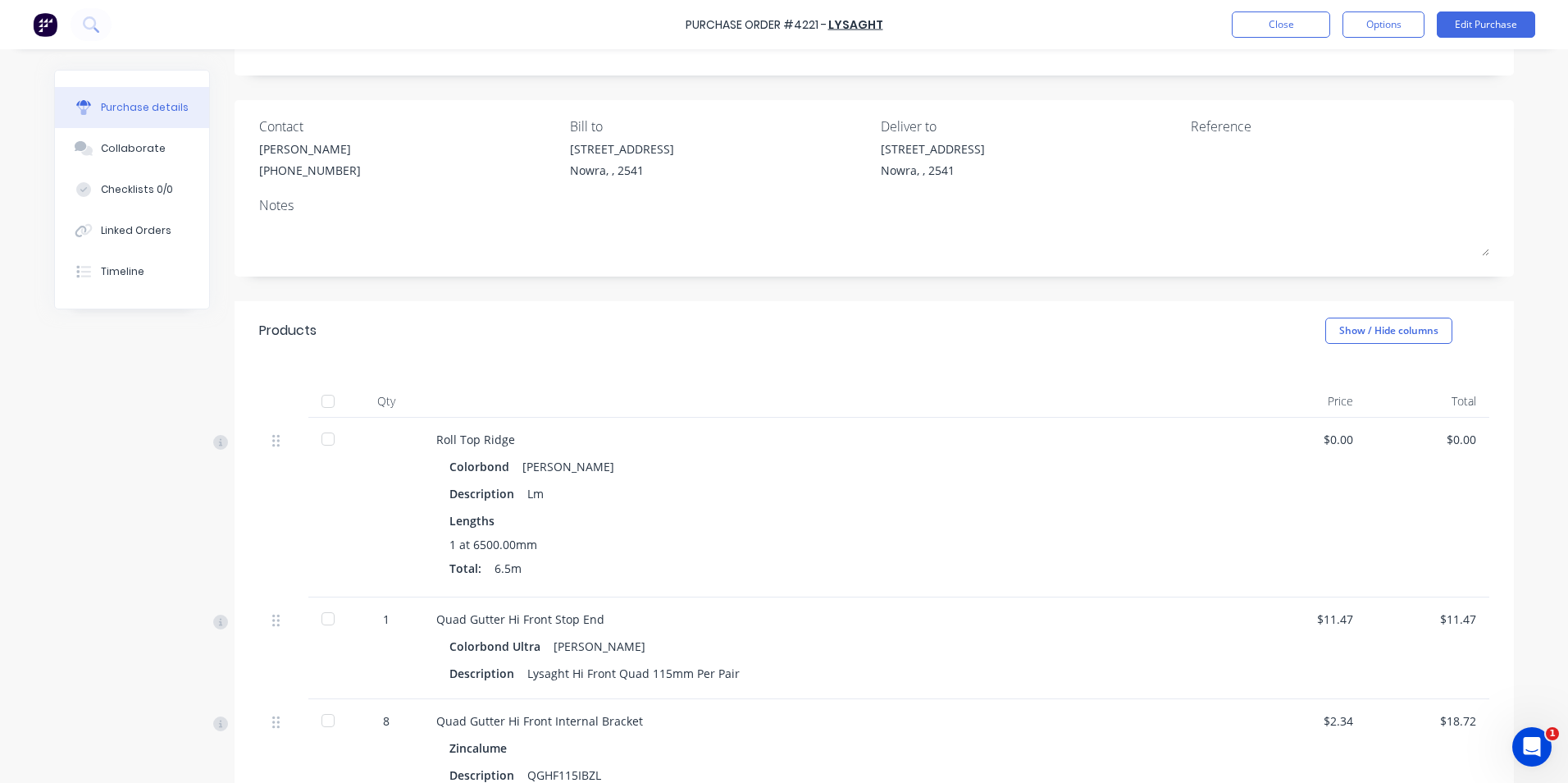
scroll to position [328, 0]
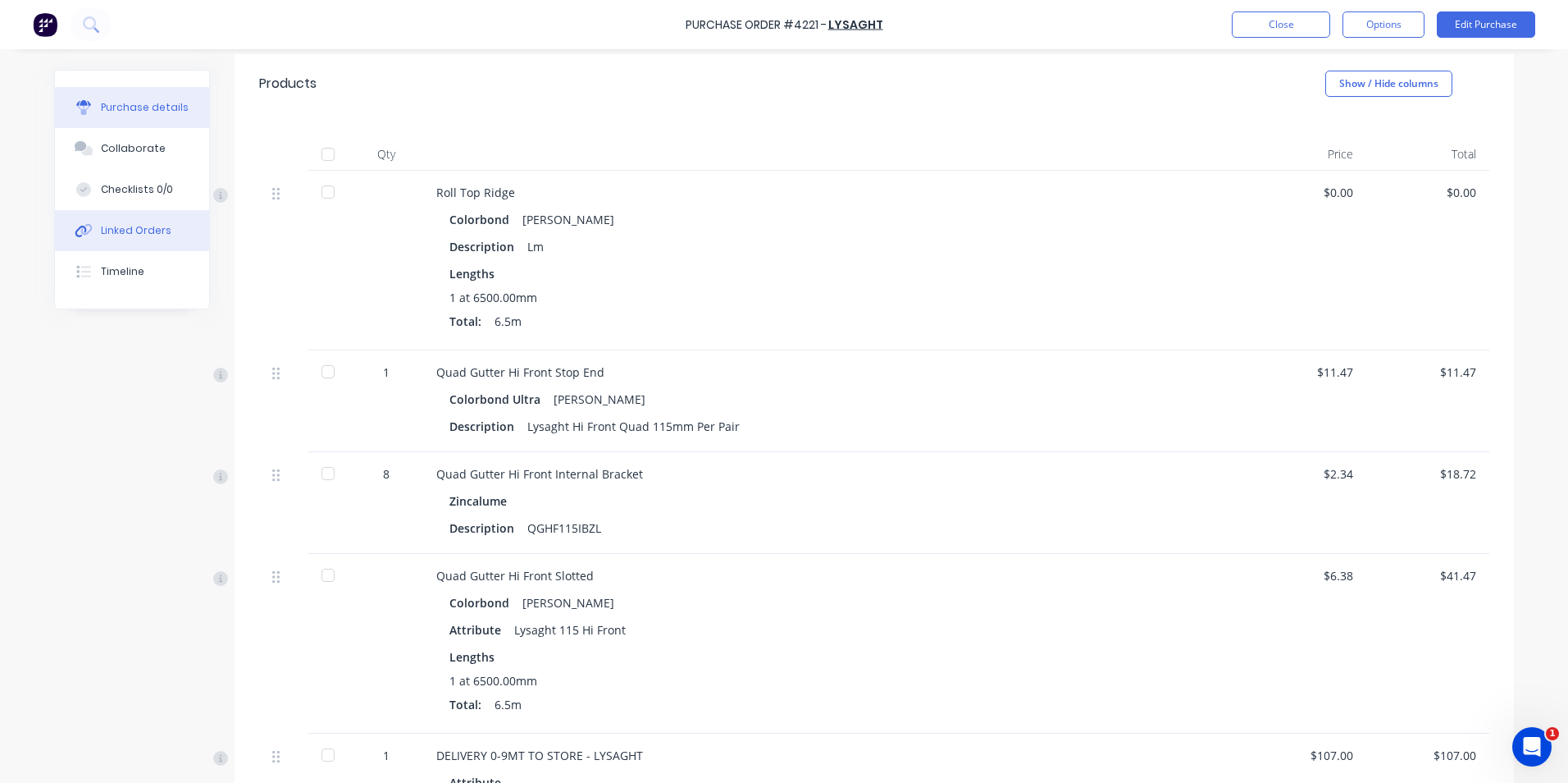
click at [116, 222] on button "Linked Orders" at bounding box center [132, 231] width 154 height 41
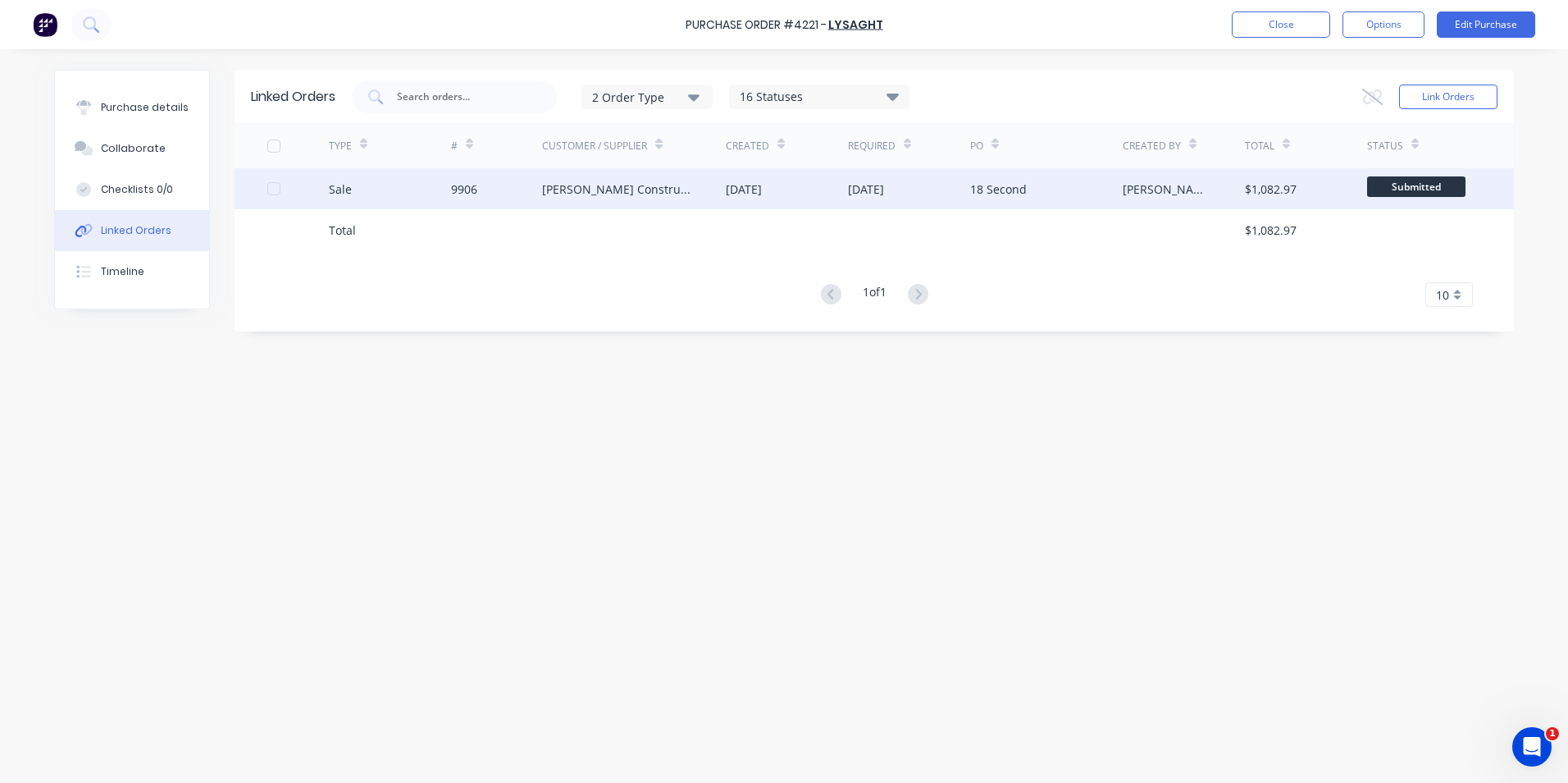
click at [1044, 193] on div "18 Second" at bounding box center [1046, 188] width 153 height 41
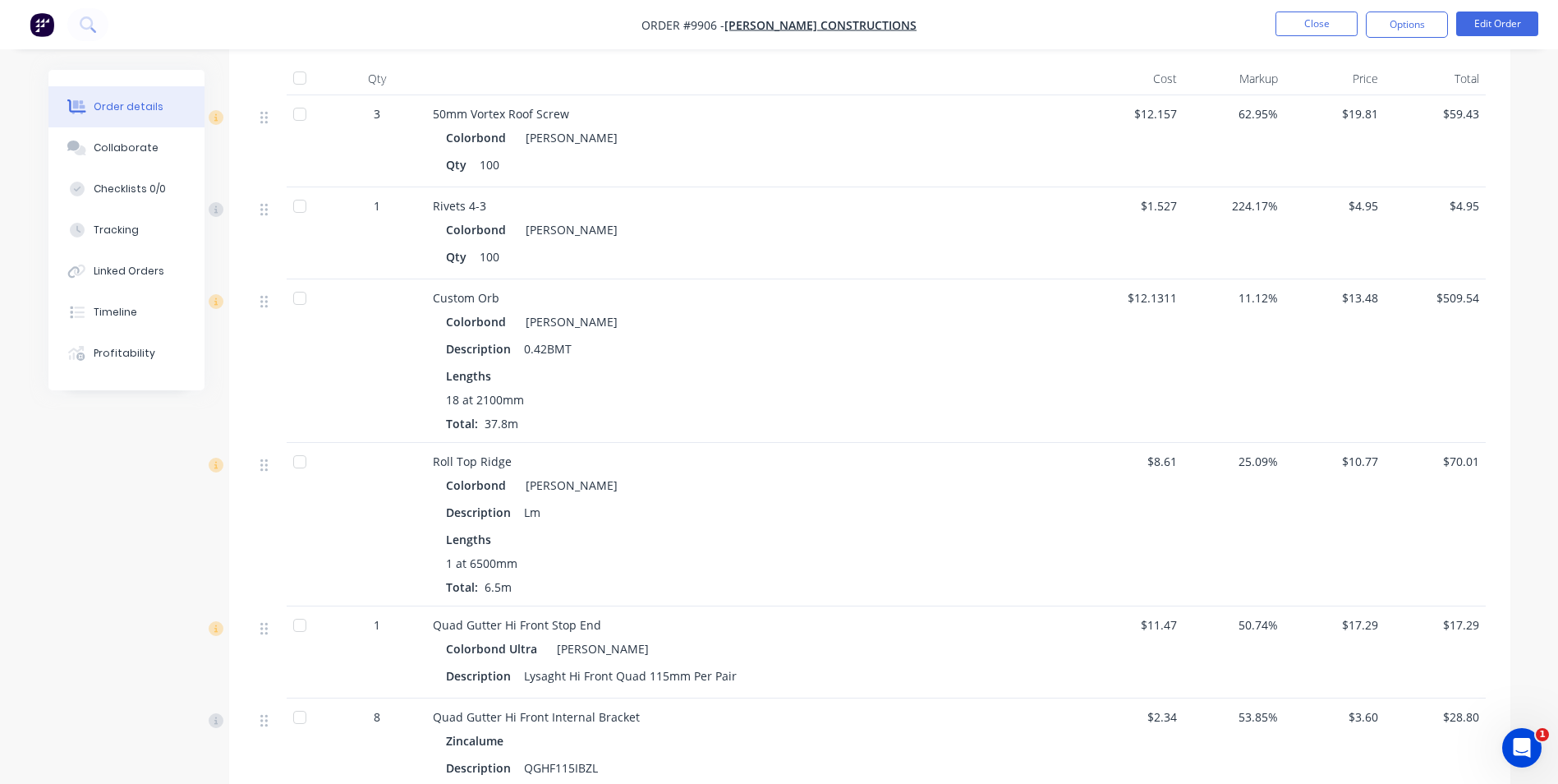
scroll to position [739, 0]
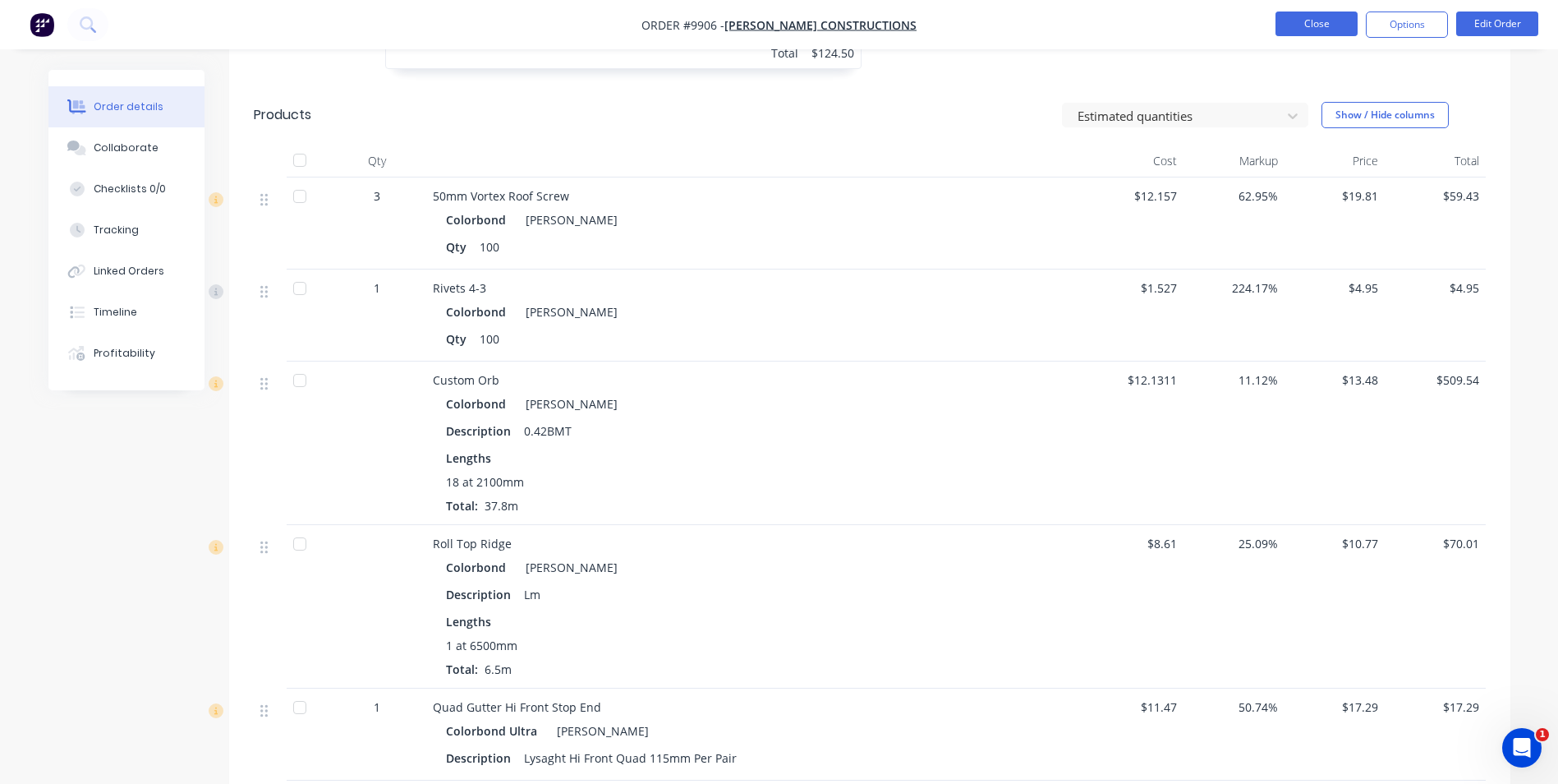
click at [1294, 26] on button "Close" at bounding box center [1317, 23] width 83 height 25
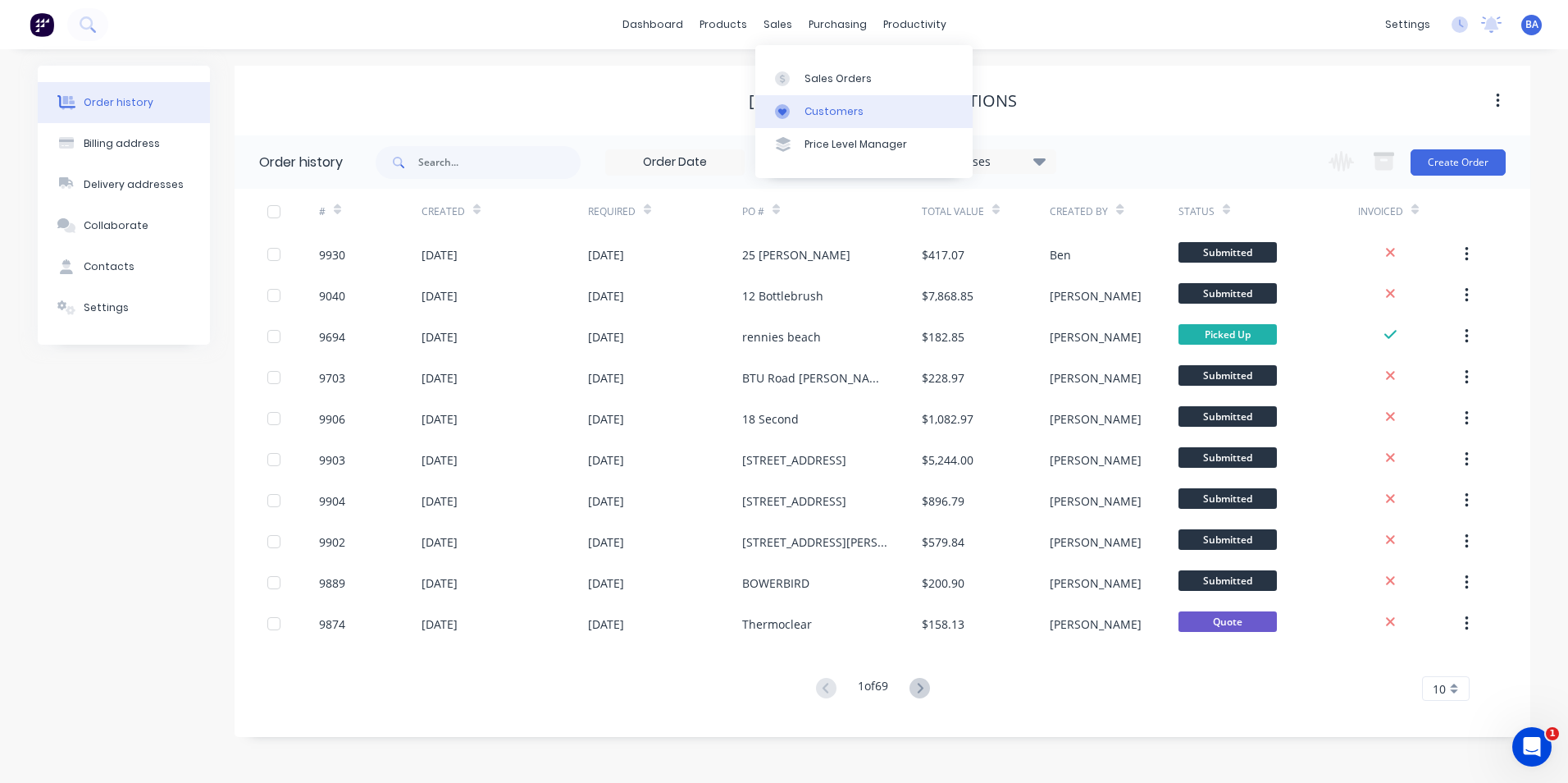
click at [775, 111] on icon at bounding box center [783, 111] width 15 height 15
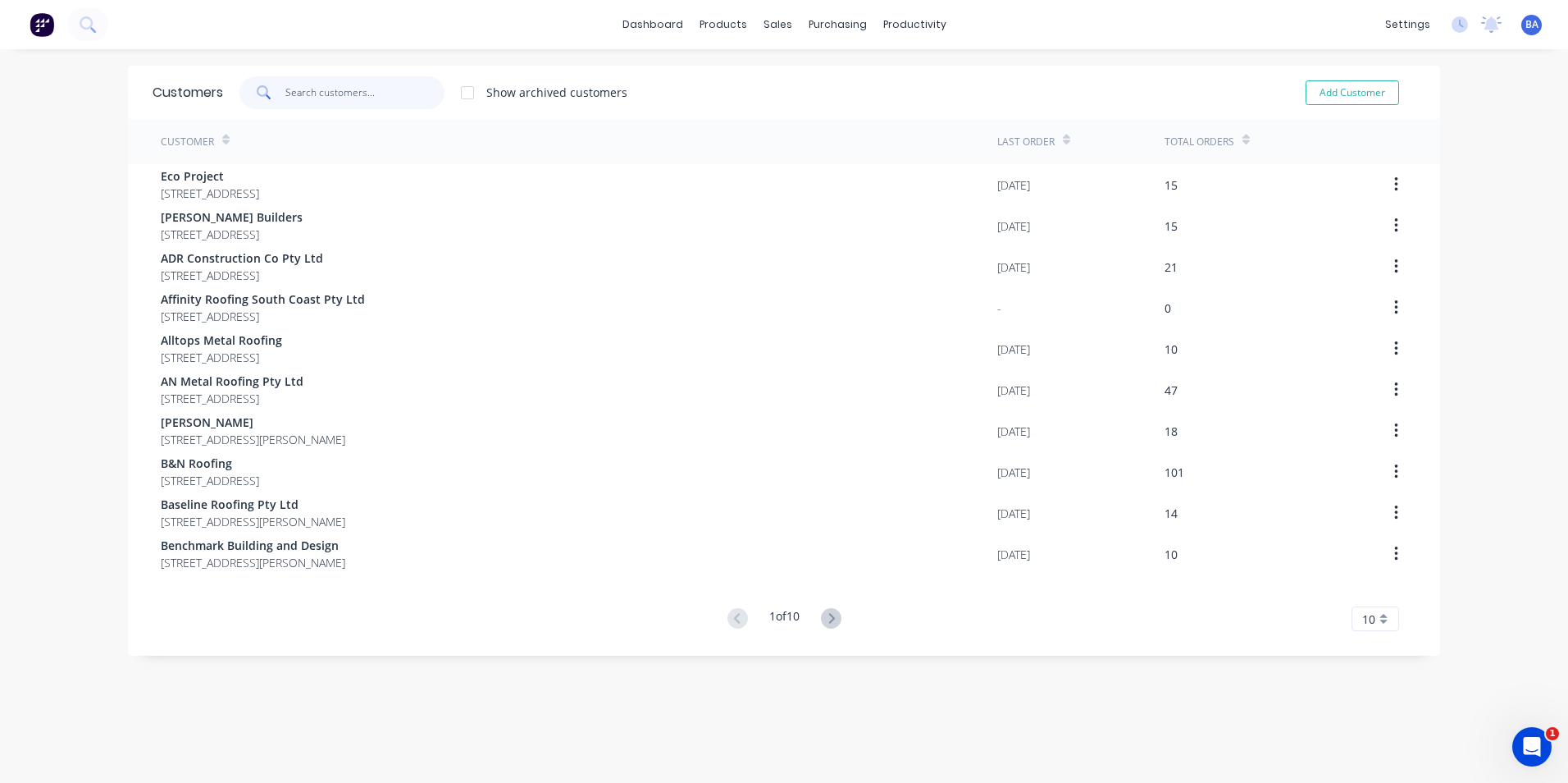
click at [343, 99] on input "text" at bounding box center [365, 92] width 160 height 32
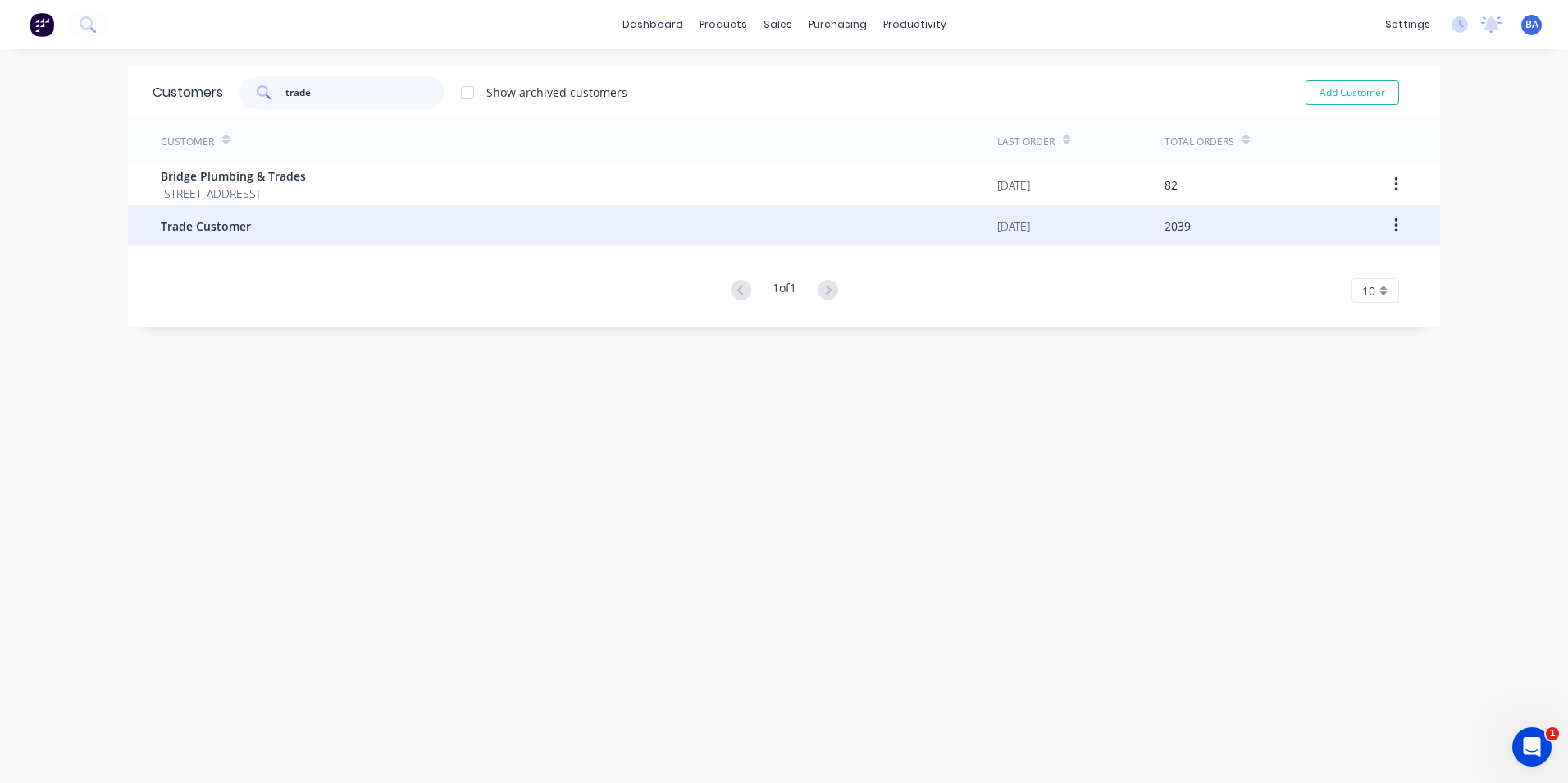
type input "trade"
click at [245, 224] on div "Trade Customer" at bounding box center [579, 225] width 836 height 41
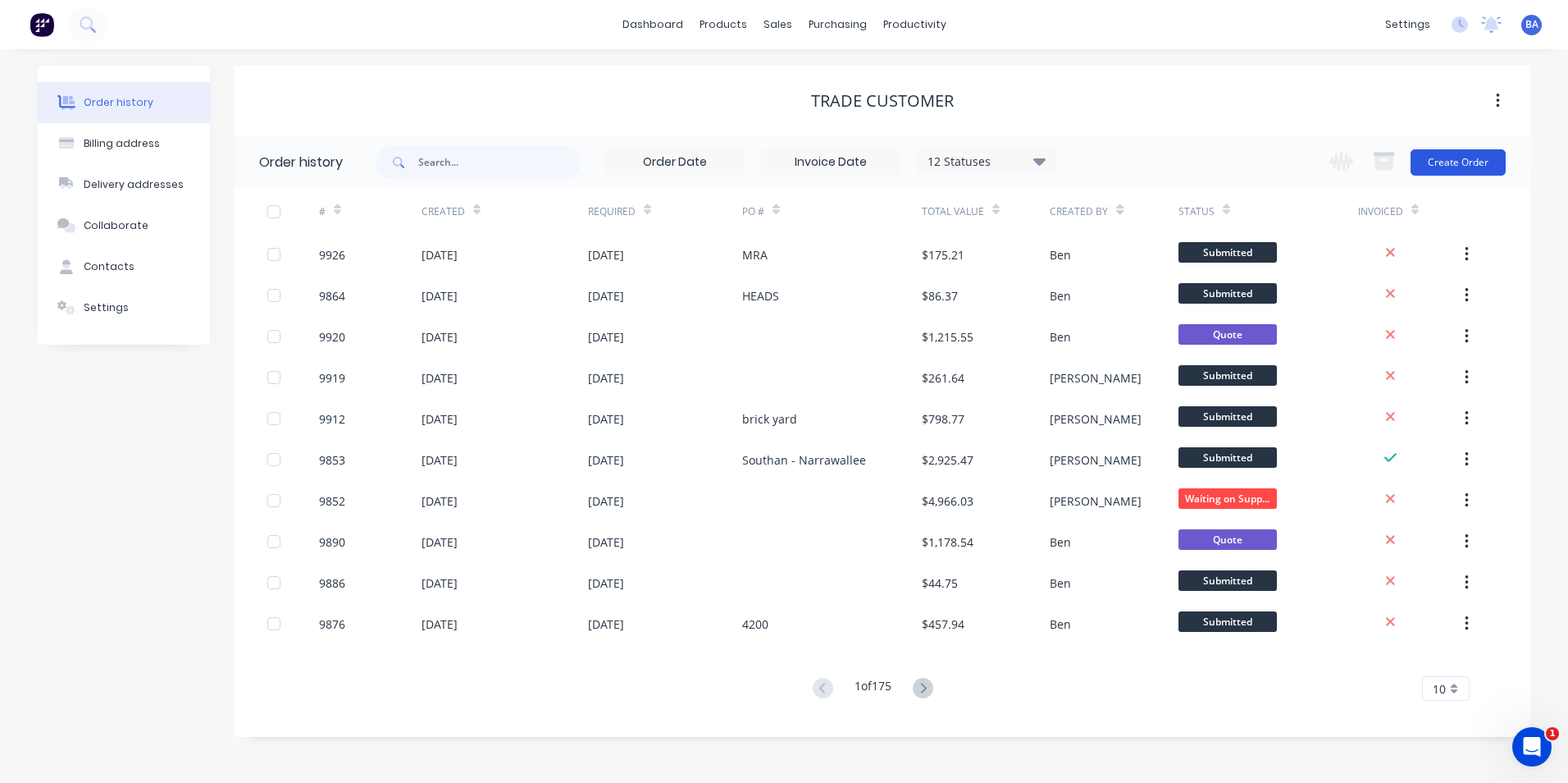
click at [1424, 165] on button "Create Order" at bounding box center [1458, 162] width 95 height 26
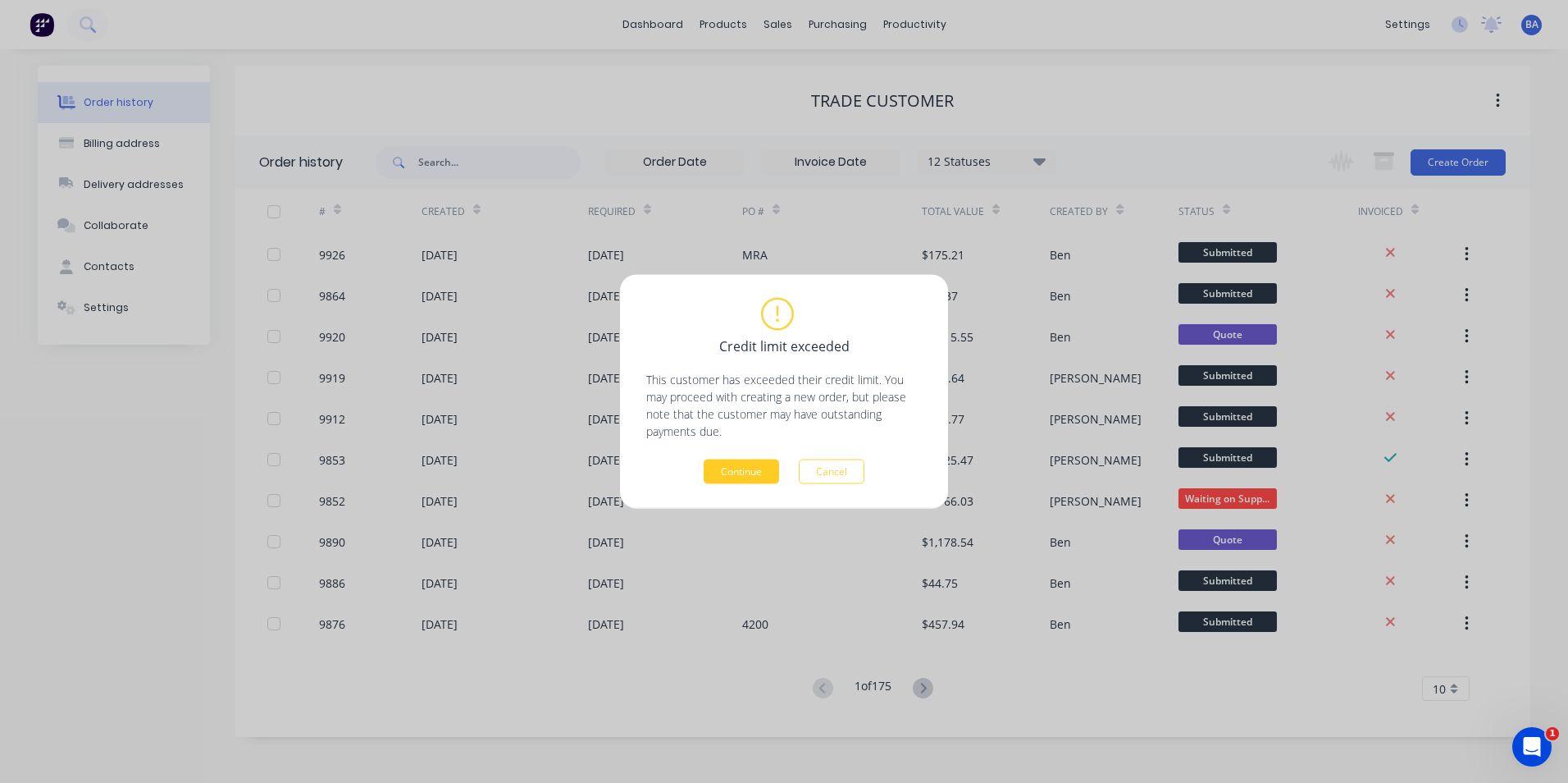
click at [741, 468] on button "Continue" at bounding box center [741, 472] width 75 height 25
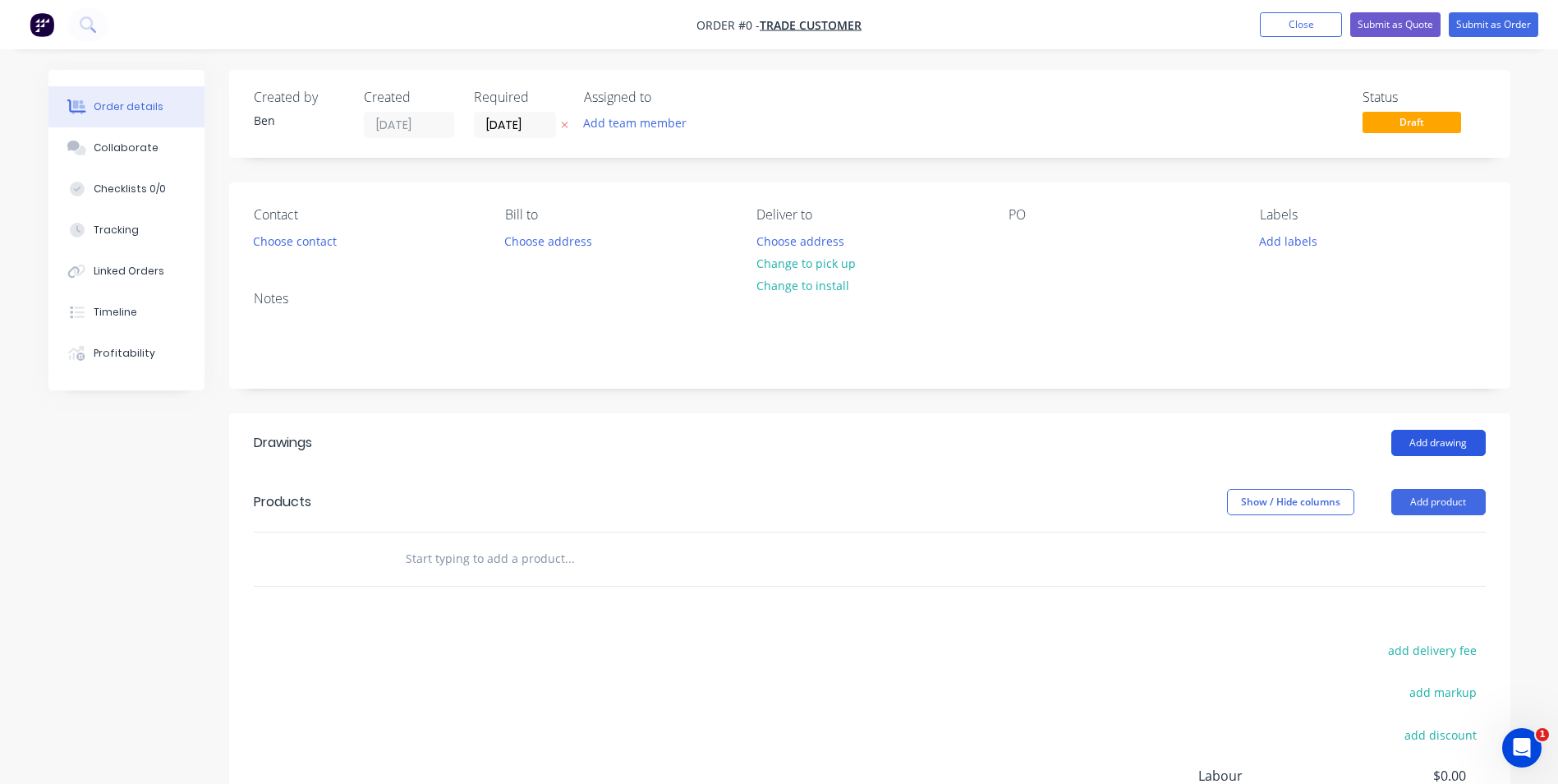
click at [1404, 435] on button "Add drawing" at bounding box center [1439, 443] width 95 height 26
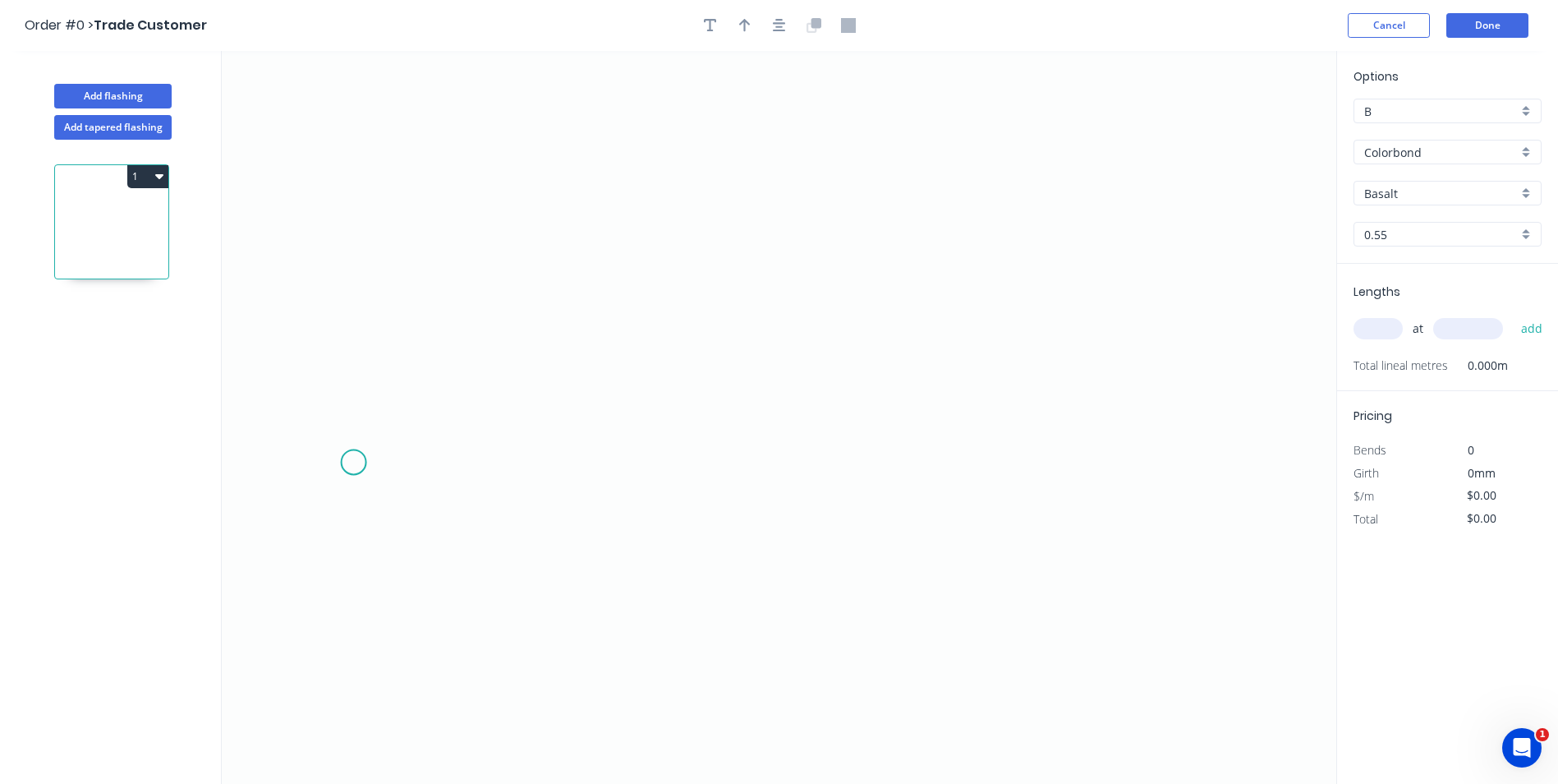
click at [354, 461] on icon "0" at bounding box center [779, 418] width 1114 height 733
click at [385, 409] on icon "0" at bounding box center [779, 418] width 1114 height 733
click at [1065, 405] on icon "0 ?" at bounding box center [779, 418] width 1114 height 733
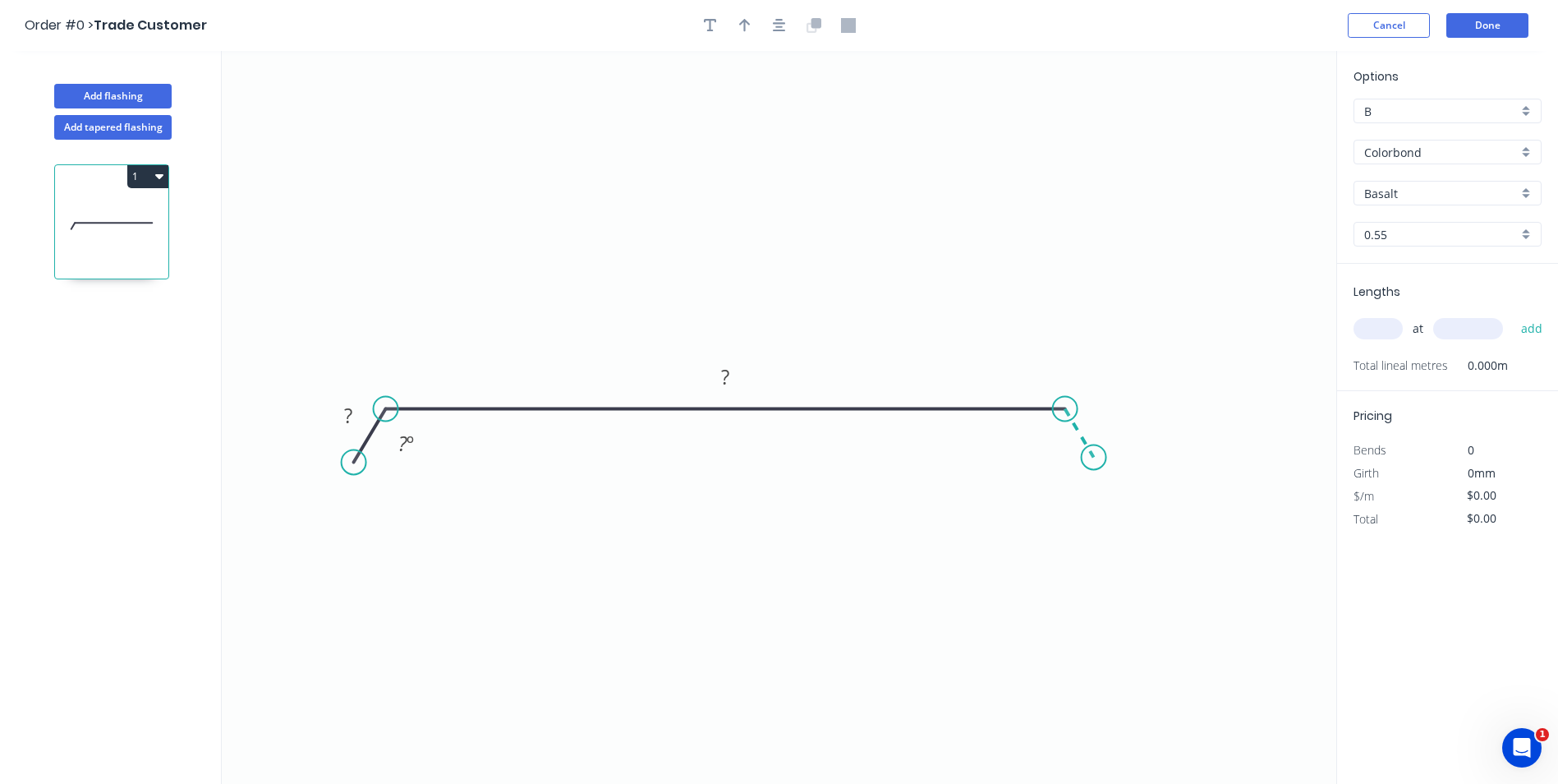
click at [1094, 457] on icon "0 ? ? ? º" at bounding box center [779, 418] width 1114 height 733
click at [346, 419] on tspan "?" at bounding box center [348, 415] width 8 height 27
type input "$12.24"
click at [737, 24] on button "button" at bounding box center [745, 25] width 25 height 25
drag, startPoint x: 1254, startPoint y: 126, endPoint x: 727, endPoint y: 226, distance: 536.4
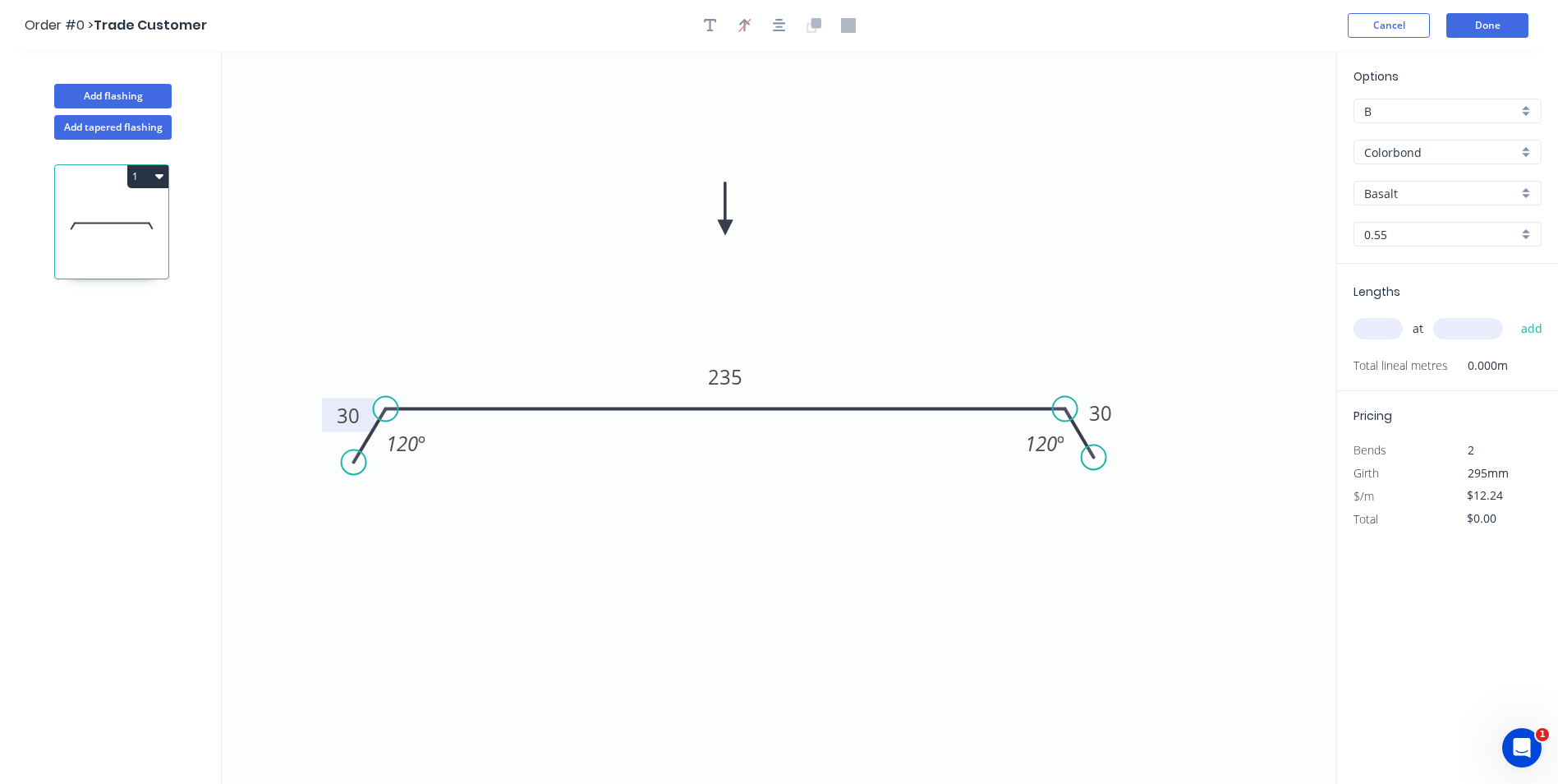
click at [727, 226] on icon at bounding box center [726, 209] width 15 height 53
click at [1414, 194] on input "Basalt" at bounding box center [1441, 193] width 154 height 18
click at [827, 252] on icon "0 30 235 30 120 º 120 º" at bounding box center [779, 418] width 1114 height 733
click at [1035, 196] on icon "0 30 235 30 120 º 120 º" at bounding box center [779, 418] width 1114 height 733
click at [1528, 154] on div "Colorbond" at bounding box center [1448, 152] width 188 height 25
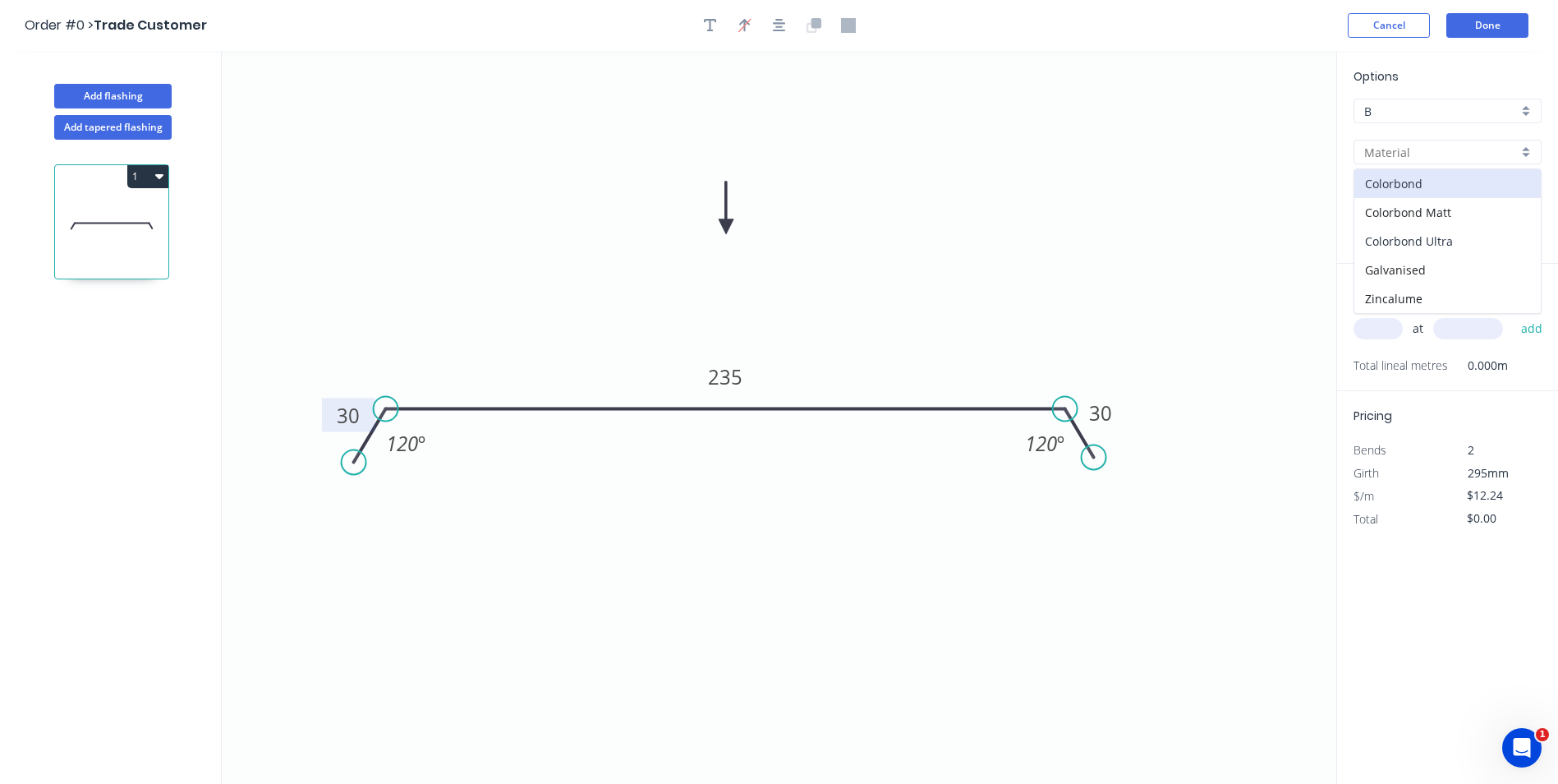
click at [1449, 235] on div "Colorbond Ultra" at bounding box center [1448, 240] width 187 height 29
type input "Colorbond Ultra"
type input "Basalt"
type input "$18.07"
click at [1449, 190] on input "Basalt" at bounding box center [1441, 193] width 154 height 18
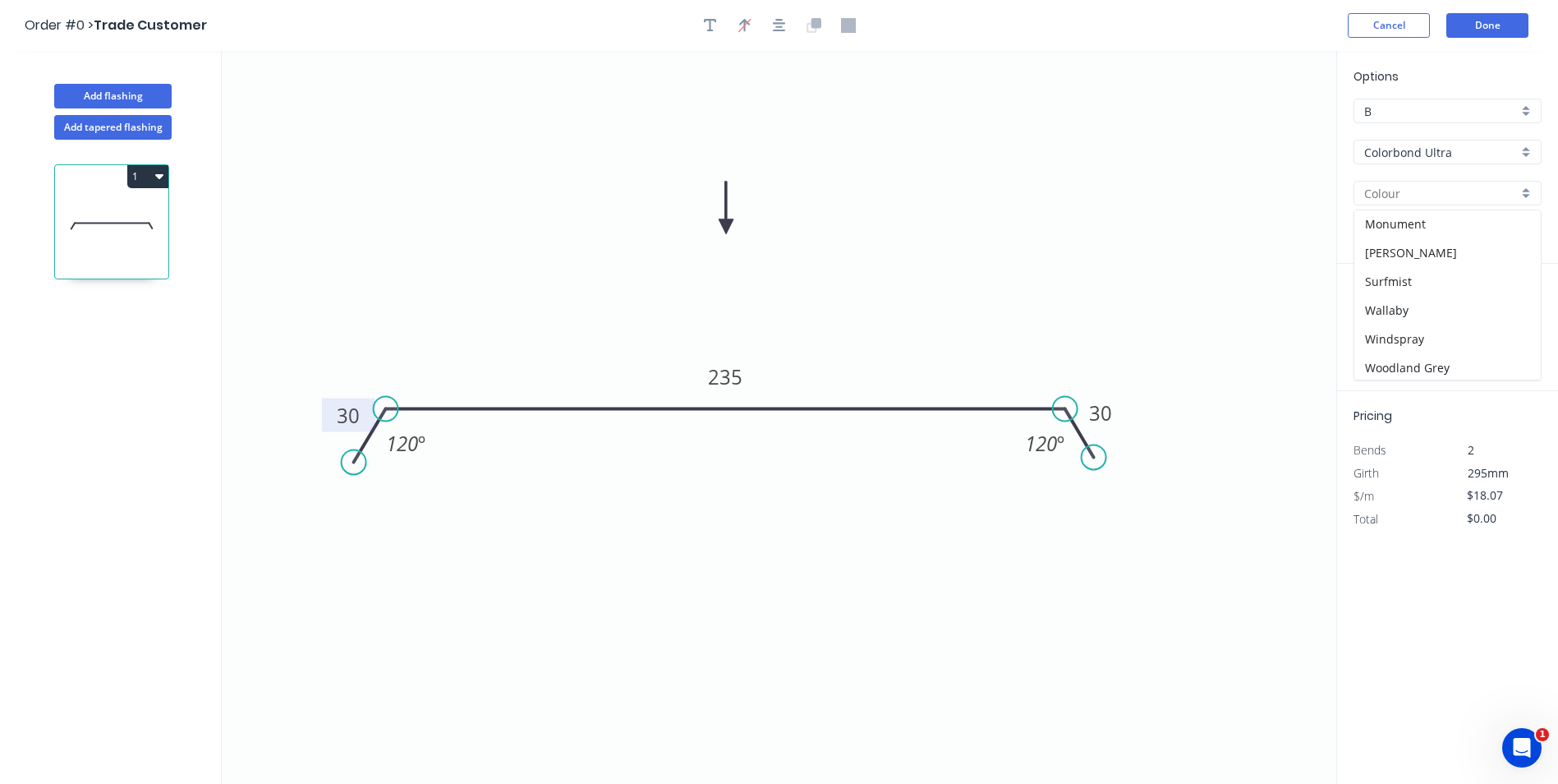
scroll to position [89, 0]
click at [1410, 271] on div "Surfmist" at bounding box center [1448, 278] width 187 height 29
type input "Surfmist"
click at [1380, 332] on input "text" at bounding box center [1378, 328] width 49 height 21
type input "1"
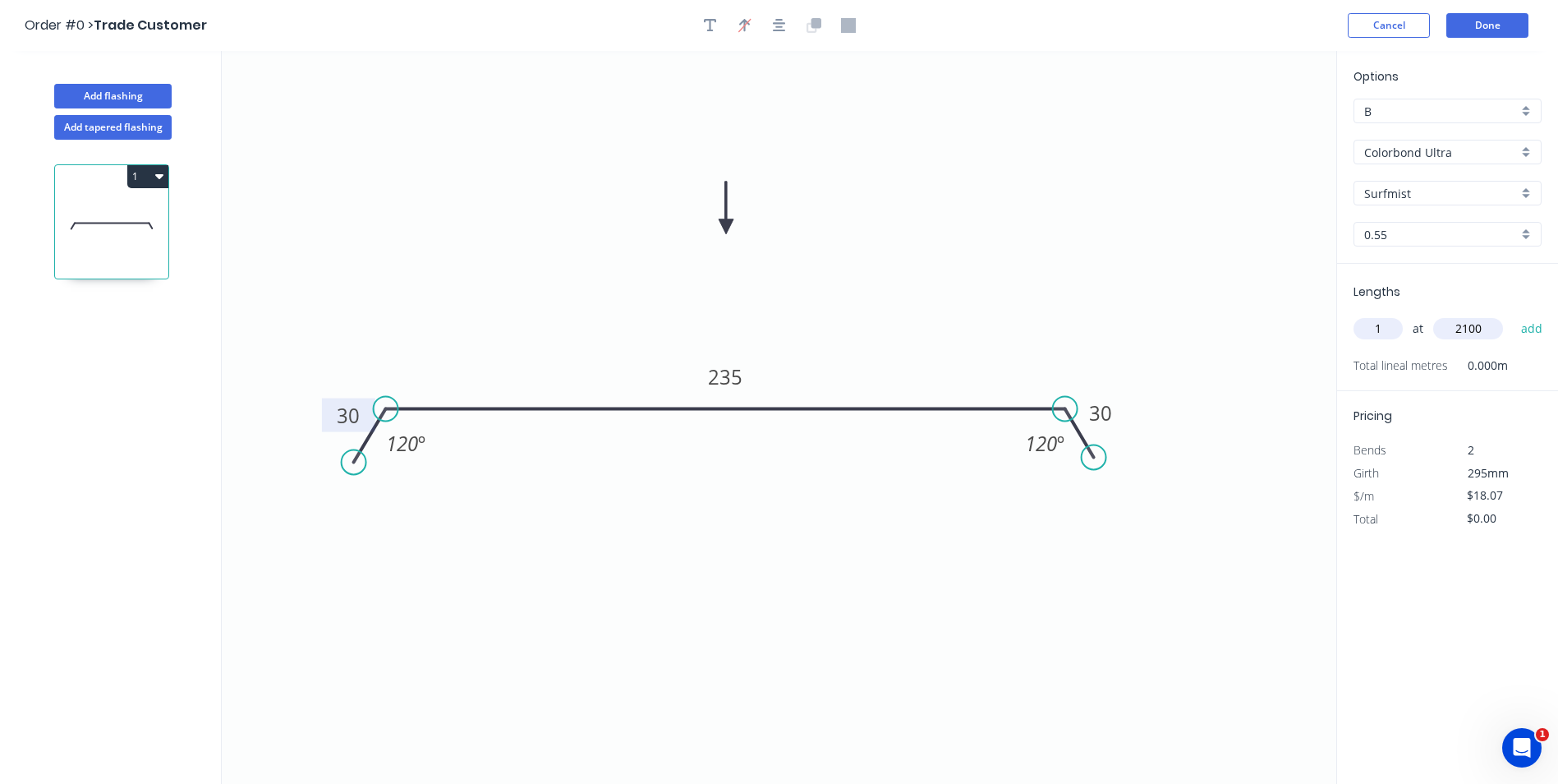
type input "2100"
click at [1513, 315] on button "add" at bounding box center [1533, 328] width 39 height 28
type input "$37.95"
click at [1485, 20] on button "Done" at bounding box center [1487, 25] width 83 height 25
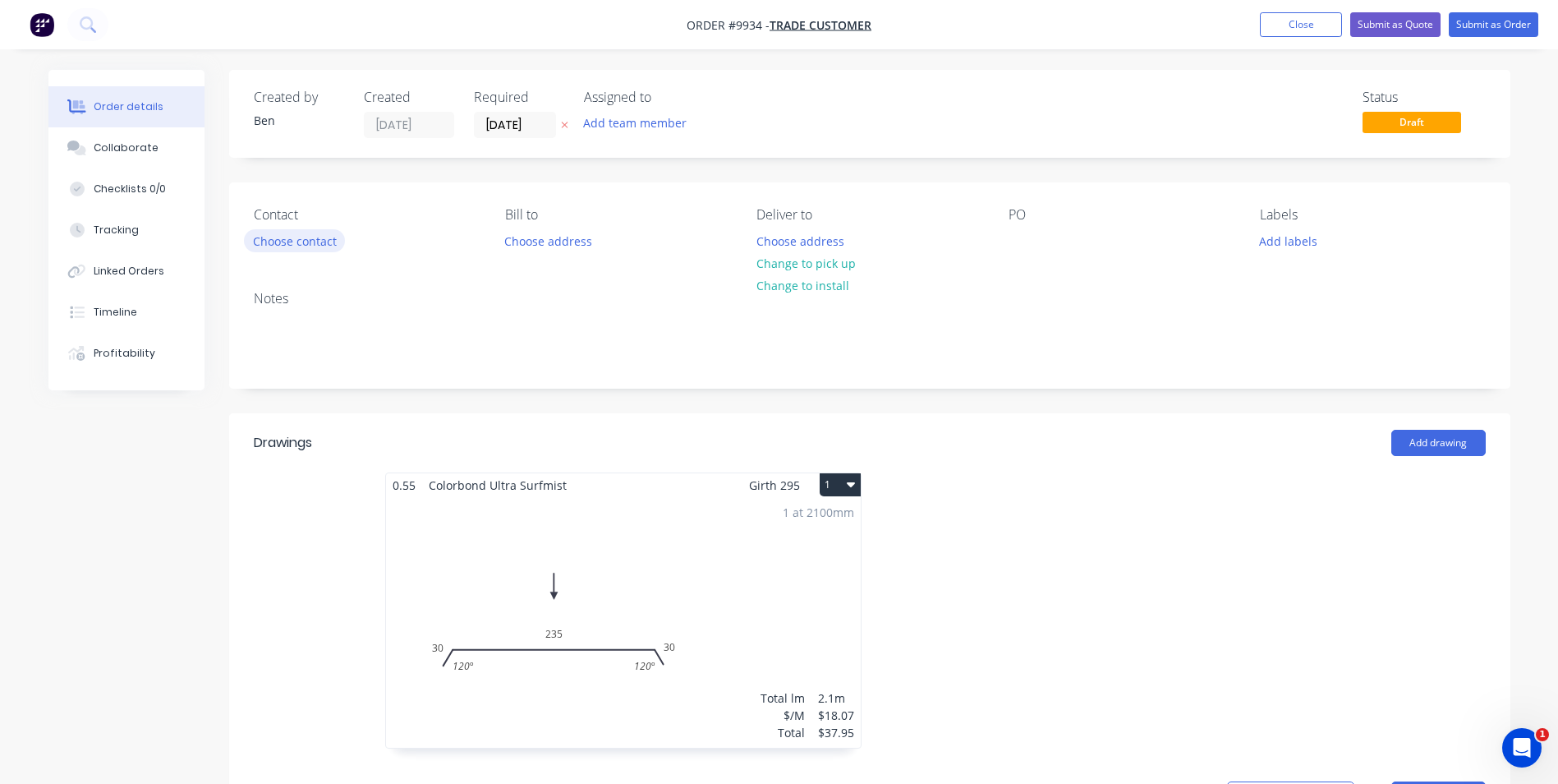
click at [278, 247] on button "Choose contact" at bounding box center [294, 240] width 101 height 22
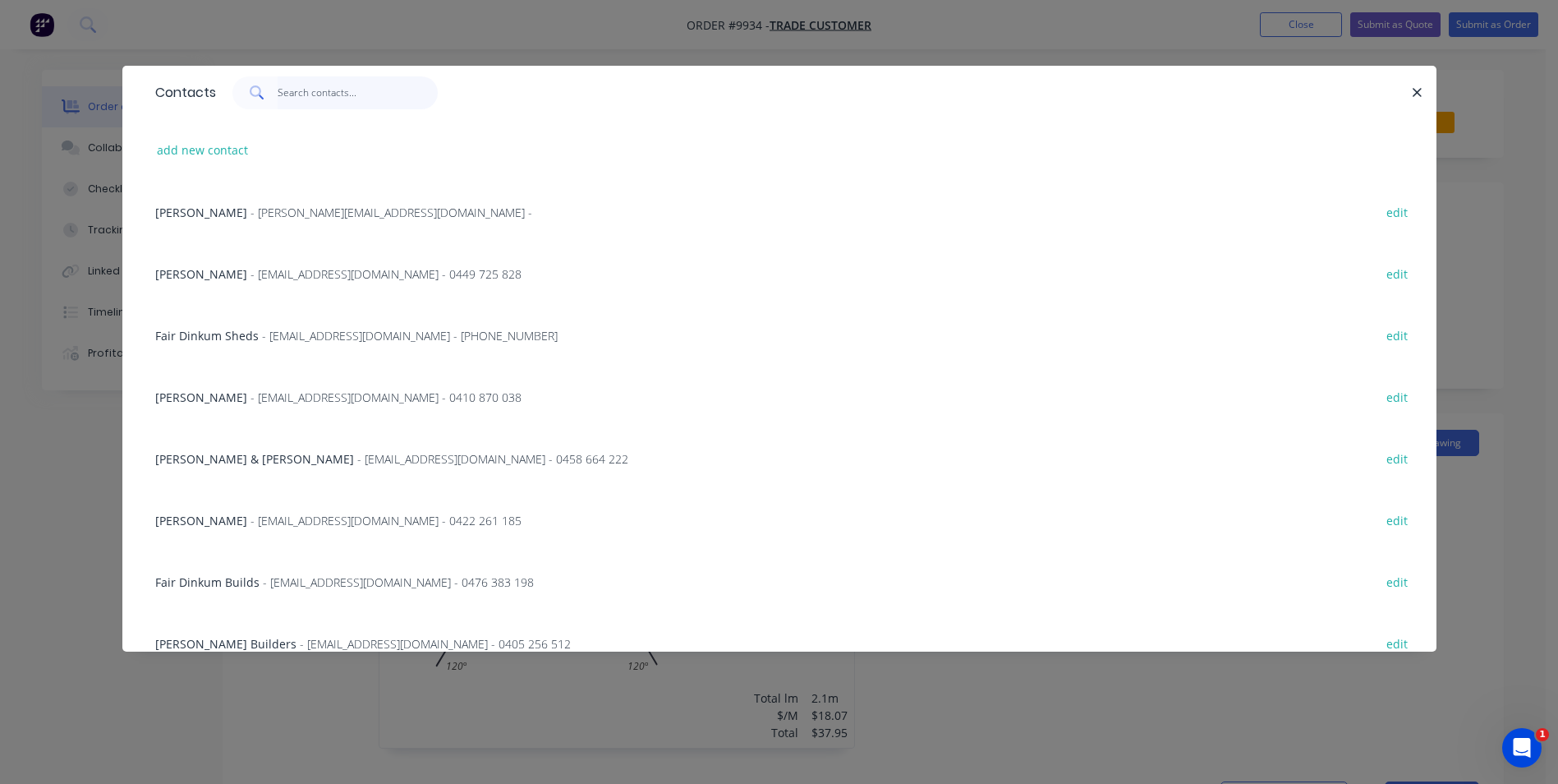
click at [317, 94] on input "text" at bounding box center [357, 92] width 161 height 32
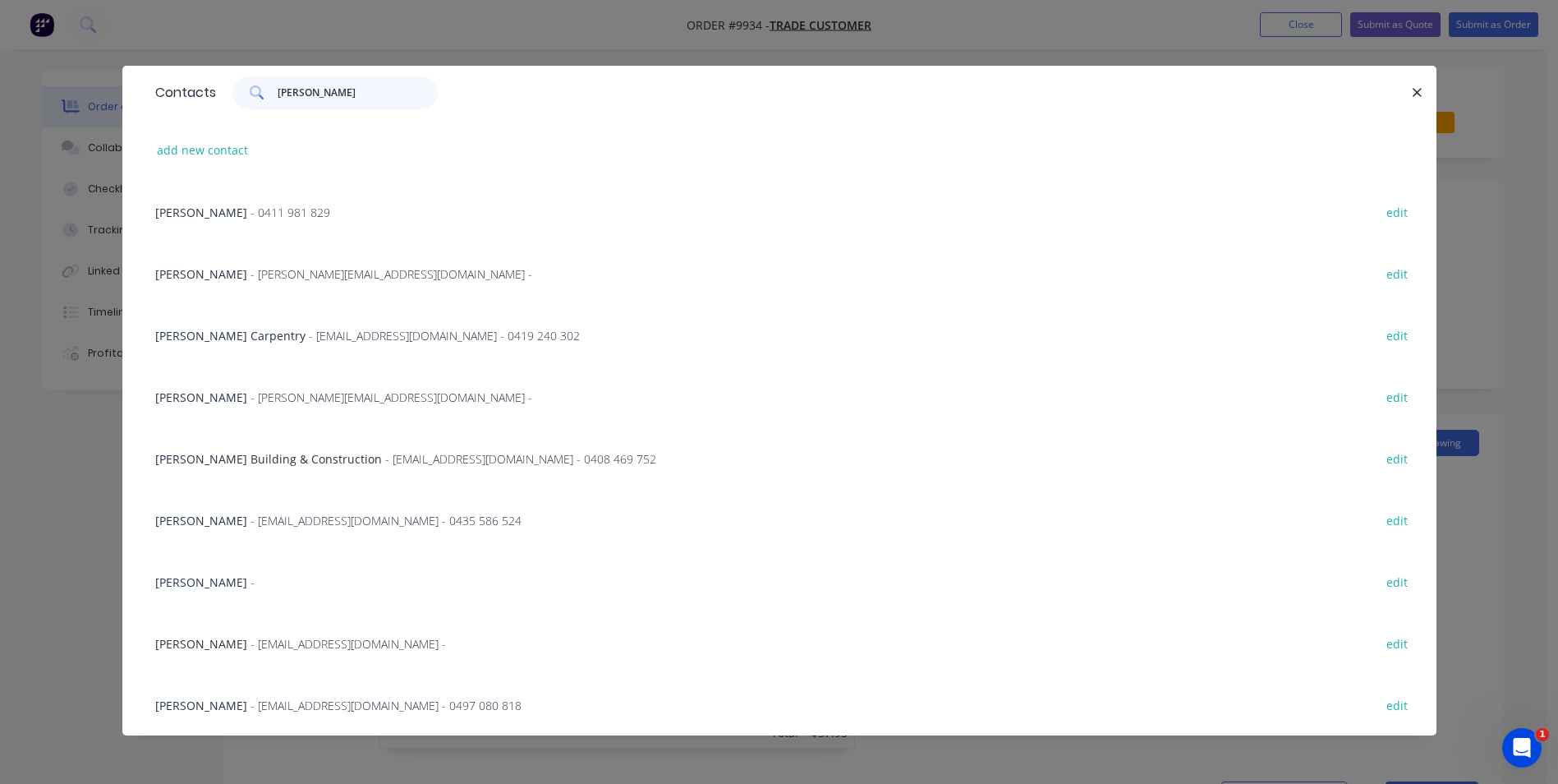
type input "brad"
click at [337, 461] on span "Brad Griffiths Building & Construction" at bounding box center [268, 458] width 226 height 16
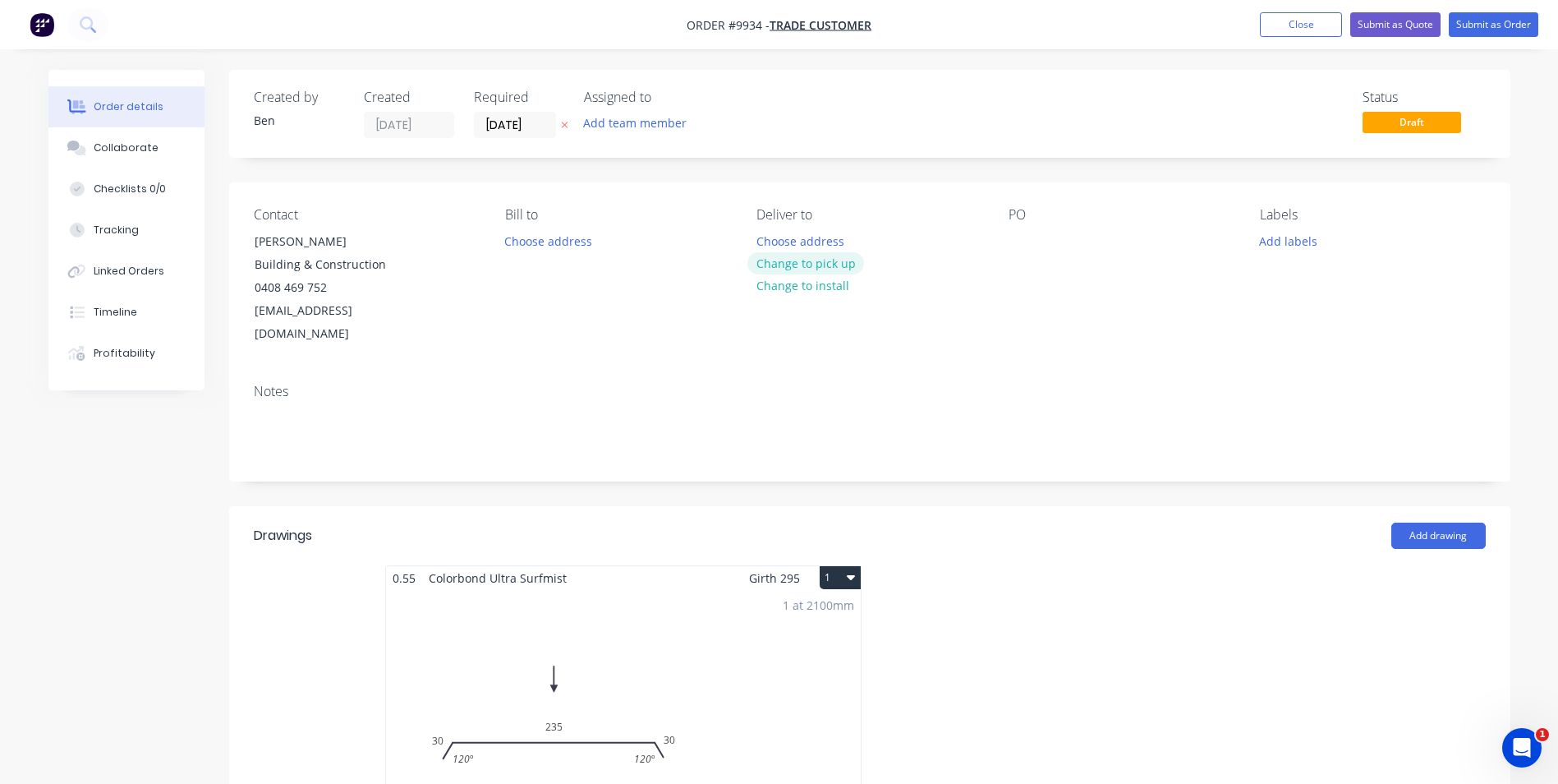
click at [837, 258] on button "Change to pick up" at bounding box center [806, 263] width 117 height 22
click at [1464, 27] on button "Submit as Order" at bounding box center [1494, 24] width 89 height 25
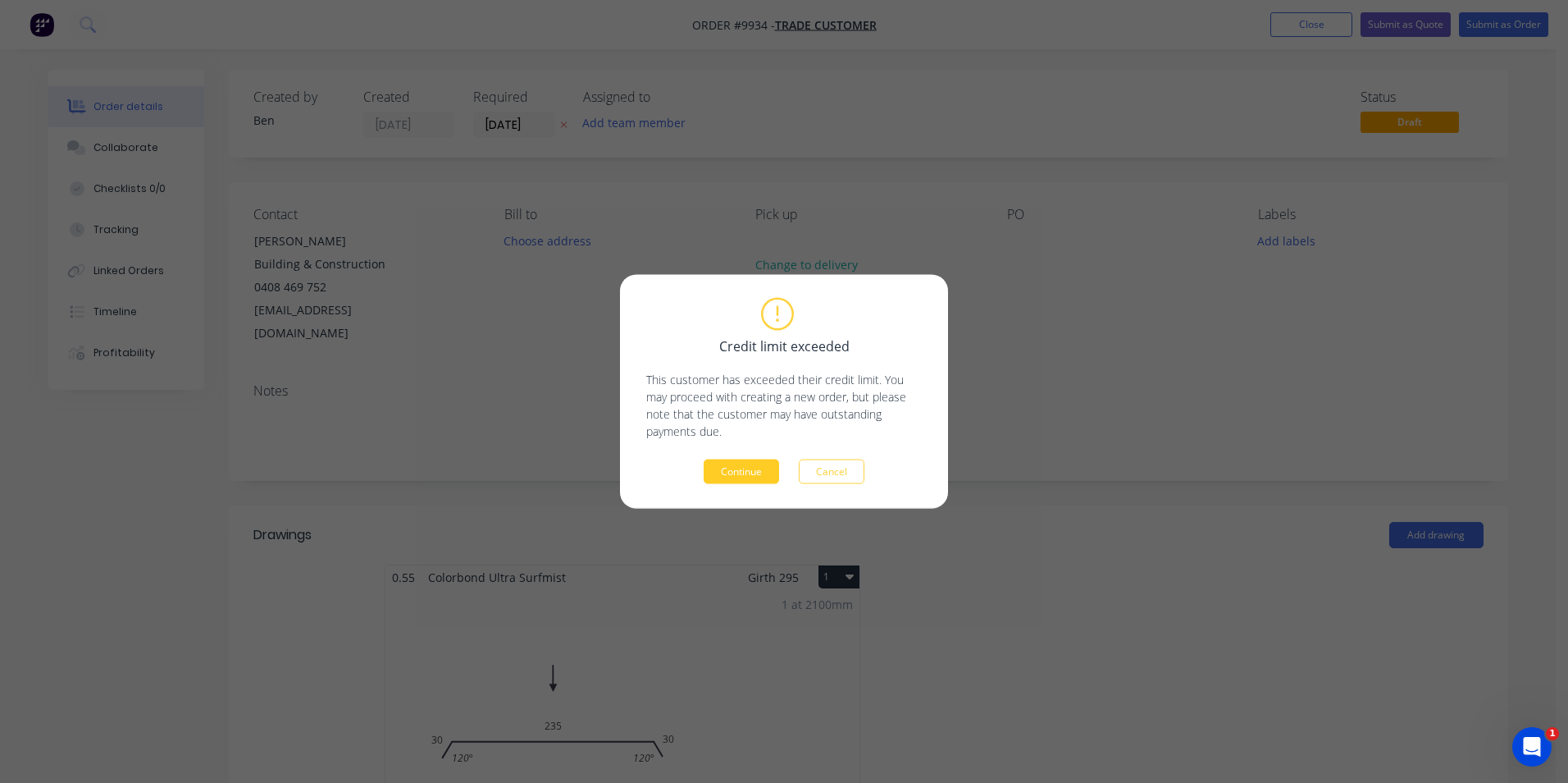
click at [758, 470] on button "Continue" at bounding box center [741, 472] width 75 height 25
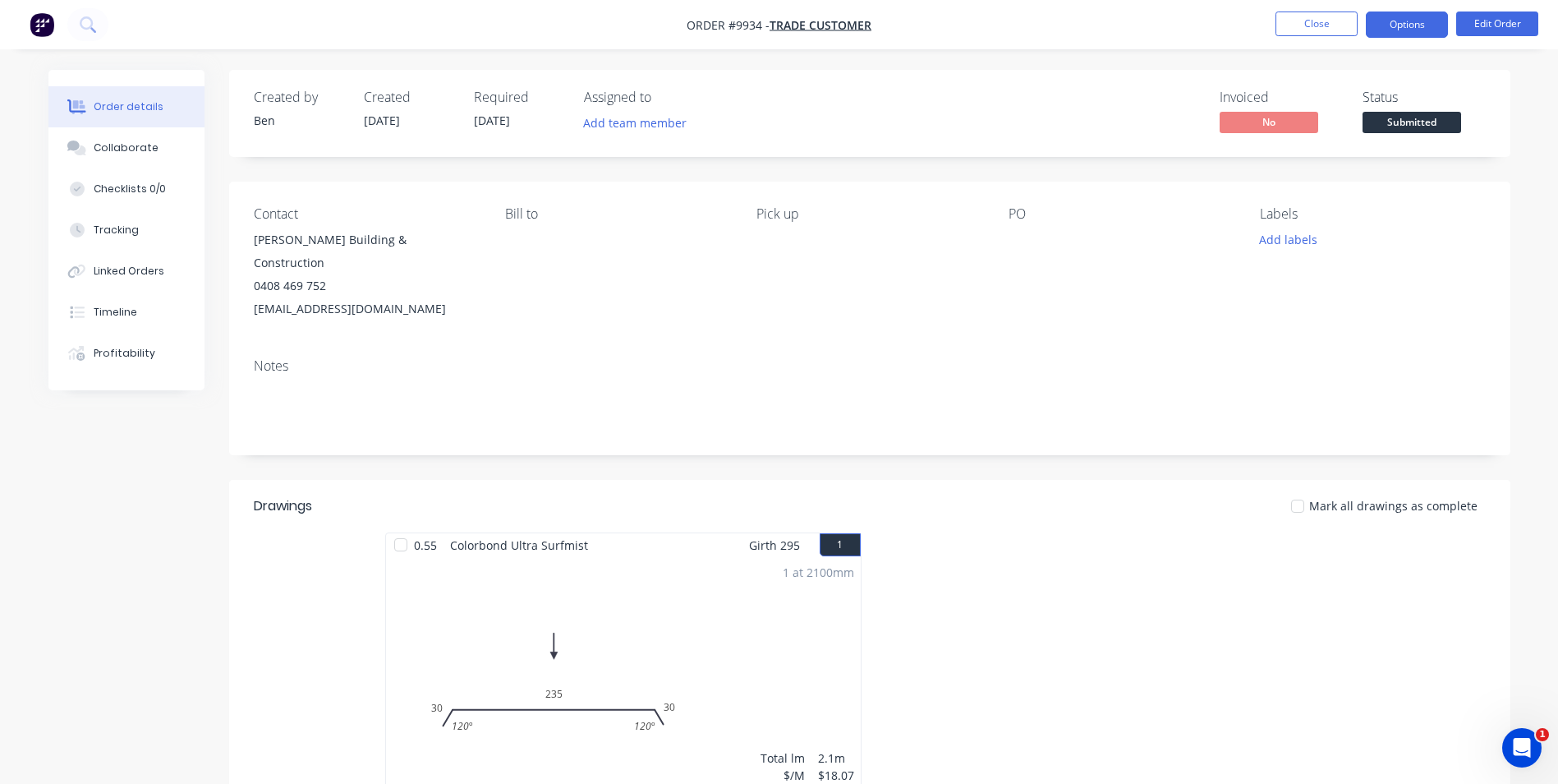
click at [1410, 21] on button "Options" at bounding box center [1407, 24] width 83 height 26
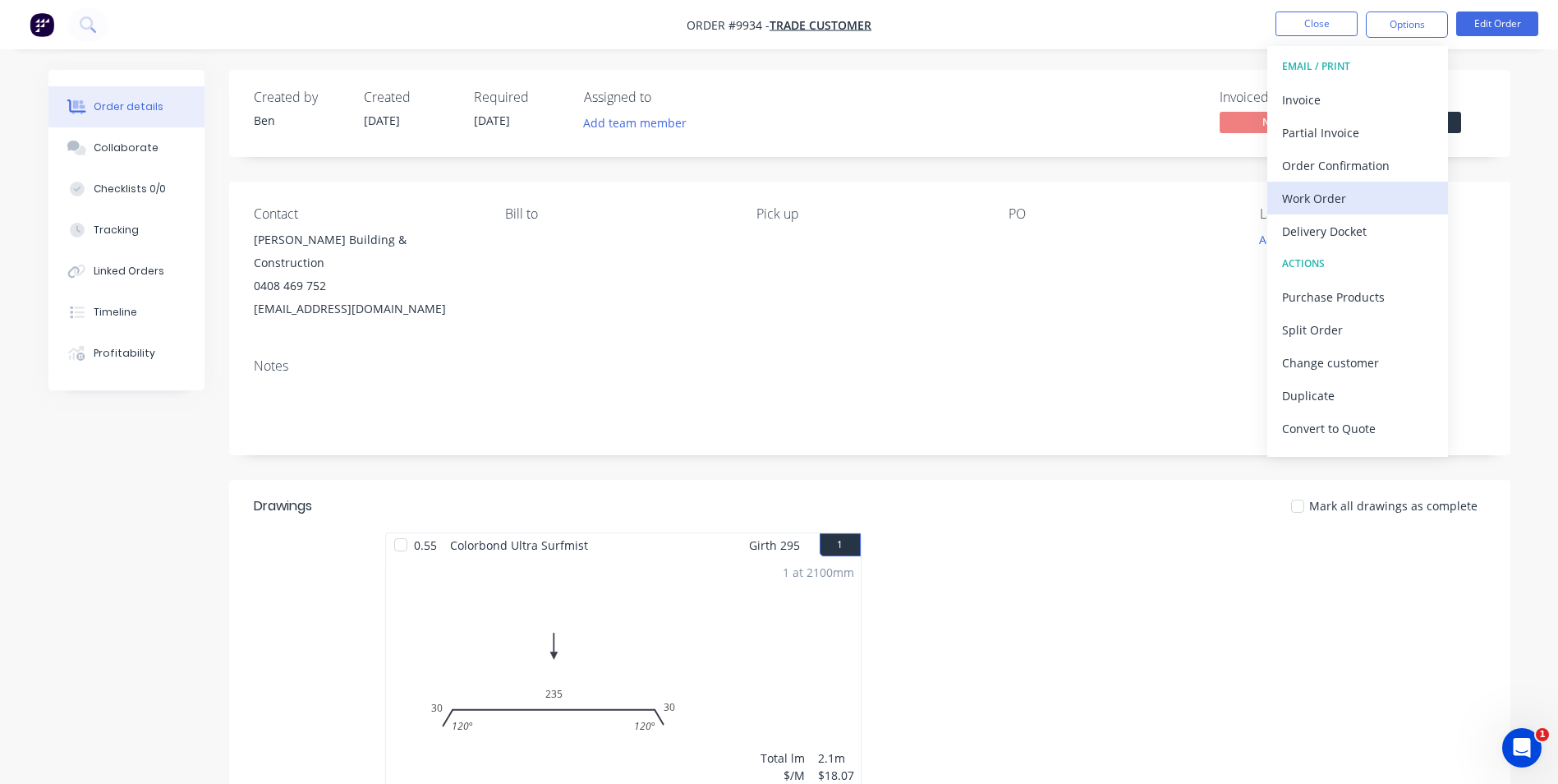
click at [1343, 199] on div "Work Order" at bounding box center [1358, 199] width 151 height 24
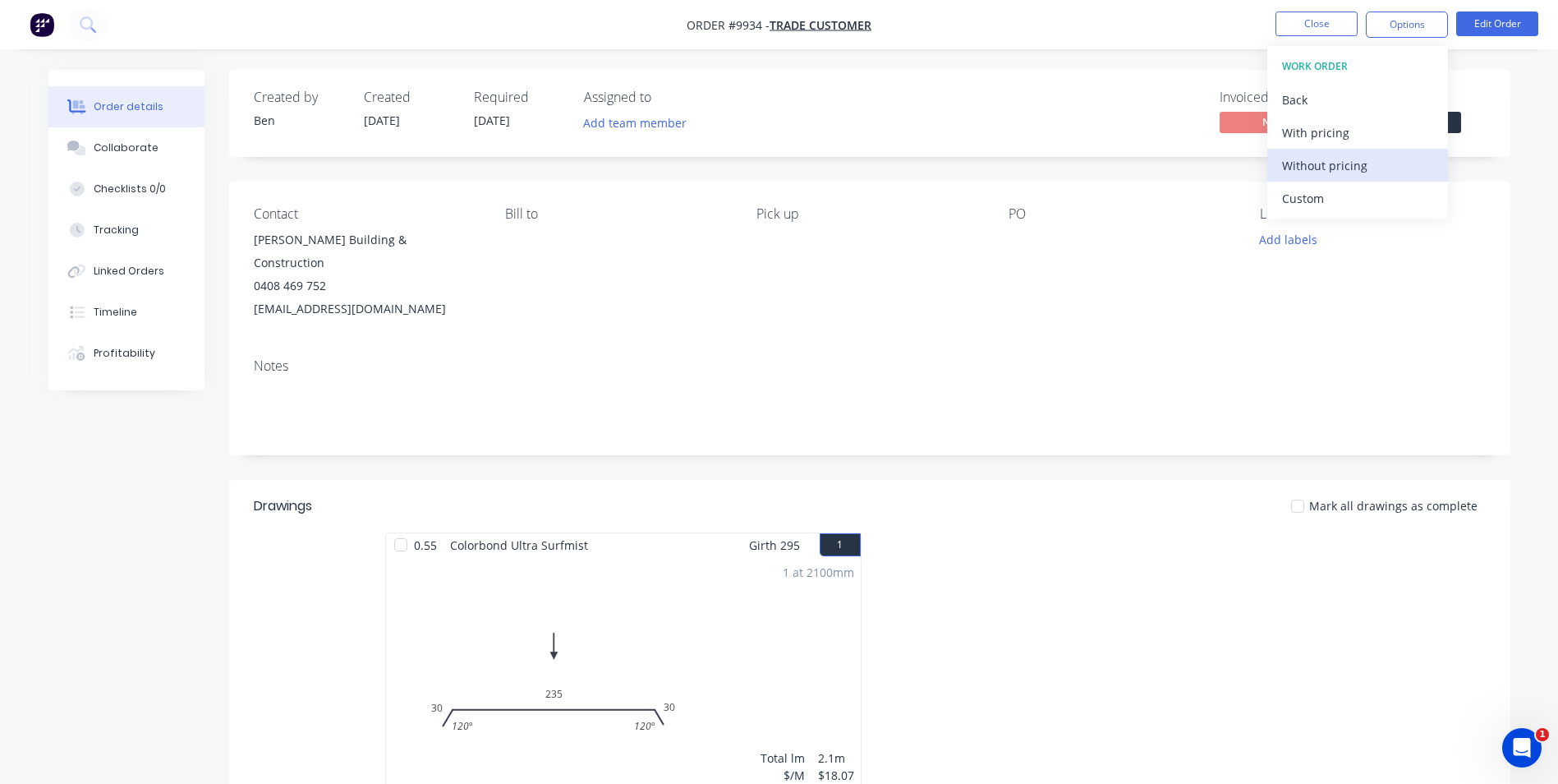
click at [1333, 162] on div "Without pricing" at bounding box center [1358, 166] width 151 height 24
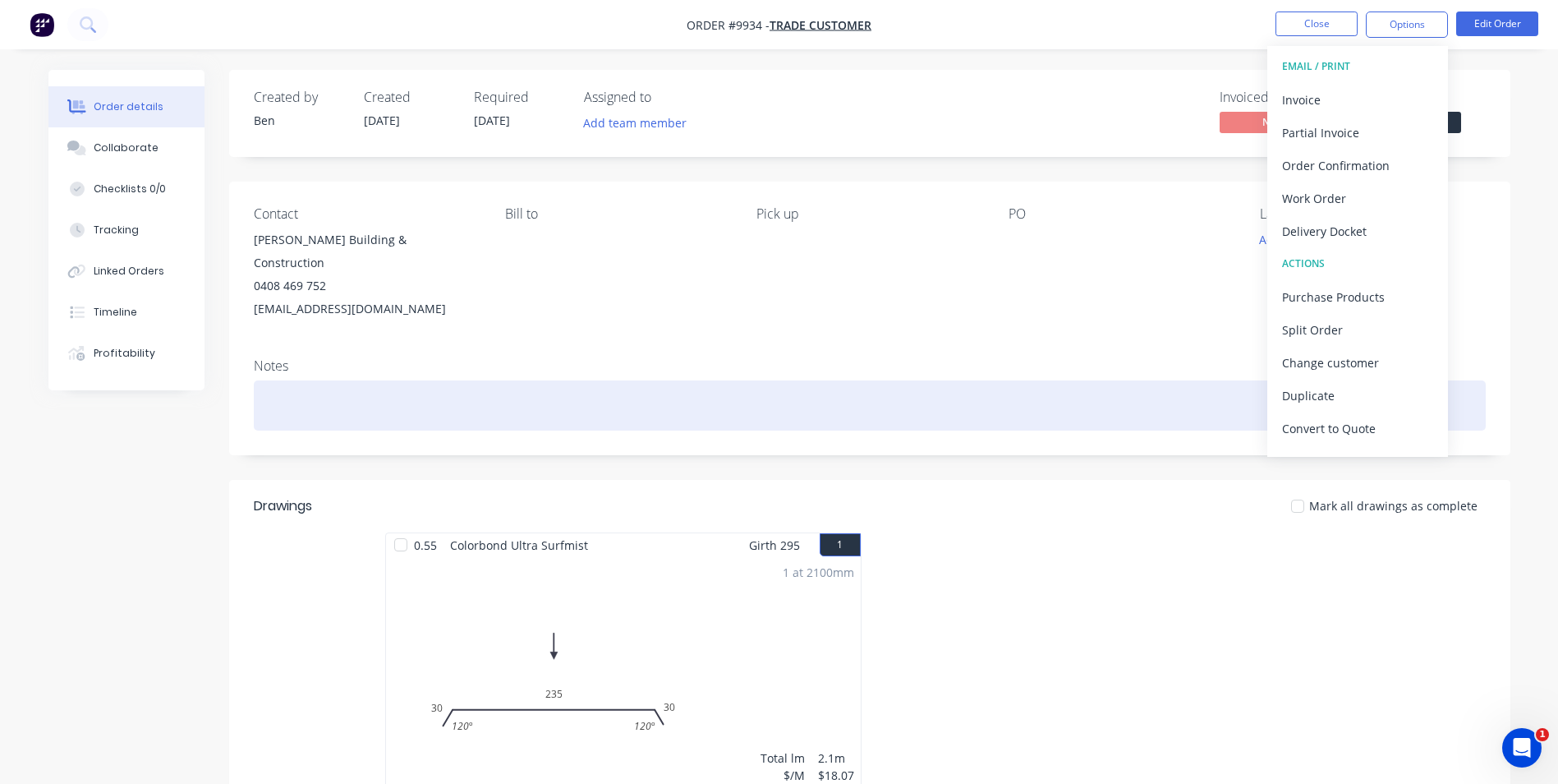
click at [972, 387] on div at bounding box center [870, 405] width 1232 height 50
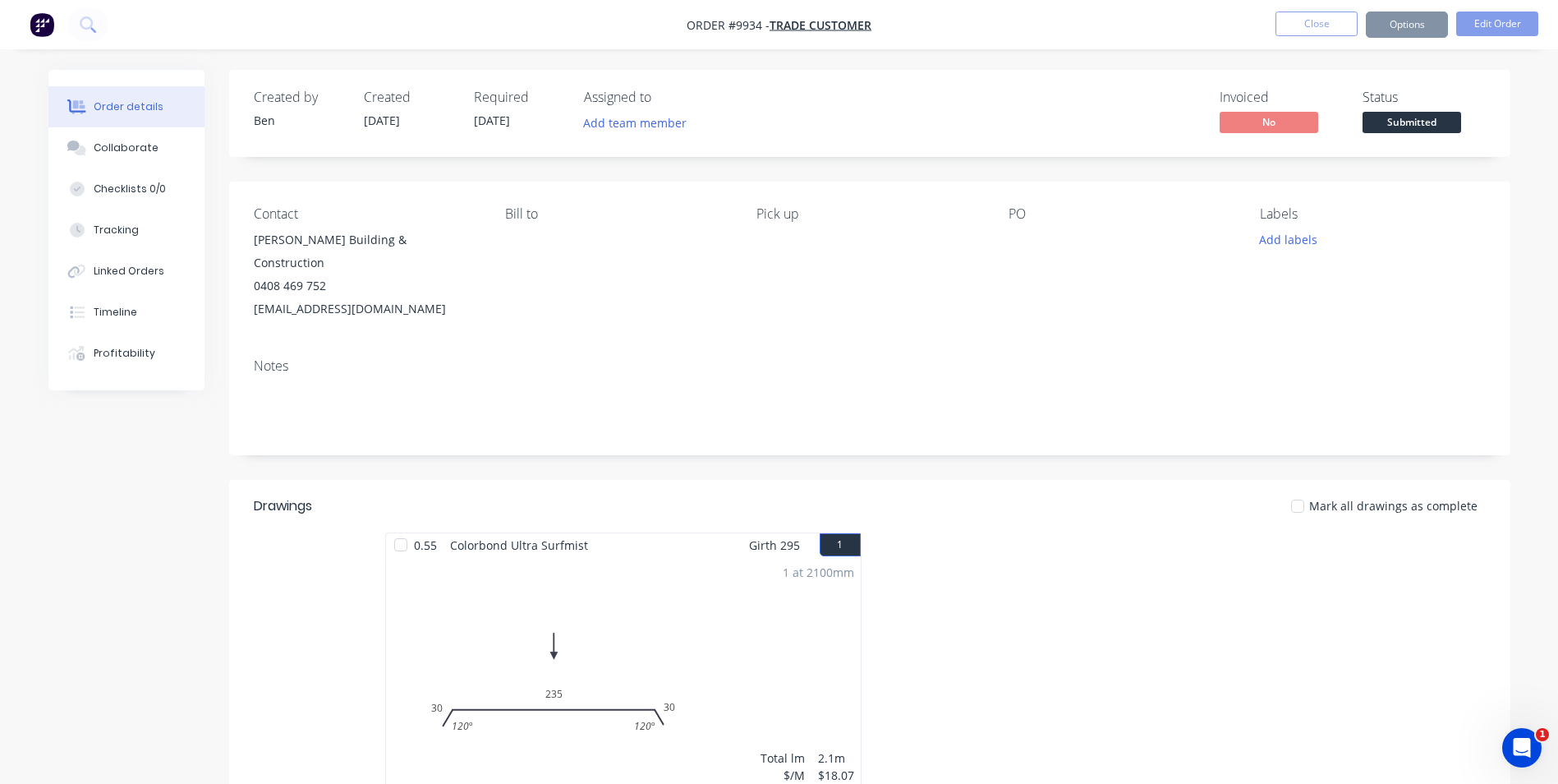
click at [963, 291] on div "Pick up" at bounding box center [869, 263] width 225 height 114
click at [1309, 25] on button "Close" at bounding box center [1317, 23] width 83 height 25
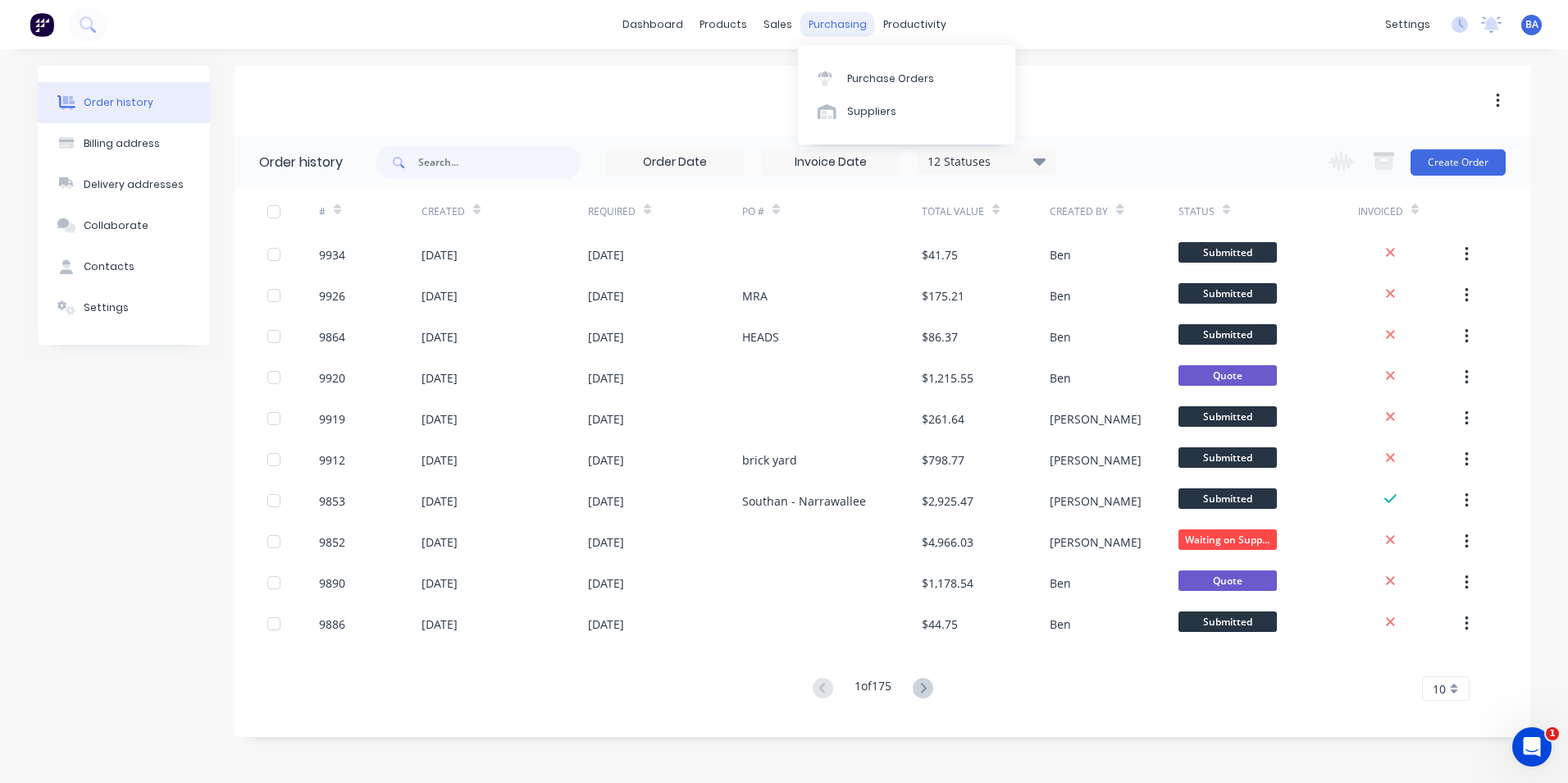
click at [823, 25] on div "purchasing" at bounding box center [837, 24] width 75 height 25
click at [823, 75] on icon at bounding box center [825, 74] width 15 height 6
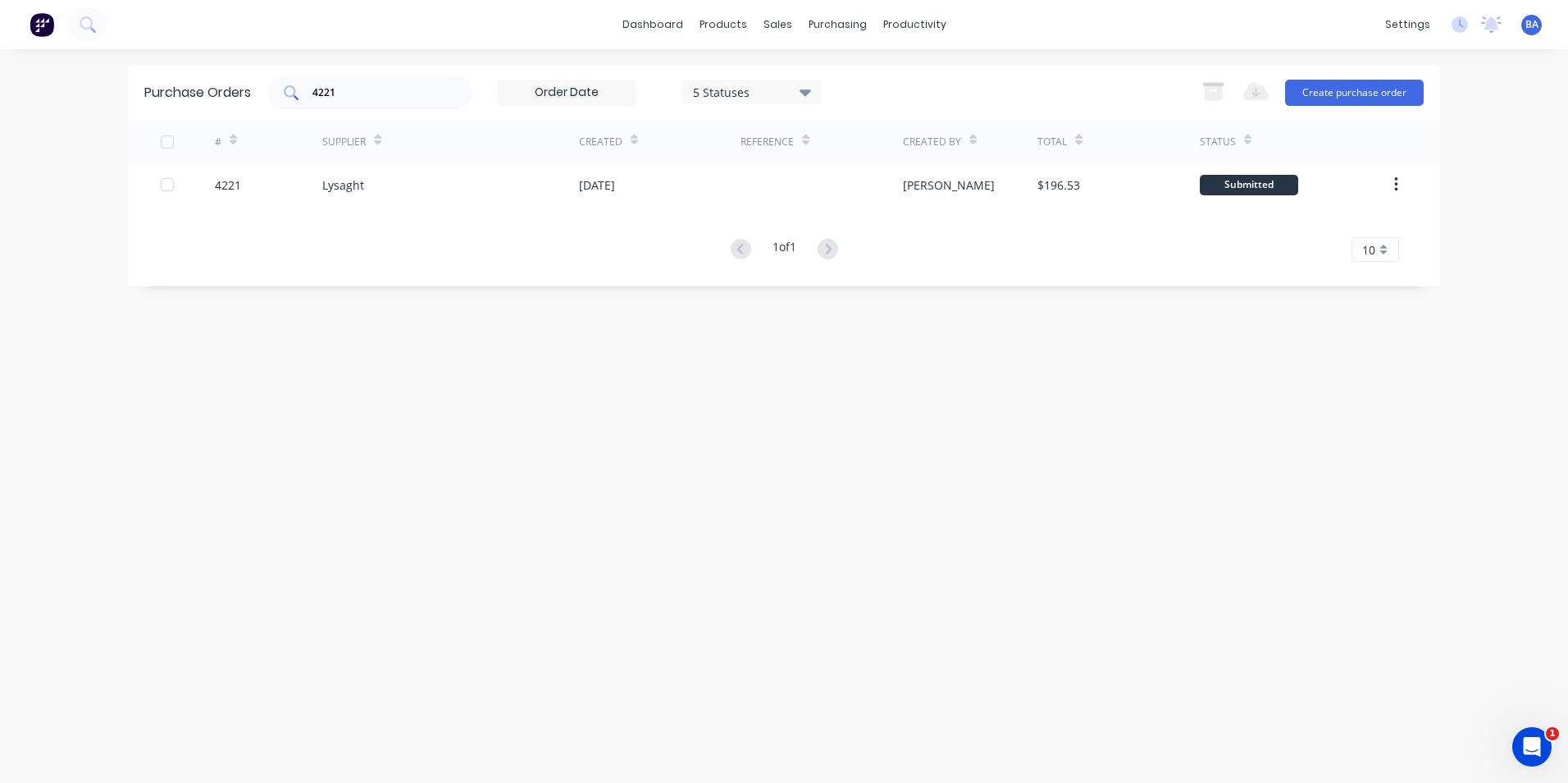
click at [419, 99] on input "4221" at bounding box center [379, 93] width 136 height 17
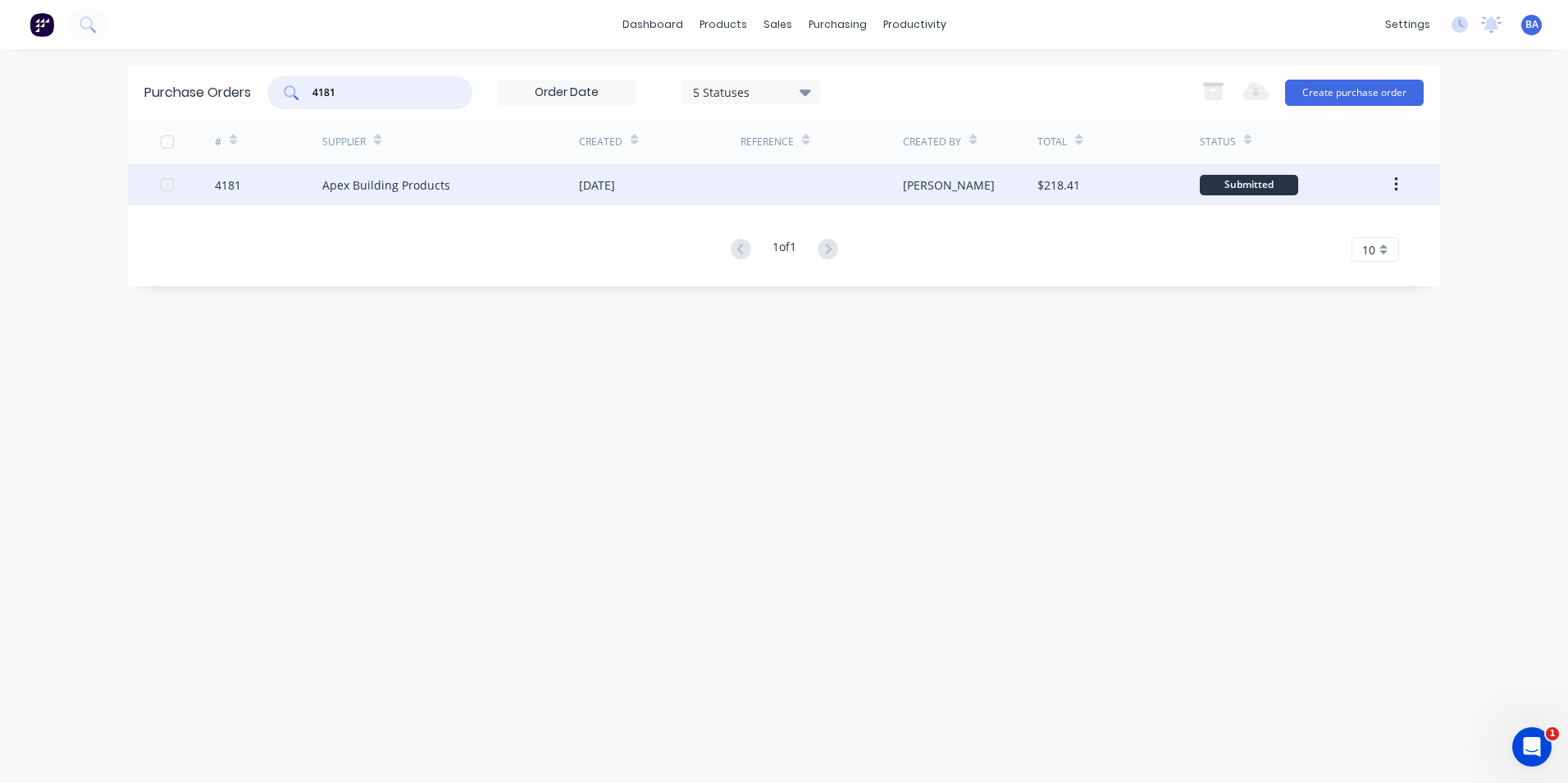
type input "4181"
click at [466, 190] on div "Apex Building Products" at bounding box center [450, 184] width 257 height 41
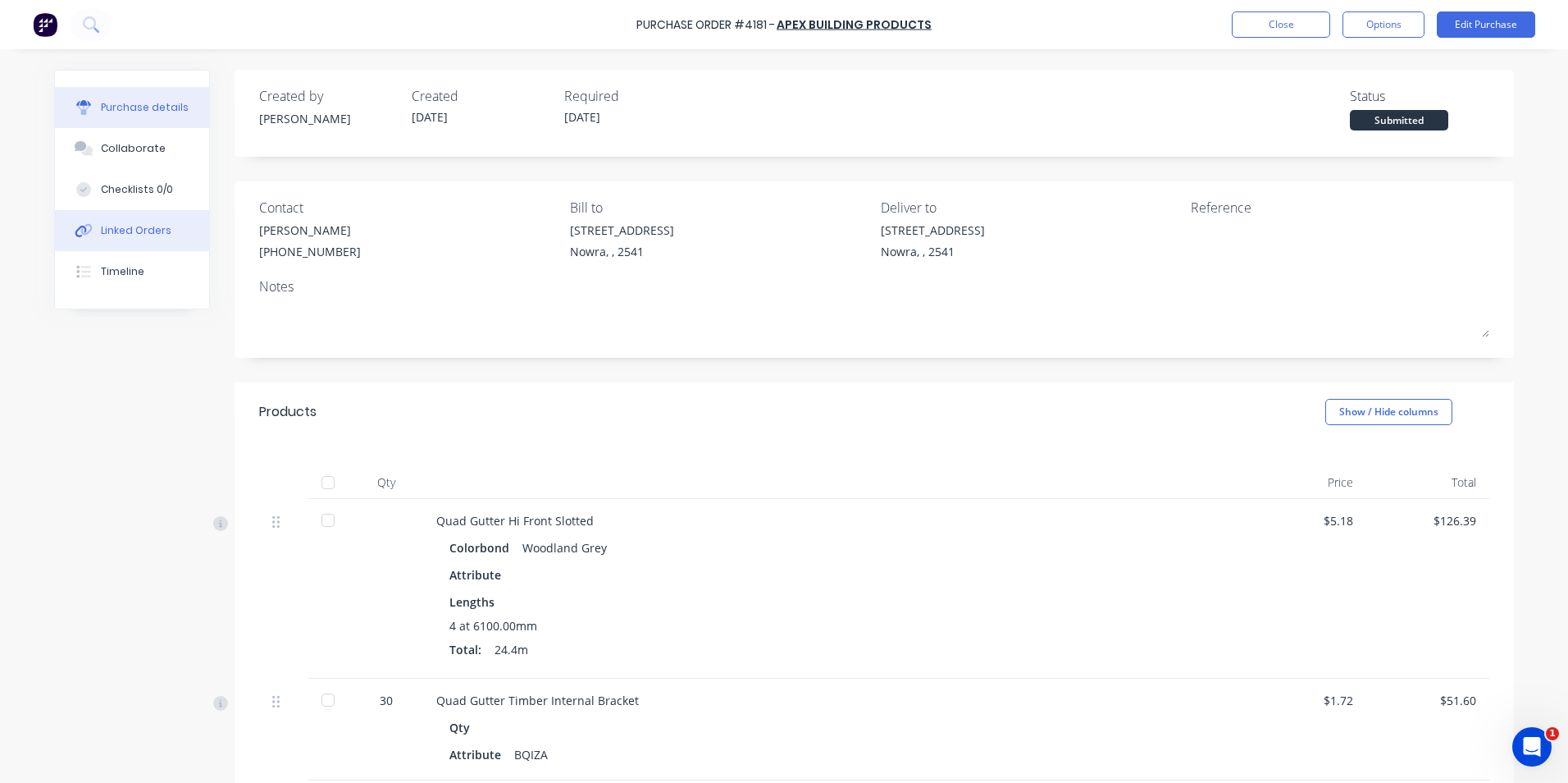
click at [134, 229] on div "Linked Orders" at bounding box center [136, 231] width 70 height 15
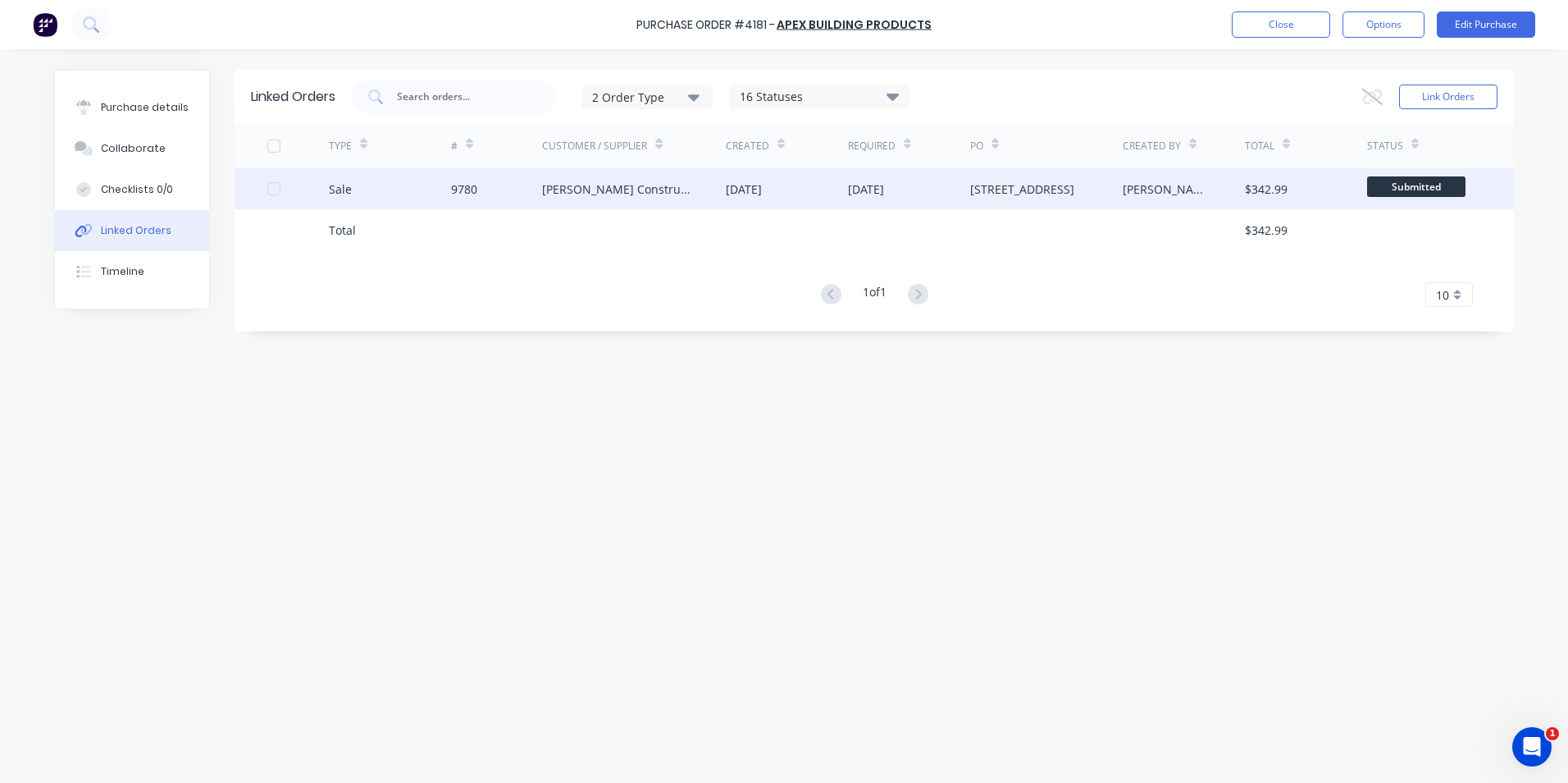
click at [926, 183] on div "22 Sep 2025" at bounding box center [909, 188] width 122 height 41
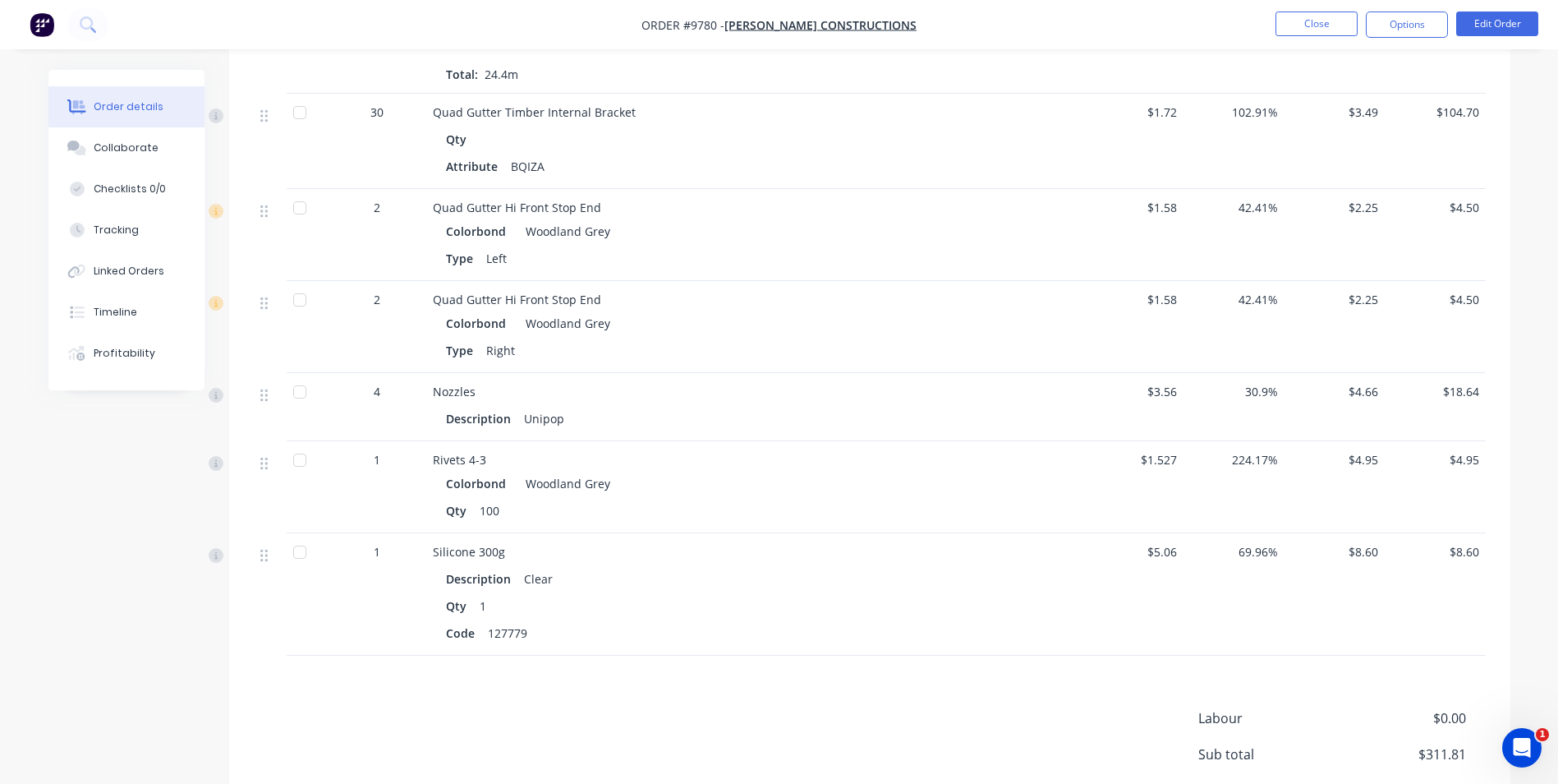
scroll to position [657, 0]
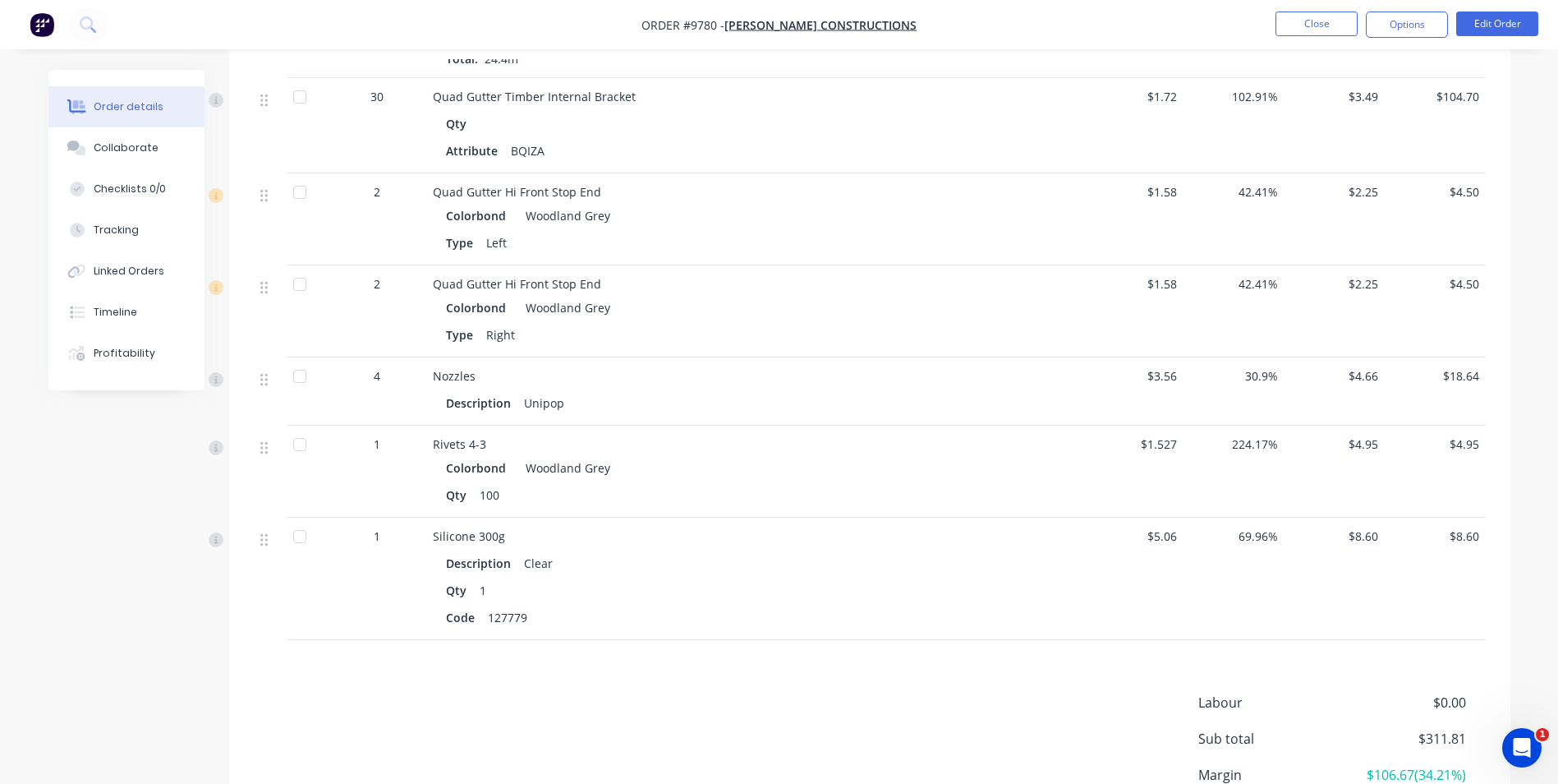
click at [670, 483] on div "Qty 100" at bounding box center [755, 495] width 618 height 24
click at [1325, 16] on button "Close" at bounding box center [1317, 23] width 83 height 25
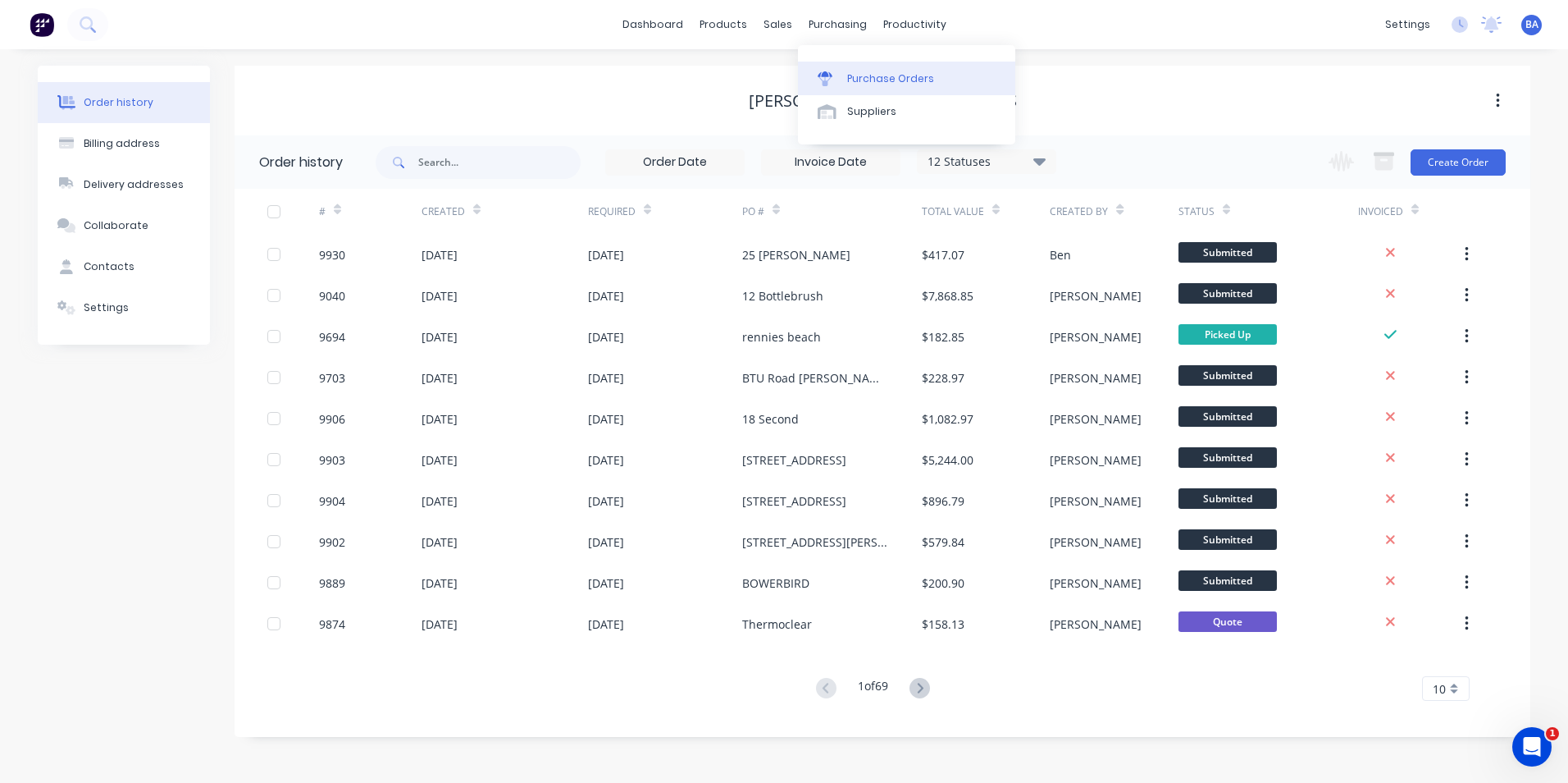
click at [820, 85] on icon at bounding box center [825, 79] width 15 height 15
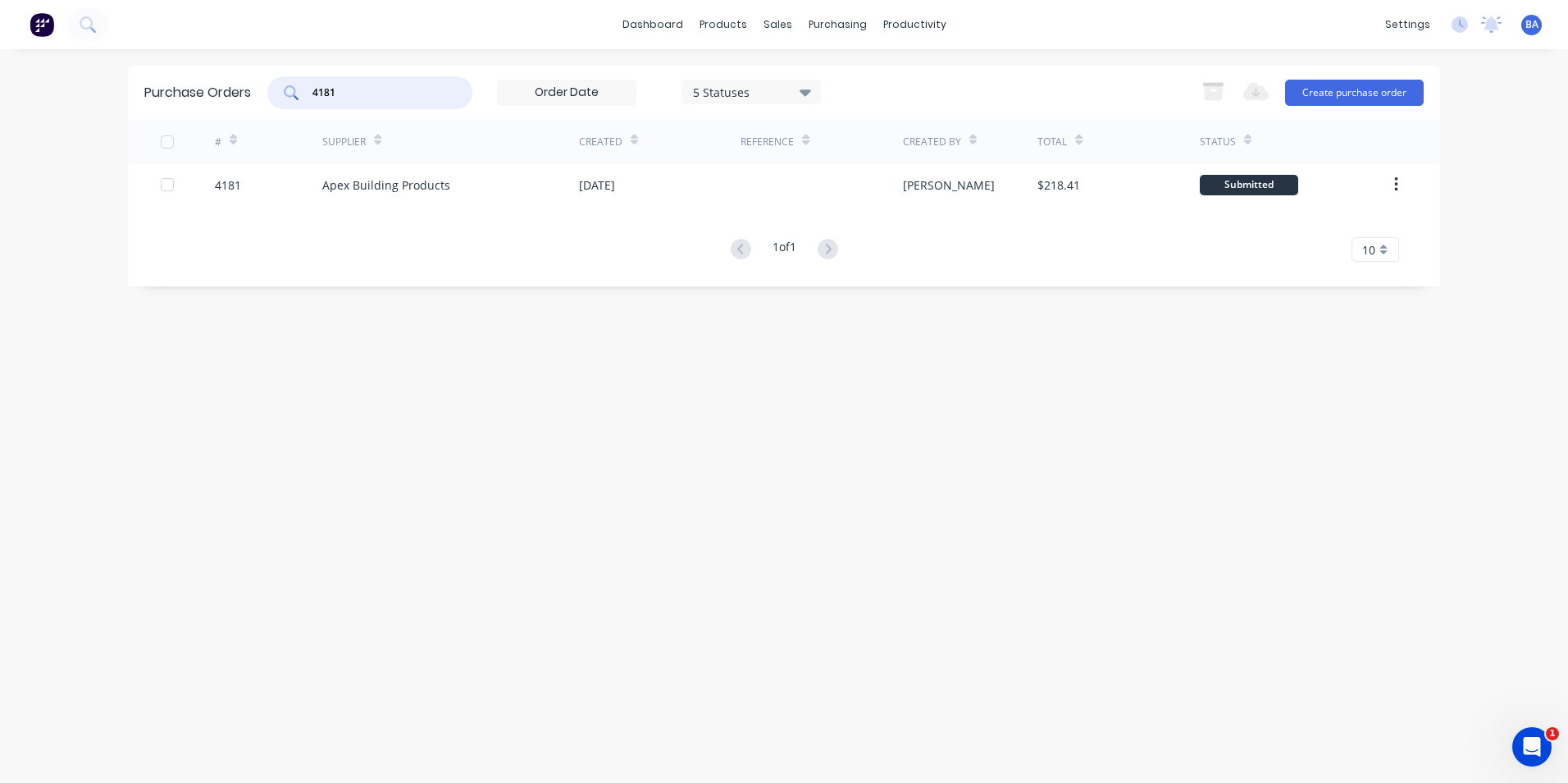
click at [391, 89] on input "4181" at bounding box center [379, 93] width 136 height 17
type input "4"
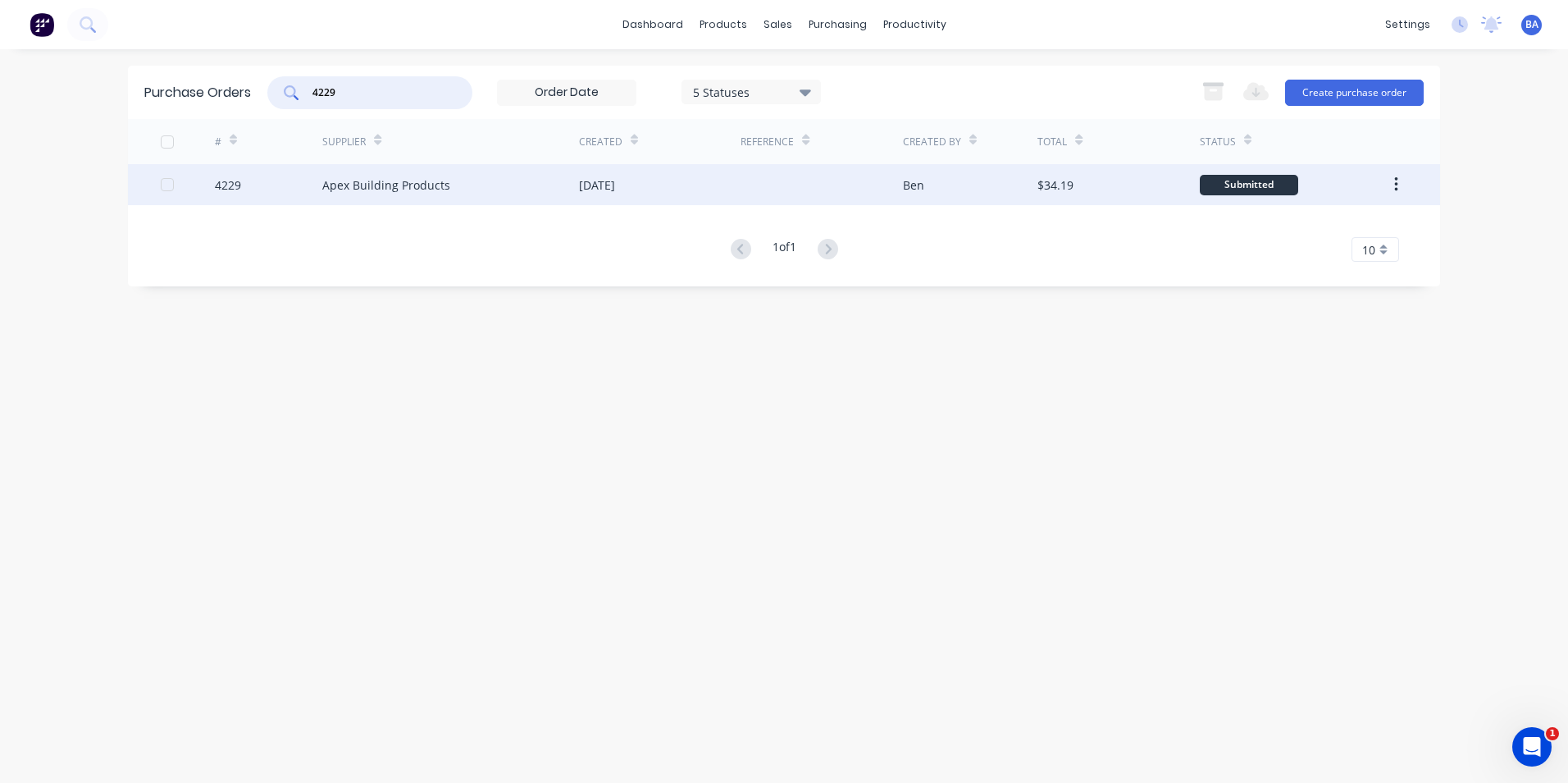
type input "4229"
click at [540, 189] on div "Apex Building Products" at bounding box center [450, 184] width 257 height 41
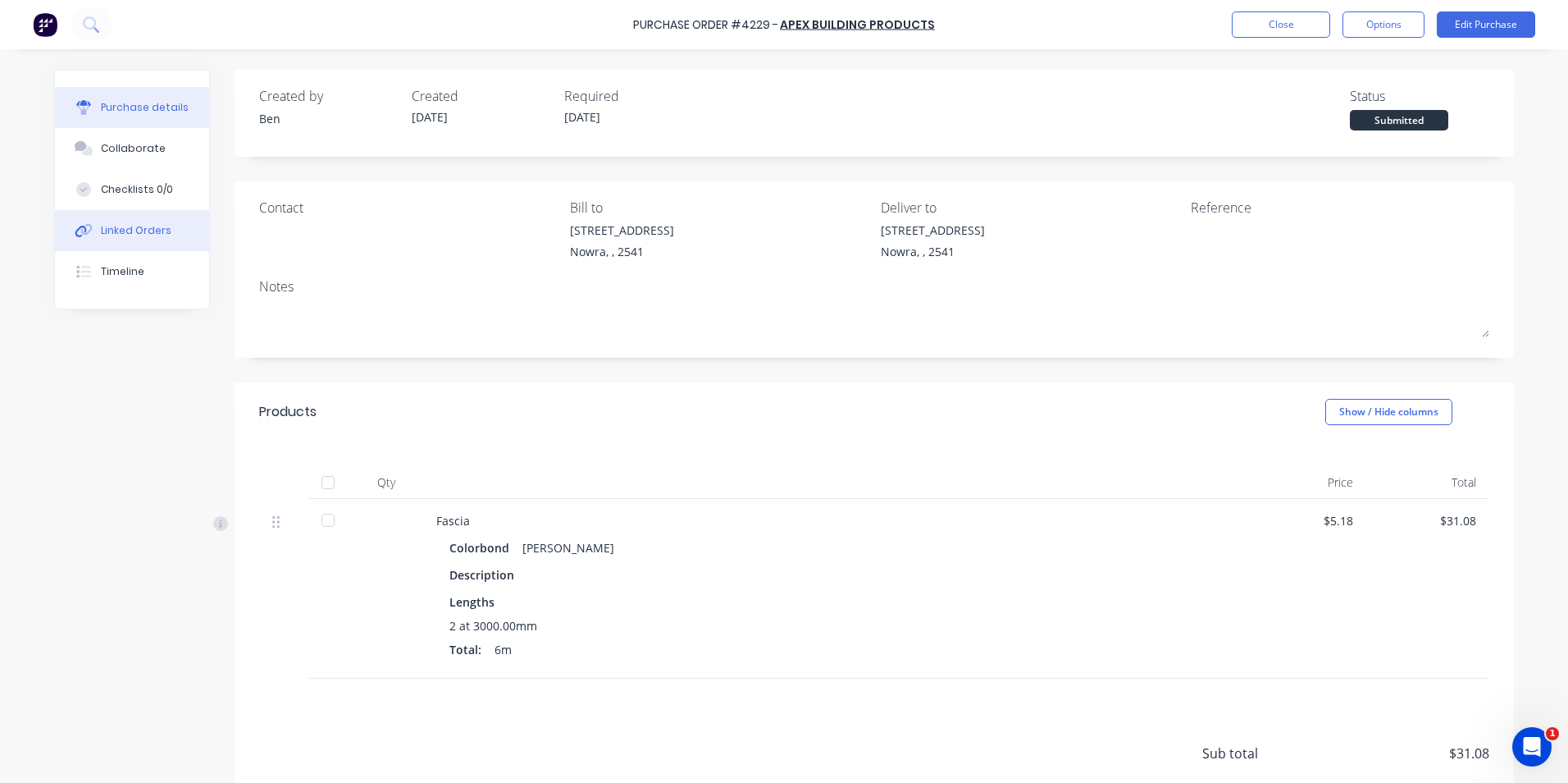
click at [142, 225] on div "Linked Orders" at bounding box center [136, 231] width 70 height 15
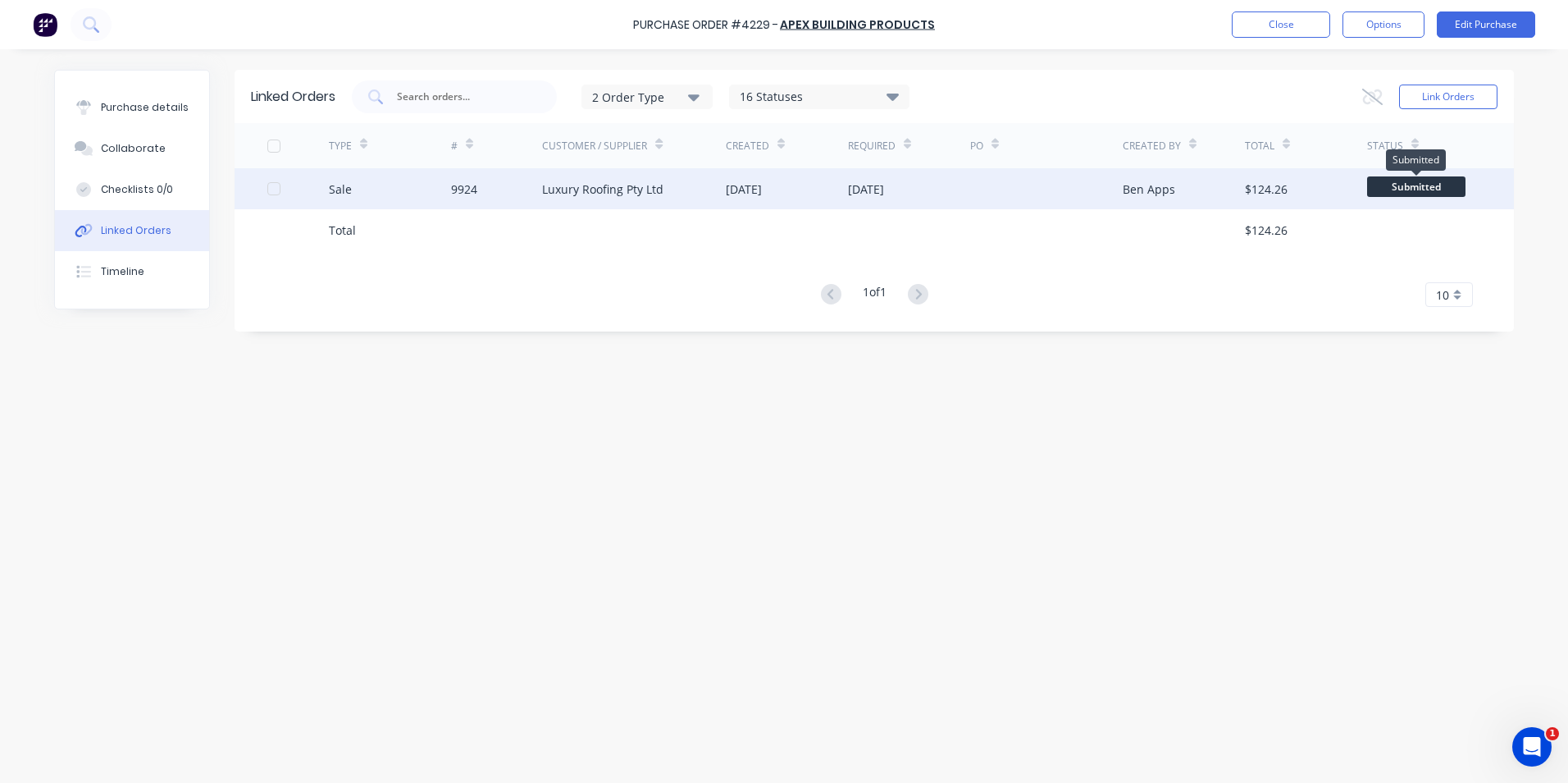
click at [1376, 183] on span "Submitted" at bounding box center [1416, 186] width 98 height 20
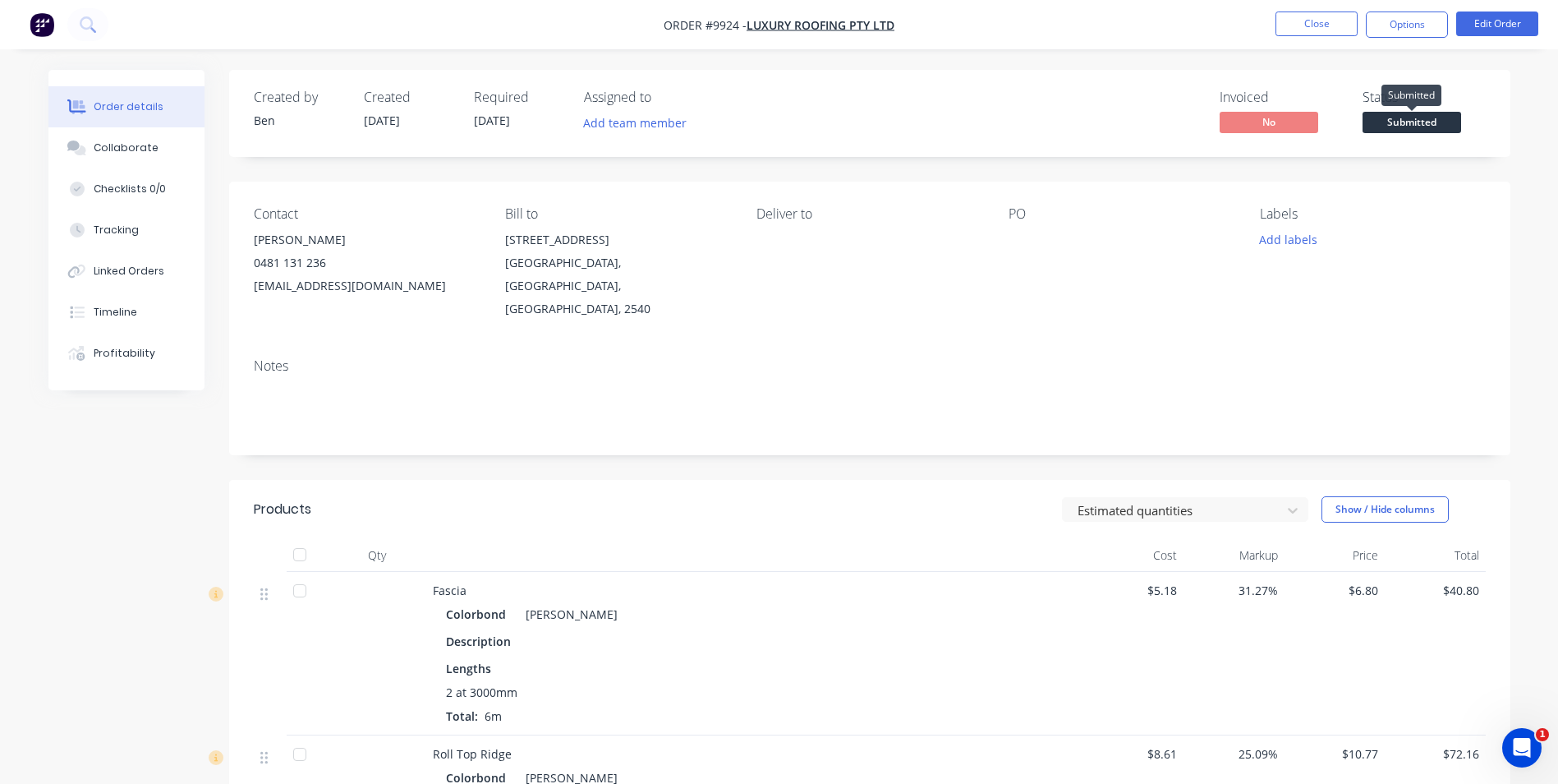
click at [1410, 122] on span "Submitted" at bounding box center [1412, 122] width 98 height 20
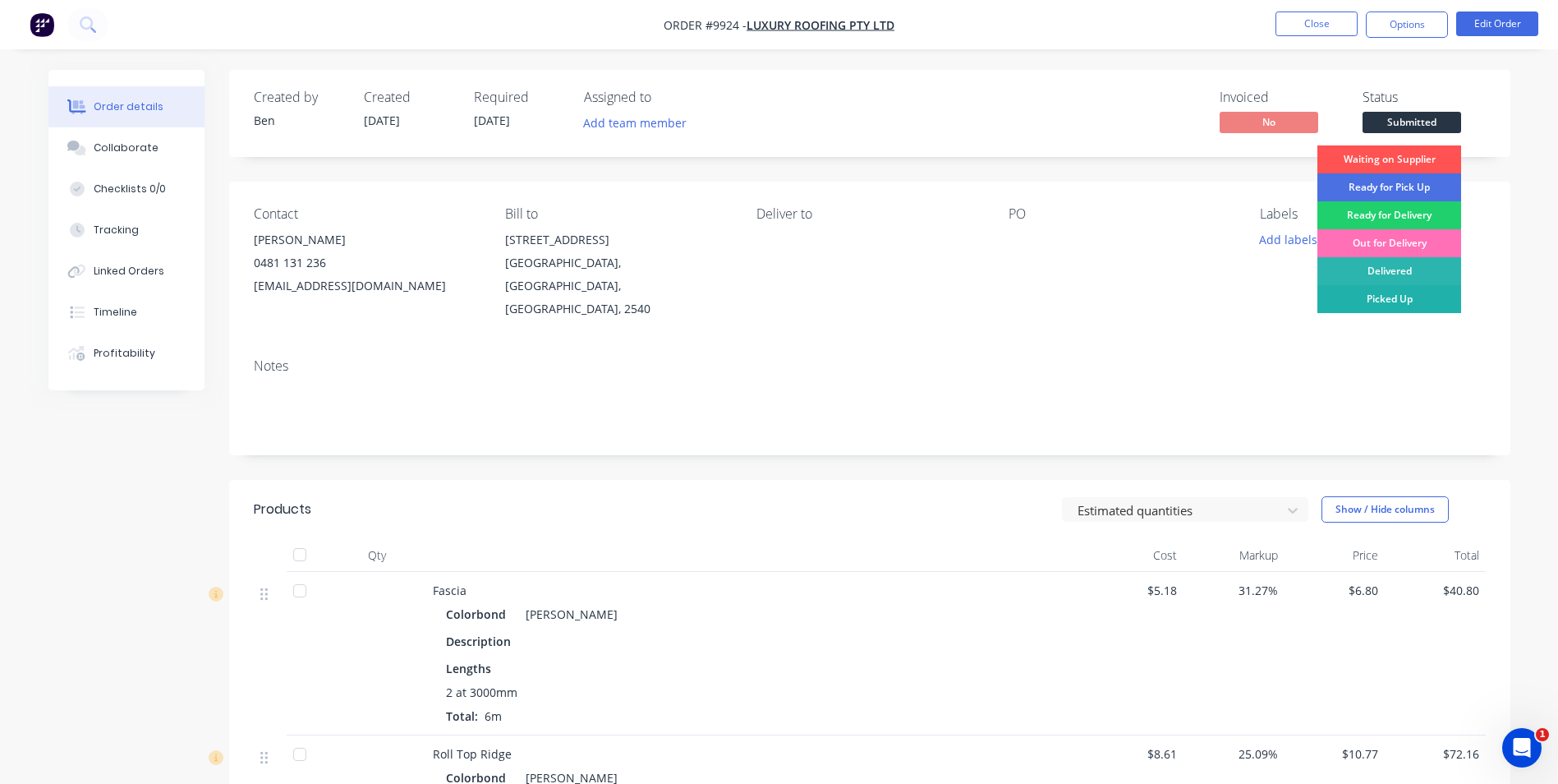
click at [1399, 295] on div "Picked Up" at bounding box center [1389, 299] width 144 height 28
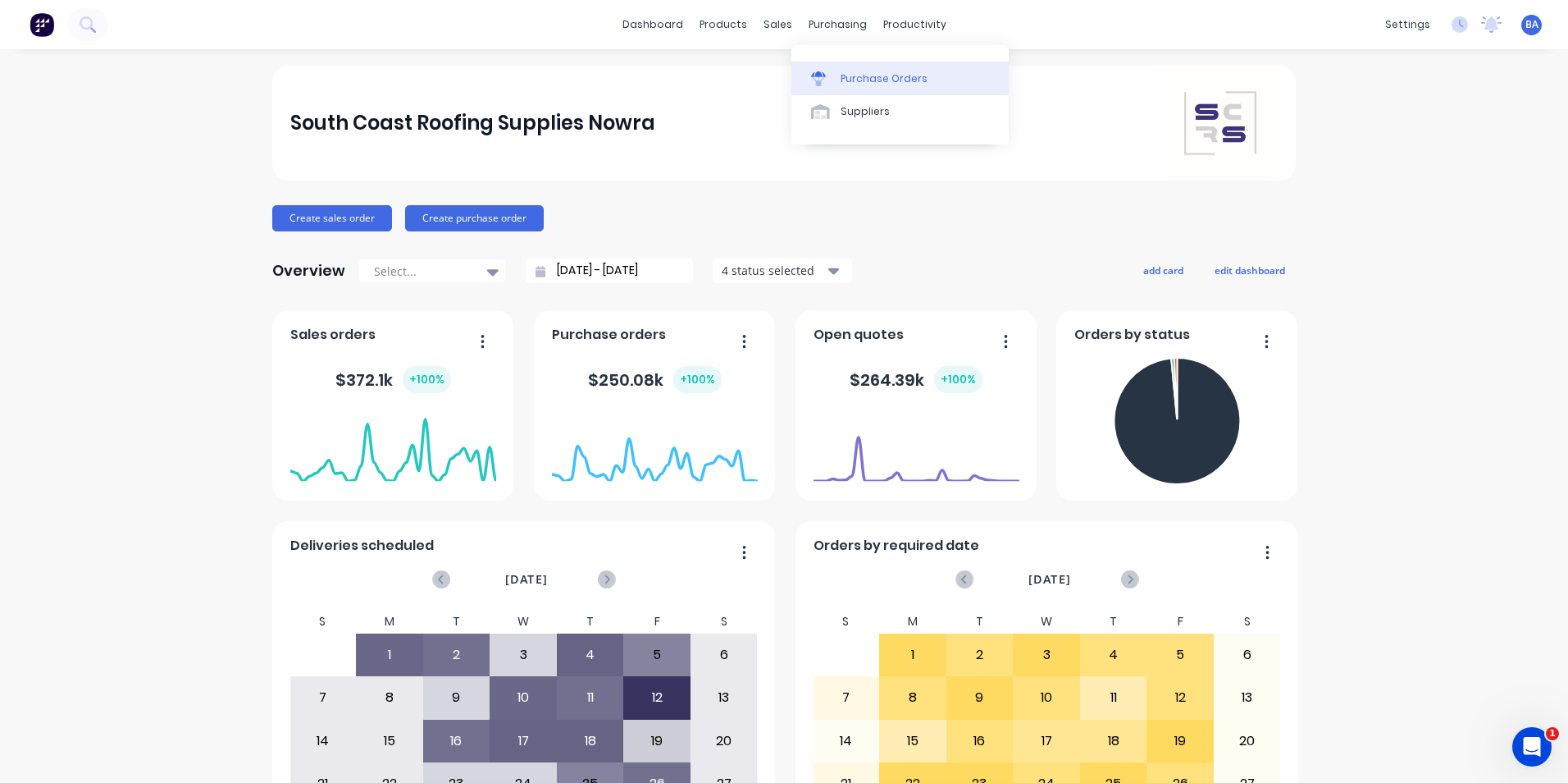
click at [812, 71] on icon at bounding box center [819, 79] width 15 height 15
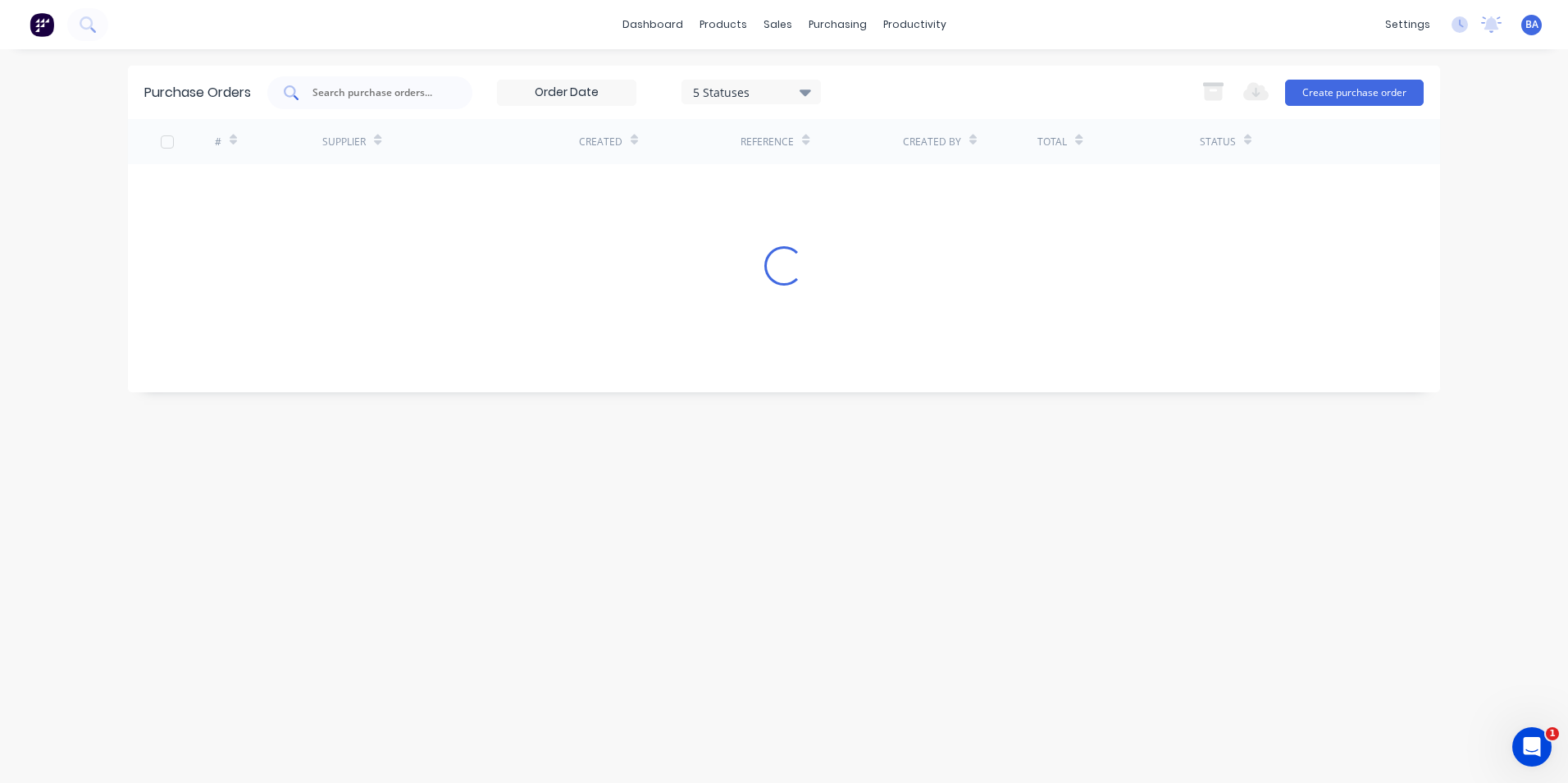
click at [409, 84] on input "text" at bounding box center [379, 93] width 136 height 17
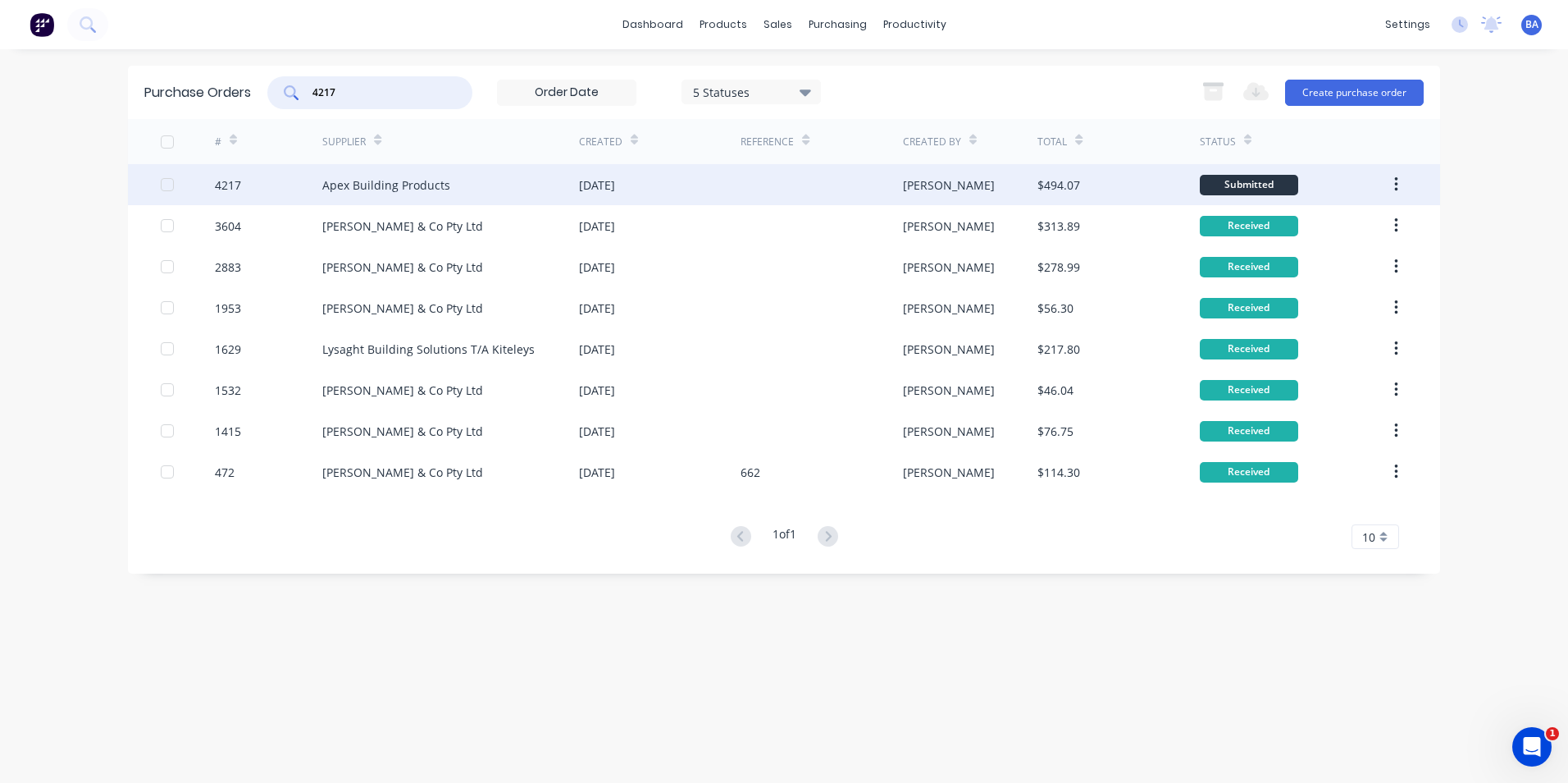
type input "4217"
click at [480, 189] on div "Apex Building Products" at bounding box center [450, 184] width 257 height 41
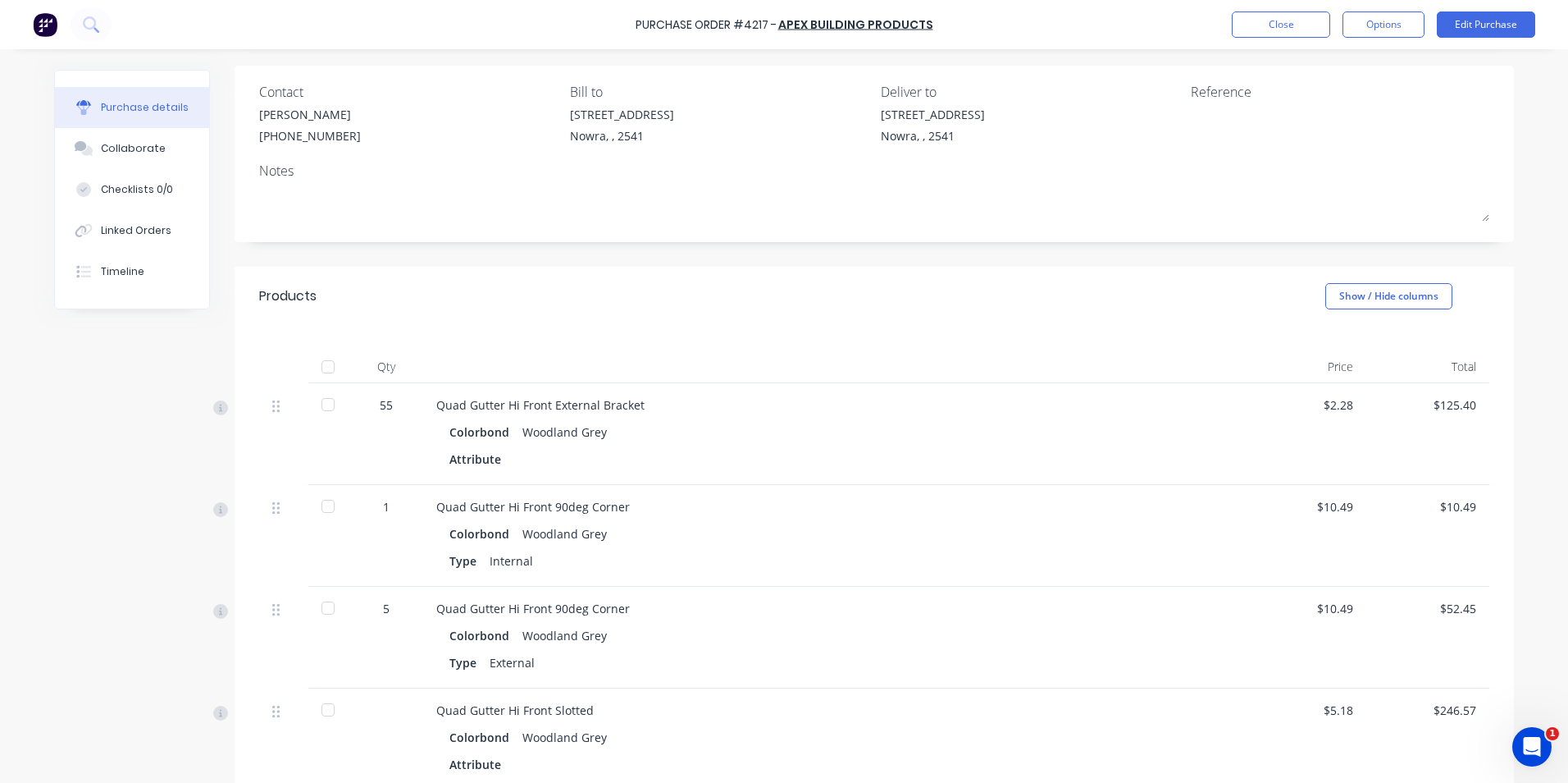
scroll to position [410, 0]
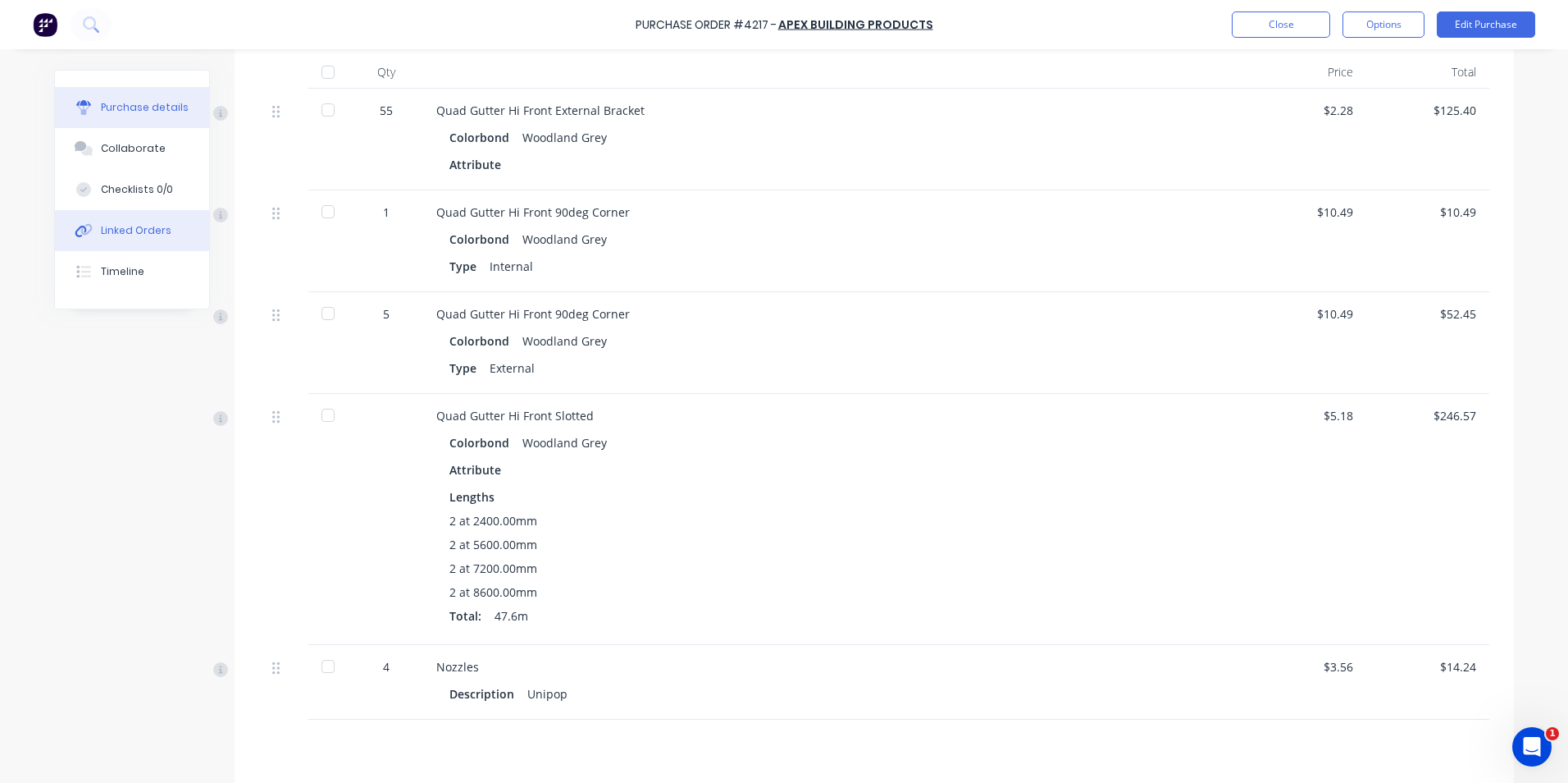
click at [169, 234] on button "Linked Orders" at bounding box center [132, 231] width 154 height 41
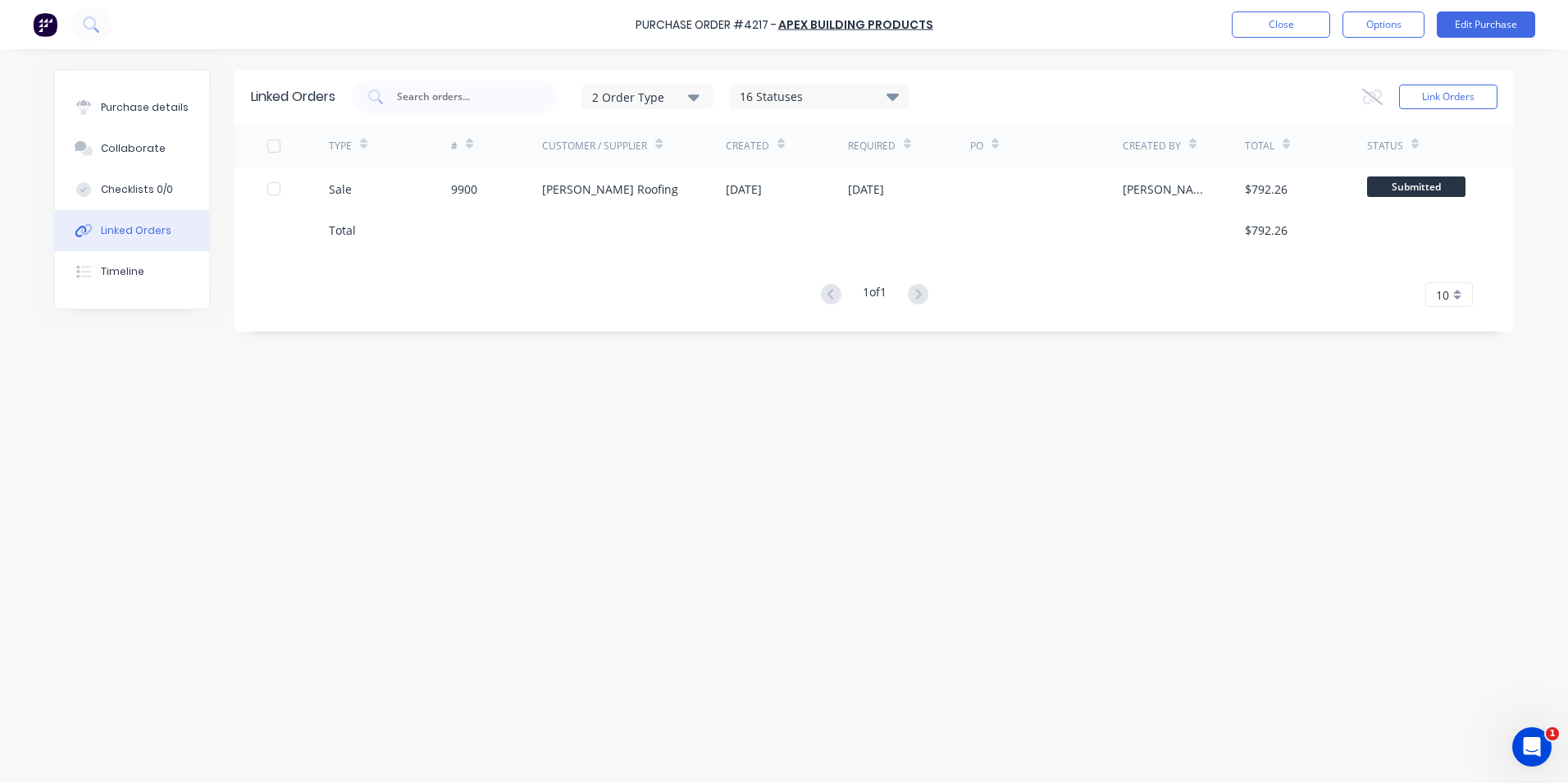
click at [154, 222] on button "Linked Orders" at bounding box center [132, 231] width 154 height 41
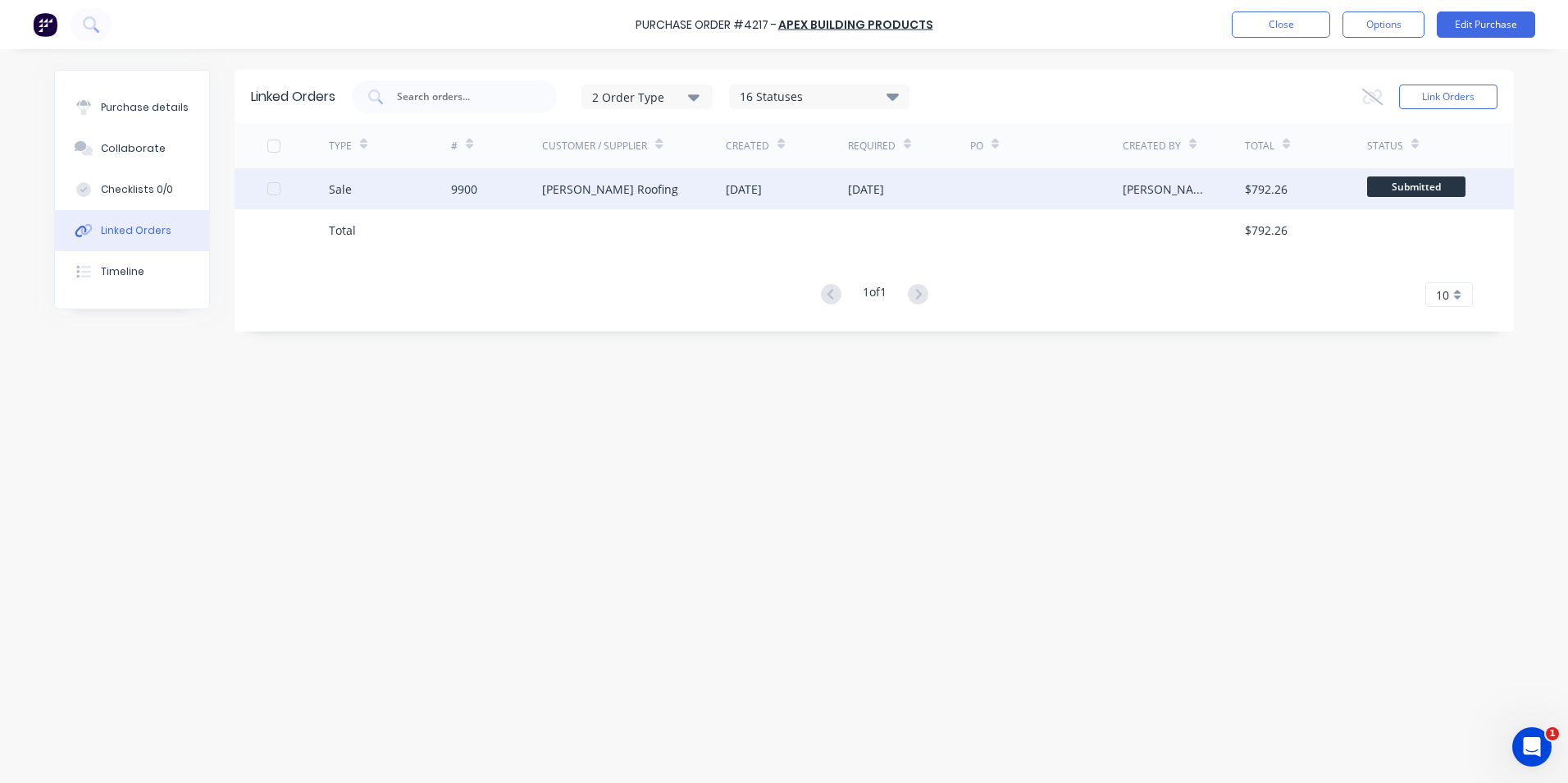
click at [548, 190] on div "Nathan Parnell Roofing" at bounding box center [609, 189] width 136 height 18
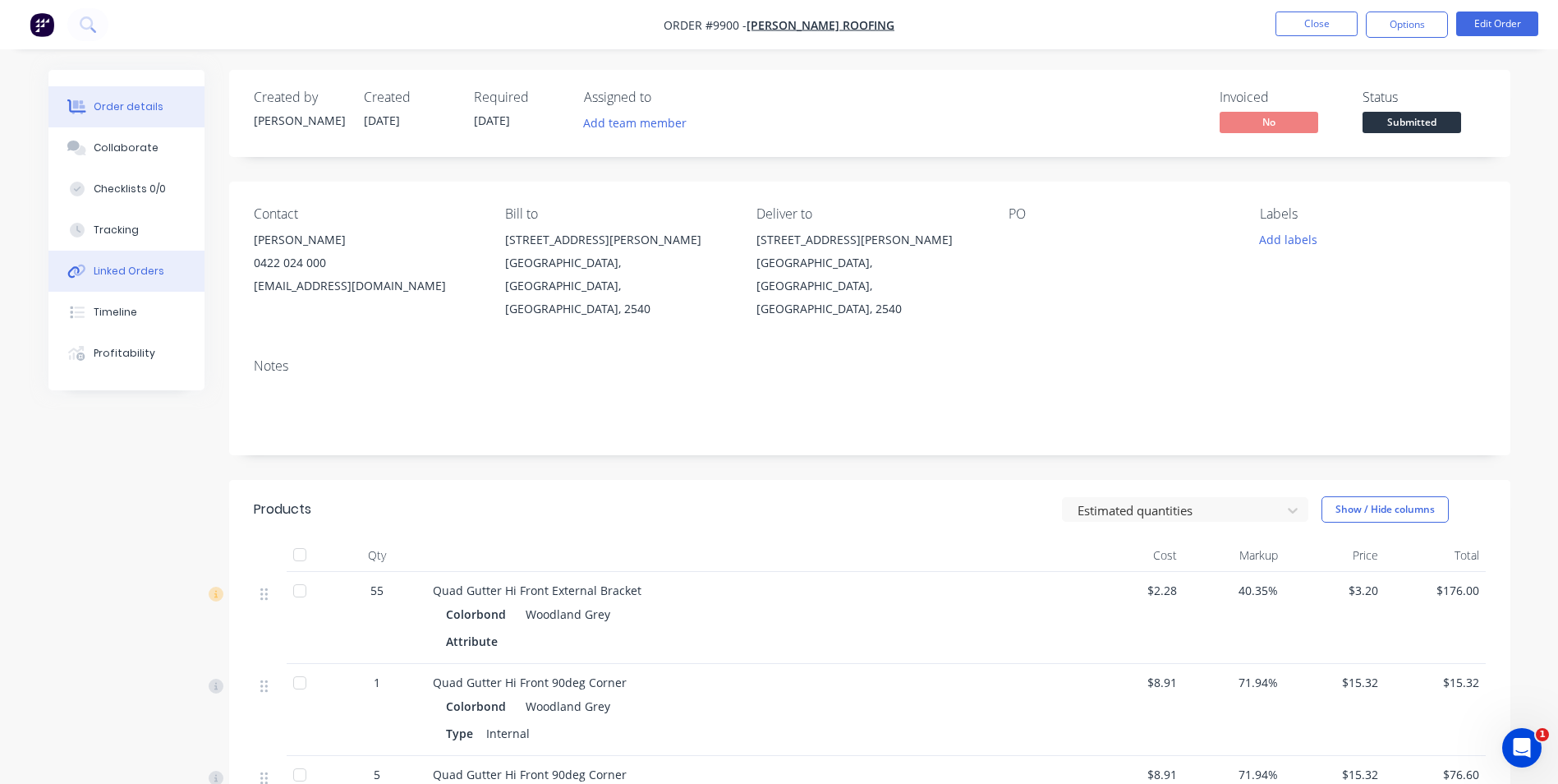
click at [143, 262] on button "Linked Orders" at bounding box center [126, 271] width 156 height 41
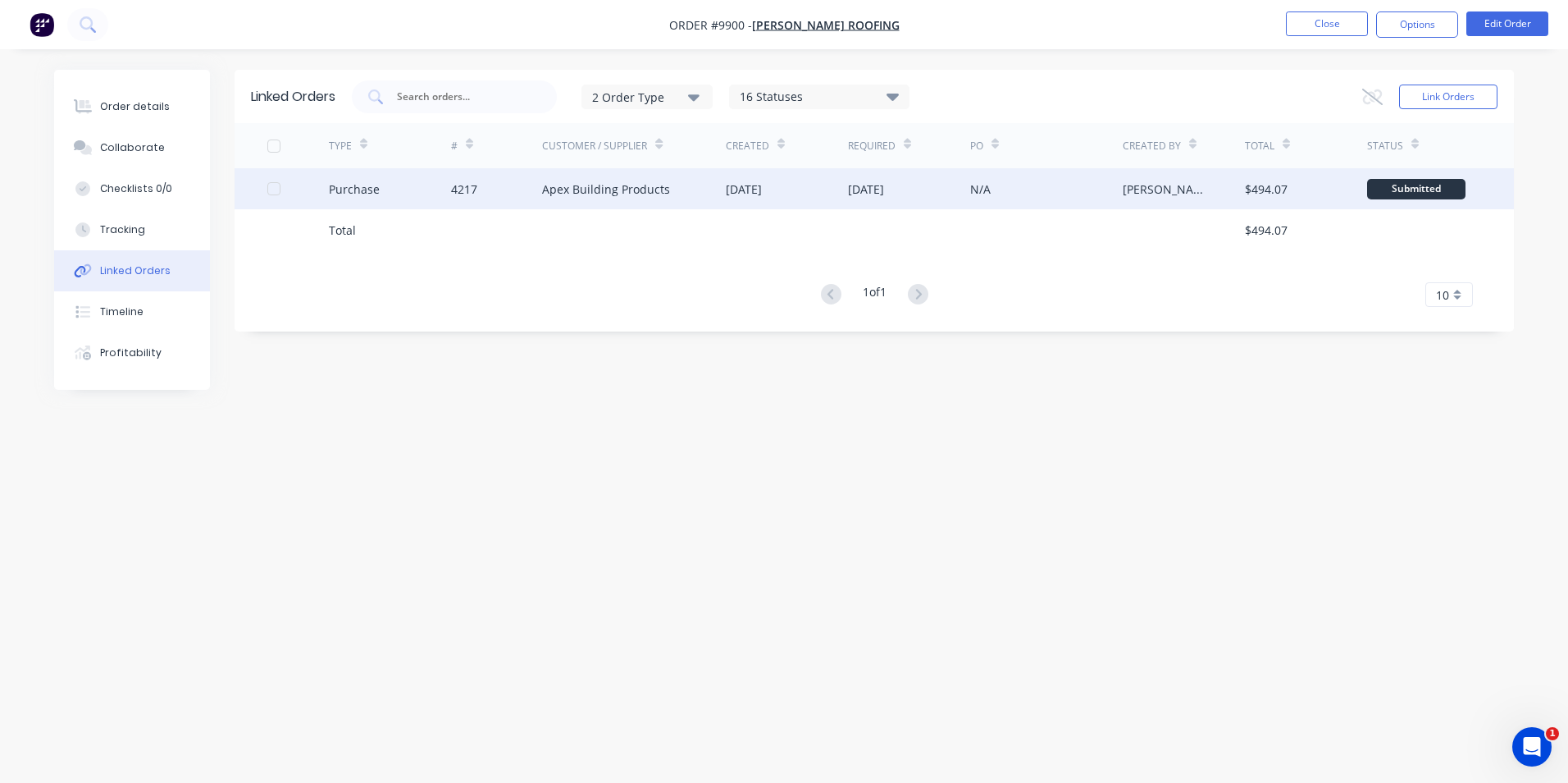
click at [586, 193] on div "Apex Building Products" at bounding box center [606, 189] width 128 height 18
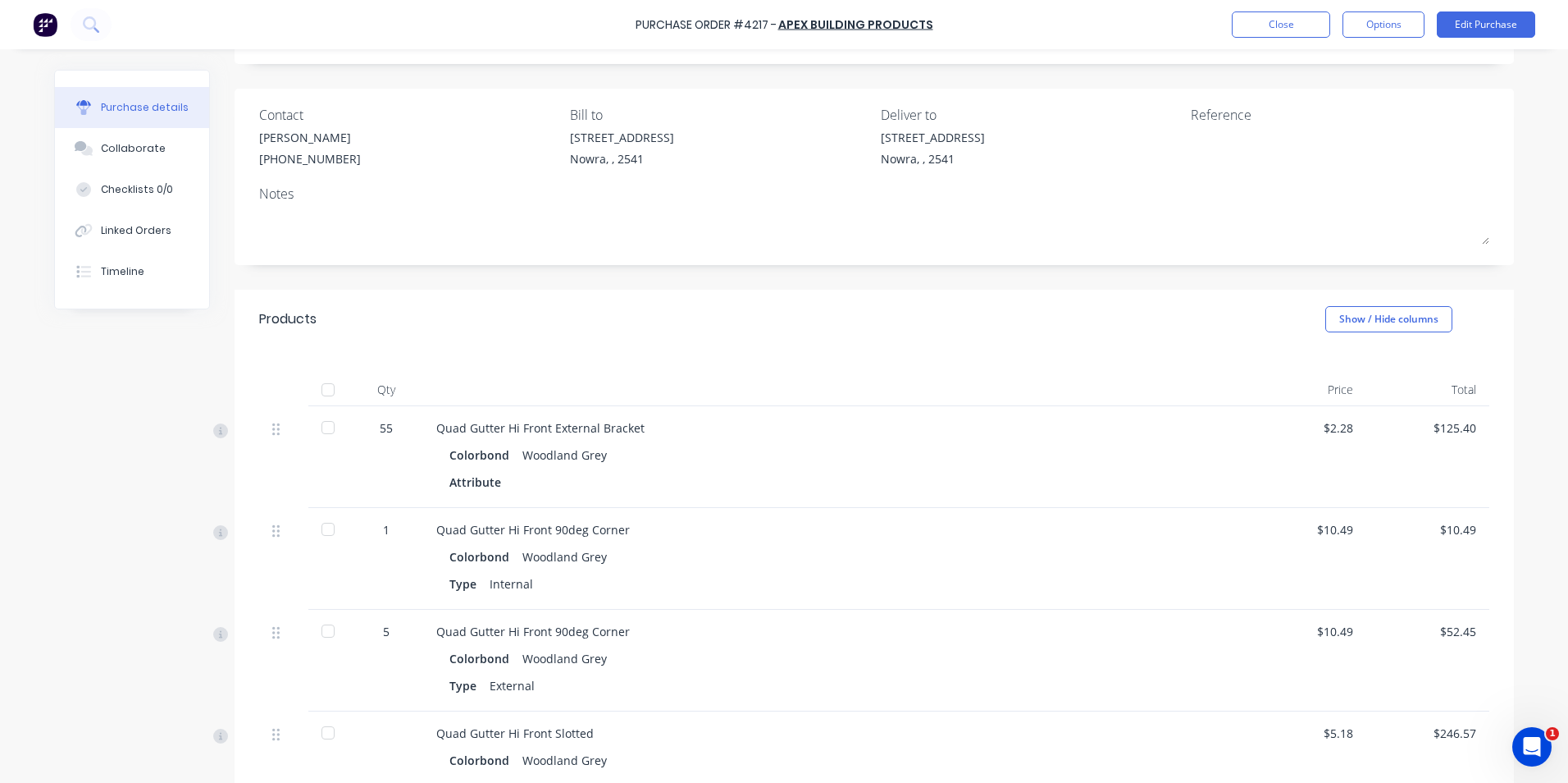
scroll to position [328, 0]
